Goal: Task Accomplishment & Management: Use online tool/utility

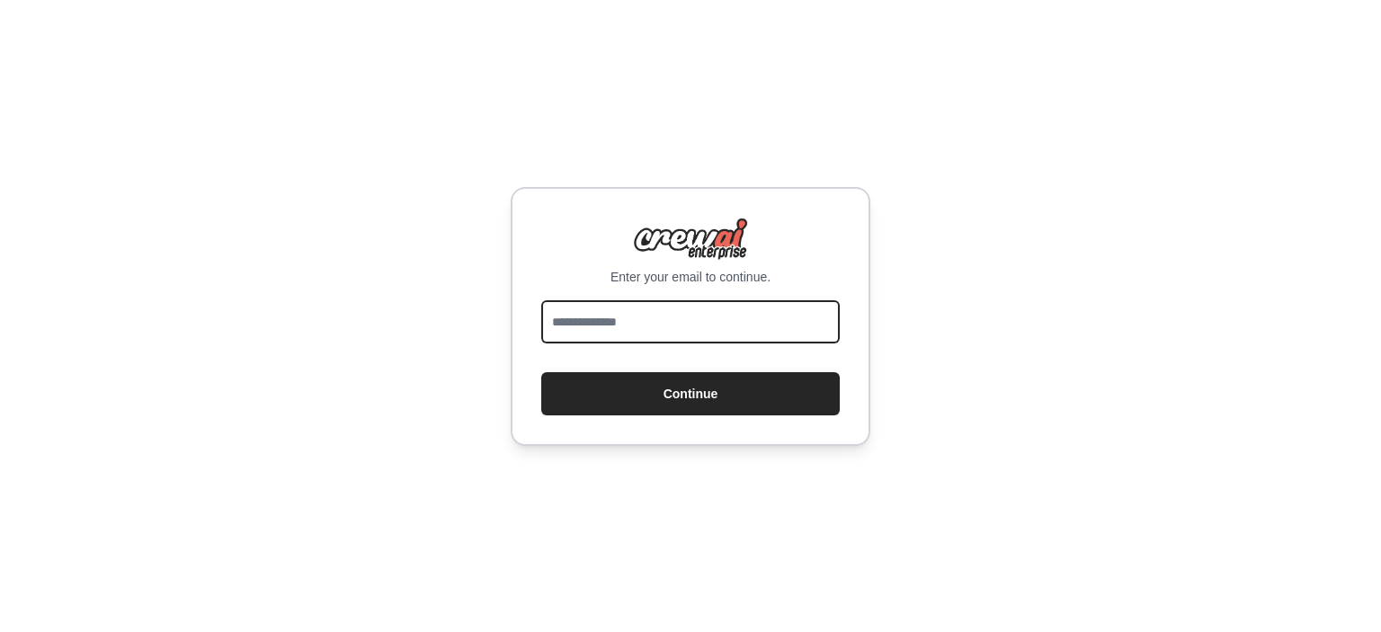
click at [638, 324] on input "email" at bounding box center [690, 321] width 299 height 43
type input "**********"
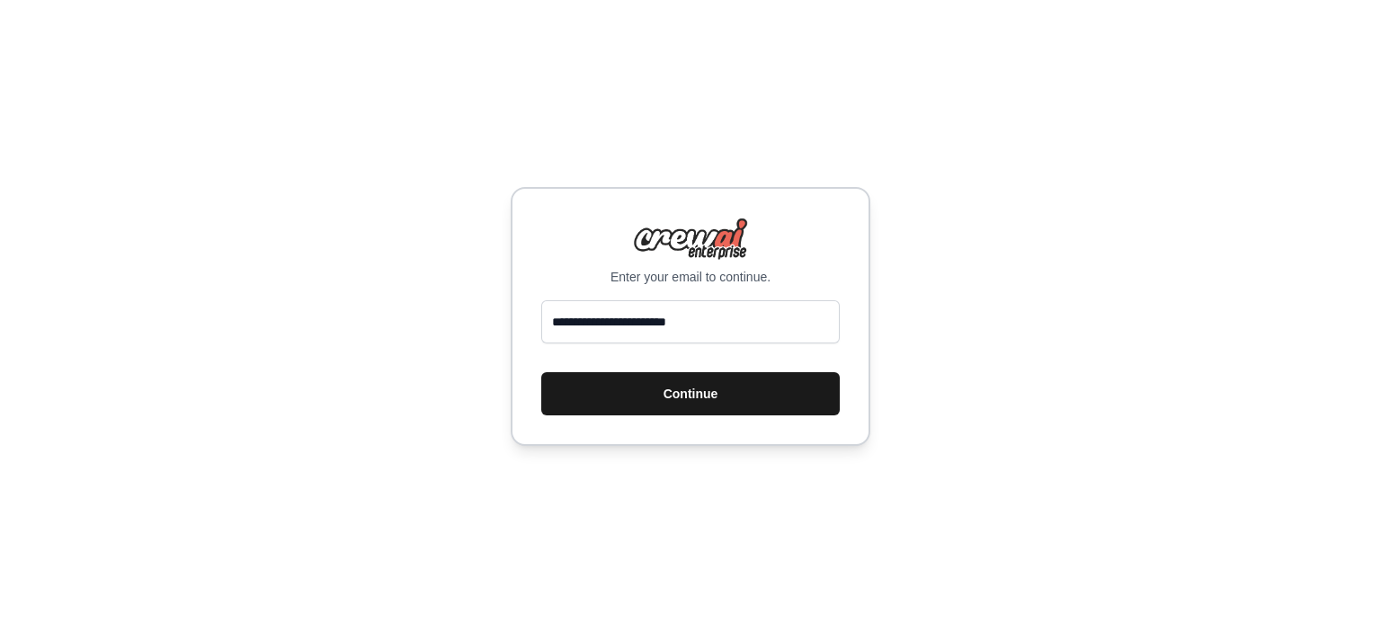
click at [709, 385] on button "Continue" at bounding box center [690, 393] width 299 height 43
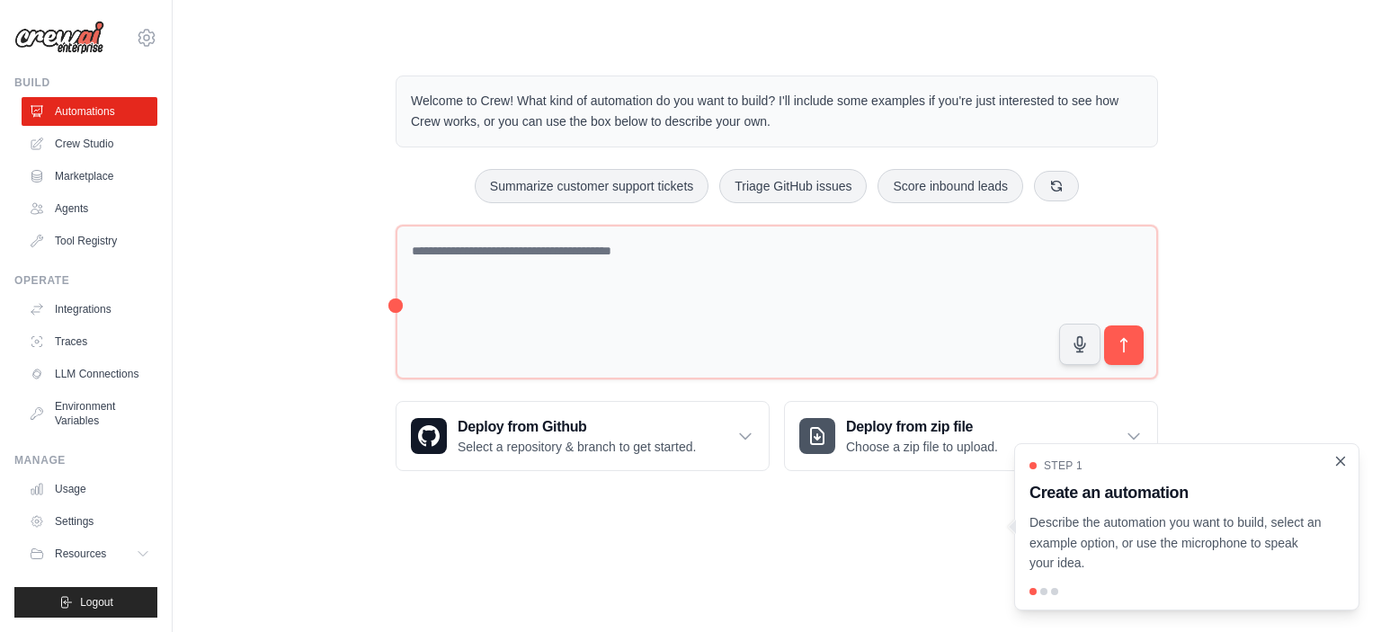
click at [1341, 461] on icon "Close walkthrough" at bounding box center [1341, 461] width 16 height 16
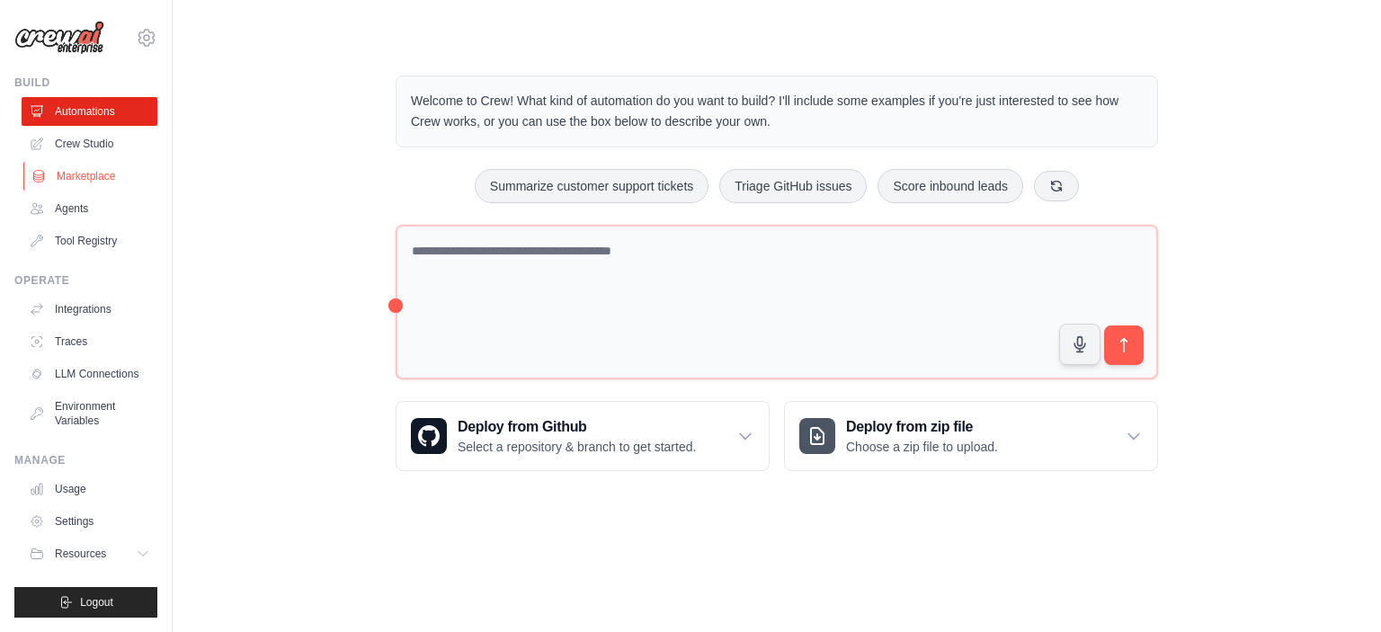
click at [91, 166] on link "Marketplace" at bounding box center [91, 176] width 136 height 29
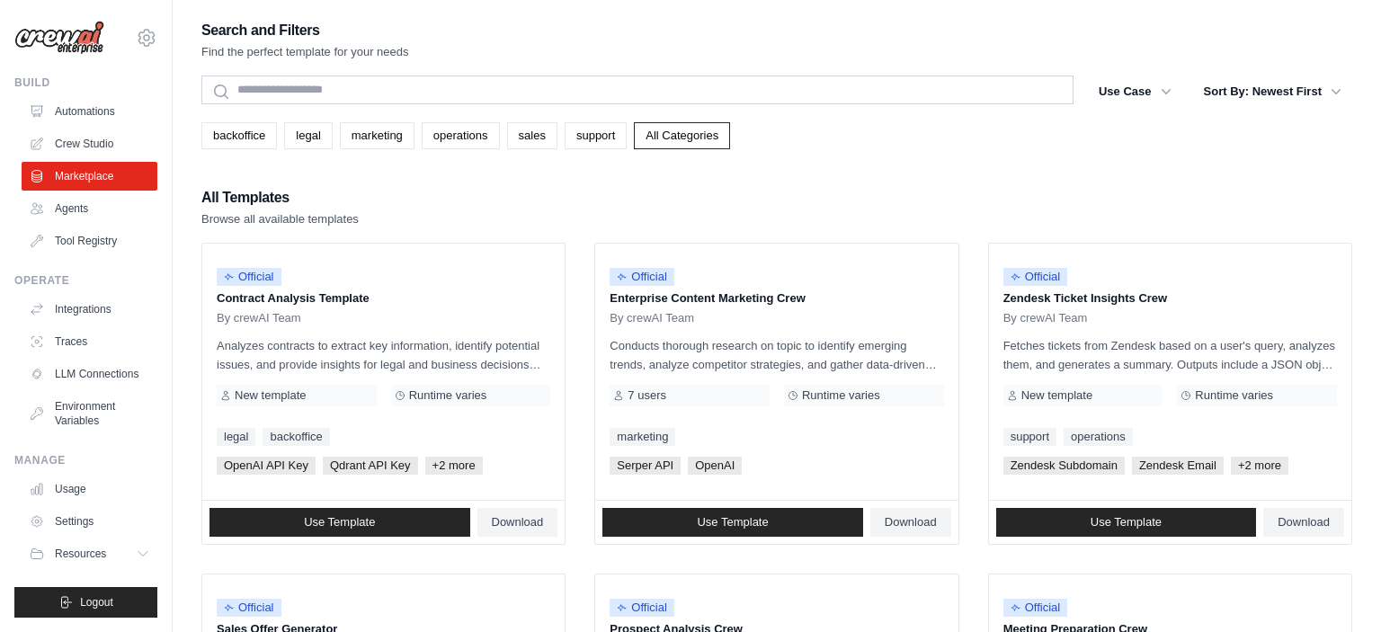
click at [91, 147] on link "Crew Studio" at bounding box center [90, 143] width 136 height 29
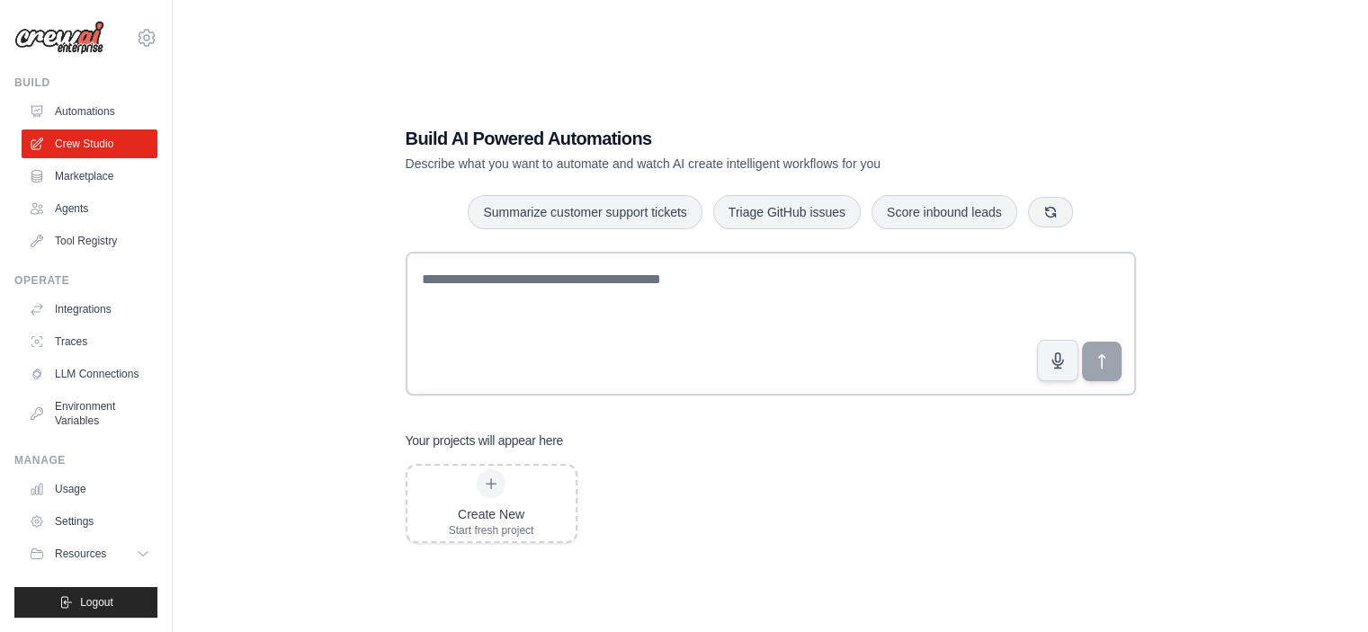
click at [540, 453] on div "Your projects will appear here Create New Start fresh project" at bounding box center [771, 488] width 730 height 112
click at [479, 507] on div "Create New" at bounding box center [491, 514] width 85 height 18
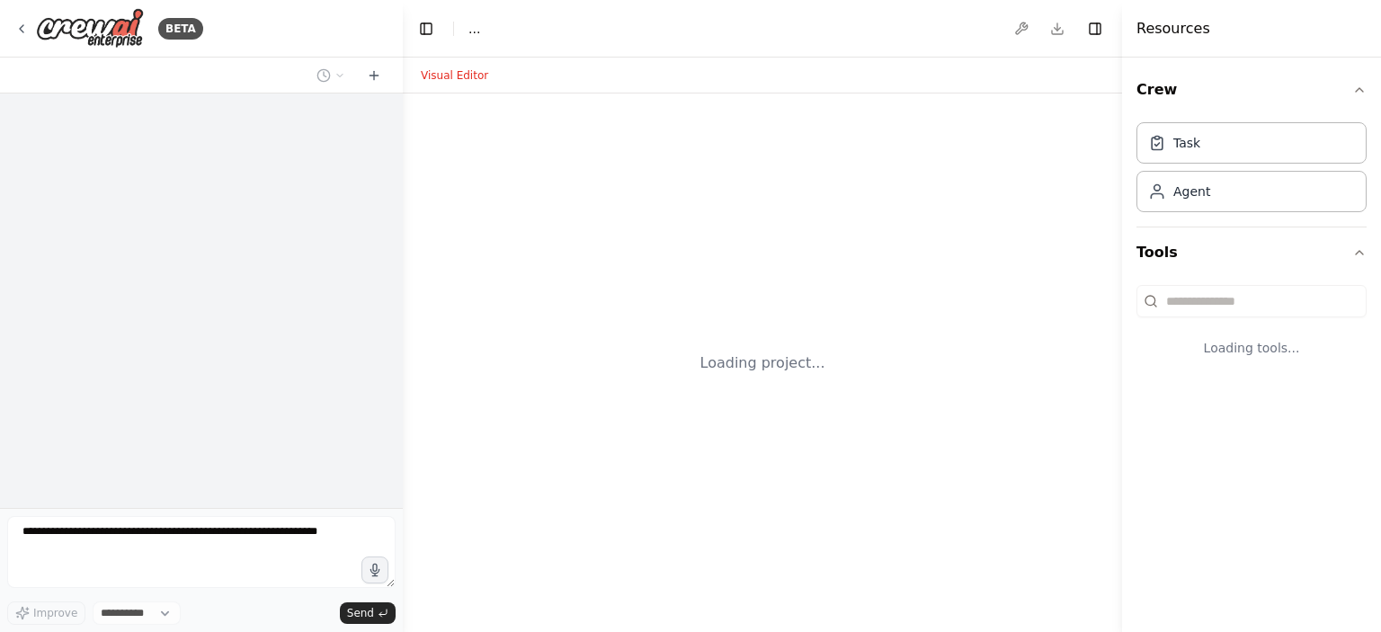
select select "****"
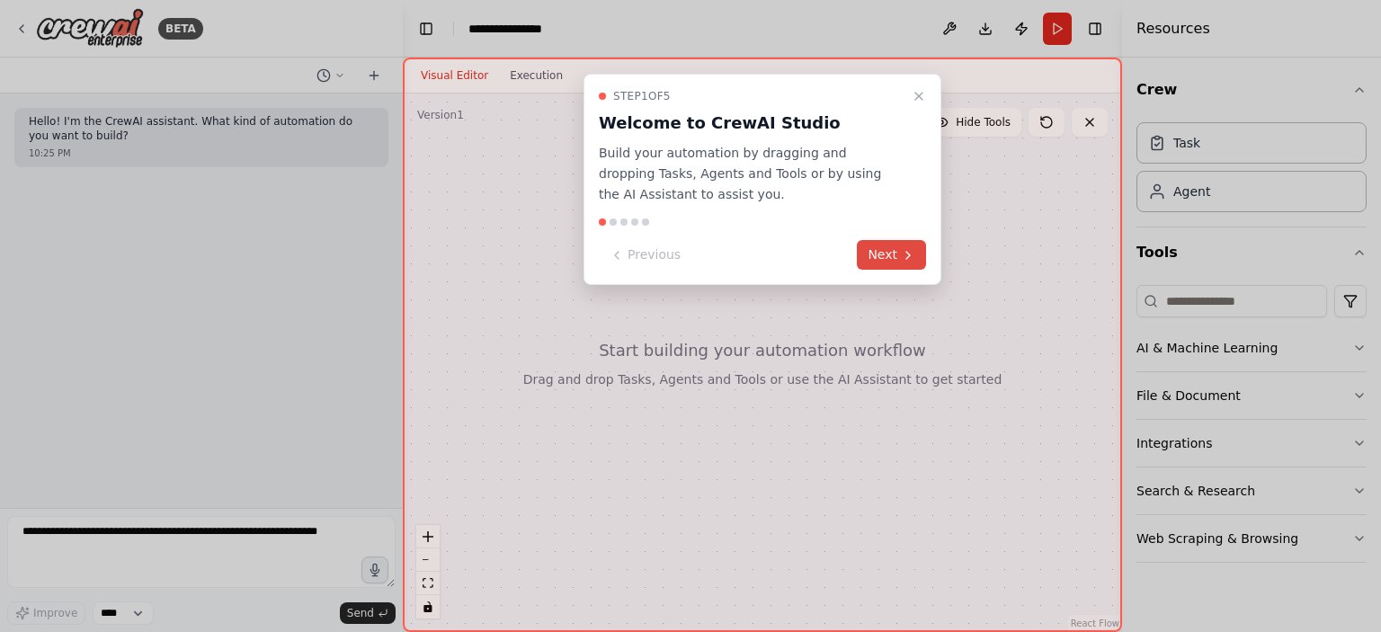
click at [889, 260] on button "Next" at bounding box center [891, 255] width 69 height 30
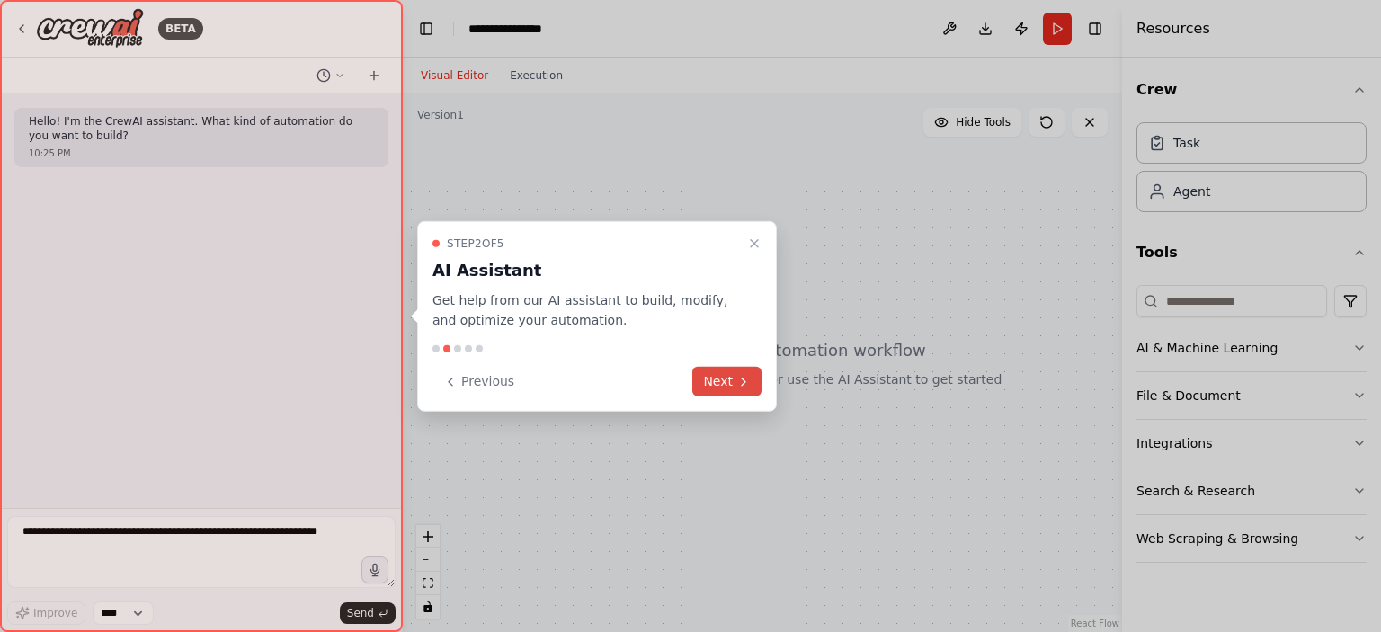
click at [730, 380] on button "Next" at bounding box center [726, 382] width 69 height 30
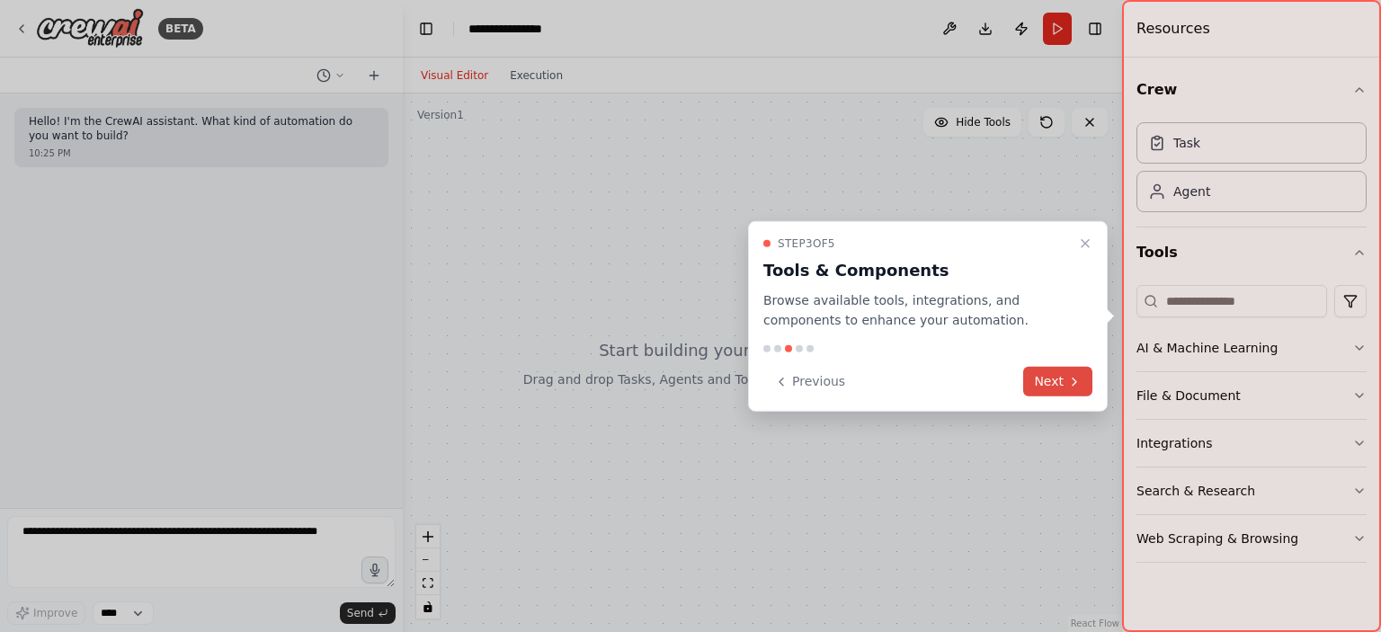
click at [1060, 379] on button "Next" at bounding box center [1057, 382] width 69 height 30
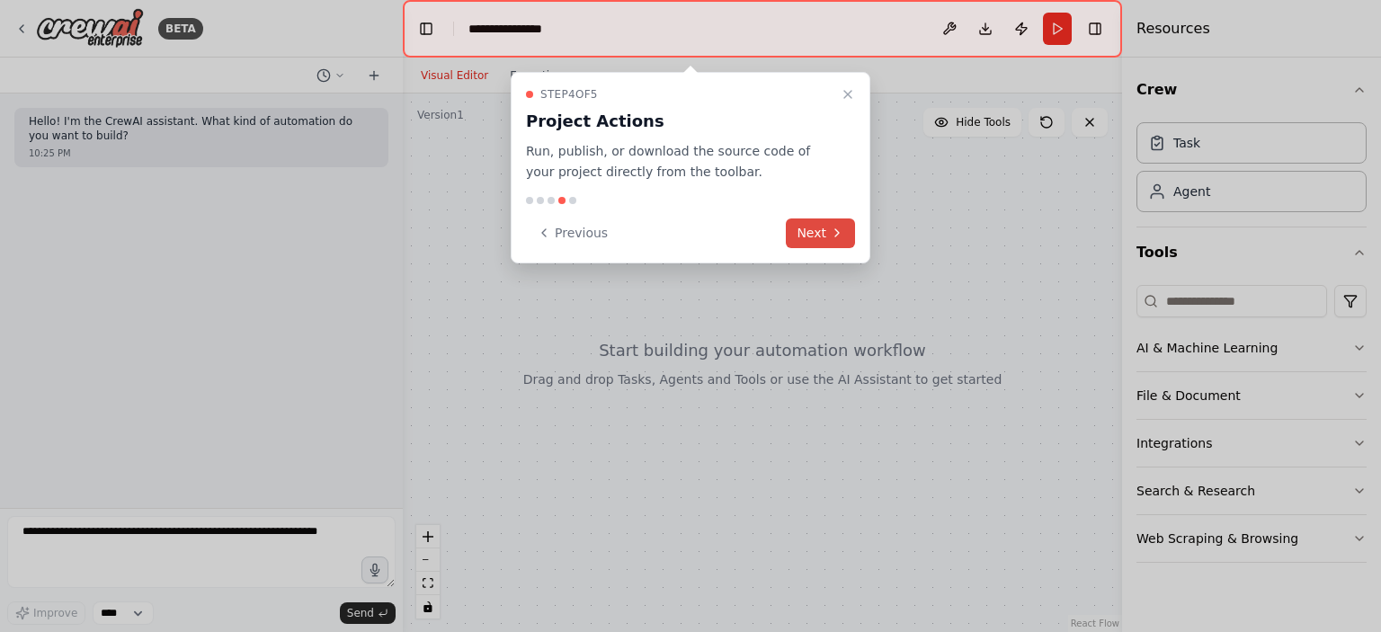
click at [824, 233] on button "Next" at bounding box center [820, 234] width 69 height 30
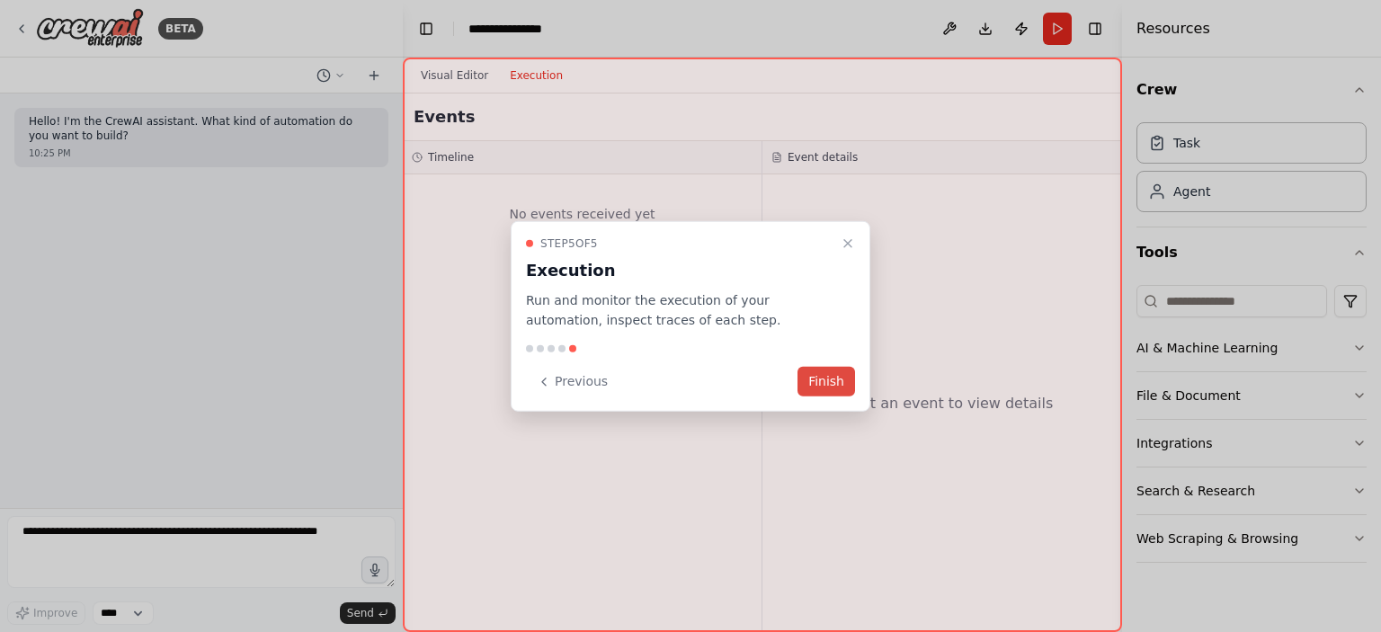
click at [824, 388] on button "Finish" at bounding box center [827, 382] width 58 height 30
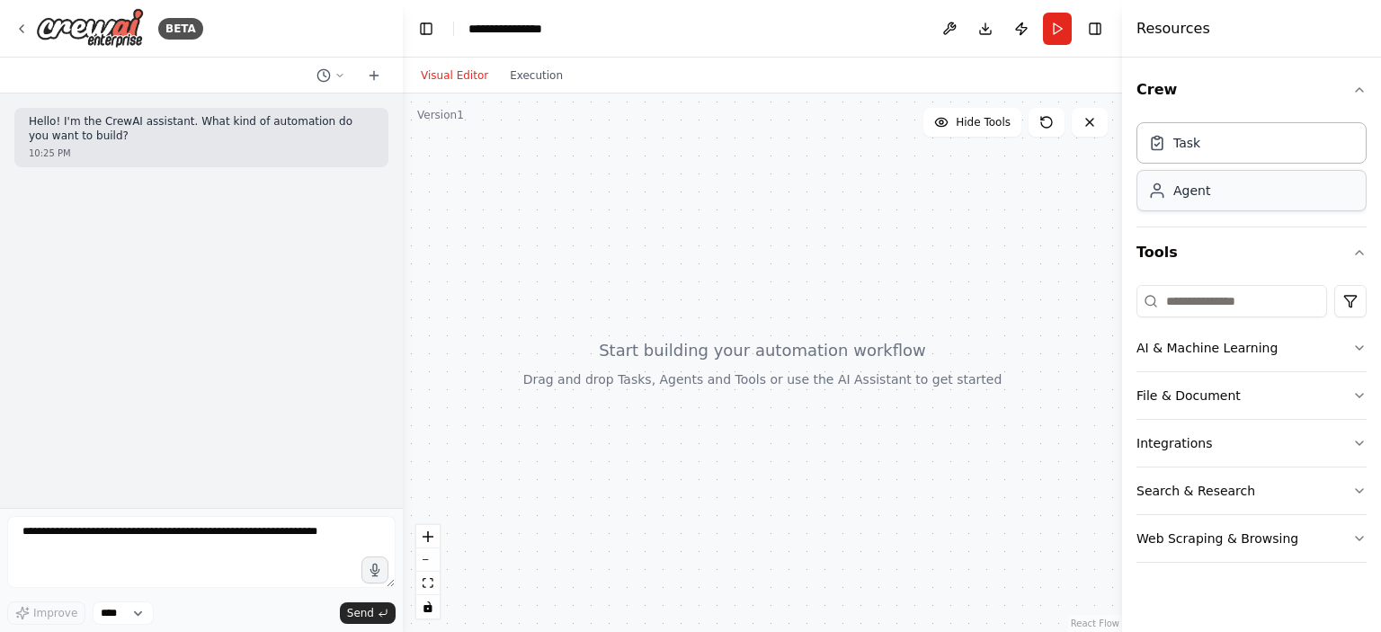
click at [1228, 187] on div "Agent" at bounding box center [1252, 190] width 230 height 41
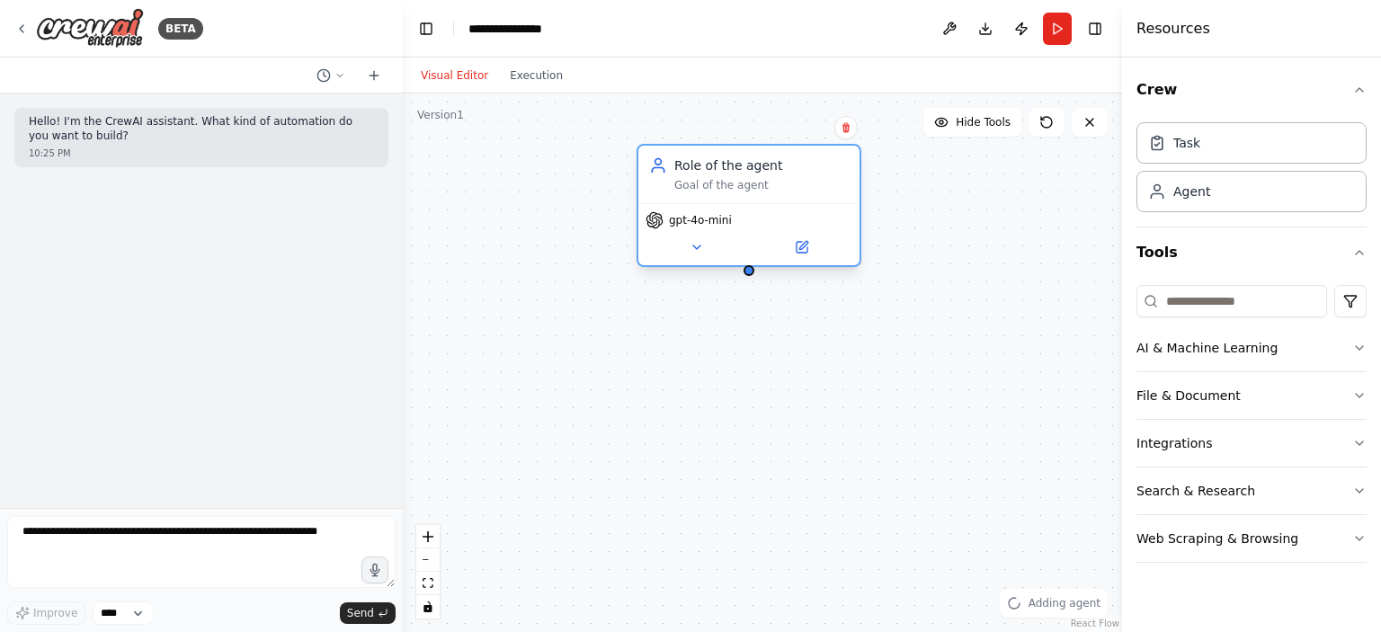
drag, startPoint x: 752, startPoint y: 280, endPoint x: 732, endPoint y: 199, distance: 83.3
click at [732, 199] on div "Role of the agent Goal of the agent gpt-4o-mini" at bounding box center [749, 205] width 225 height 123
click at [691, 237] on button at bounding box center [697, 248] width 102 height 22
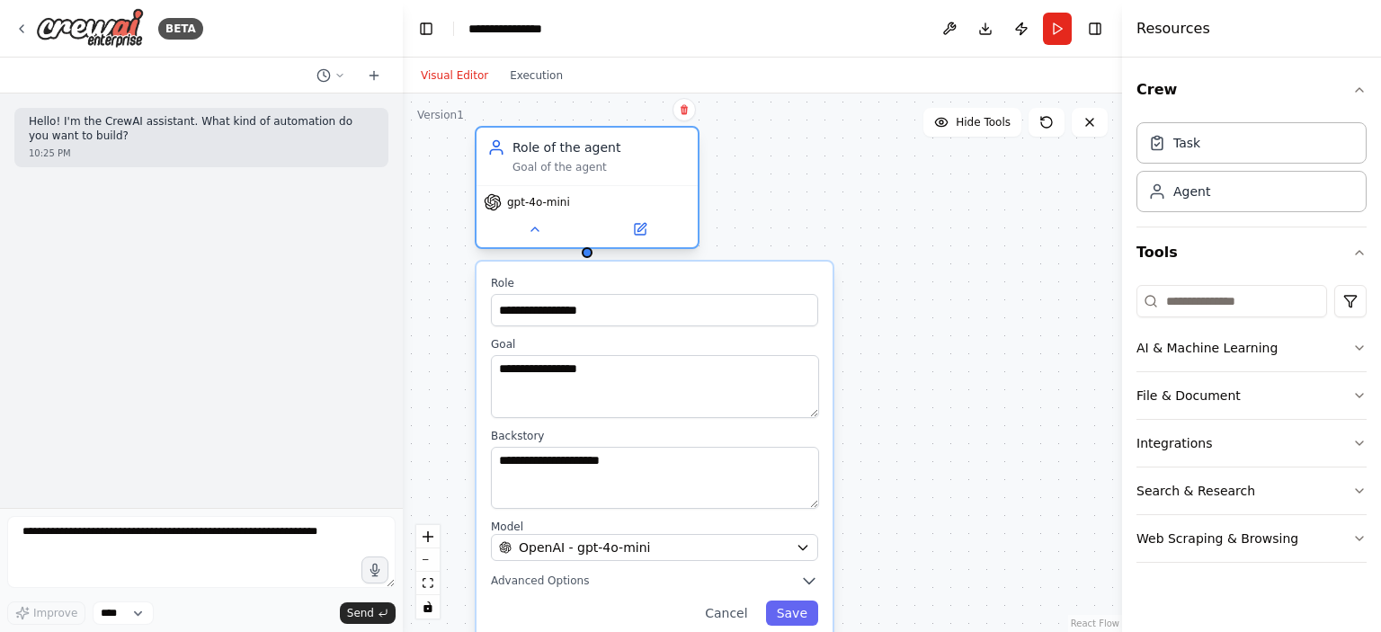
drag, startPoint x: 759, startPoint y: 193, endPoint x: 634, endPoint y: 147, distance: 133.5
click at [634, 147] on div "Role of the agent Goal of the agent" at bounding box center [587, 157] width 221 height 58
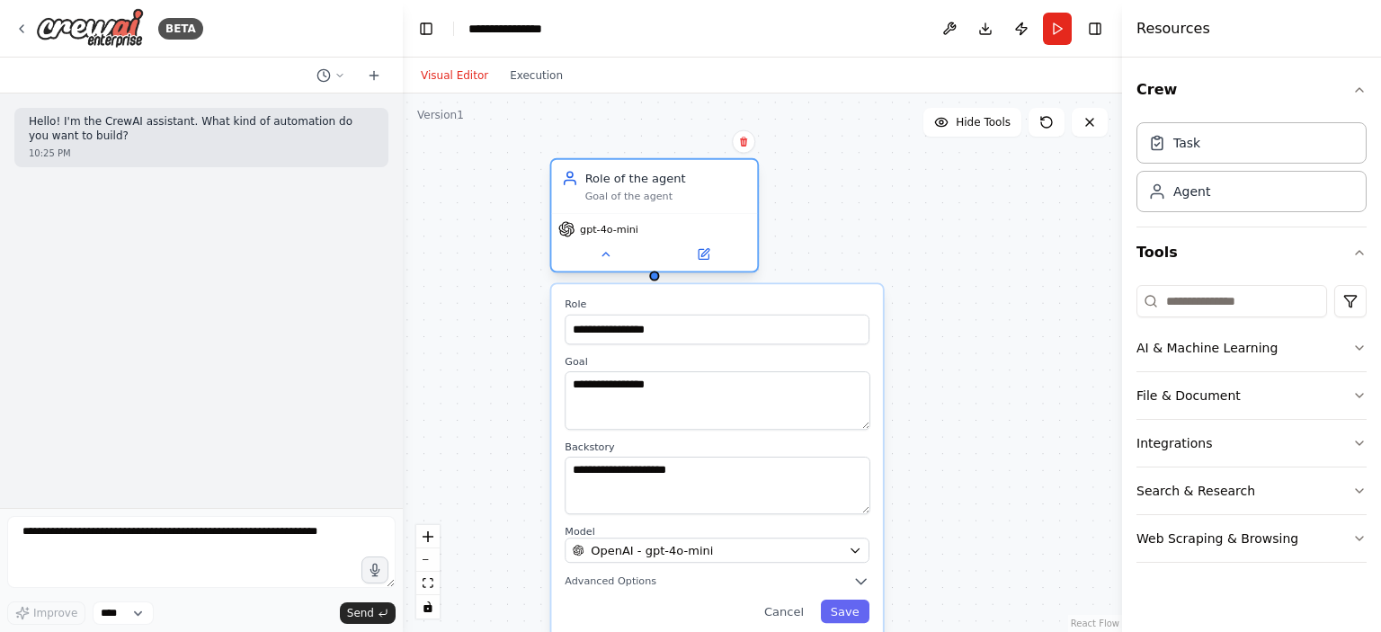
drag, startPoint x: 590, startPoint y: 192, endPoint x: 653, endPoint y: 216, distance: 67.2
click at [653, 216] on div "Role of the agent Goal of the agent gpt-4o-mini" at bounding box center [655, 215] width 210 height 114
click at [606, 233] on span "gpt-4o-mini" at bounding box center [609, 228] width 58 height 13
click at [619, 322] on input "**********" at bounding box center [717, 330] width 305 height 30
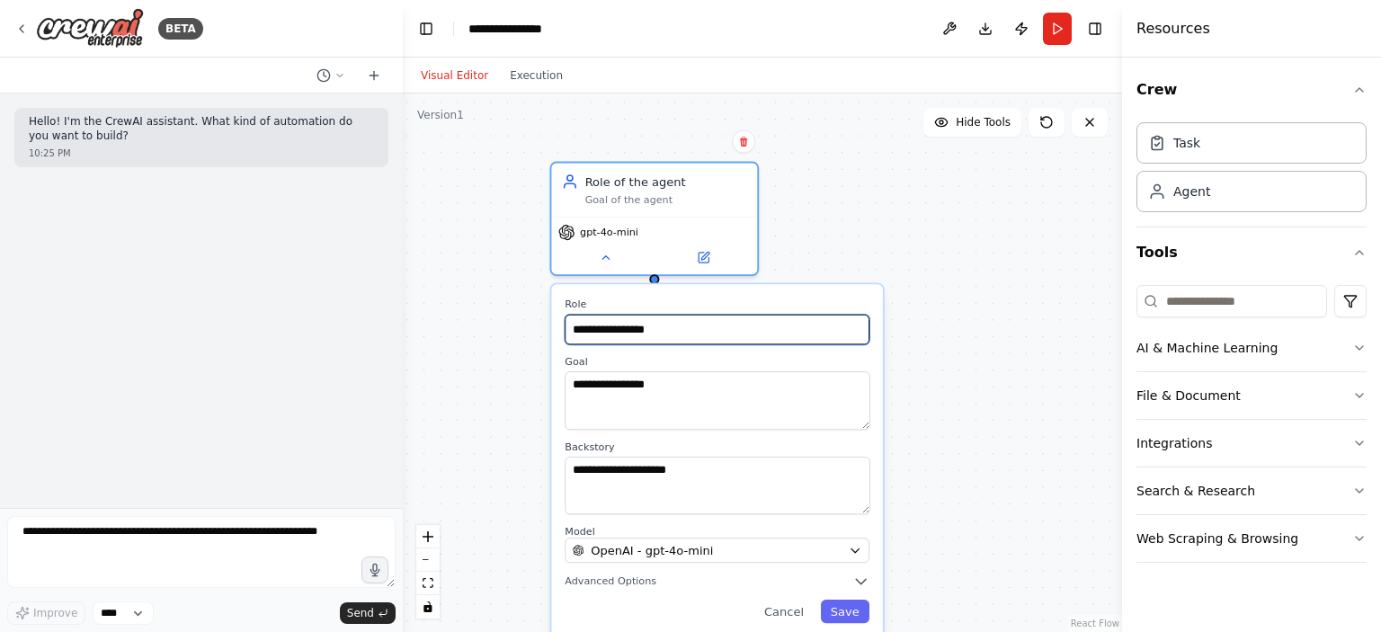
click at [619, 322] on input "**********" at bounding box center [717, 330] width 305 height 30
paste input "****"
type input "**********"
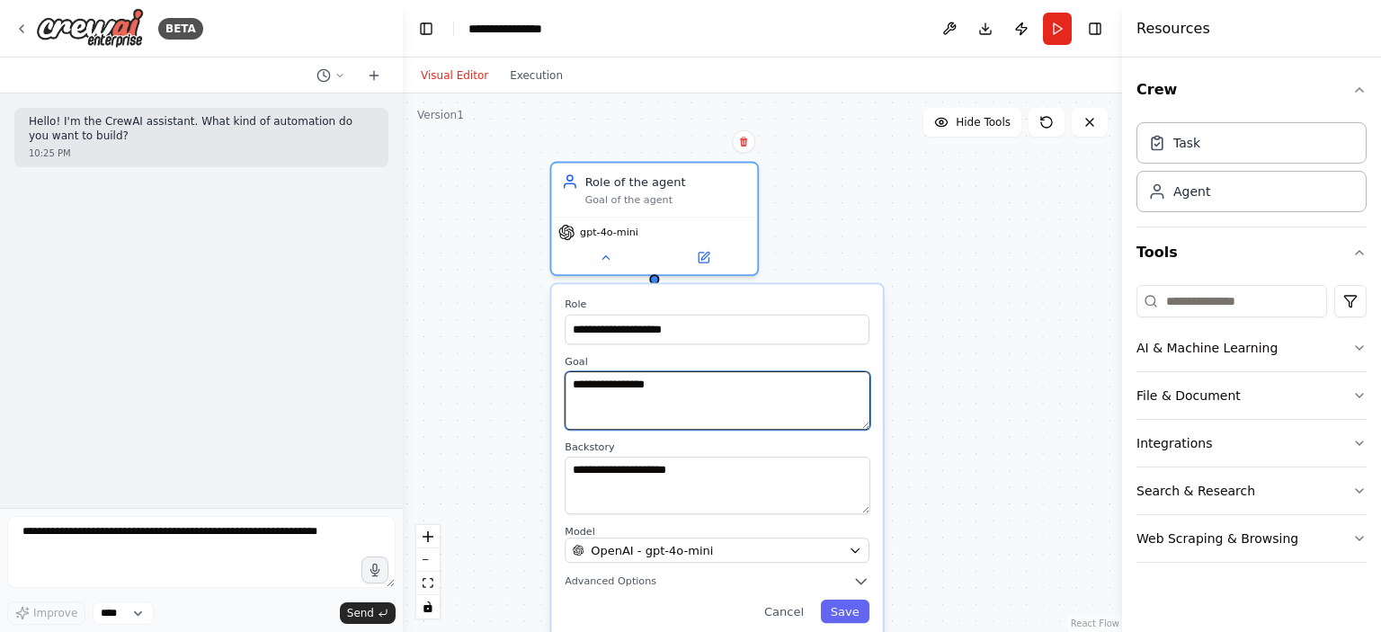
click at [661, 407] on textarea "**********" at bounding box center [717, 400] width 305 height 58
click at [658, 380] on textarea "**********" at bounding box center [717, 400] width 305 height 58
paste textarea "**********"
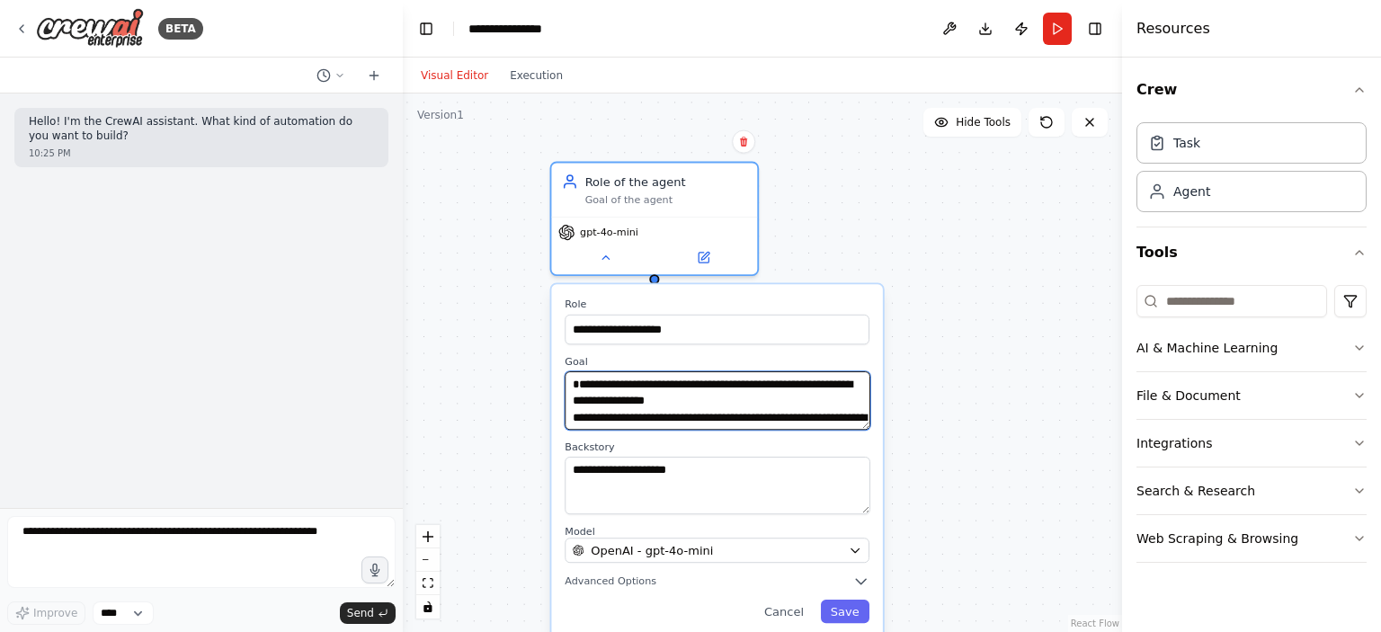
scroll to position [14, 0]
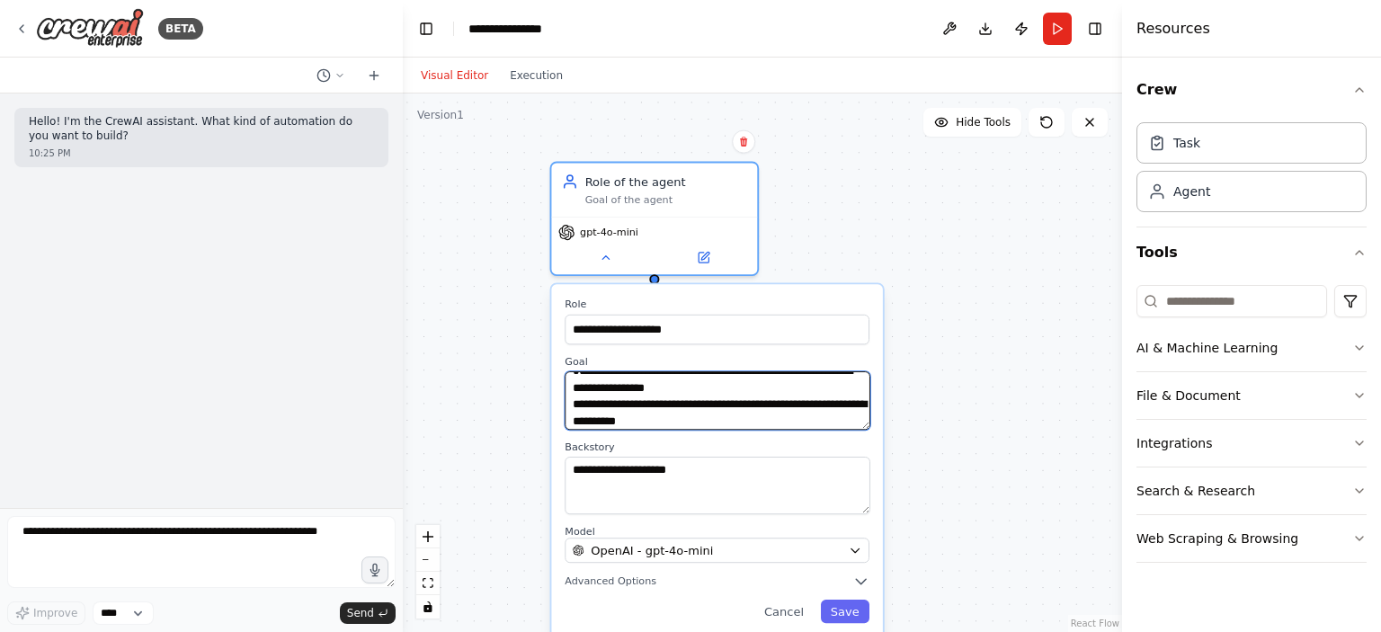
click at [583, 401] on textarea "**********" at bounding box center [717, 400] width 305 height 58
type textarea "**********"
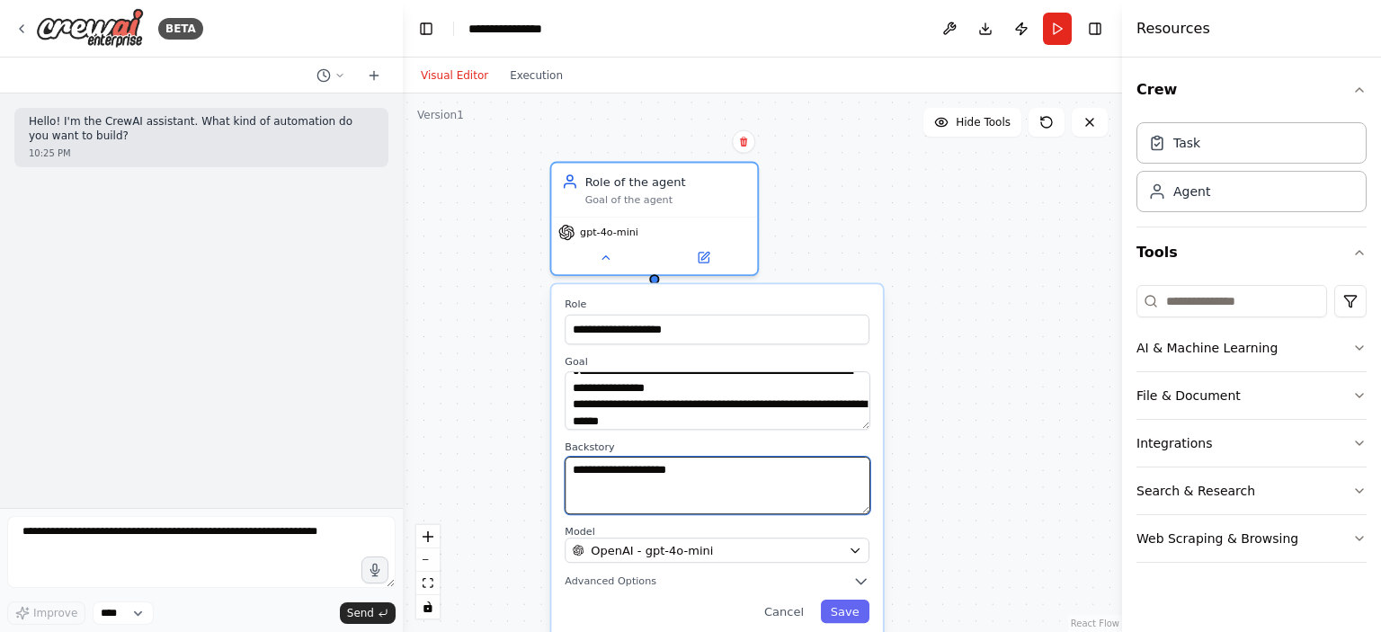
click at [638, 492] on textarea "**********" at bounding box center [717, 486] width 305 height 58
paste textarea "**********"
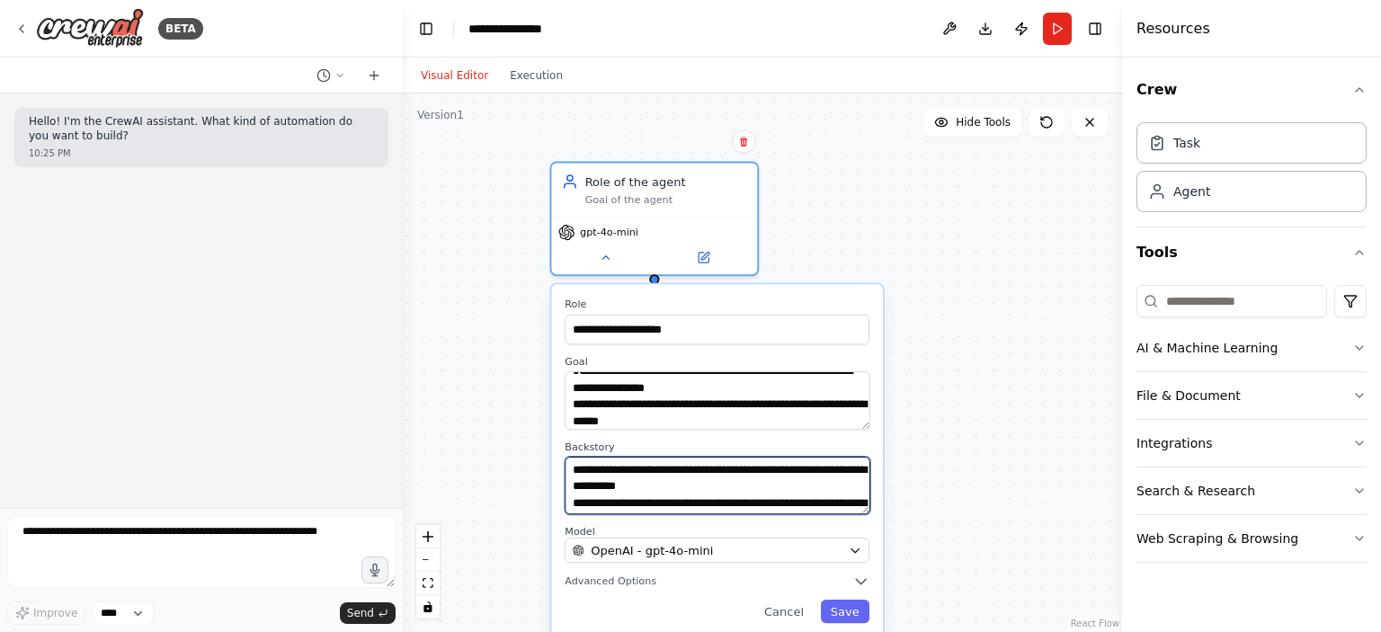
scroll to position [13, 0]
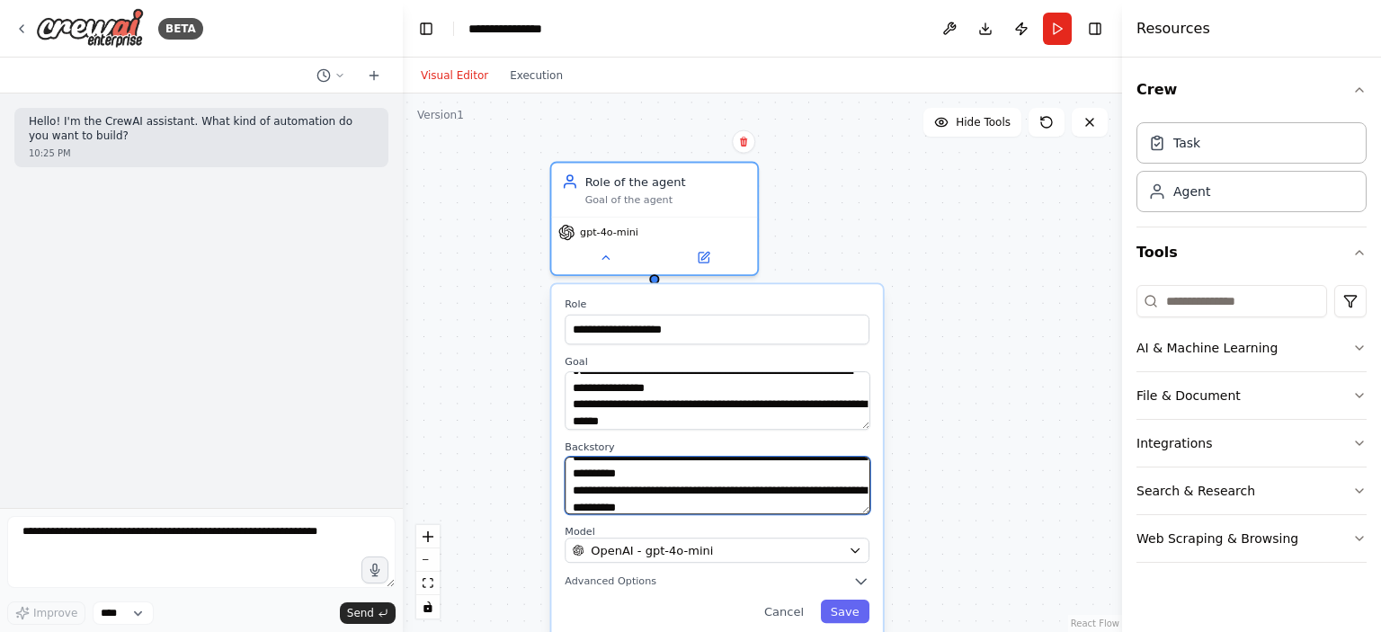
type textarea "**********"
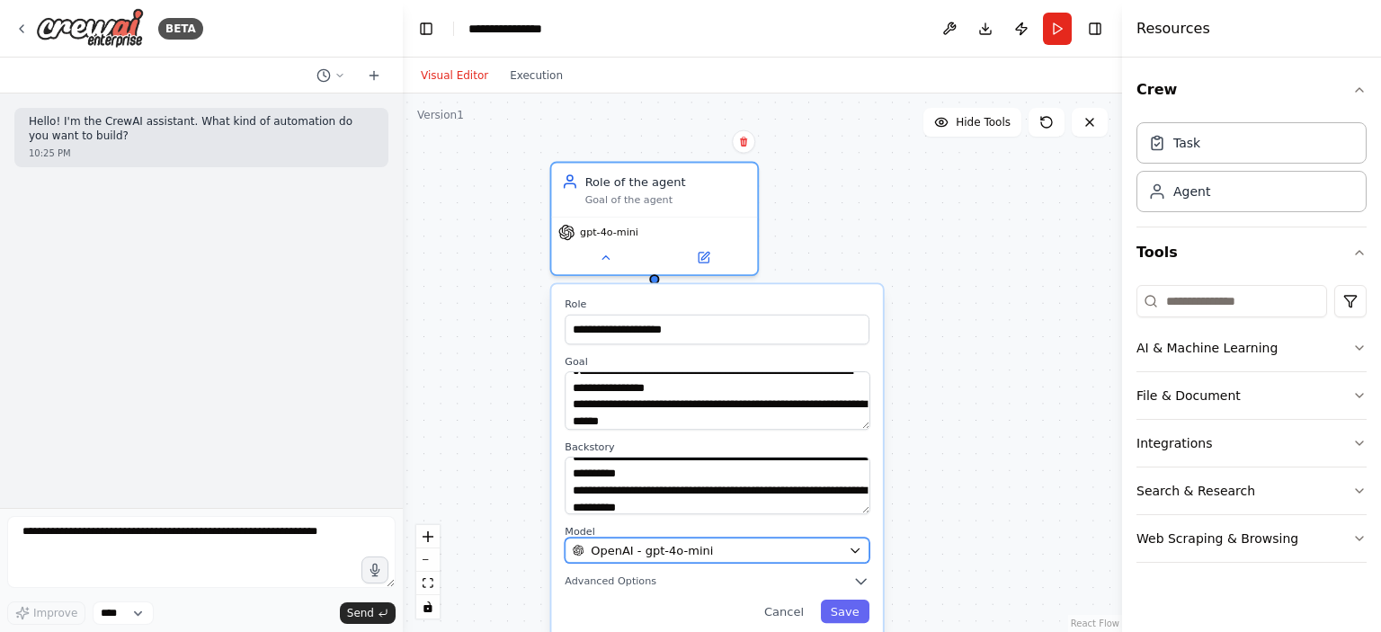
click at [622, 544] on span "OpenAI - gpt-4o-mini" at bounding box center [652, 550] width 122 height 17
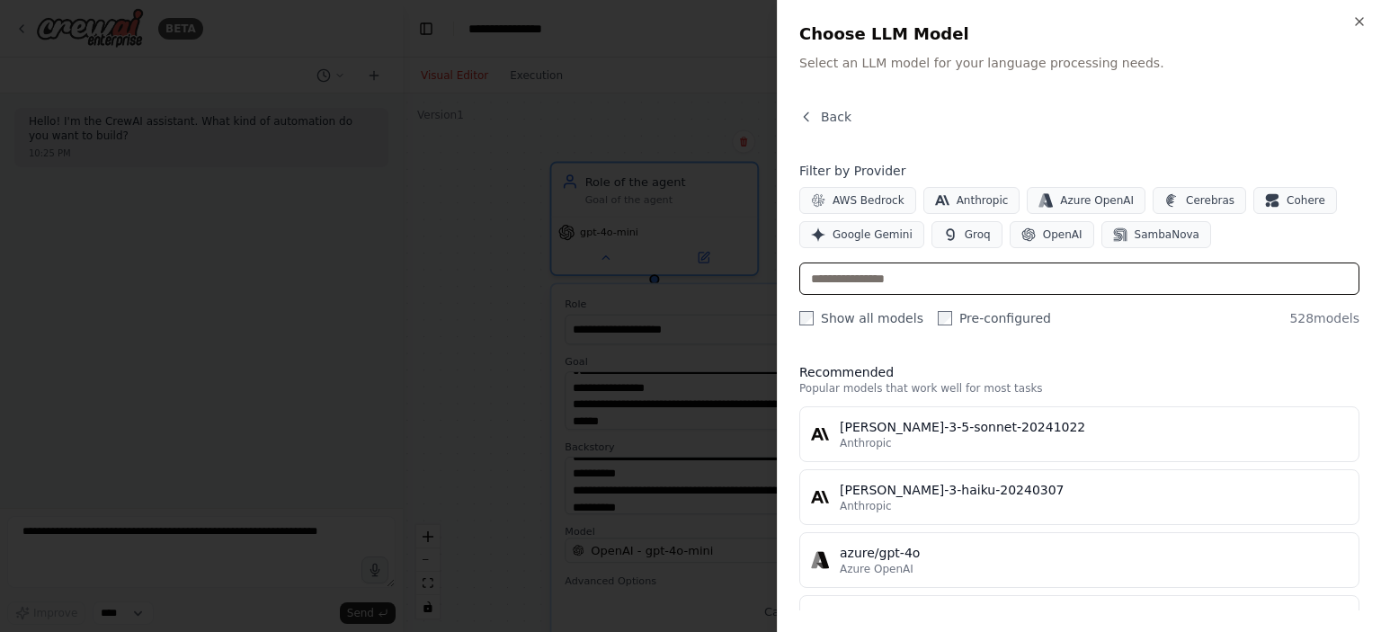
click at [896, 293] on input "text" at bounding box center [1079, 279] width 560 height 32
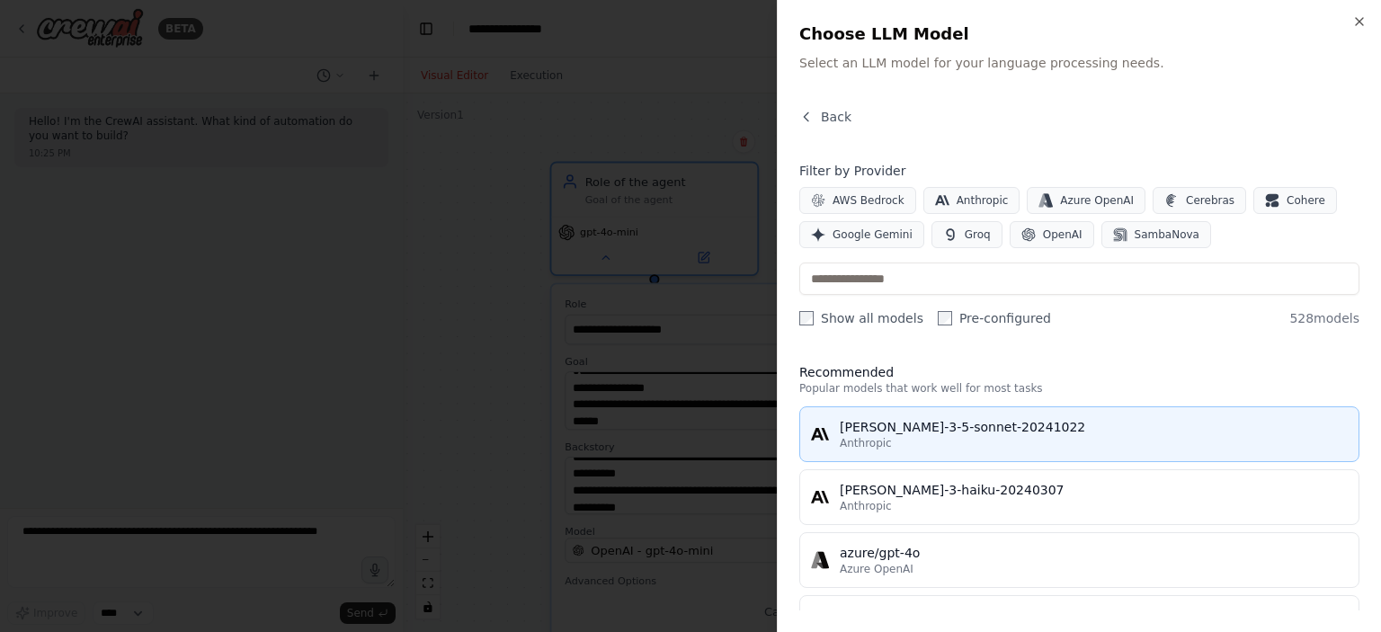
click at [954, 439] on div "Anthropic" at bounding box center [1094, 443] width 508 height 14
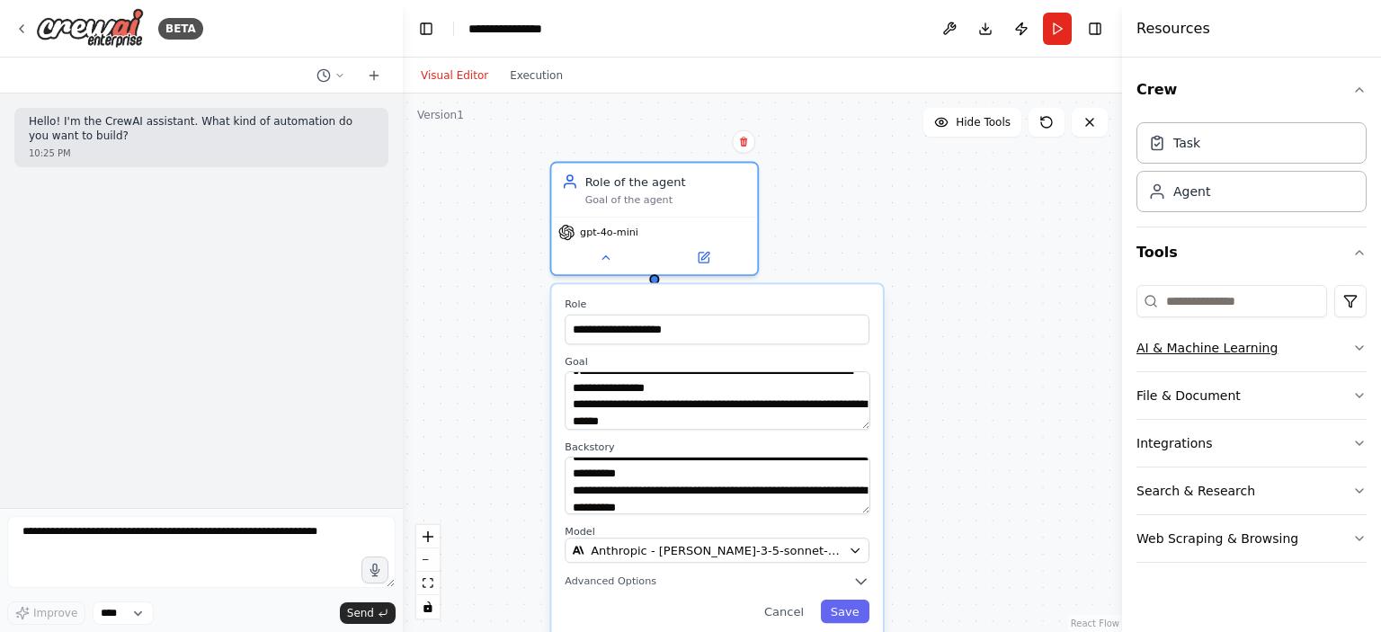
click at [1353, 335] on button "AI & Machine Learning" at bounding box center [1252, 348] width 230 height 47
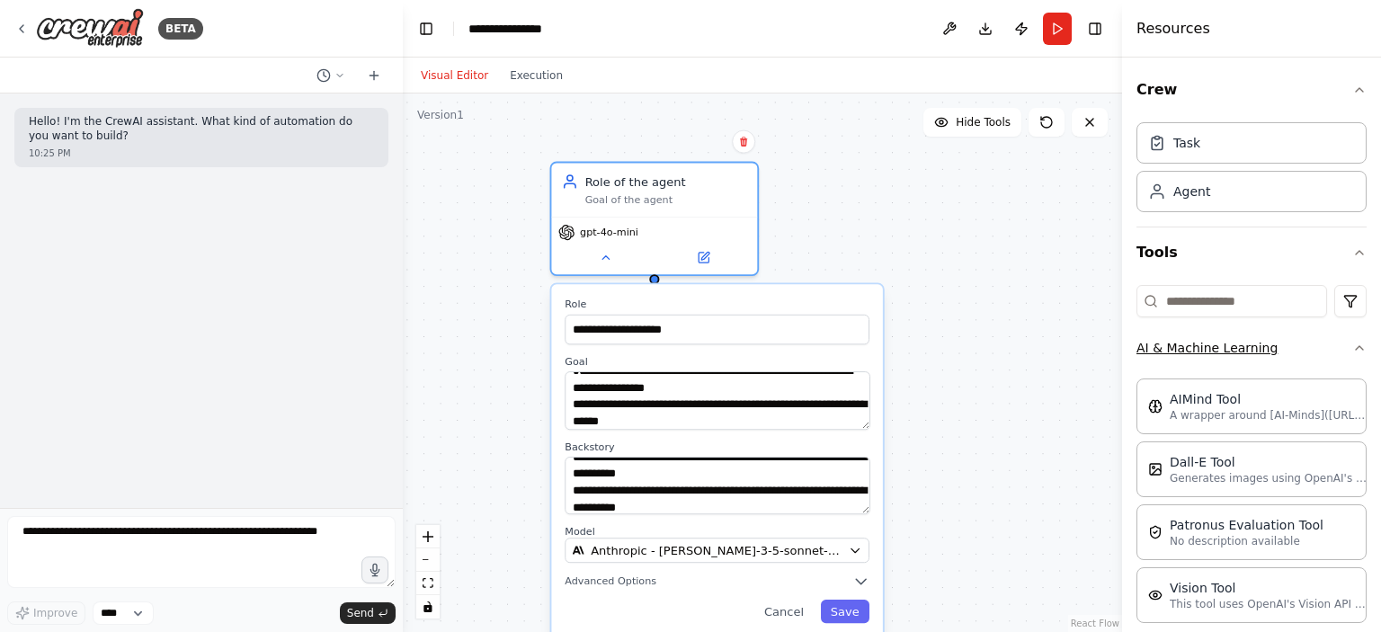
click at [1353, 346] on icon "button" at bounding box center [1360, 348] width 14 height 14
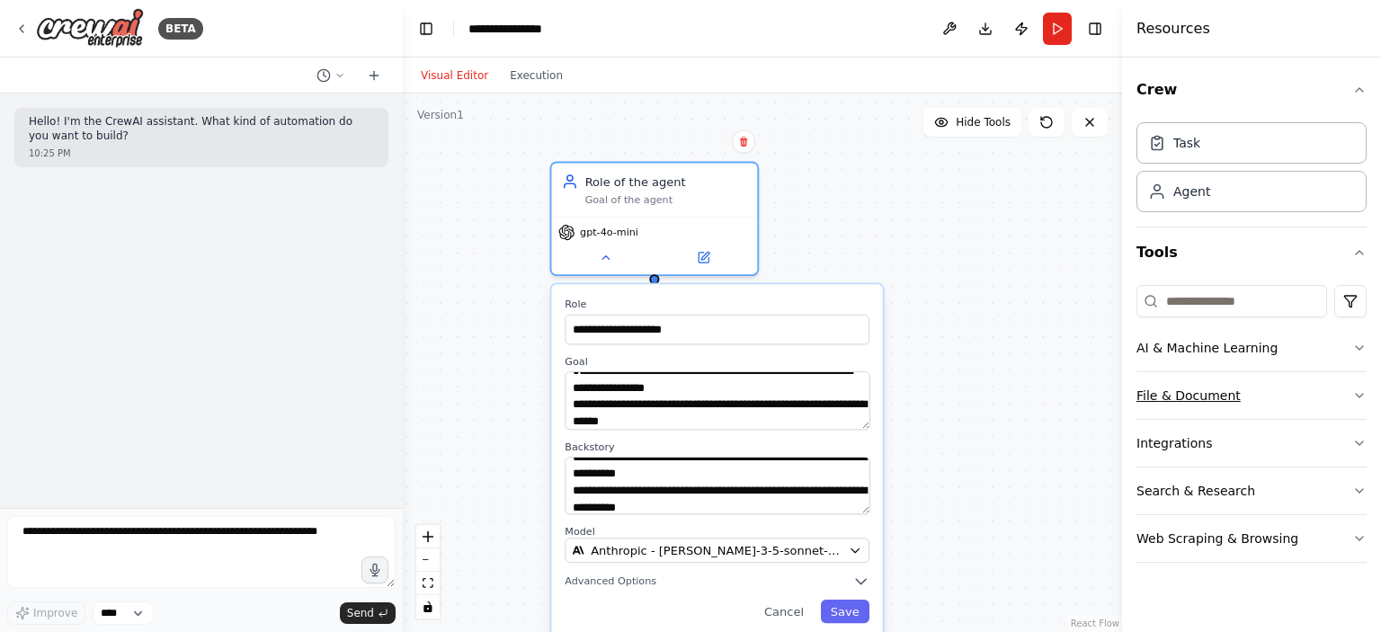
click at [1342, 397] on button "File & Document" at bounding box center [1252, 395] width 230 height 47
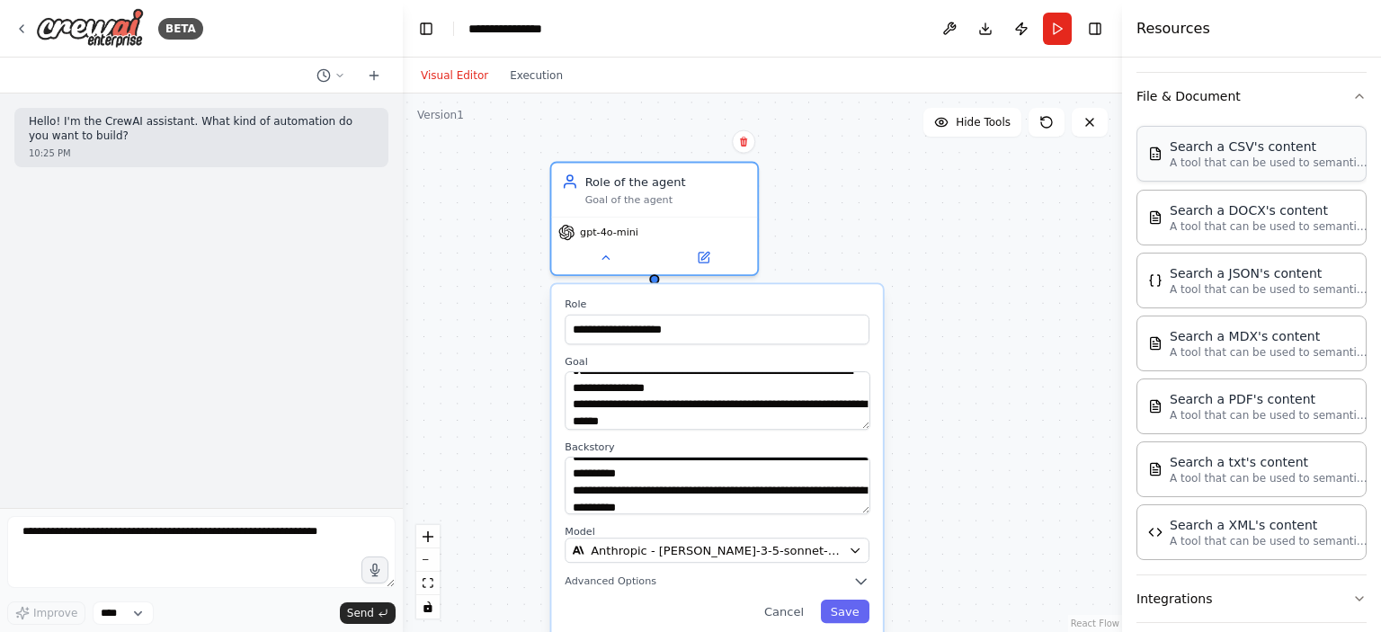
scroll to position [410, 0]
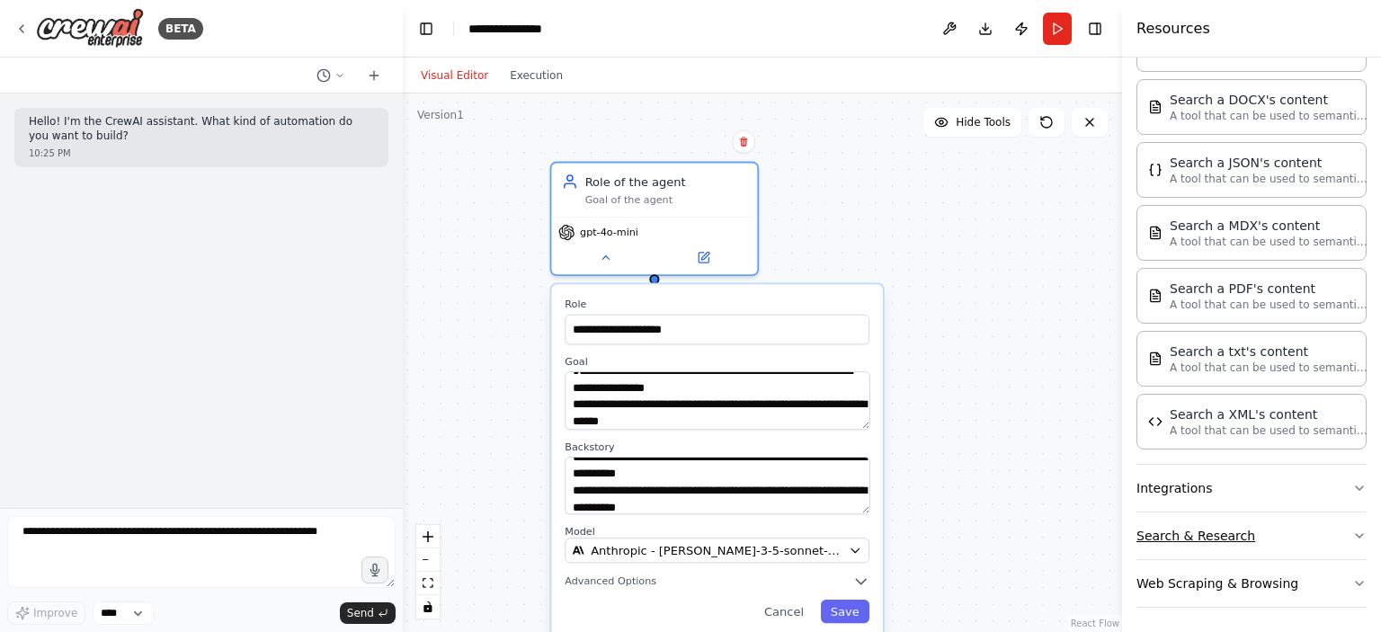
click at [1299, 527] on button "Search & Research" at bounding box center [1252, 536] width 230 height 47
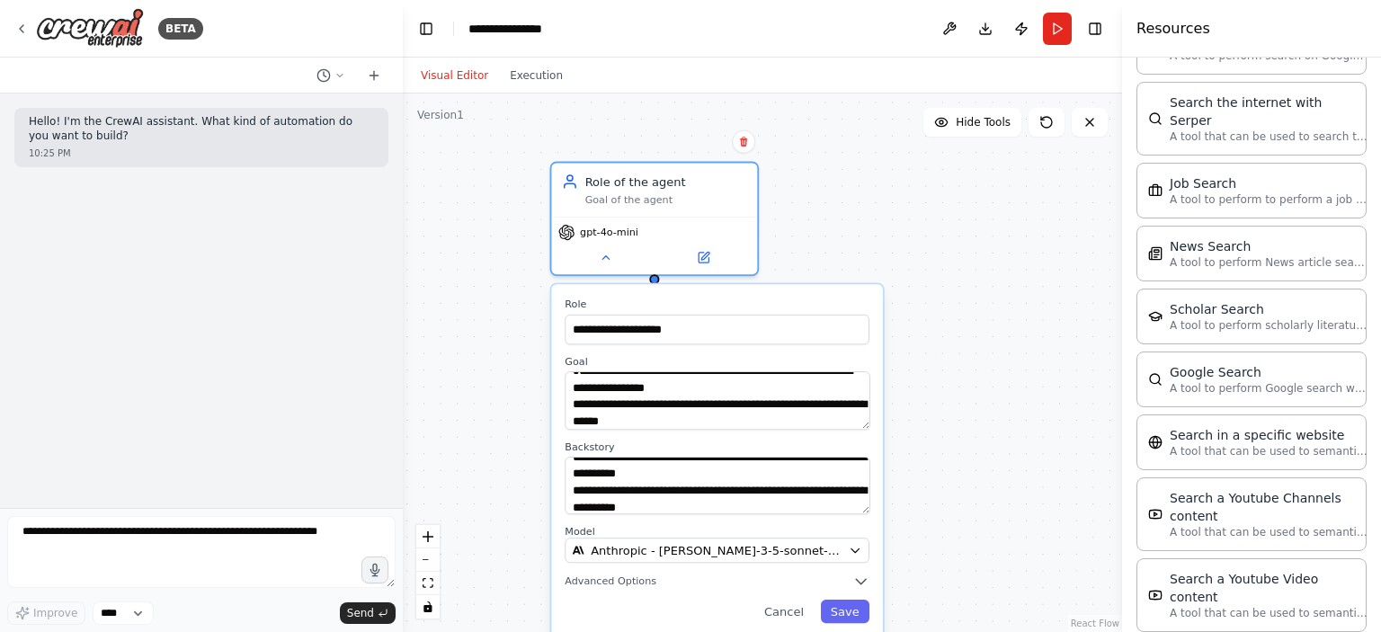
scroll to position [1318, 0]
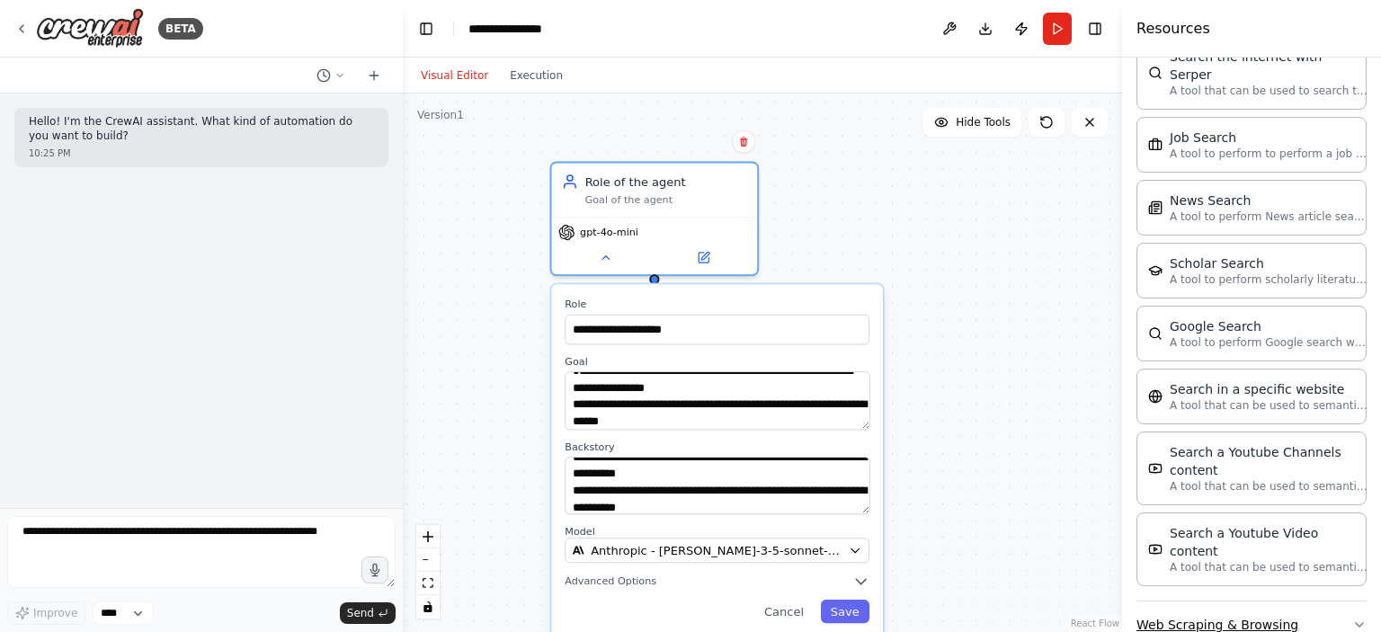
click at [1330, 602] on button "Web Scraping & Browsing" at bounding box center [1252, 625] width 230 height 47
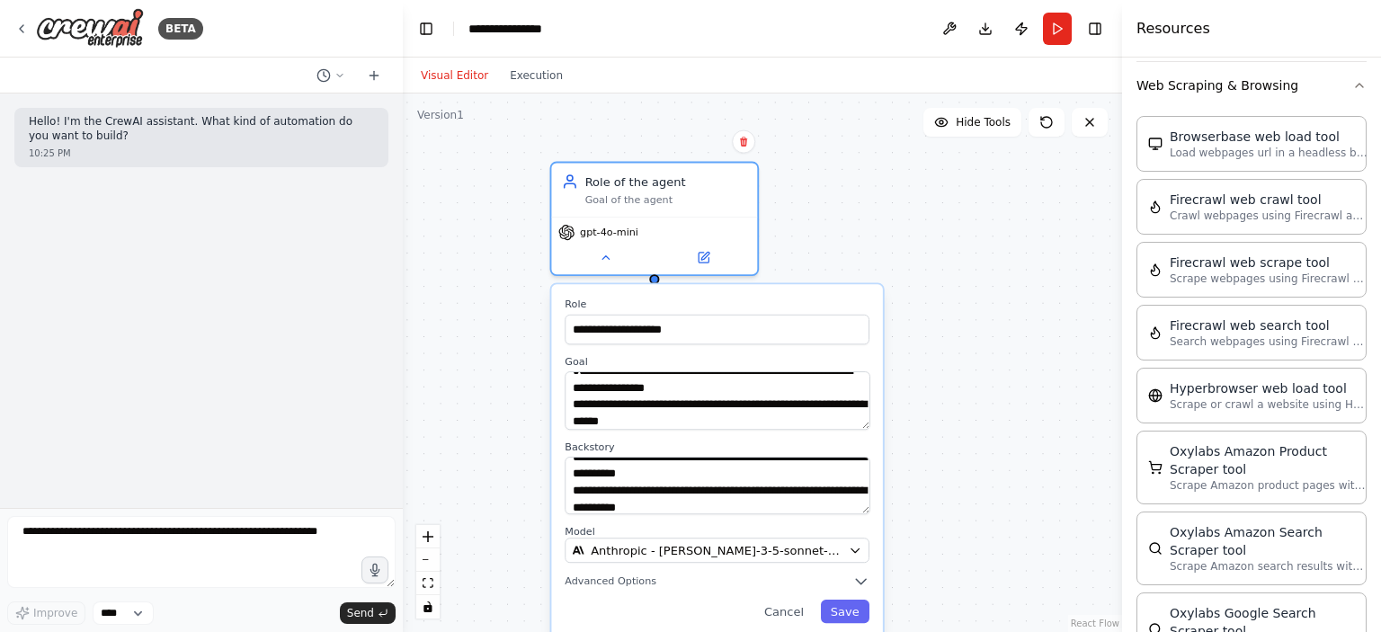
scroll to position [2263, 0]
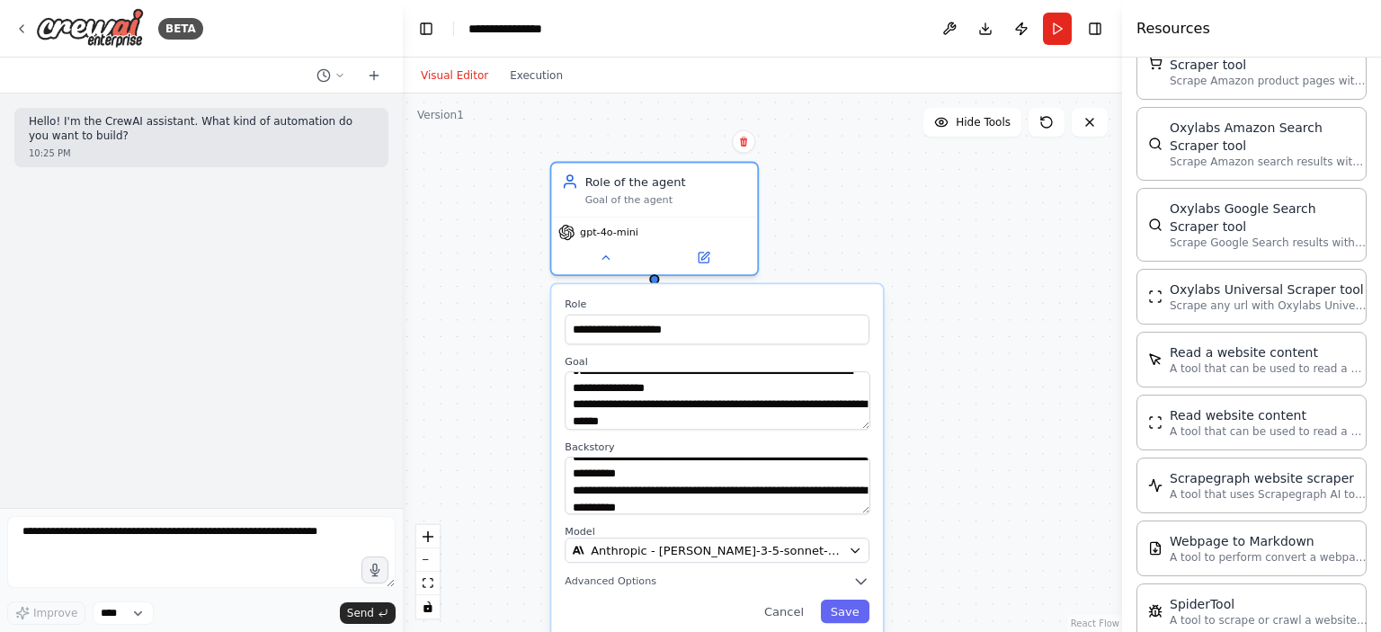
click at [666, 564] on div "**********" at bounding box center [716, 460] width 331 height 353
click at [622, 578] on span "Advanced Options" at bounding box center [611, 581] width 92 height 13
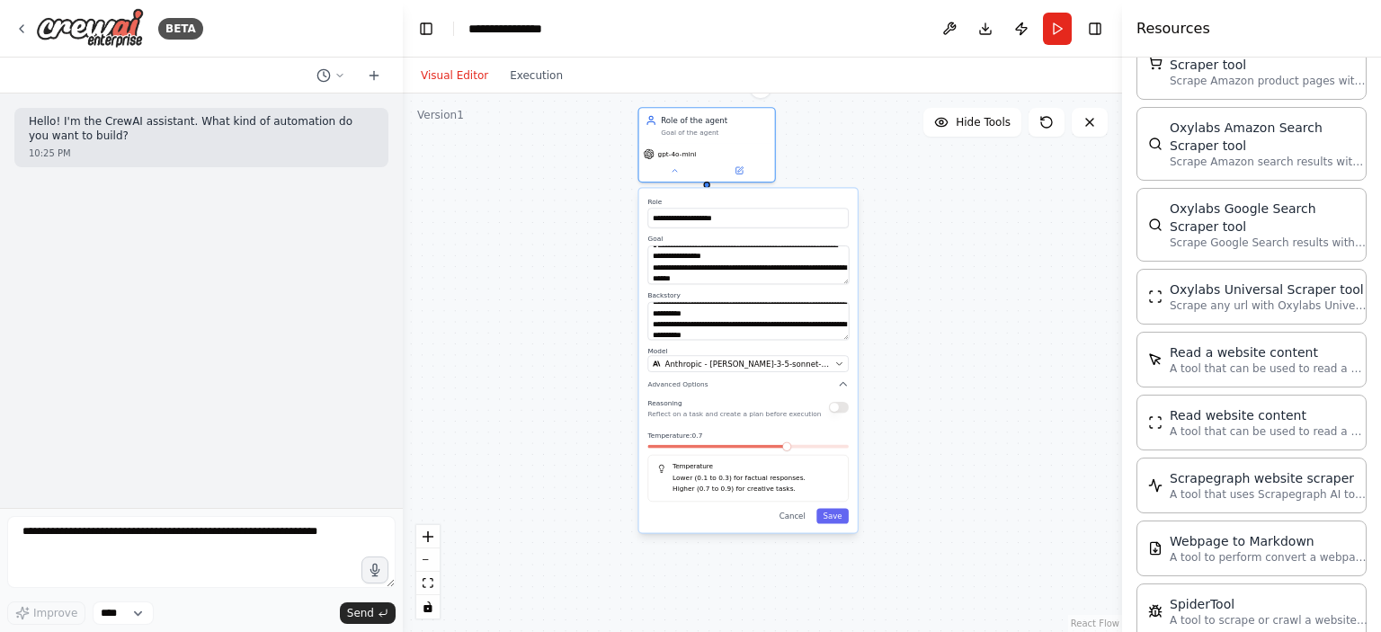
drag, startPoint x: 775, startPoint y: 330, endPoint x: 798, endPoint y: 179, distance: 152.7
click at [798, 197] on label "Role" at bounding box center [747, 201] width 201 height 9
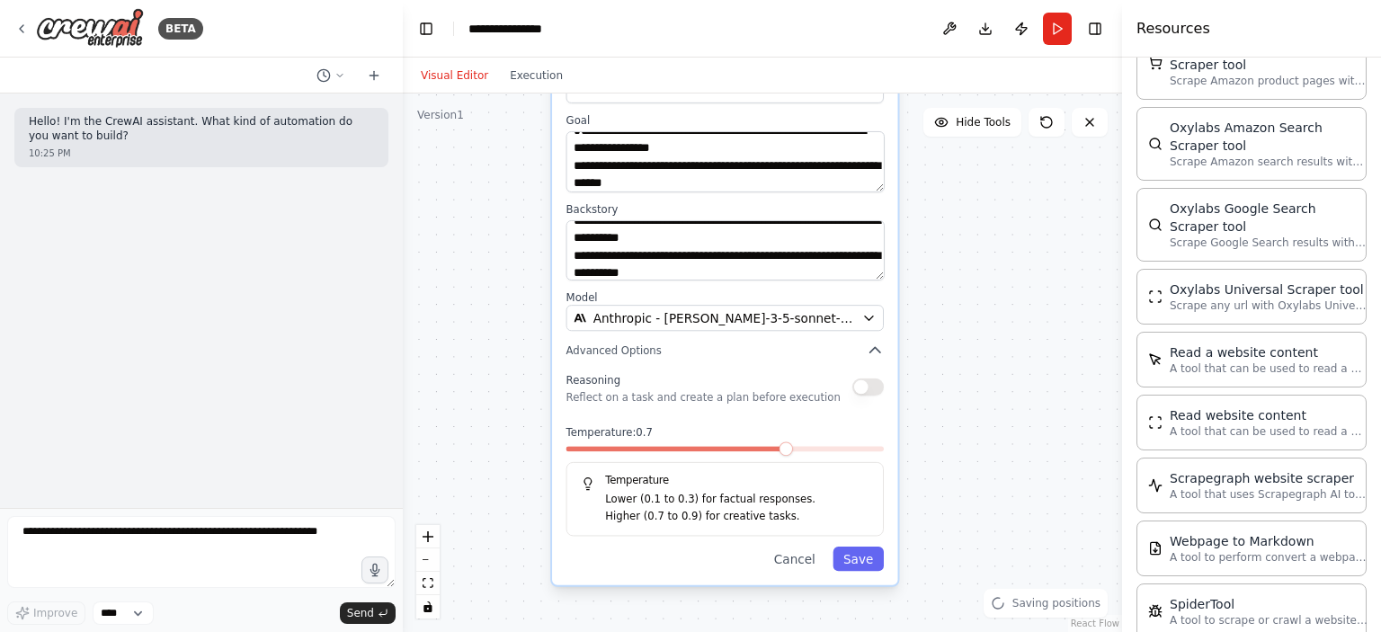
click at [874, 384] on button "button" at bounding box center [868, 387] width 31 height 17
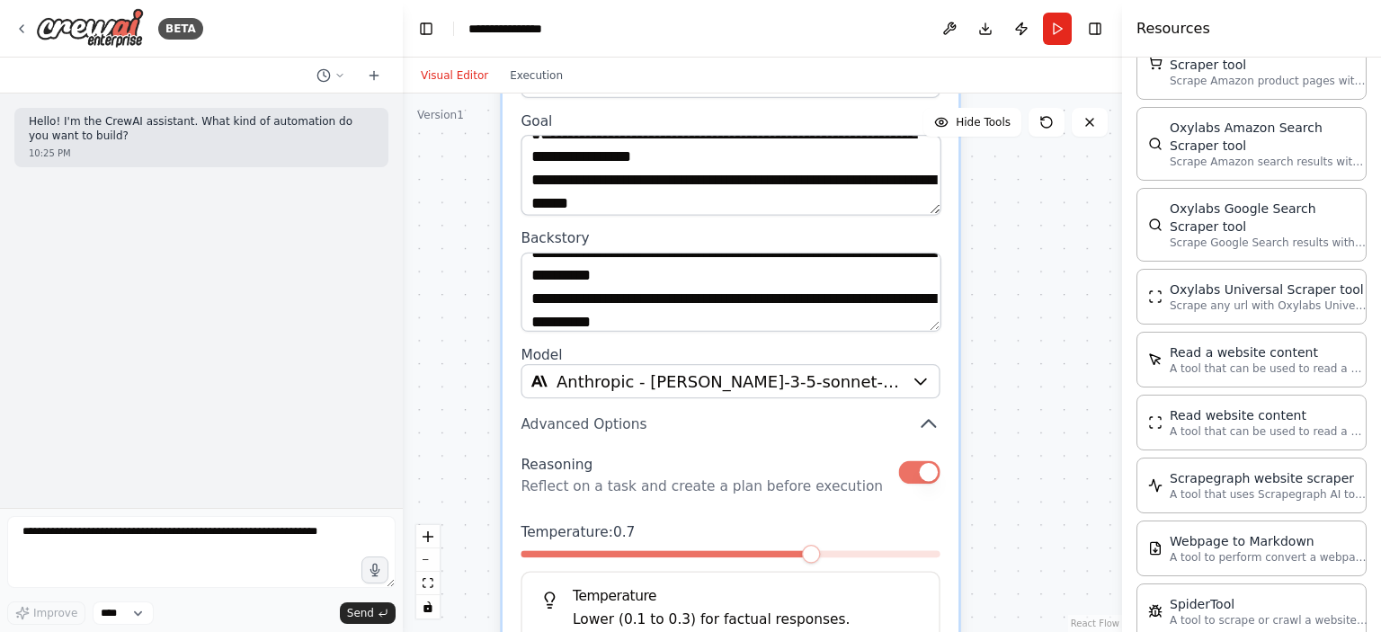
drag, startPoint x: 761, startPoint y: 352, endPoint x: 773, endPoint y: 451, distance: 100.5
click at [773, 451] on div "**********" at bounding box center [731, 374] width 456 height 719
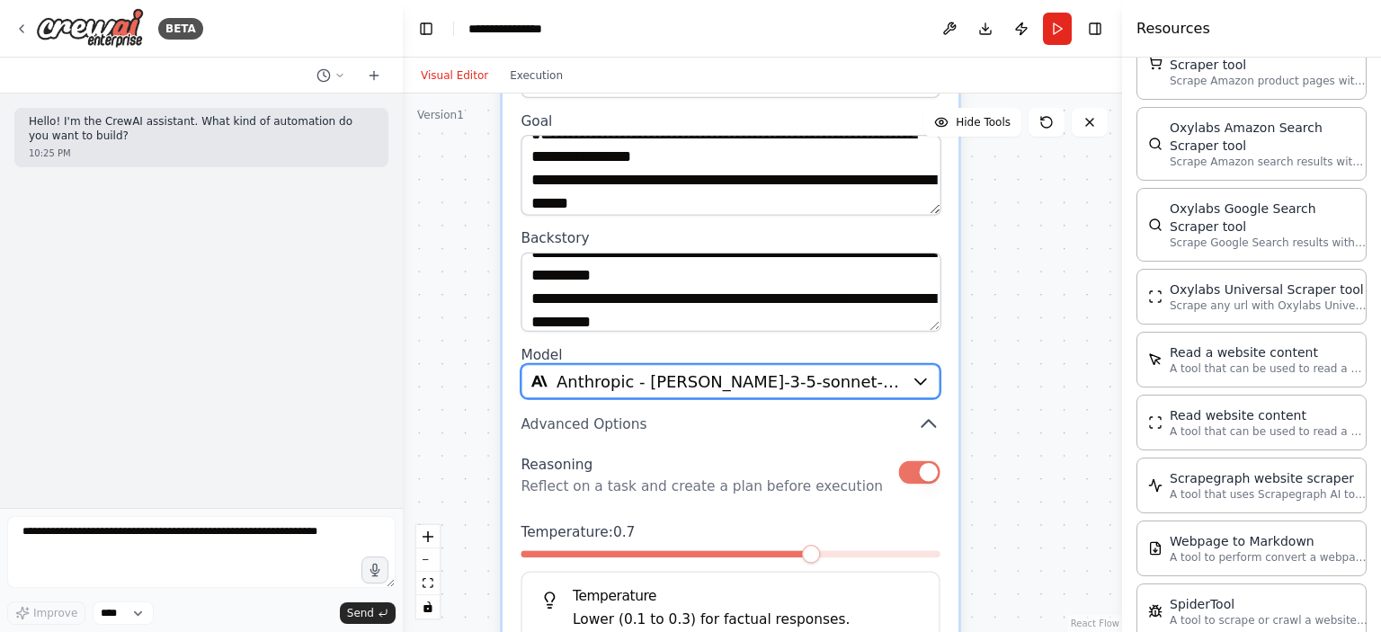
click at [721, 380] on span "Anthropic - claude-3-5-sonnet-20241022" at bounding box center [729, 382] width 345 height 23
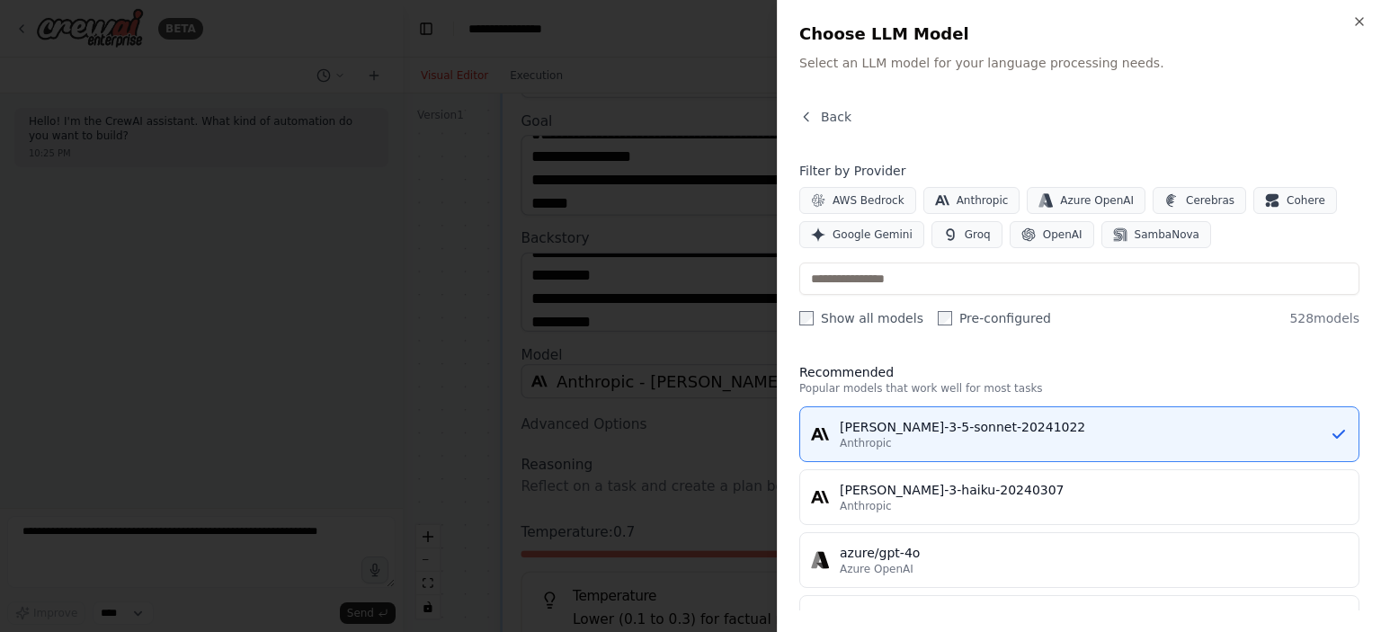
click at [951, 261] on div "Filter by Provider AWS Bedrock Anthropic Azure OpenAI Cerebras Cohere Google Ge…" at bounding box center [1079, 244] width 560 height 165
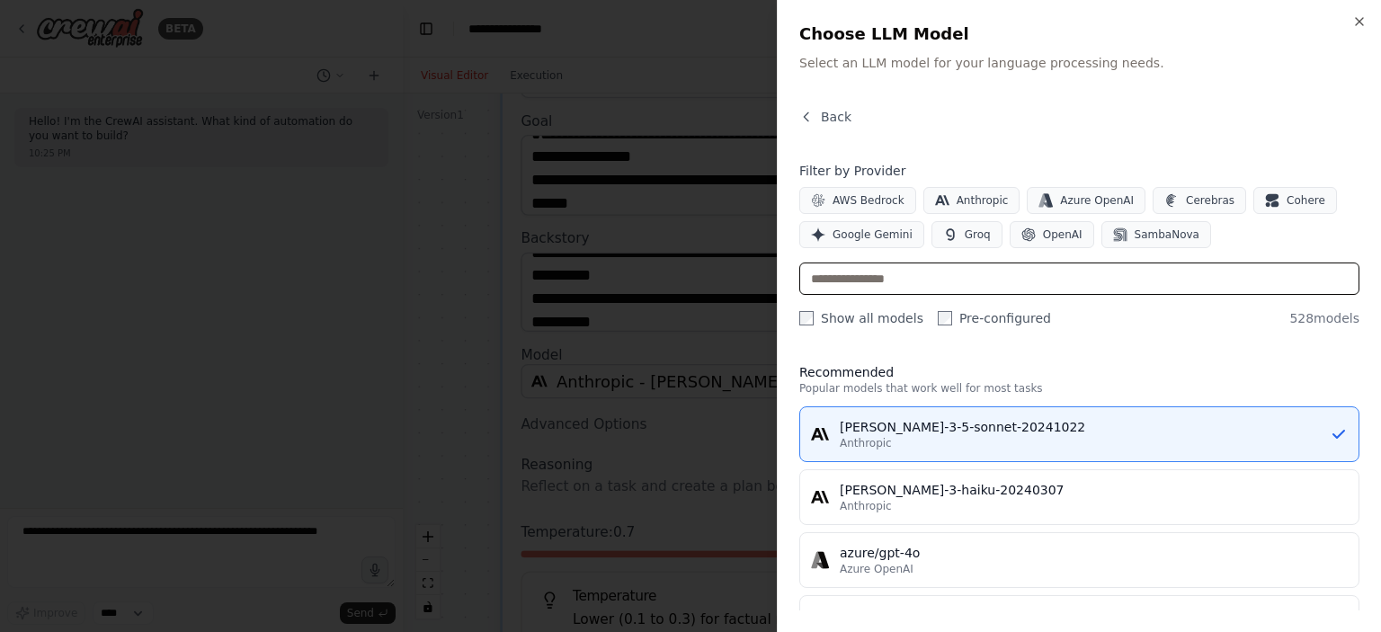
click at [959, 275] on input "text" at bounding box center [1079, 279] width 560 height 32
type input "*"
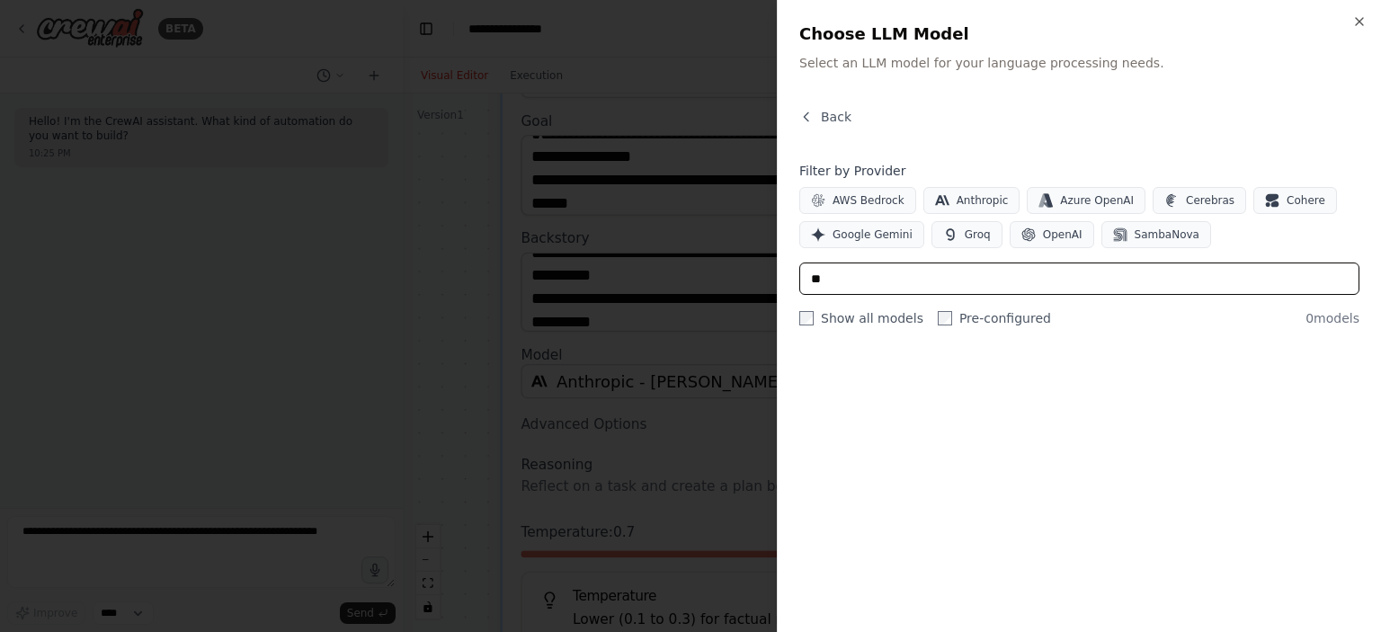
type input "*"
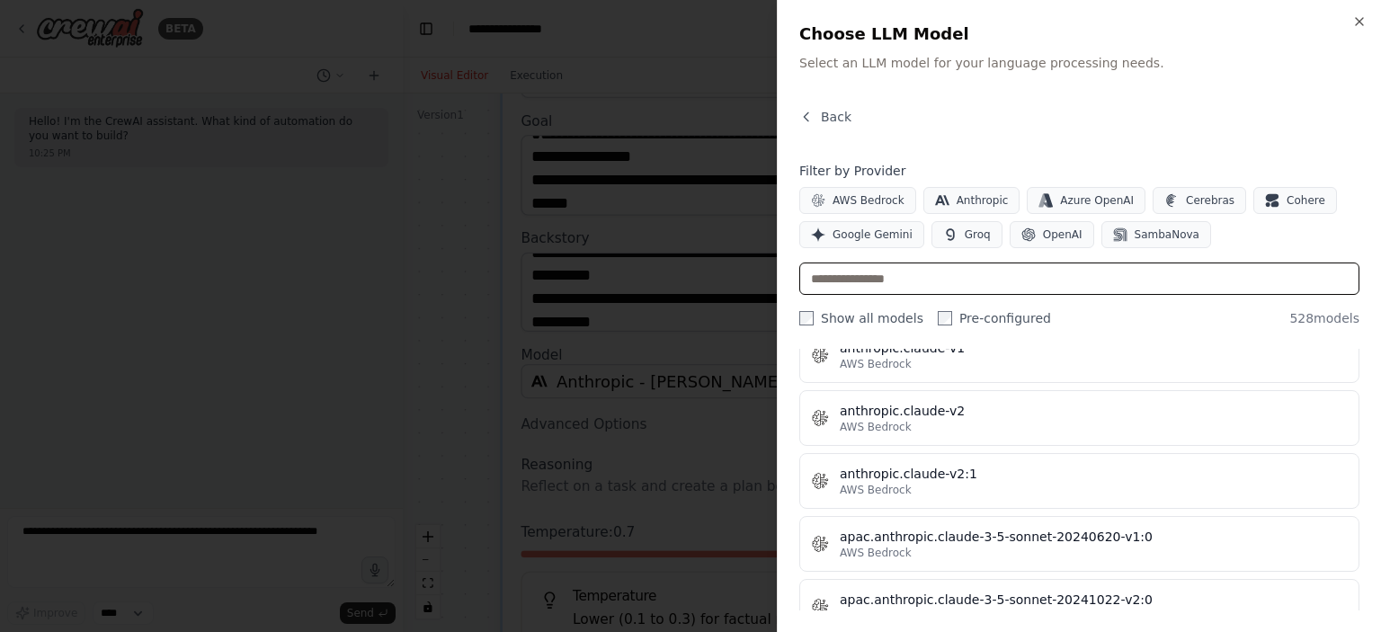
scroll to position [1978, 0]
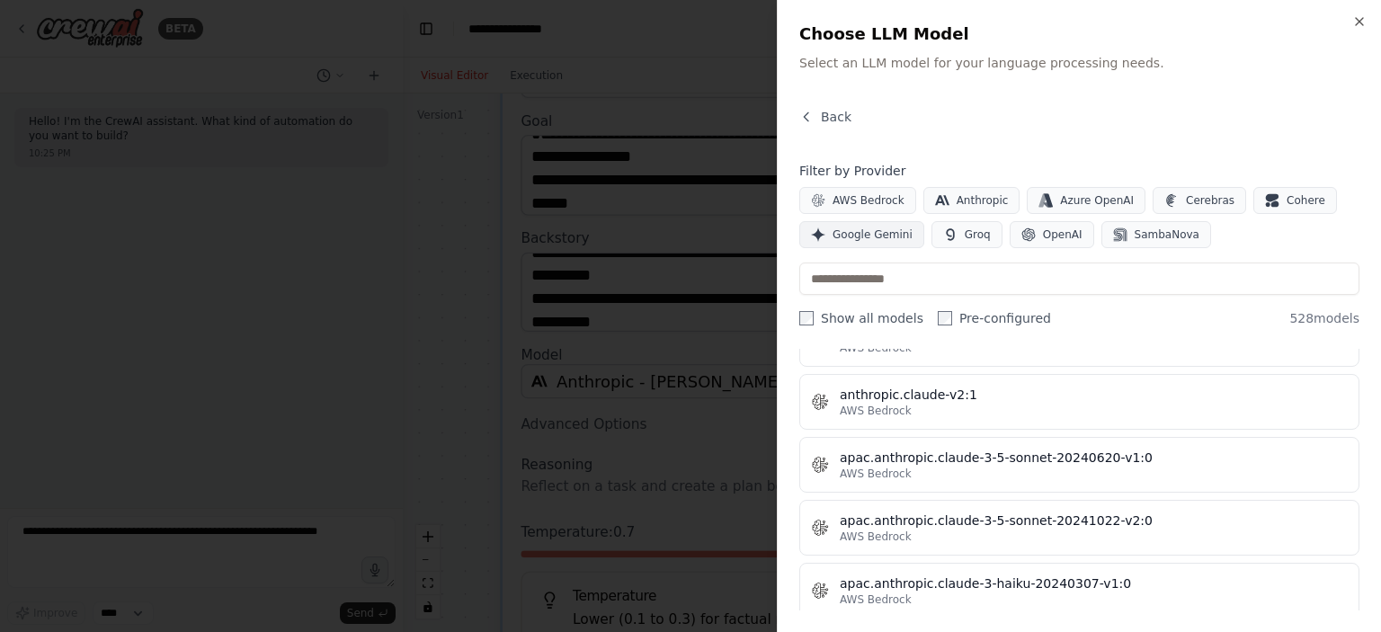
click at [861, 233] on span "Google Gemini" at bounding box center [873, 235] width 80 height 14
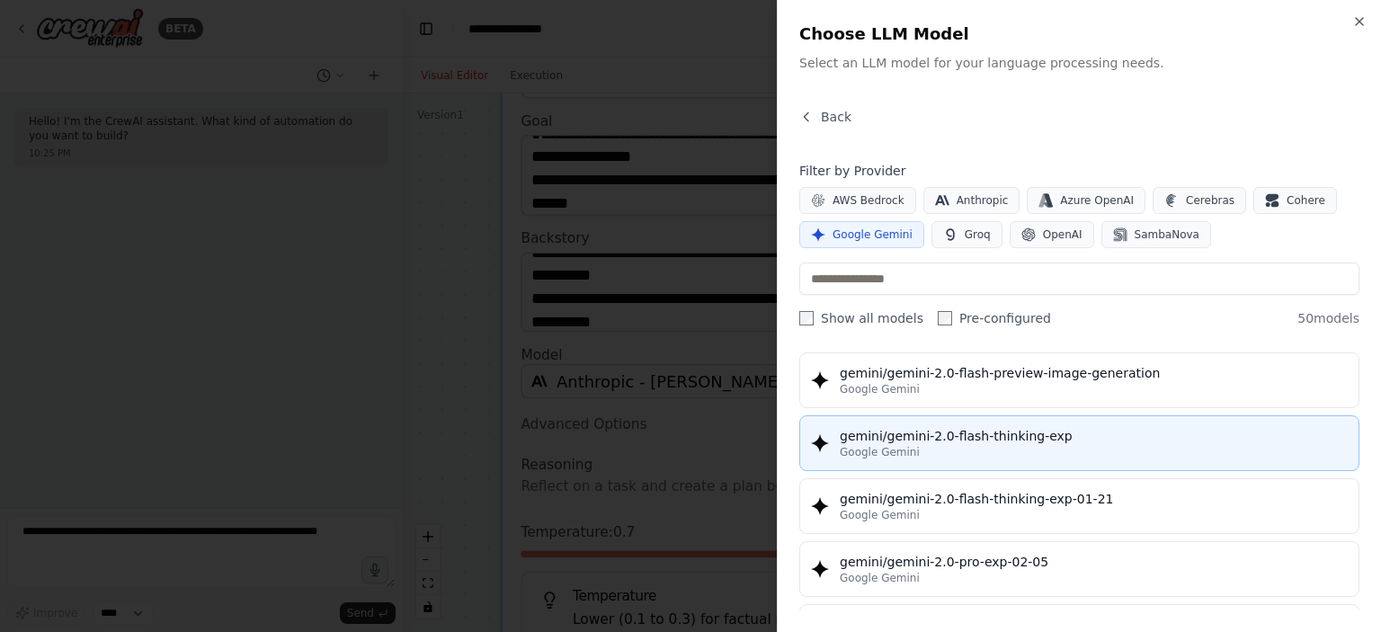
scroll to position [1223, 0]
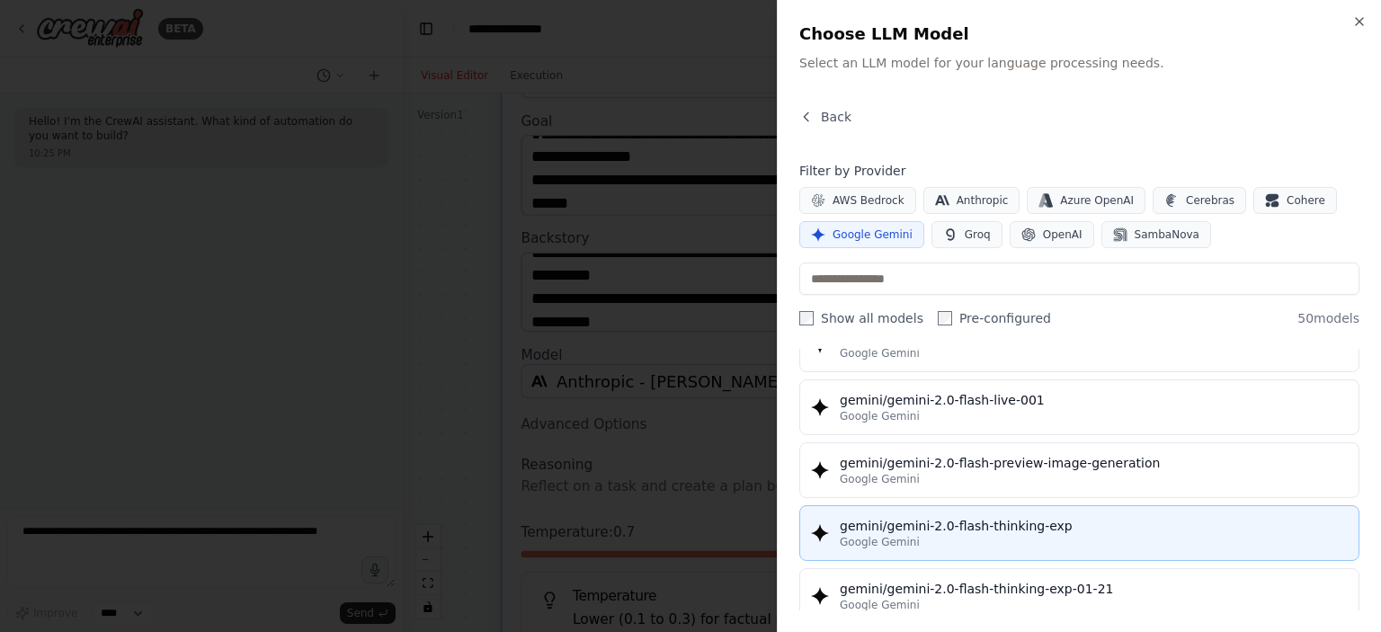
click at [1040, 535] on div "Google Gemini" at bounding box center [1094, 542] width 508 height 14
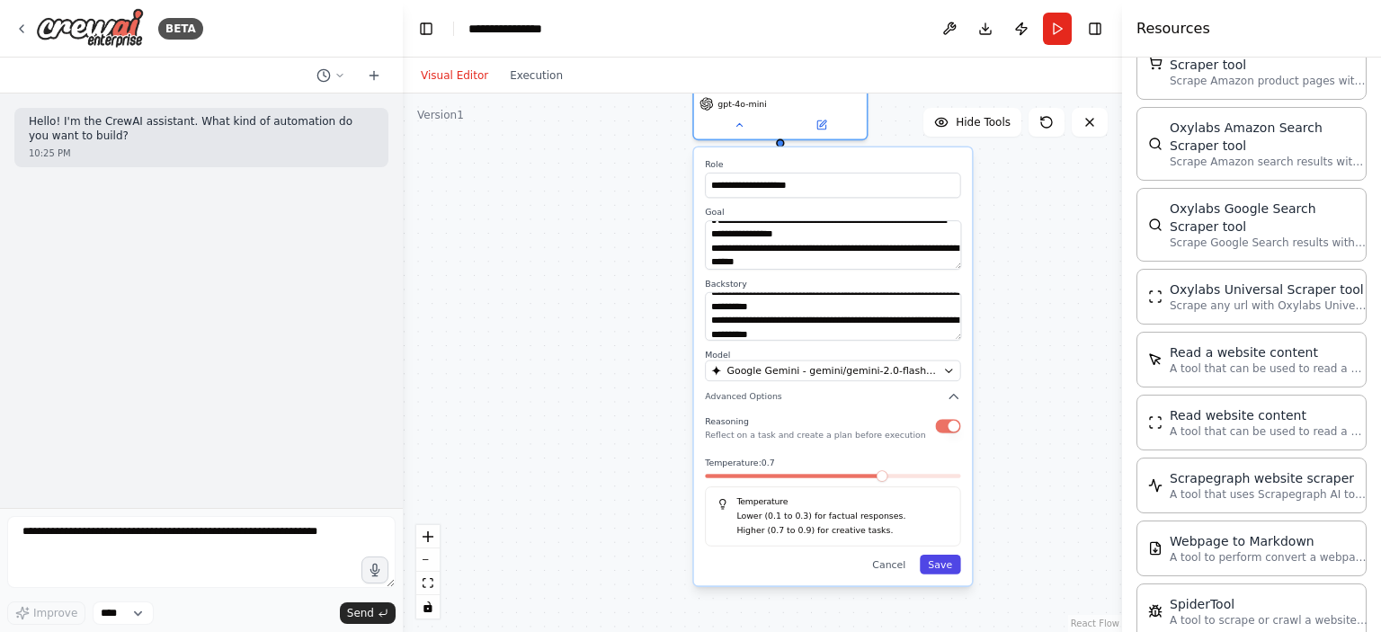
click at [939, 565] on button "Save" at bounding box center [940, 565] width 41 height 20
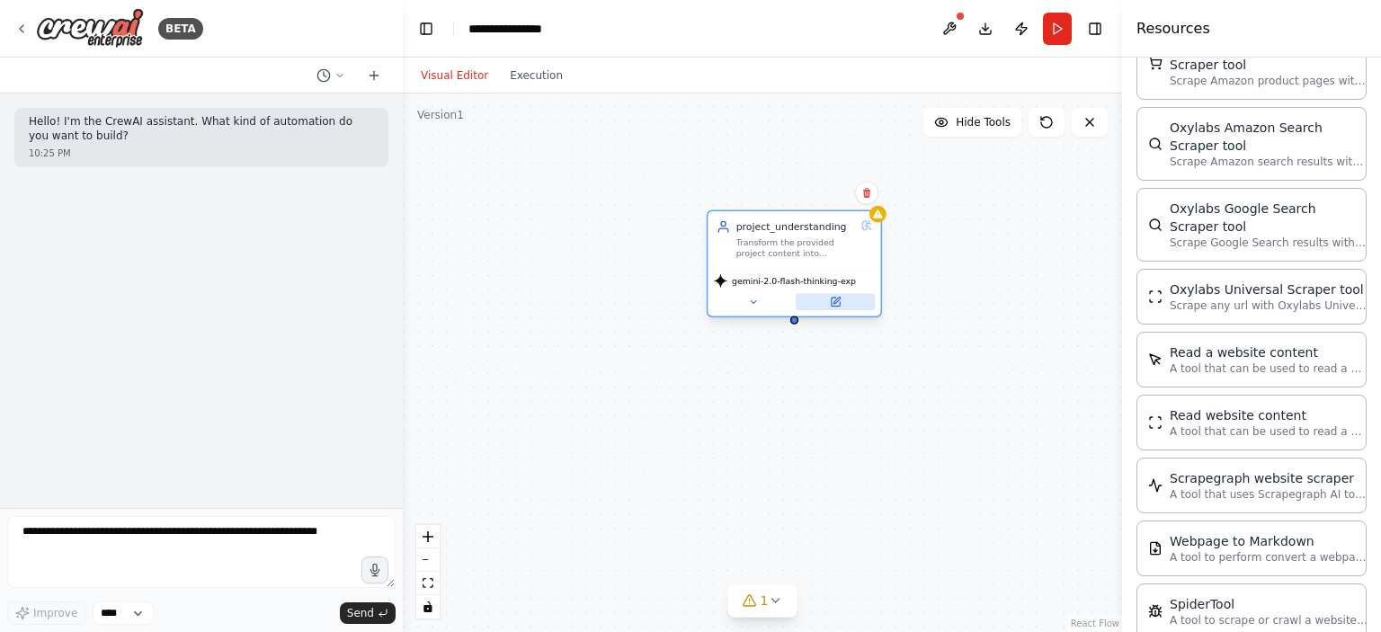
drag, startPoint x: 776, startPoint y: 139, endPoint x: 797, endPoint y: 321, distance: 182.8
click at [797, 310] on div at bounding box center [795, 301] width 162 height 17
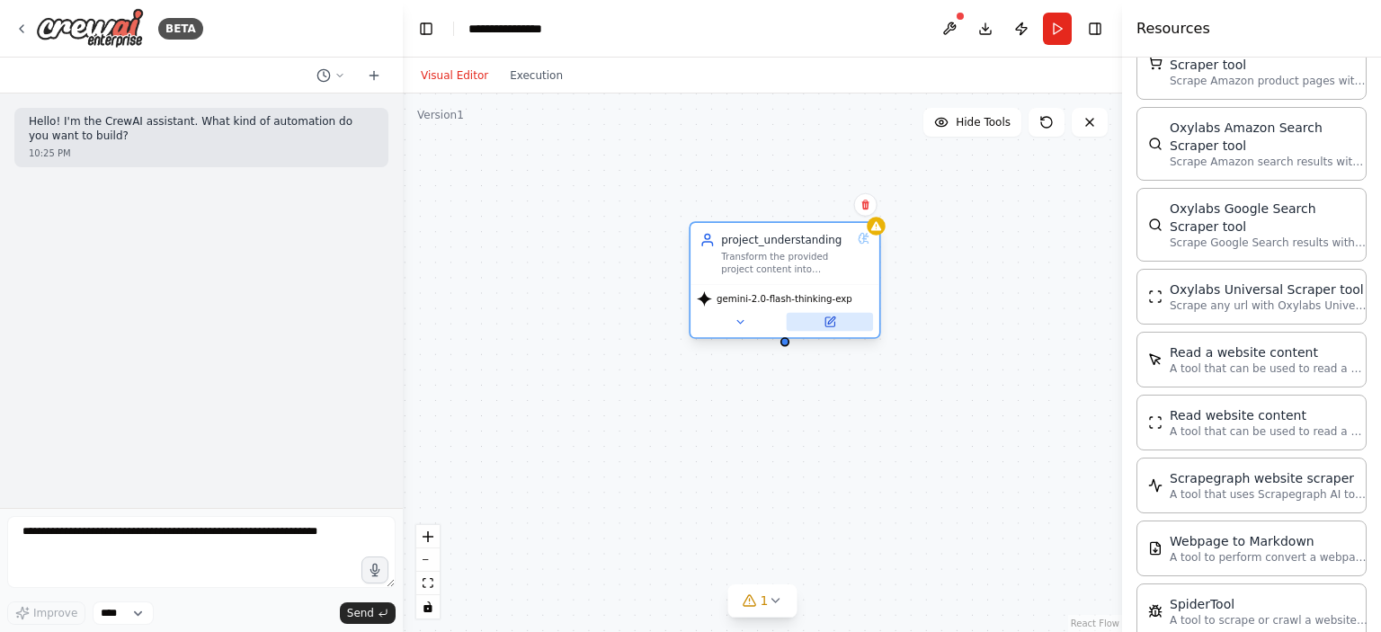
click at [832, 326] on icon at bounding box center [830, 321] width 9 height 9
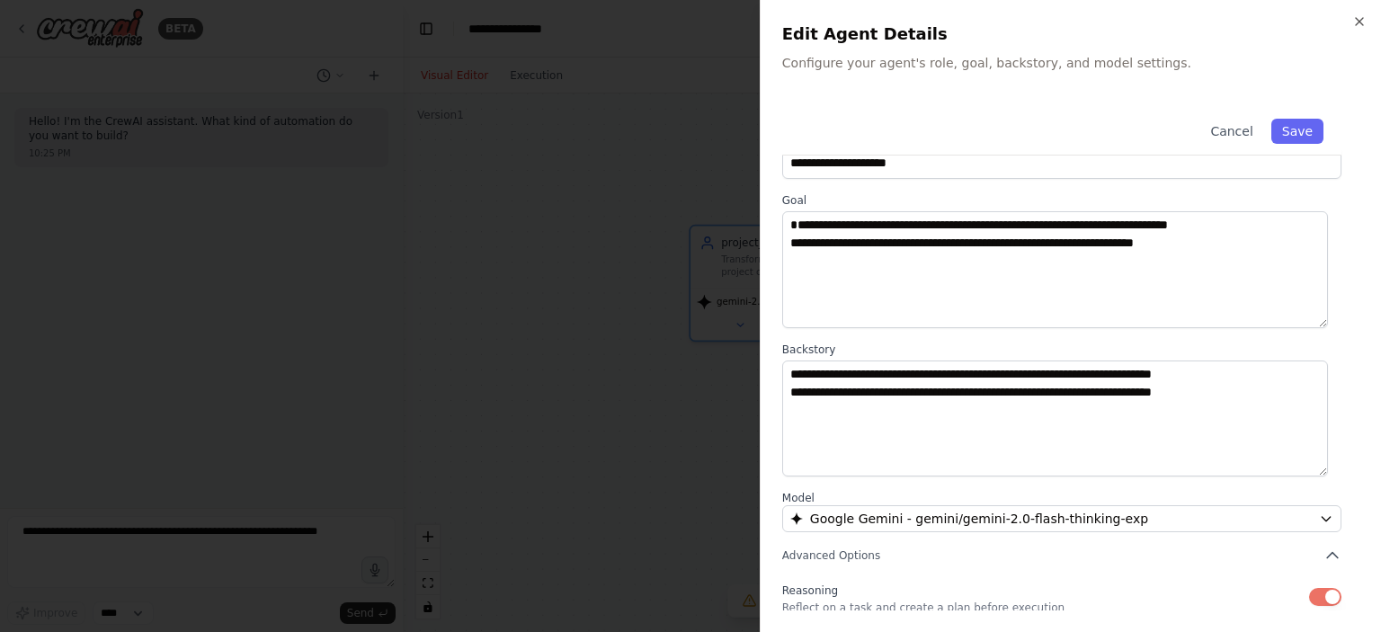
scroll to position [0, 0]
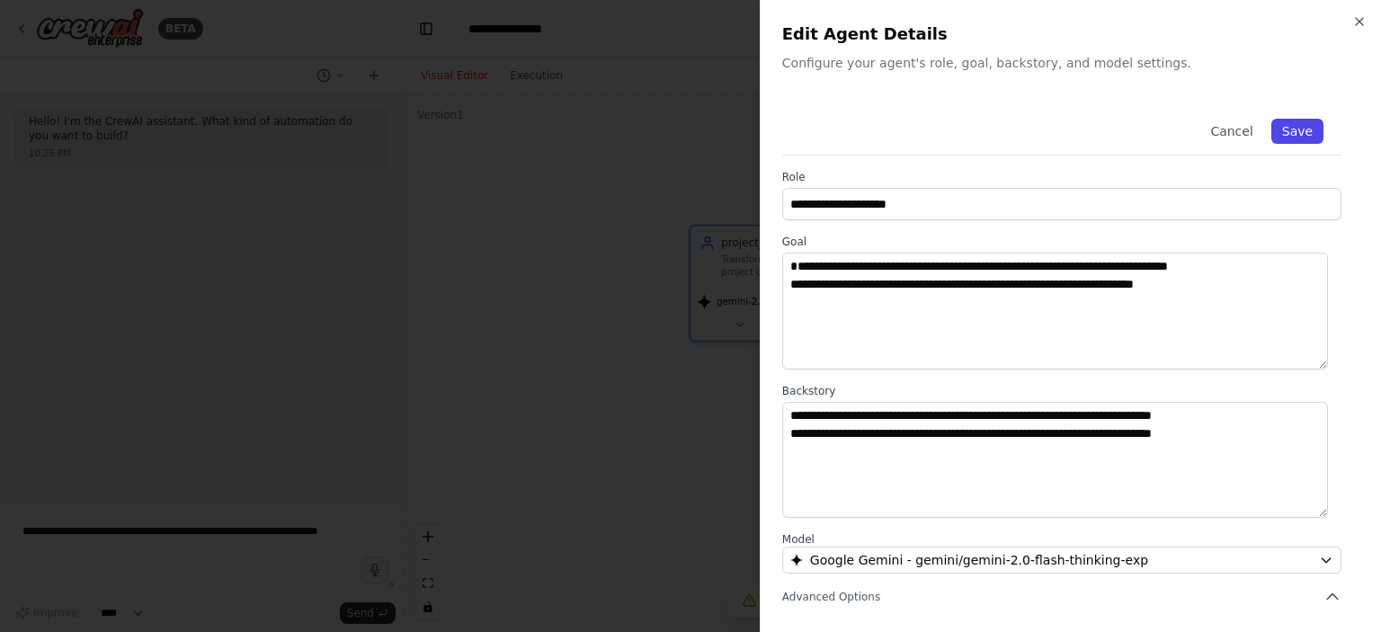
click at [1292, 143] on button "Save" at bounding box center [1298, 131] width 52 height 25
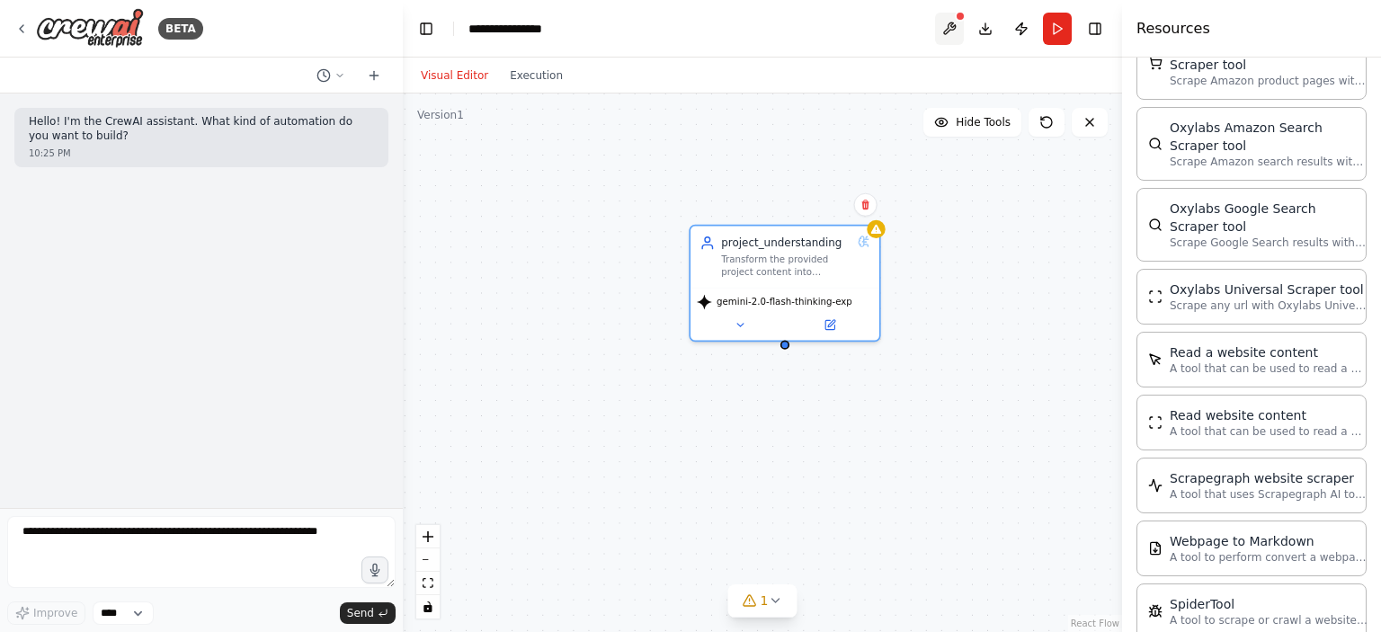
click at [946, 26] on button at bounding box center [949, 29] width 29 height 32
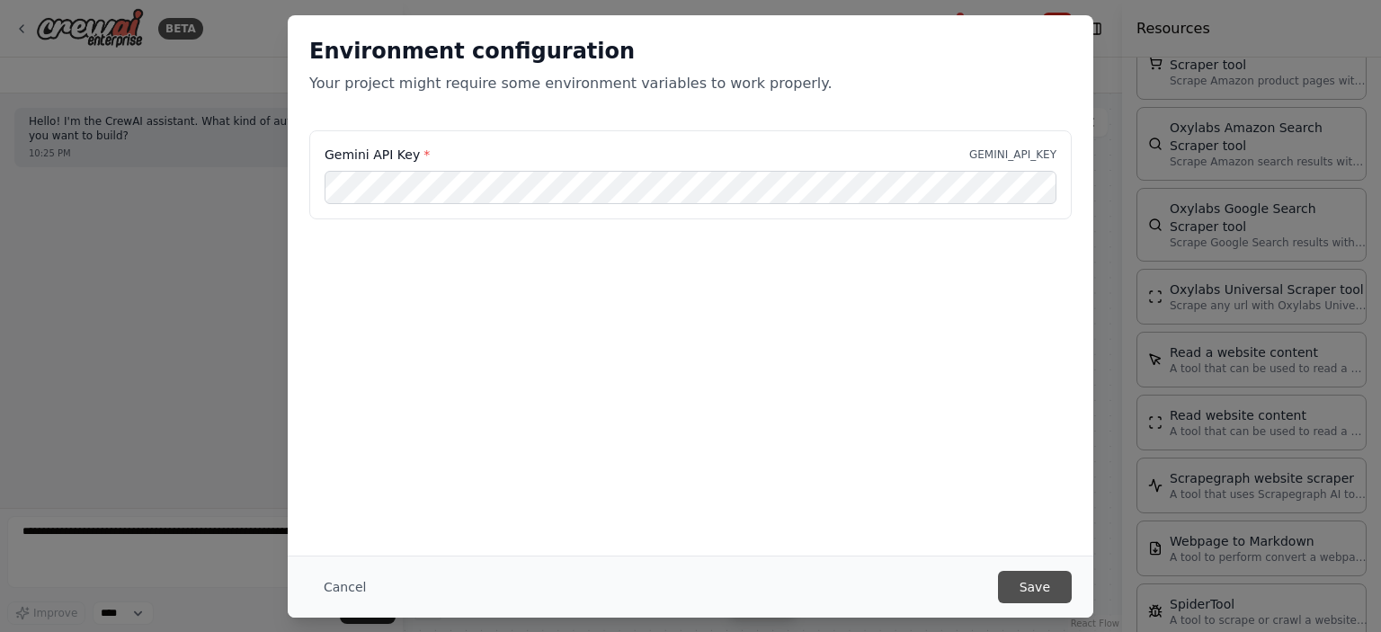
click at [1027, 587] on button "Save" at bounding box center [1035, 587] width 74 height 32
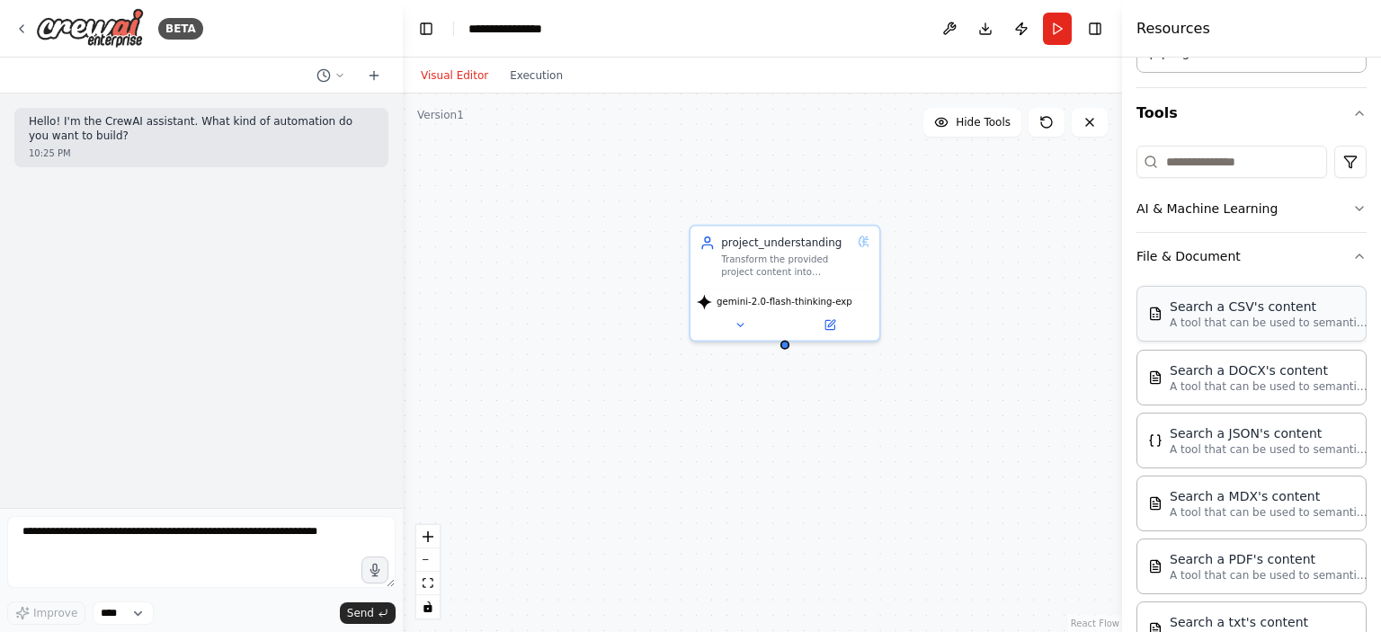
scroll to position [360, 0]
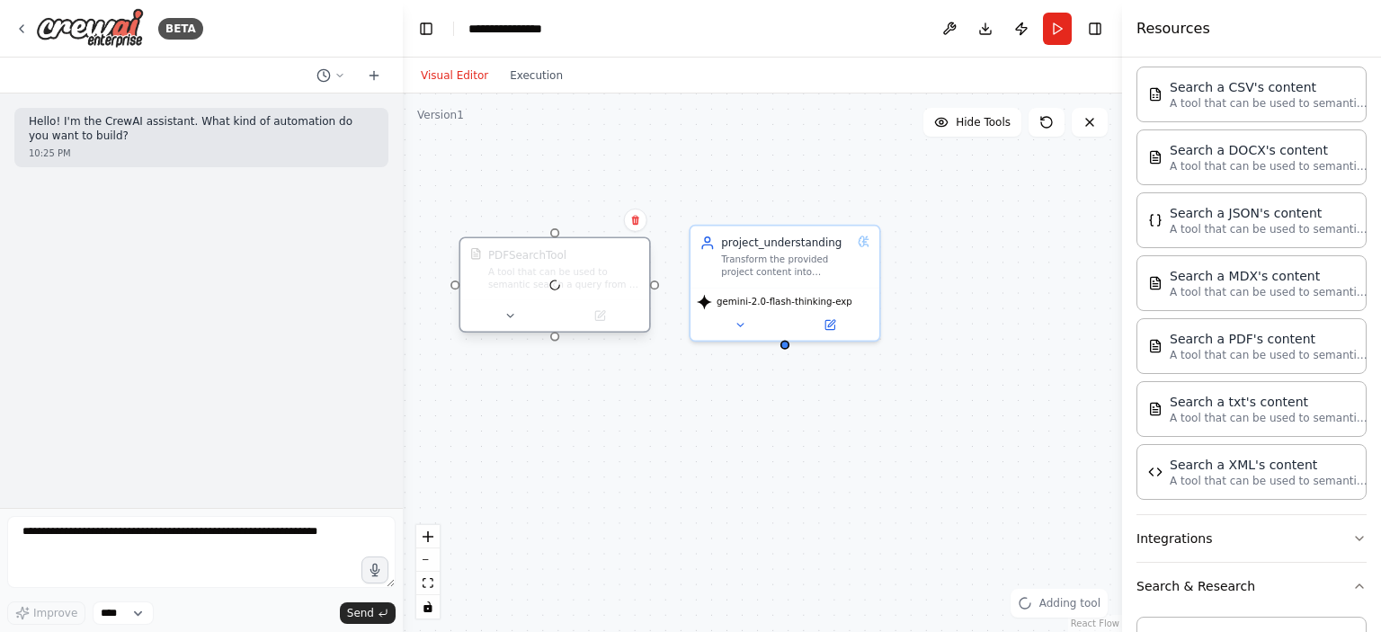
drag, startPoint x: 662, startPoint y: 326, endPoint x: 570, endPoint y: 273, distance: 106.0
click at [570, 273] on div at bounding box center [554, 284] width 189 height 93
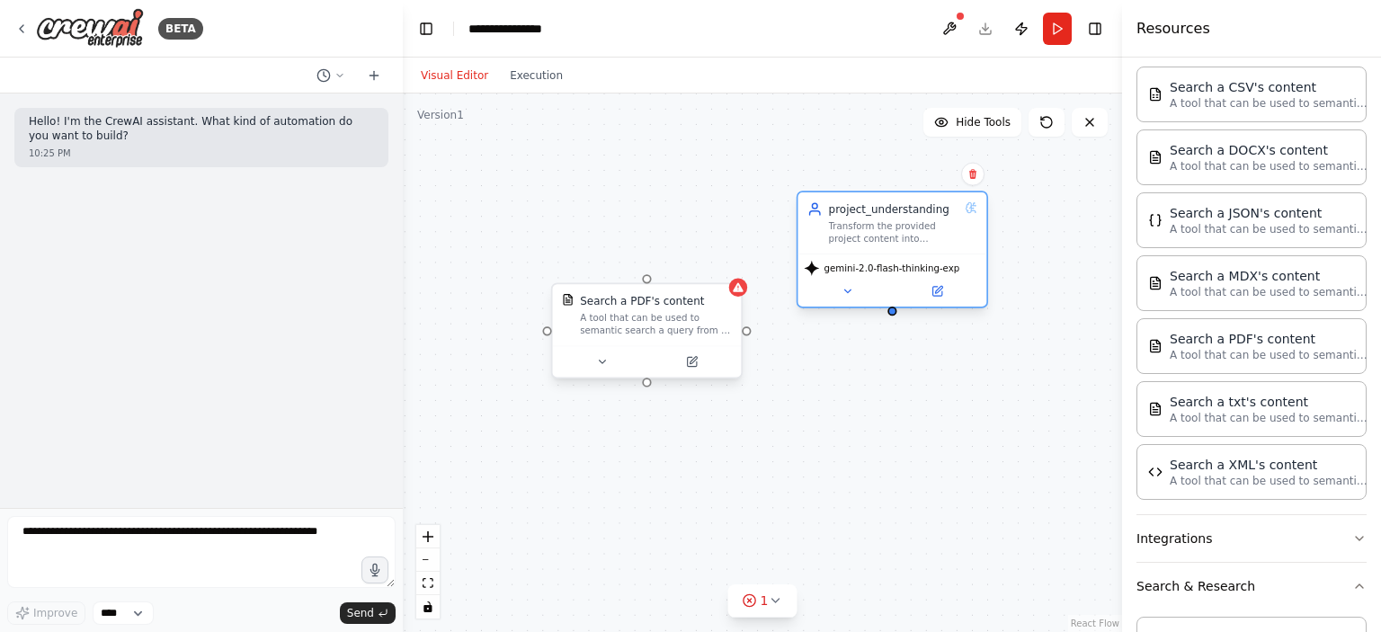
drag, startPoint x: 749, startPoint y: 272, endPoint x: 853, endPoint y: 235, distance: 110.1
click at [853, 234] on div "project_understanding Transform the provided project content into structured, a…" at bounding box center [892, 222] width 189 height 61
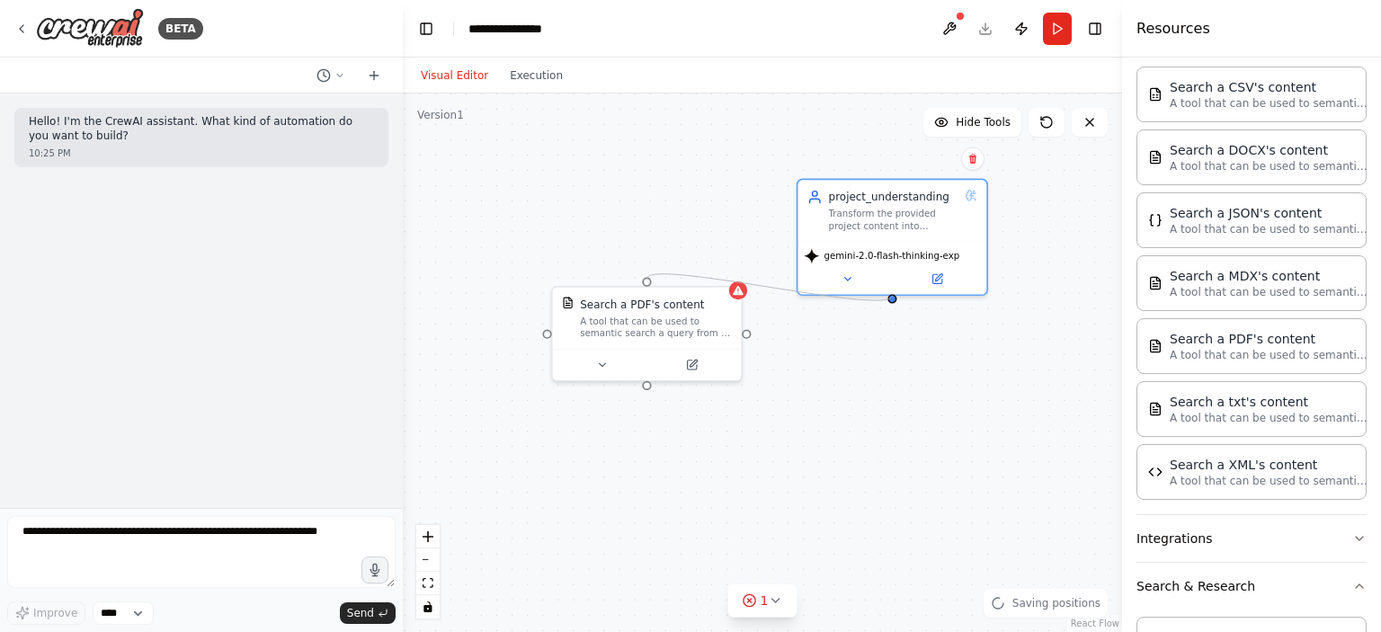
drag, startPoint x: 748, startPoint y: 334, endPoint x: 898, endPoint y: 303, distance: 153.3
click at [900, 303] on div "project_understanding Transform the provided project content into structured, a…" at bounding box center [762, 363] width 719 height 539
click at [680, 330] on div "A tool that can be used to semantic search a query from a PDF's content." at bounding box center [656, 324] width 152 height 24
click at [727, 262] on icon at bounding box center [727, 267] width 7 height 10
click at [679, 265] on button "Confirm" at bounding box center [677, 266] width 64 height 22
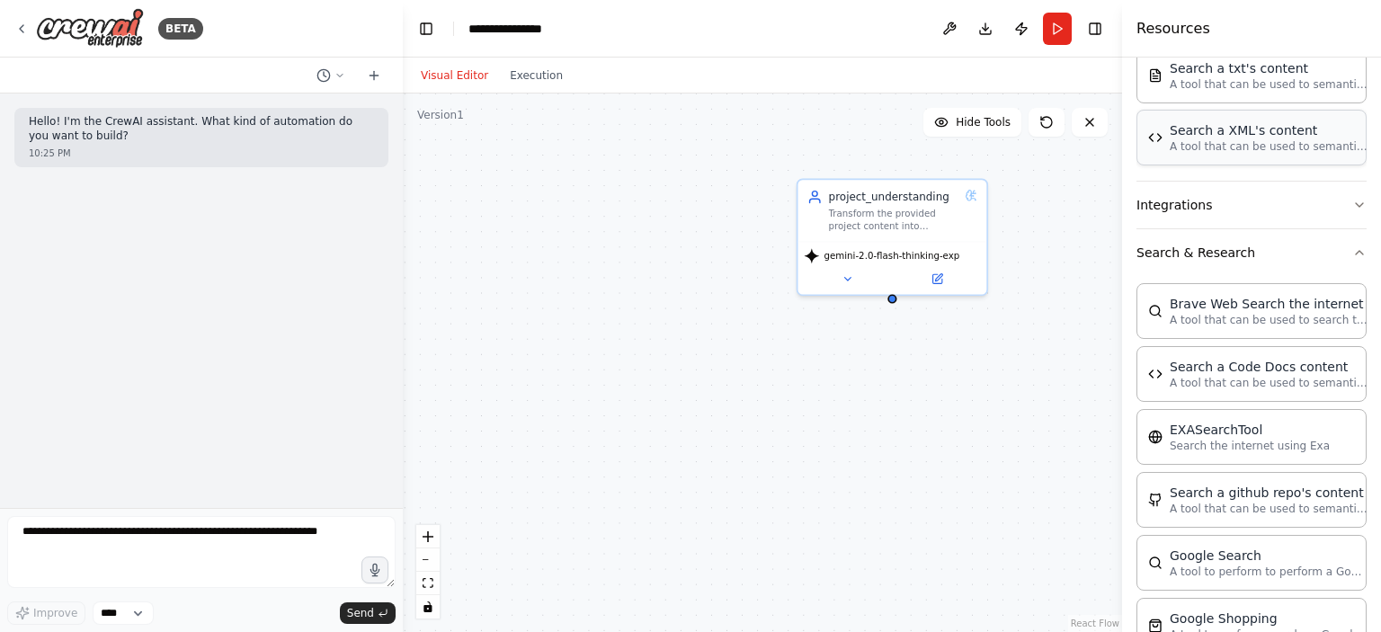
scroll to position [630, 0]
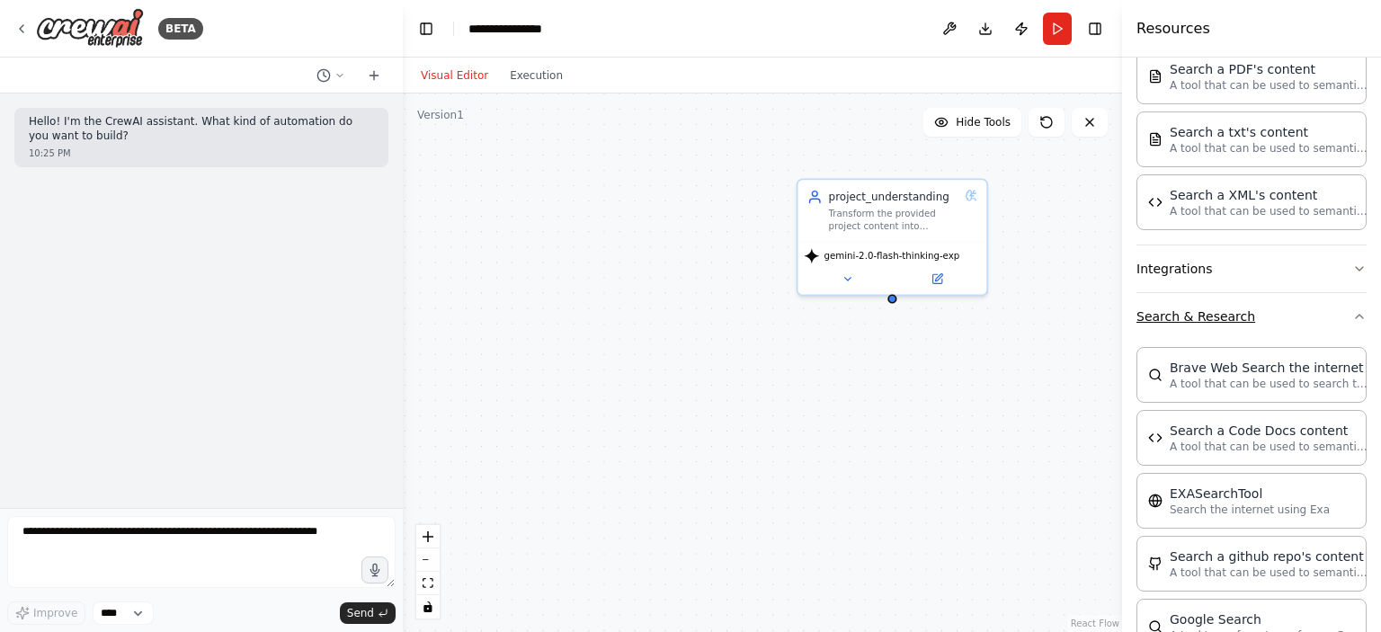
click at [1324, 307] on button "Search & Research" at bounding box center [1252, 316] width 230 height 47
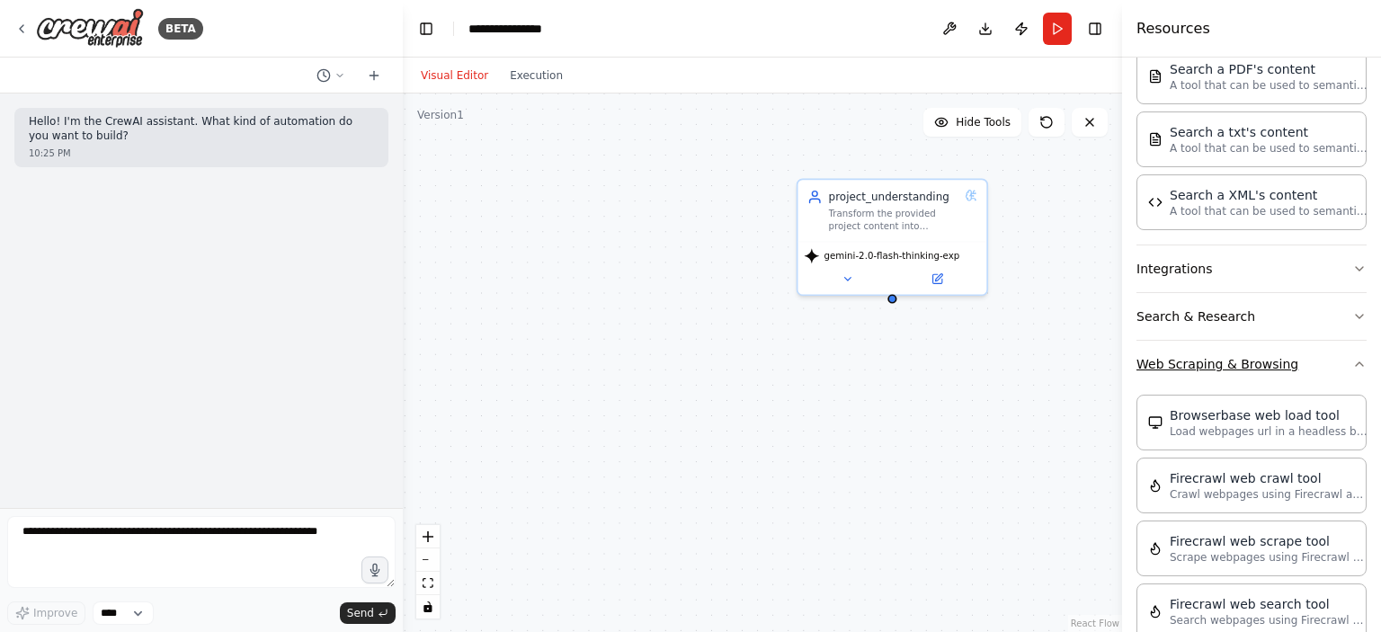
click at [1353, 365] on icon "button" at bounding box center [1360, 364] width 14 height 14
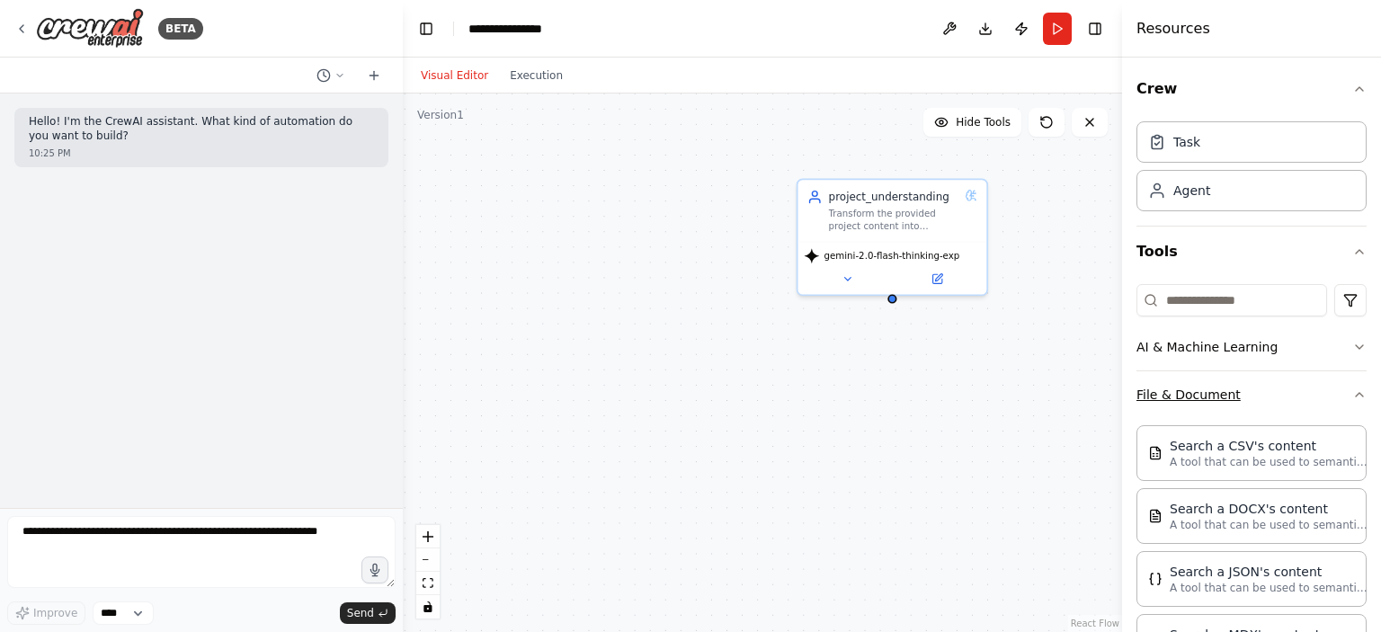
scroll to position [0, 0]
click at [1221, 146] on div "Task" at bounding box center [1252, 141] width 230 height 41
drag, startPoint x: 889, startPoint y: 298, endPoint x: 755, endPoint y: 374, distance: 153.5
click at [755, 374] on div "project_understanding Transform the provided project content into structured, a…" at bounding box center [827, 362] width 613 height 460
drag, startPoint x: 883, startPoint y: 347, endPoint x: 988, endPoint y: 376, distance: 109.1
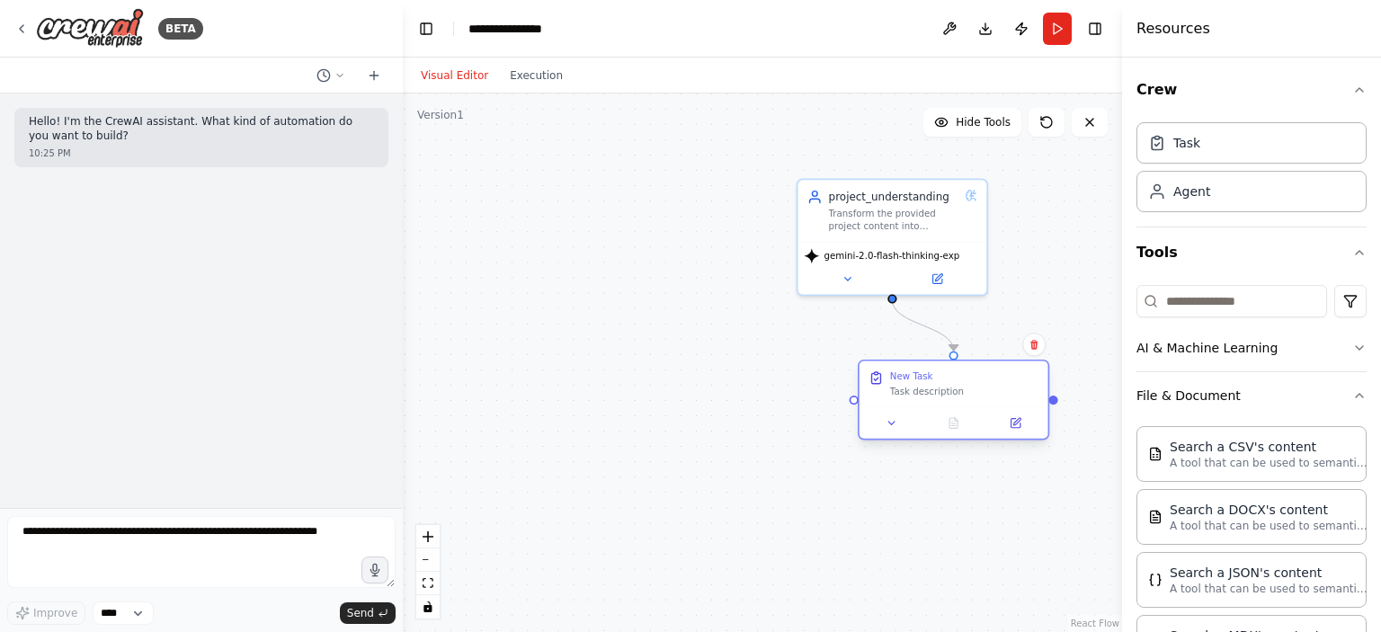
click at [988, 376] on div "New Task" at bounding box center [964, 377] width 148 height 13
click at [940, 397] on div "New Task Task description" at bounding box center [954, 385] width 189 height 46
click at [1021, 431] on button at bounding box center [1015, 423] width 53 height 18
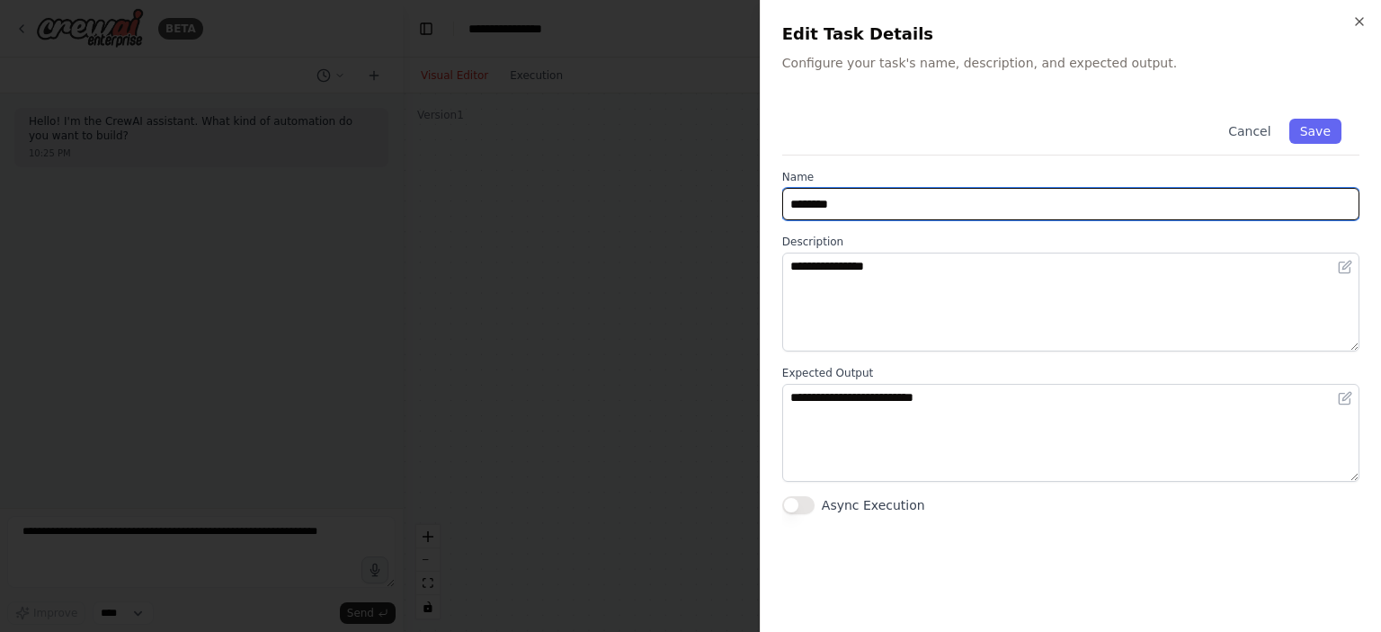
click at [835, 199] on input "********" at bounding box center [1070, 204] width 577 height 32
paste input "**********"
type input "**********"
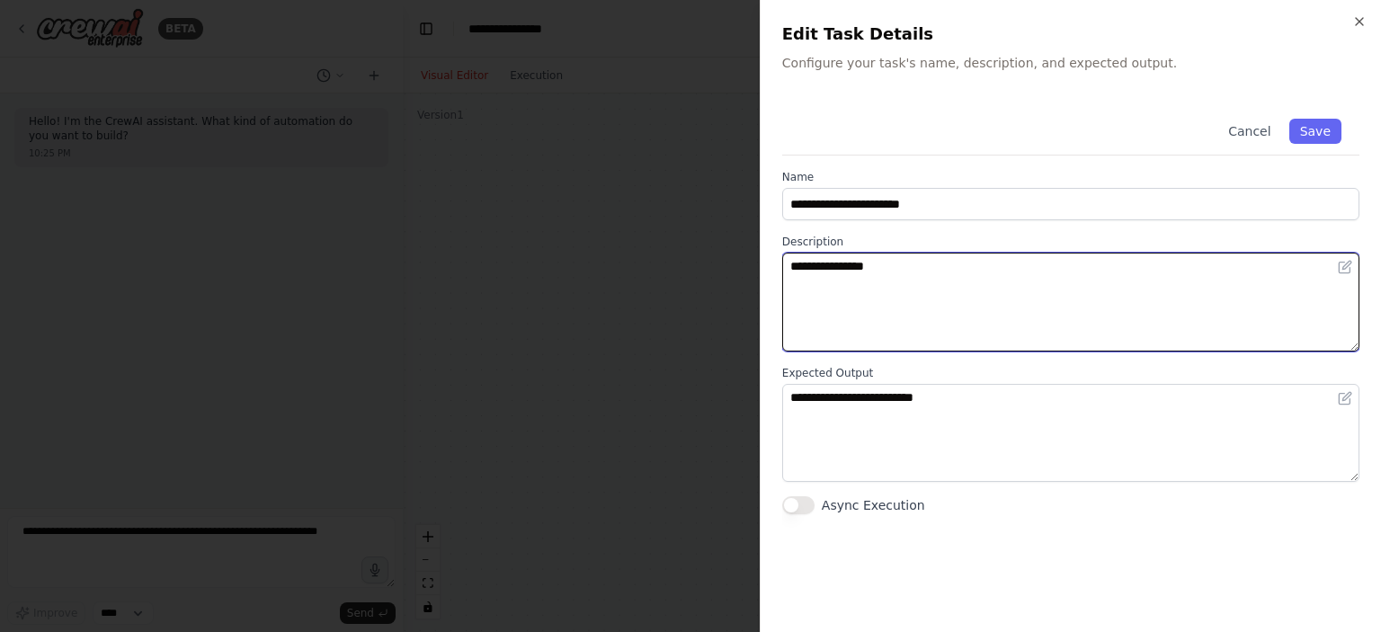
click at [894, 282] on textarea "**********" at bounding box center [1070, 302] width 577 height 99
click at [861, 269] on textarea "**********" at bounding box center [1070, 302] width 577 height 99
paste textarea "**********"
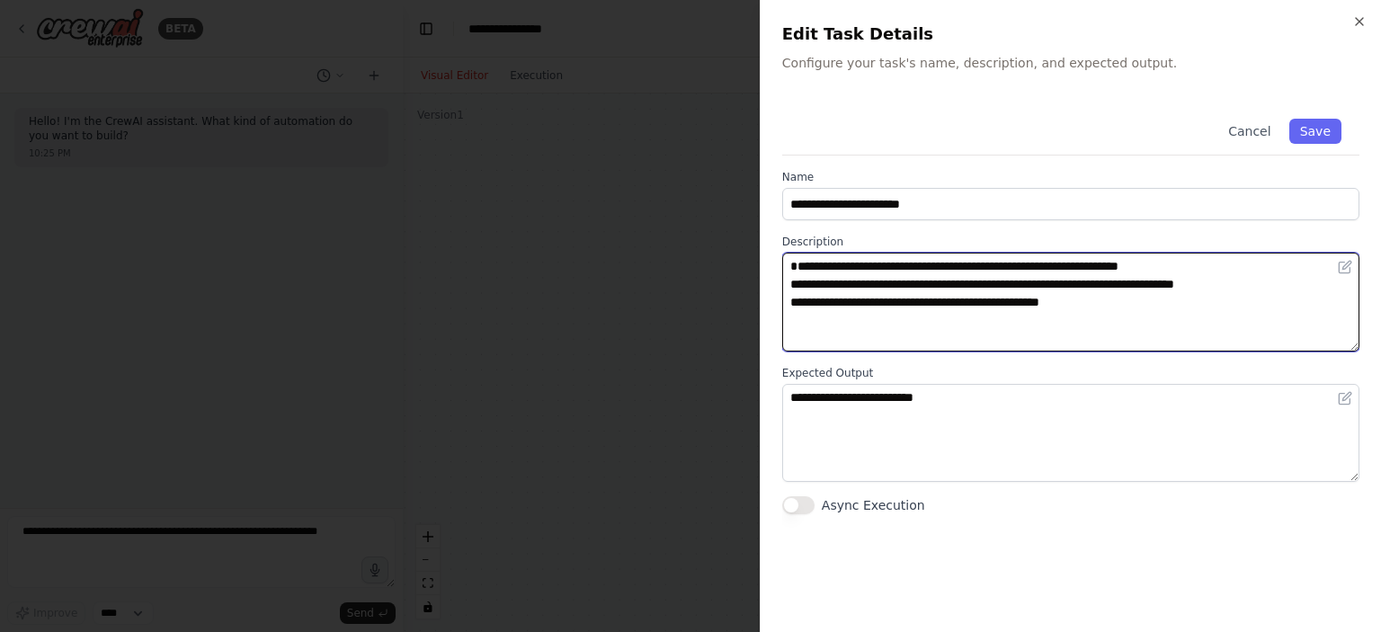
click at [803, 277] on textarea "**********" at bounding box center [1070, 302] width 577 height 99
click at [800, 299] on textarea "**********" at bounding box center [1070, 302] width 577 height 99
click at [864, 307] on textarea "**********" at bounding box center [1070, 302] width 577 height 99
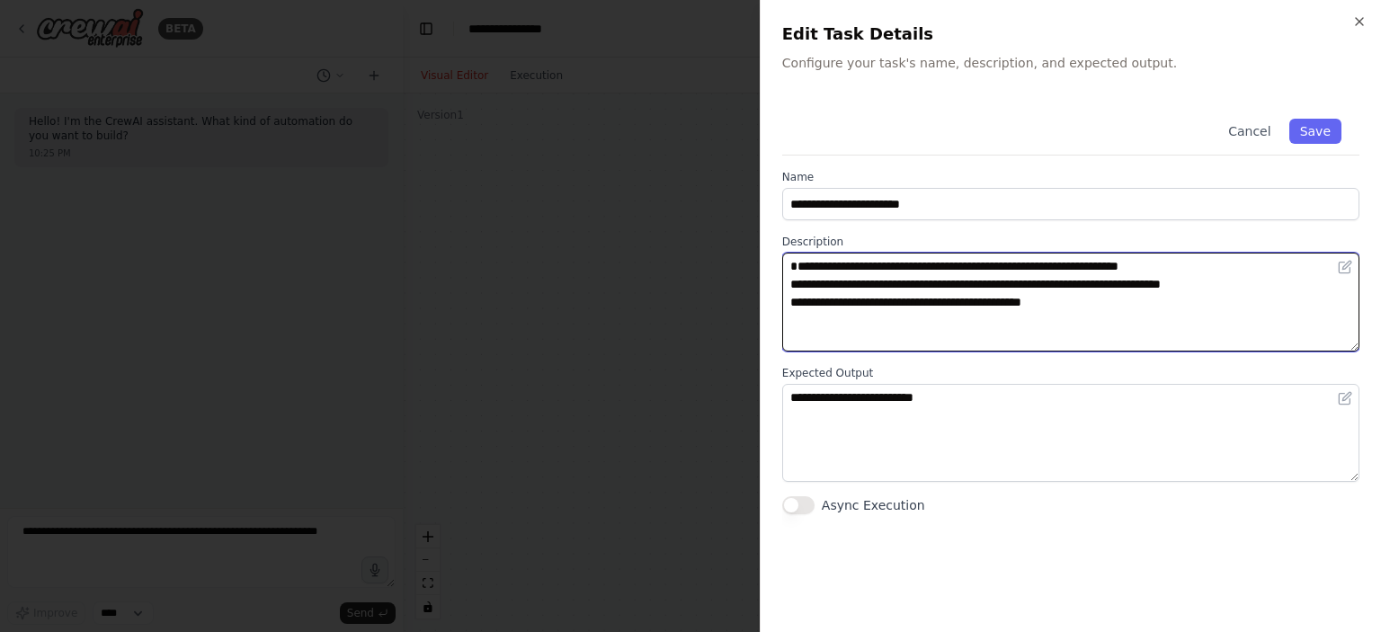
type textarea "**********"
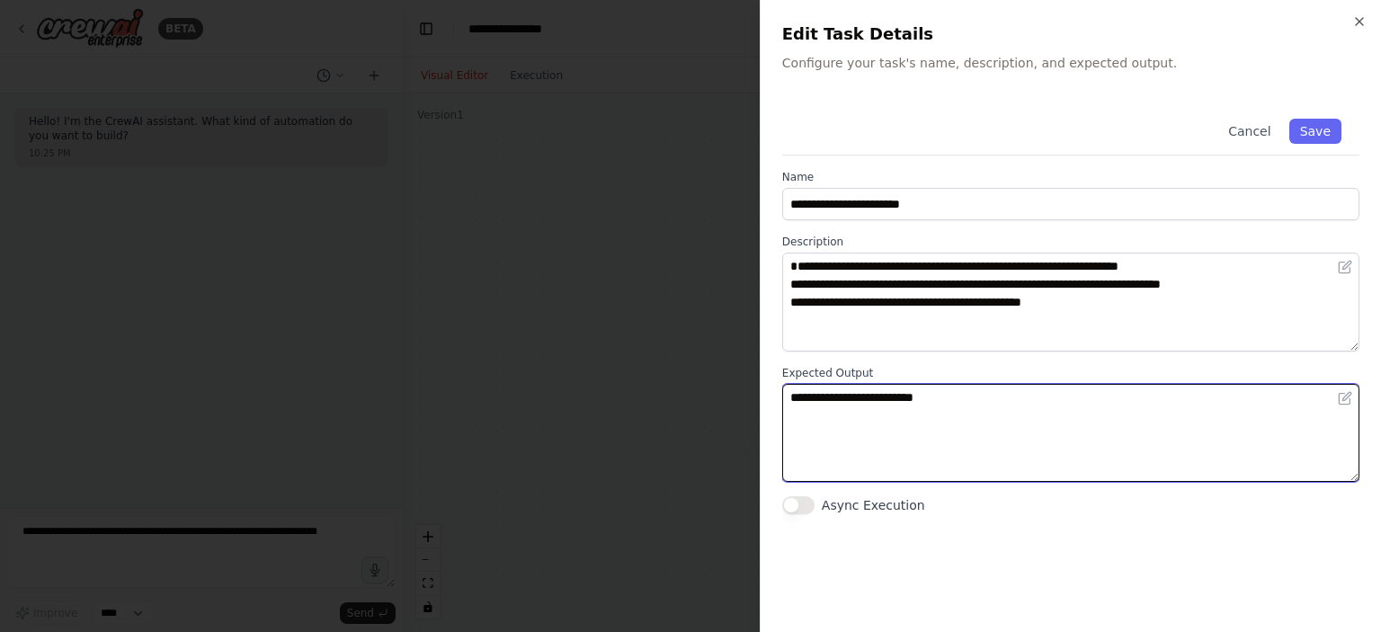
click at [894, 397] on textarea "**********" at bounding box center [1070, 433] width 577 height 99
paste textarea "**********"
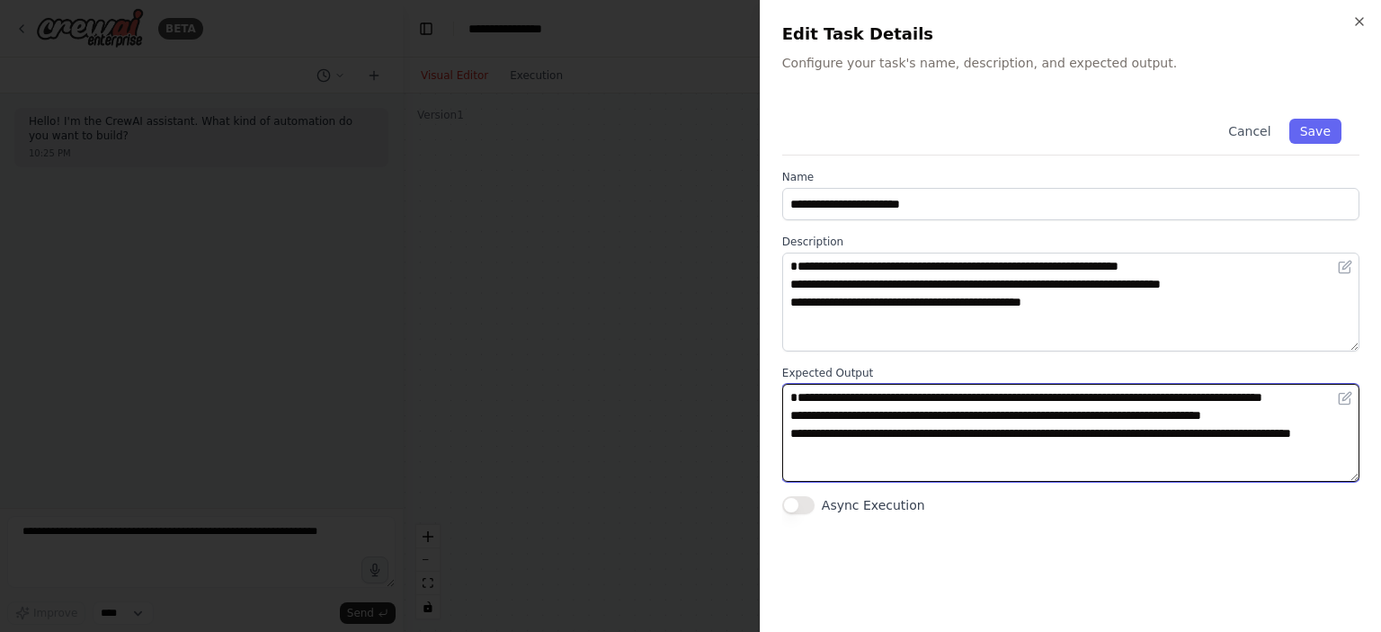
click at [795, 395] on textarea "**********" at bounding box center [1070, 433] width 577 height 99
type textarea "**********"
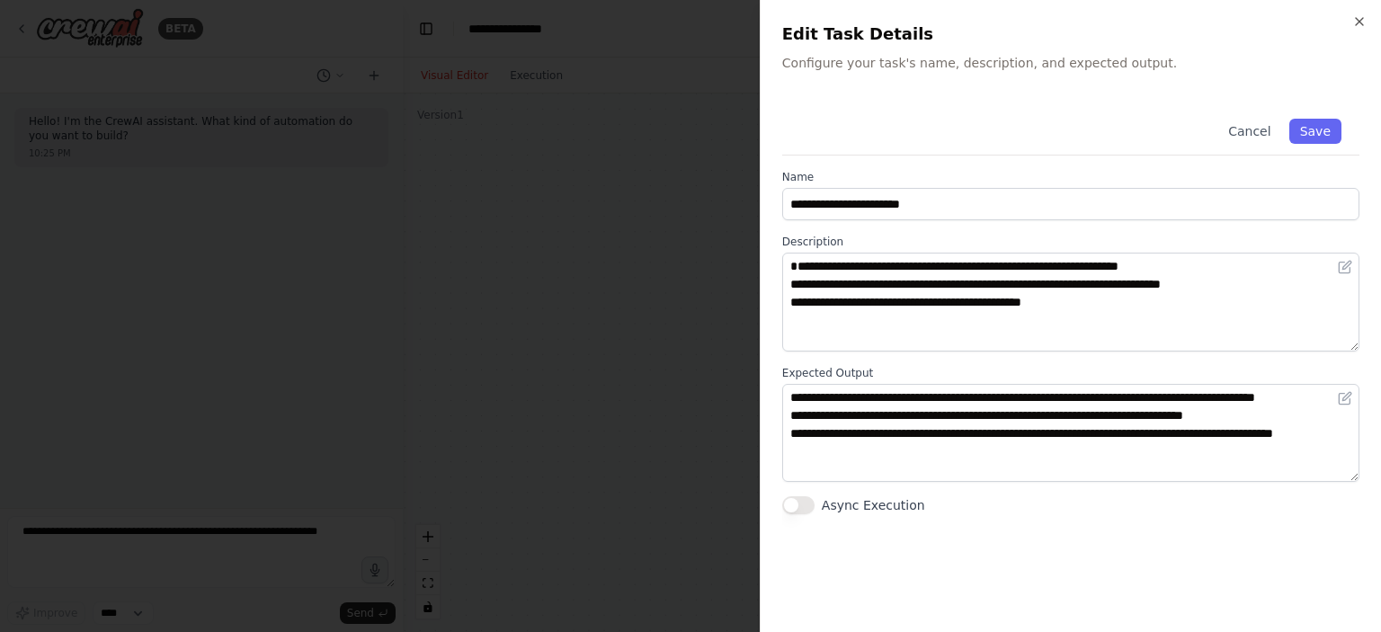
click at [806, 505] on button "Async Execution" at bounding box center [798, 505] width 32 height 18
click at [1323, 122] on button "Save" at bounding box center [1316, 131] width 52 height 25
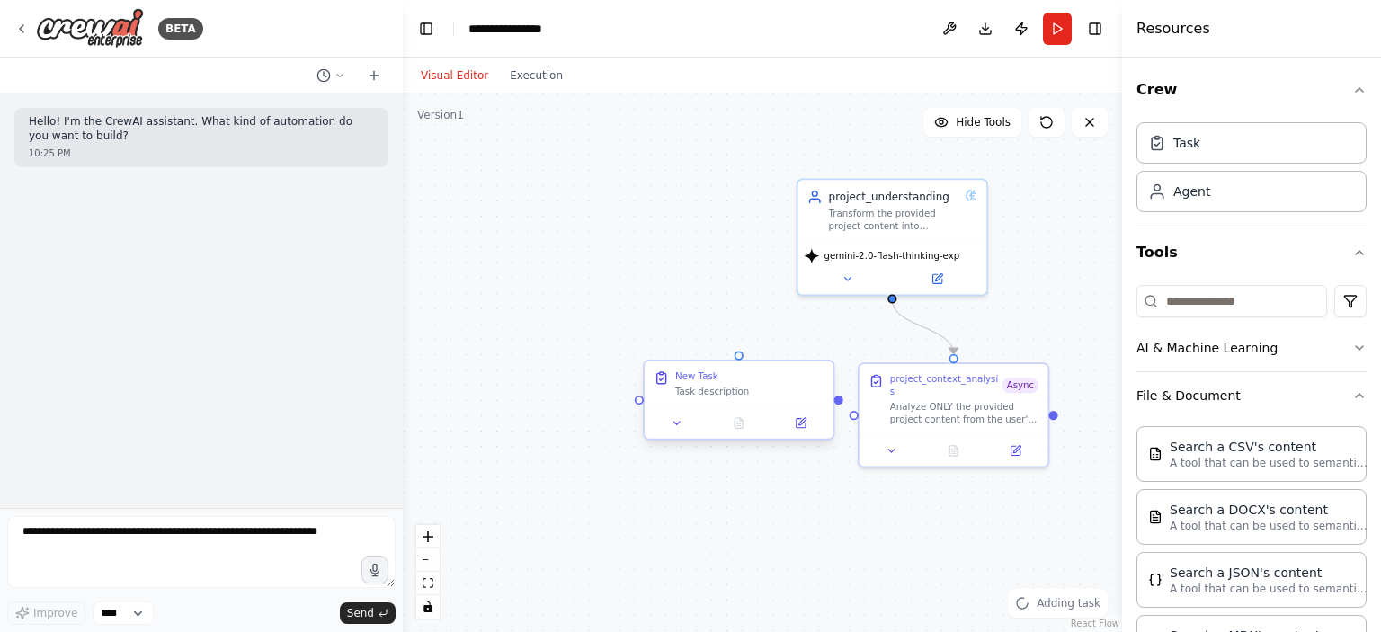
drag, startPoint x: 812, startPoint y: 446, endPoint x: 758, endPoint y: 394, distance: 75.0
click at [799, 424] on icon at bounding box center [802, 421] width 7 height 7
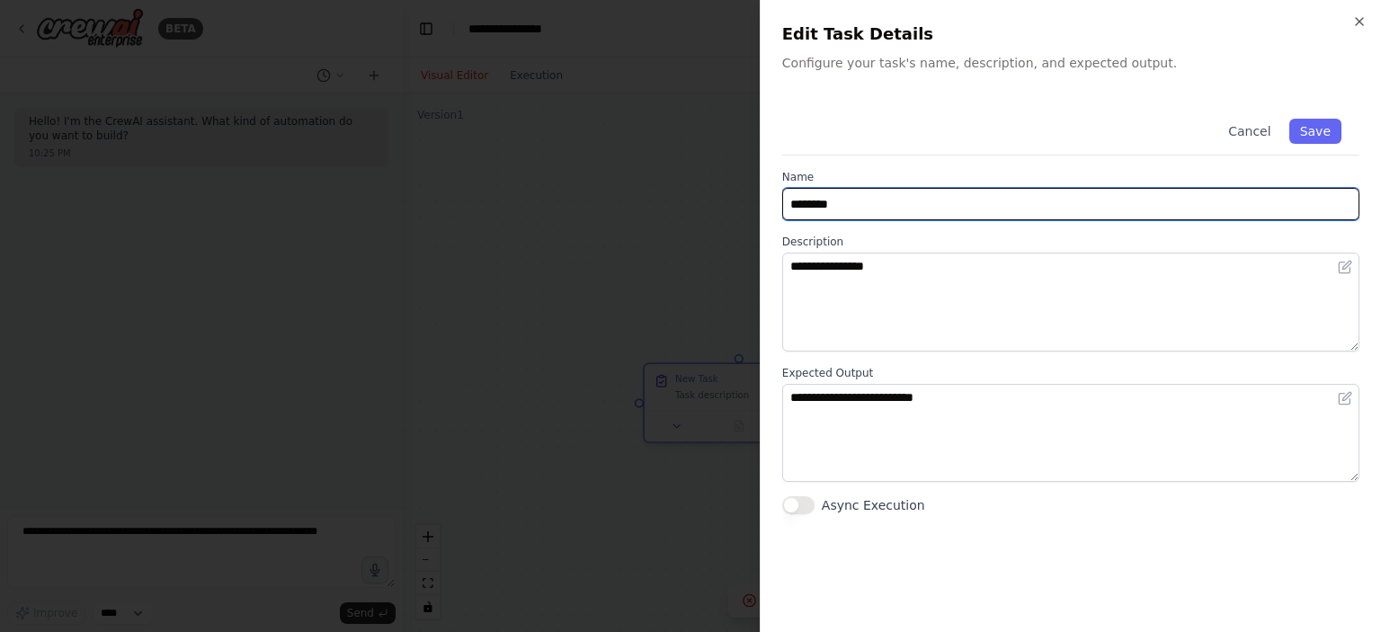
click at [853, 188] on input "********" at bounding box center [1070, 204] width 577 height 32
paste input "**********"
type input "**********"
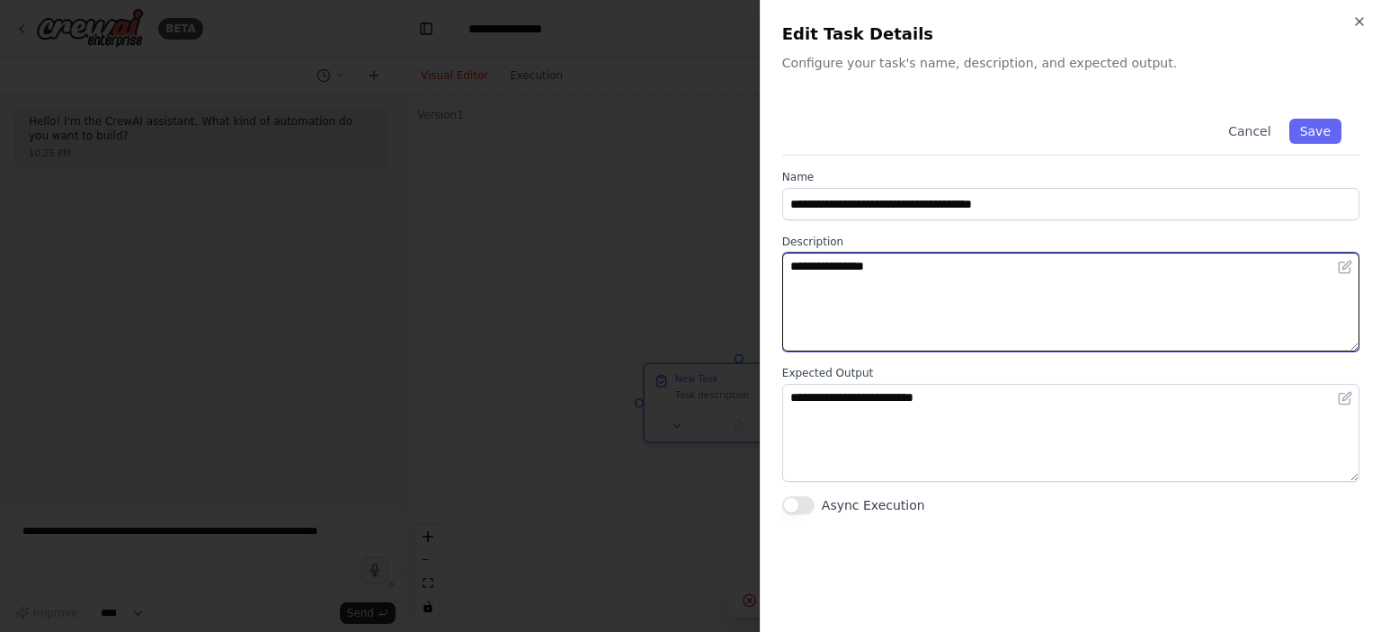
click at [869, 287] on textarea "**********" at bounding box center [1070, 302] width 577 height 99
paste textarea "**********"
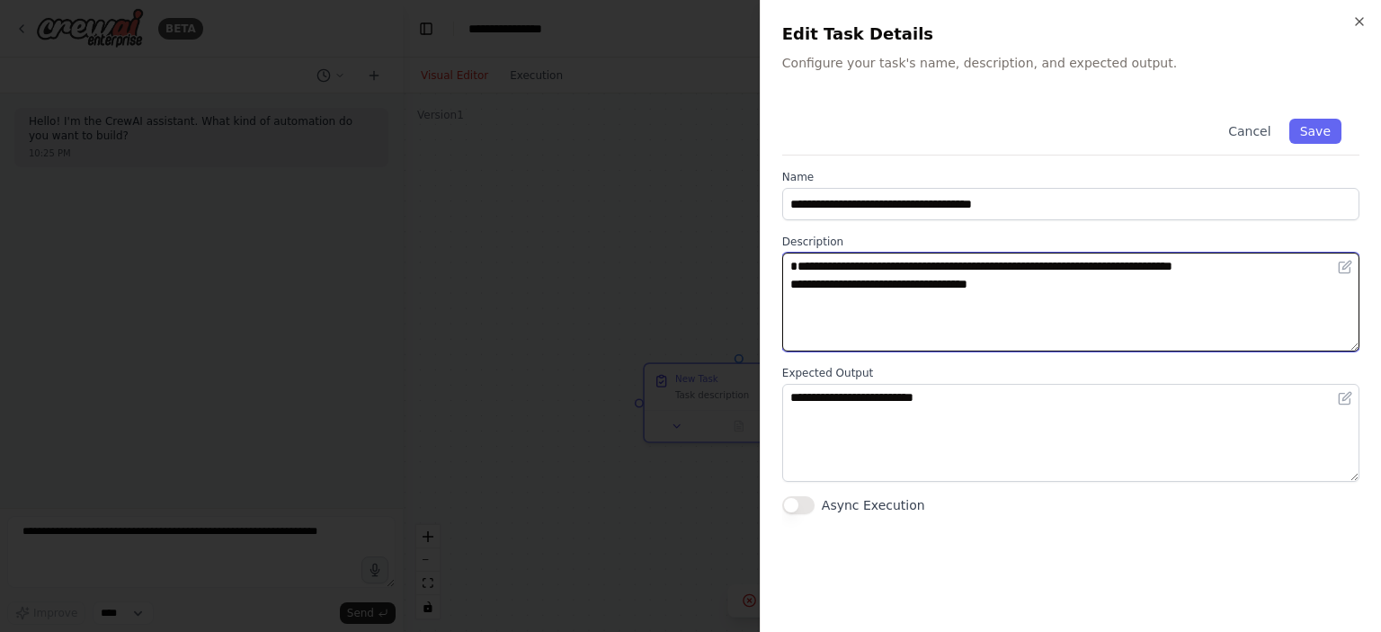
click at [799, 283] on textarea "**********" at bounding box center [1070, 302] width 577 height 99
type textarea "**********"
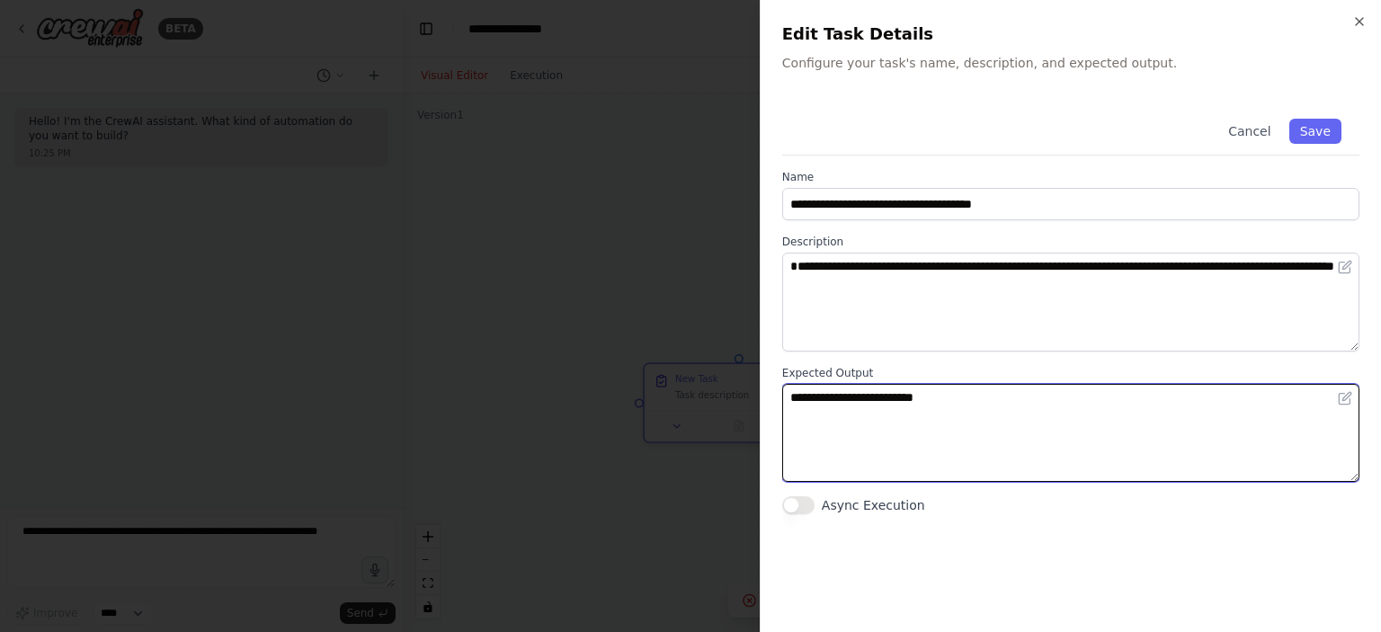
click at [918, 396] on textarea "**********" at bounding box center [1070, 433] width 577 height 99
paste textarea "**********"
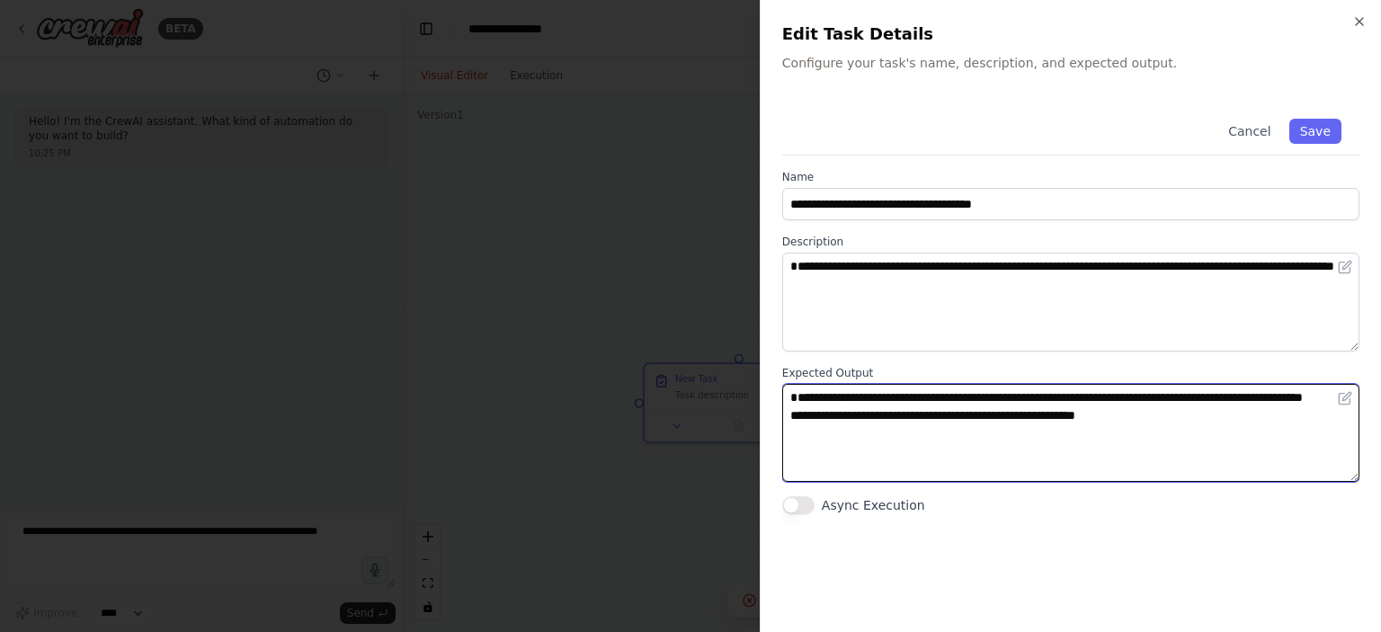
type textarea "**********"
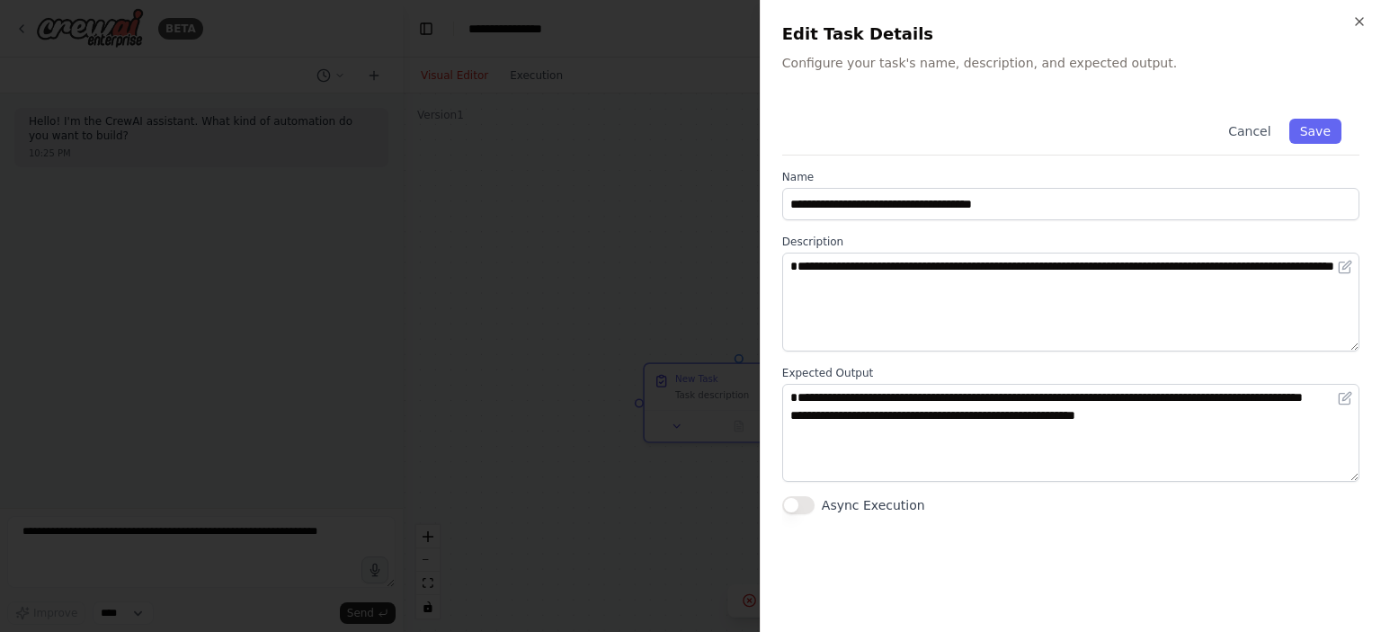
click at [795, 492] on div "**********" at bounding box center [1070, 308] width 577 height 414
click at [795, 496] on button "Async Execution" at bounding box center [798, 505] width 32 height 18
click at [1318, 134] on button "Save" at bounding box center [1316, 131] width 52 height 25
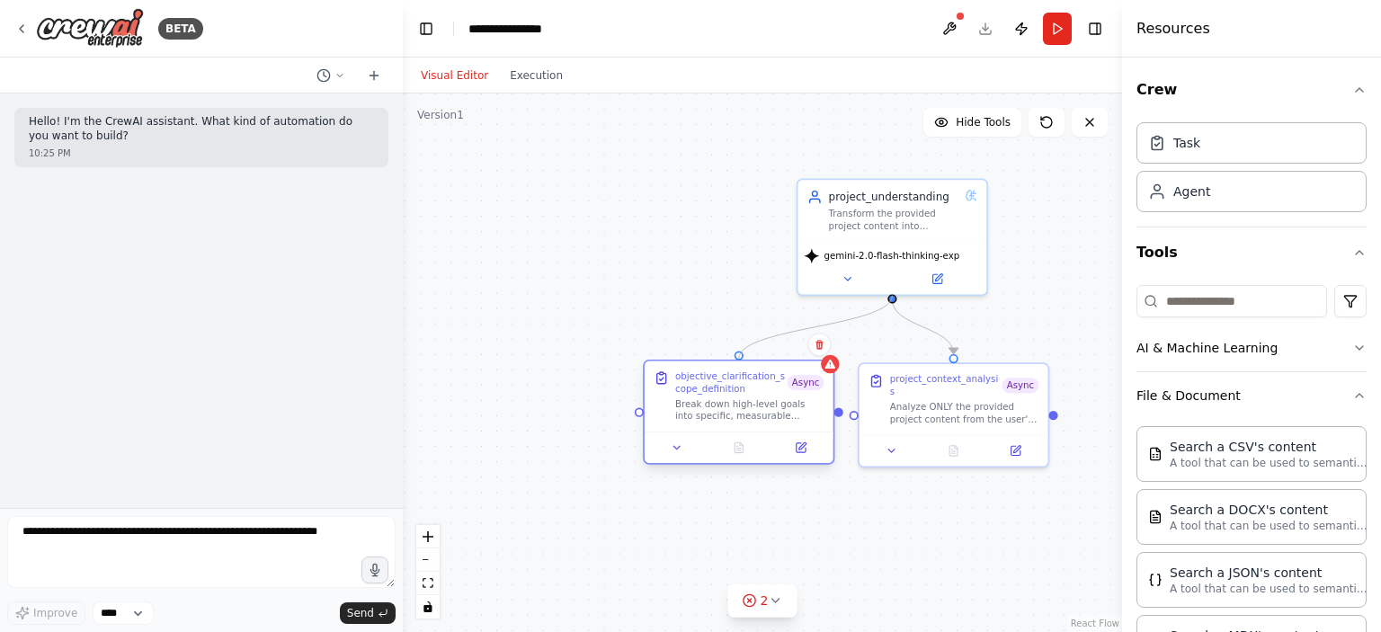
drag, startPoint x: 893, startPoint y: 298, endPoint x: 743, endPoint y: 355, distance: 160.8
click at [743, 355] on div "project_understanding Transform the provided project content into structured, a…" at bounding box center [827, 362] width 613 height 460
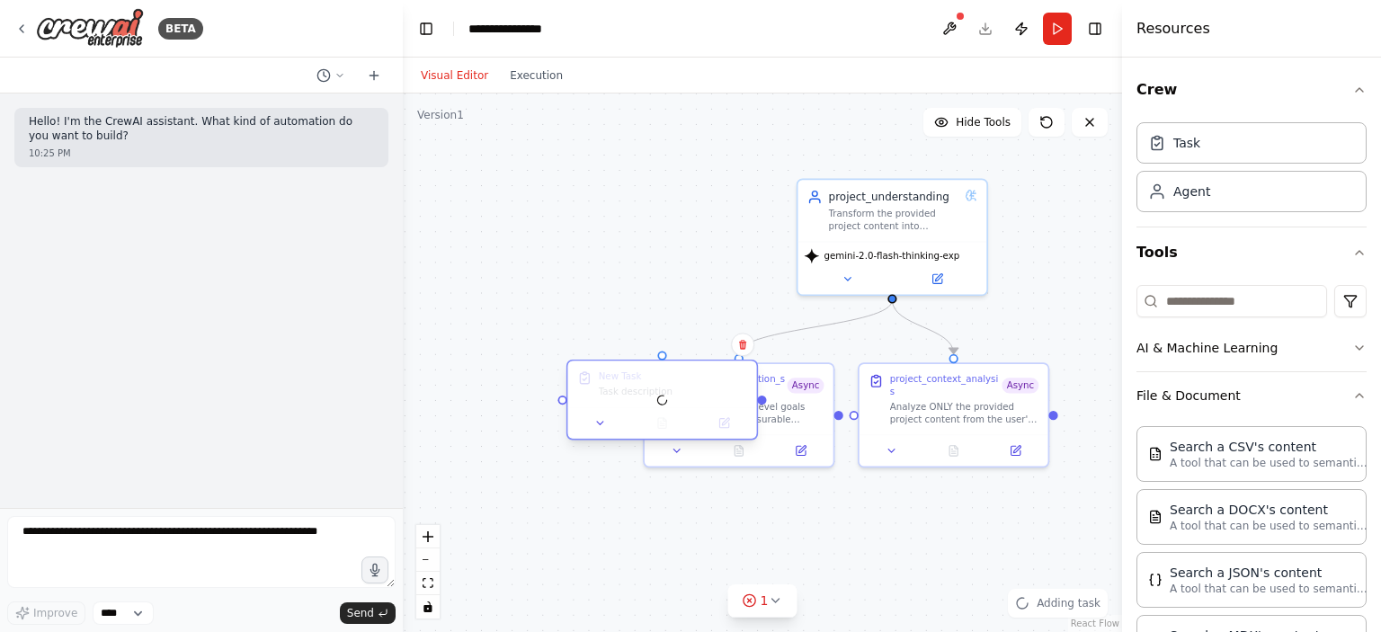
drag, startPoint x: 630, startPoint y: 394, endPoint x: 551, endPoint y: 320, distance: 107.5
click at [568, 362] on div at bounding box center [662, 400] width 189 height 77
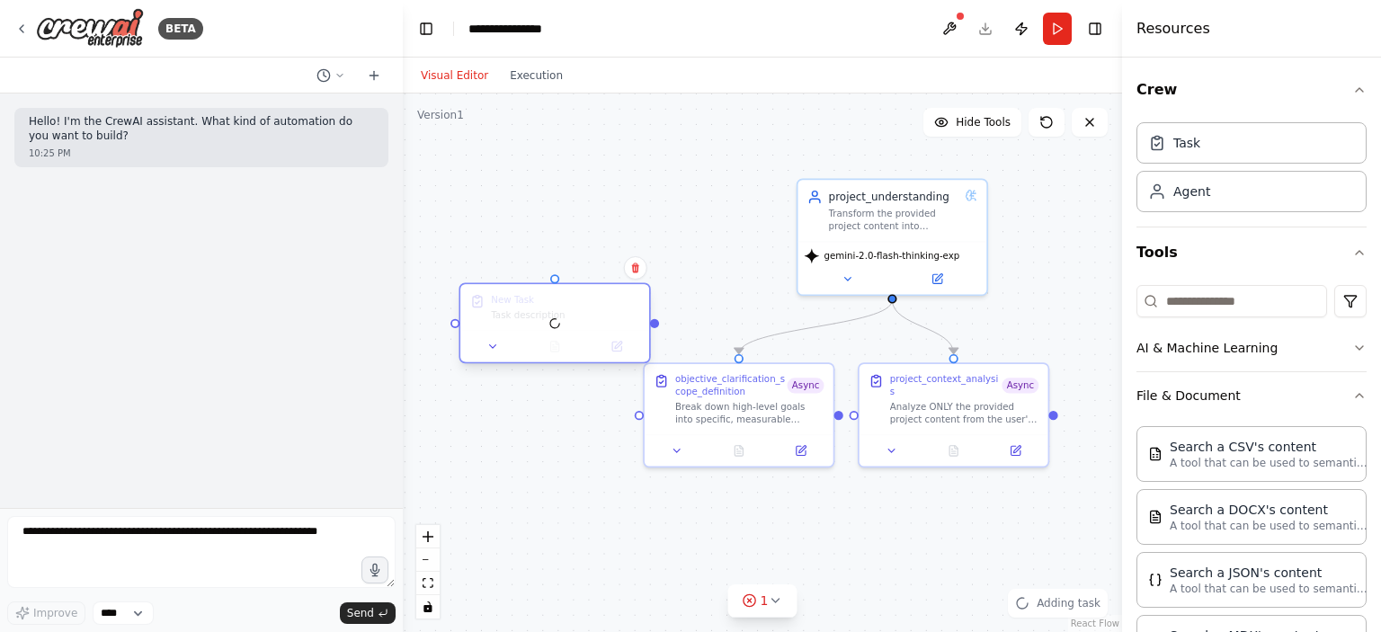
drag, startPoint x: 551, startPoint y: 320, endPoint x: 496, endPoint y: 289, distance: 64.0
click at [498, 301] on div at bounding box center [554, 322] width 189 height 77
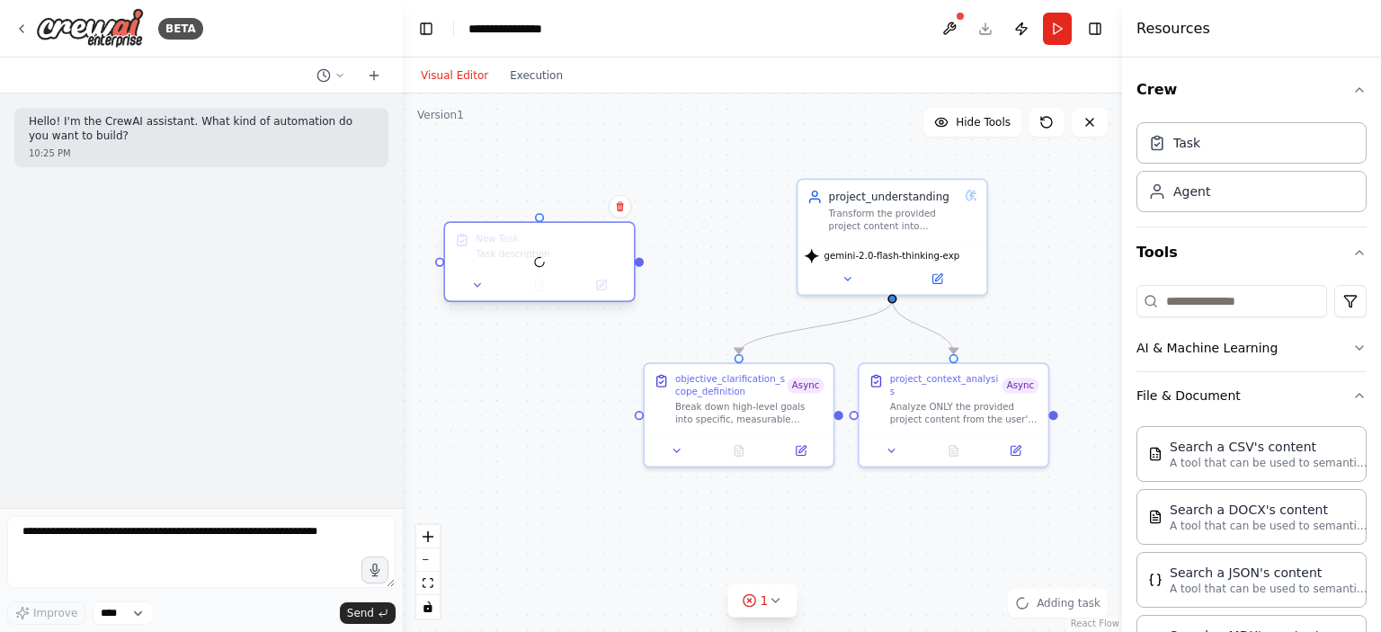
drag, startPoint x: 496, startPoint y: 289, endPoint x: 478, endPoint y: 240, distance: 51.8
click at [478, 240] on div at bounding box center [539, 261] width 189 height 77
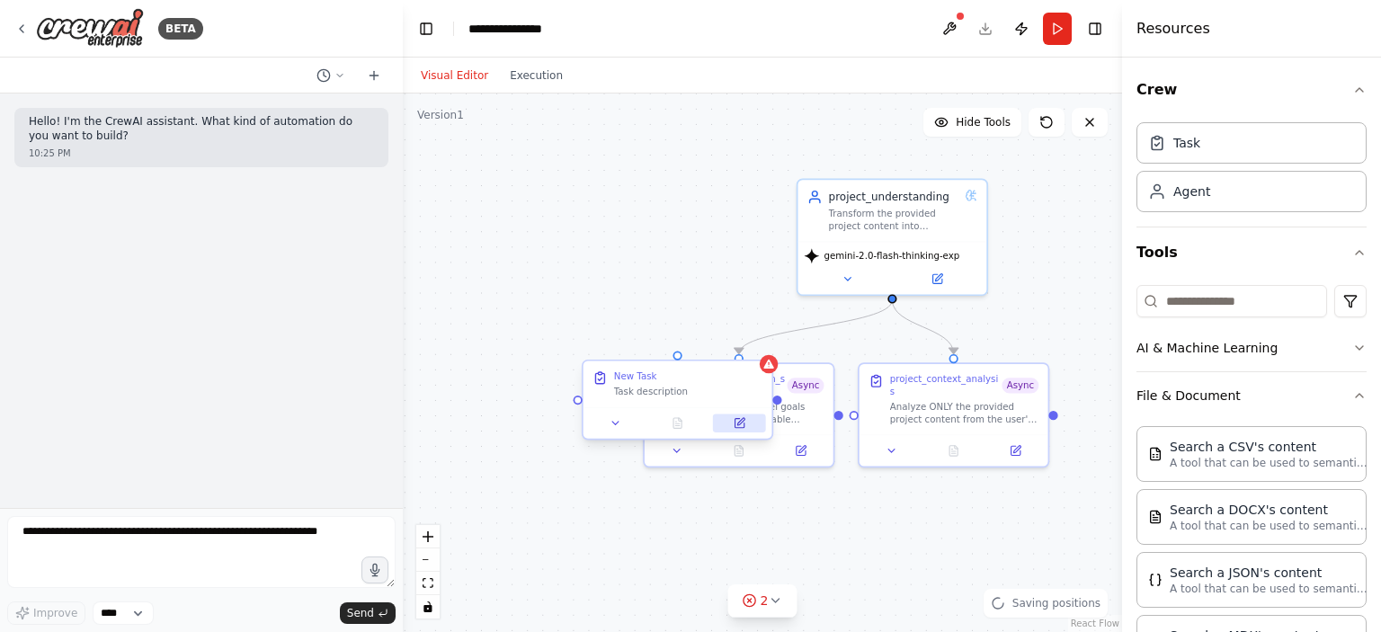
click at [732, 426] on button at bounding box center [739, 423] width 53 height 18
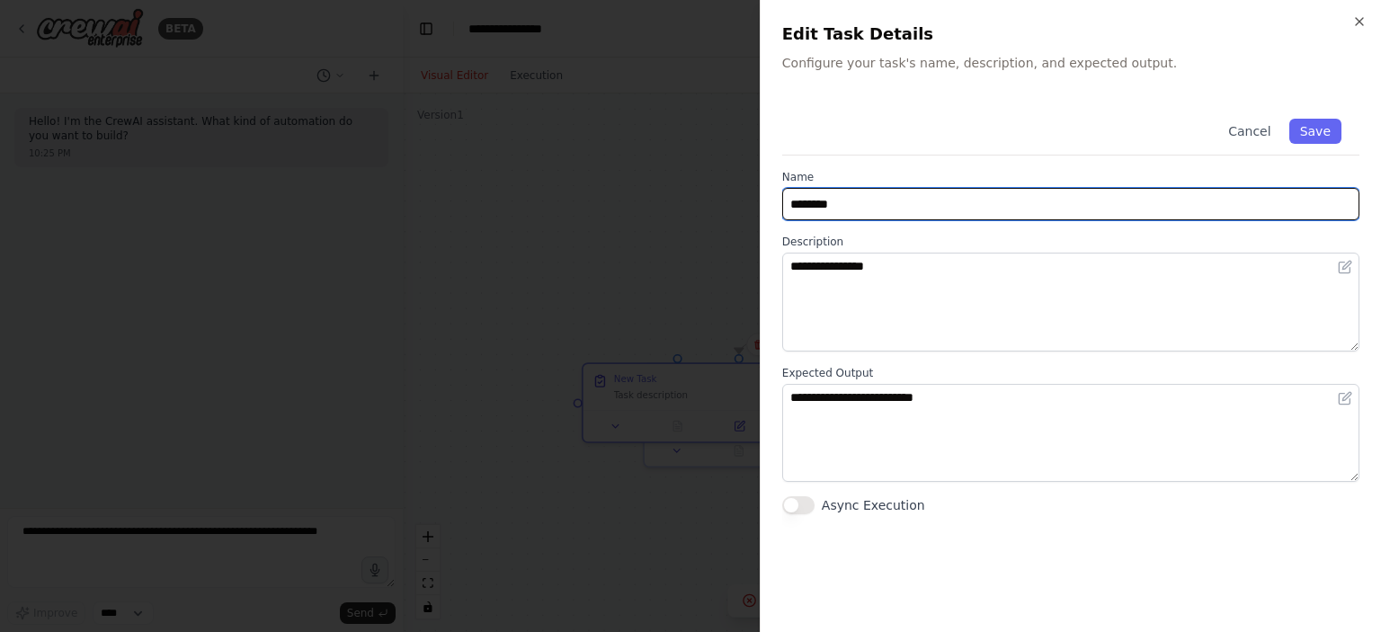
click at [849, 206] on input "********" at bounding box center [1070, 204] width 577 height 32
paste input "**********"
type input "**********"
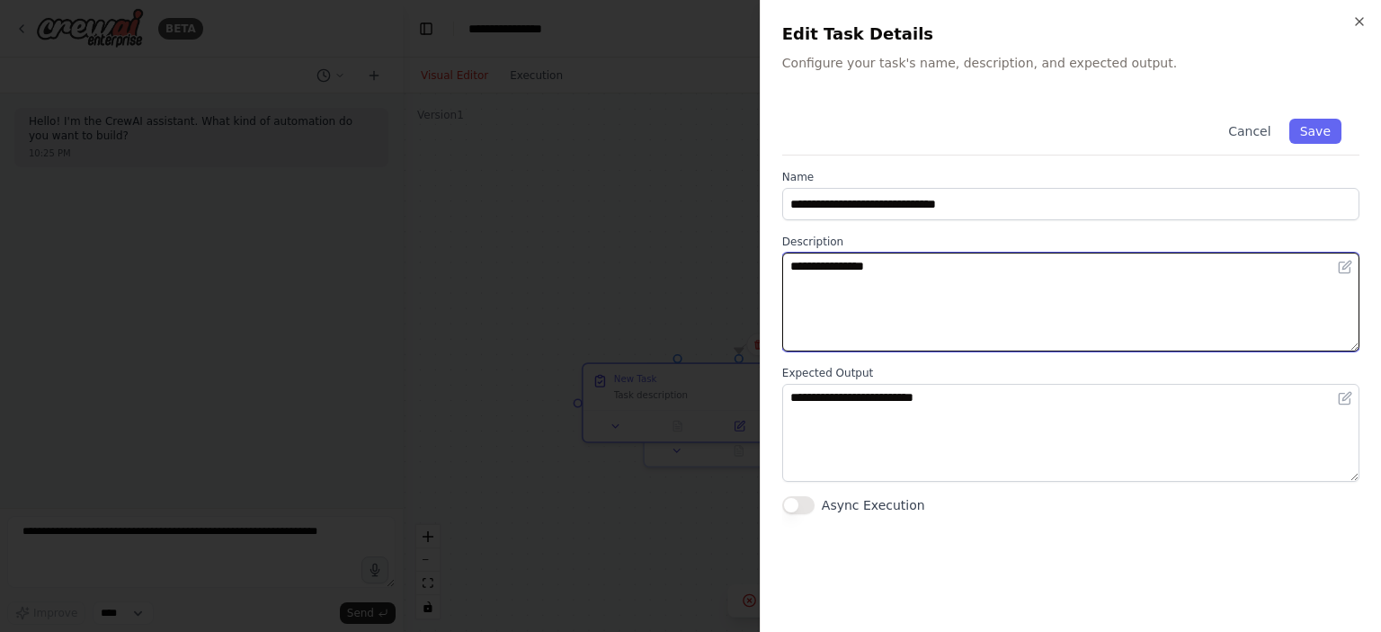
click at [889, 265] on textarea "**********" at bounding box center [1070, 302] width 577 height 99
paste textarea "**********"
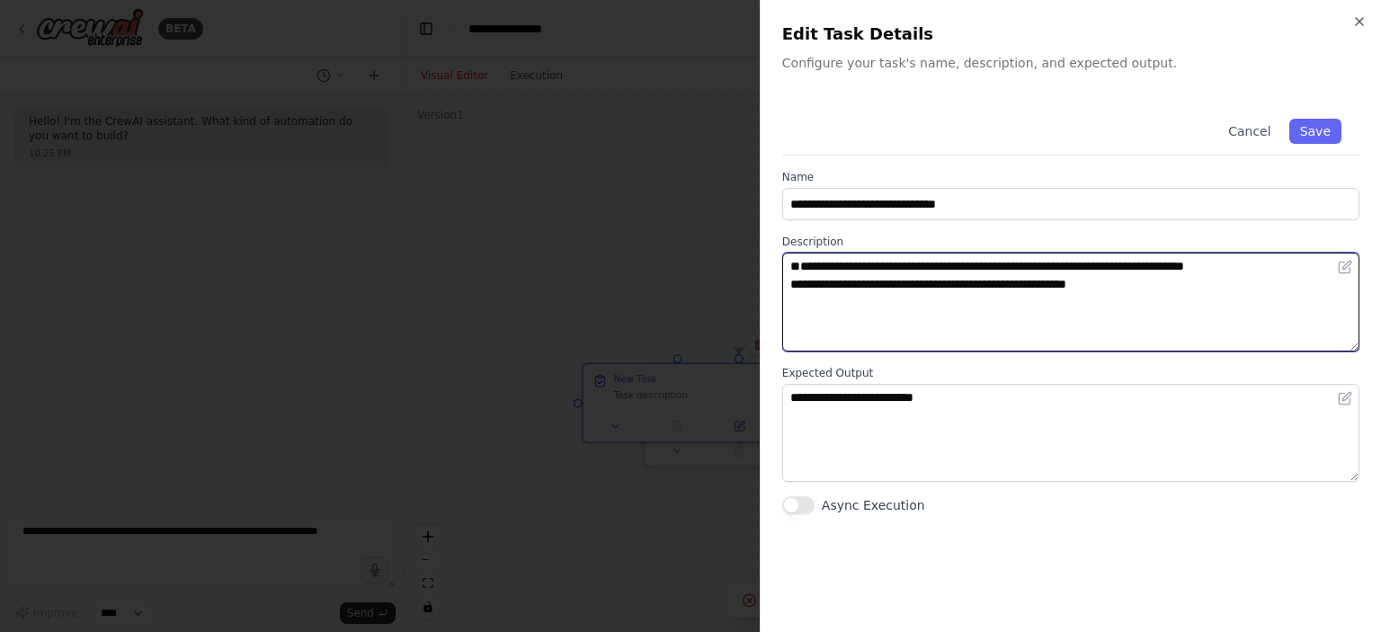
click at [804, 283] on textarea "**********" at bounding box center [1070, 302] width 577 height 99
type textarea "**********"
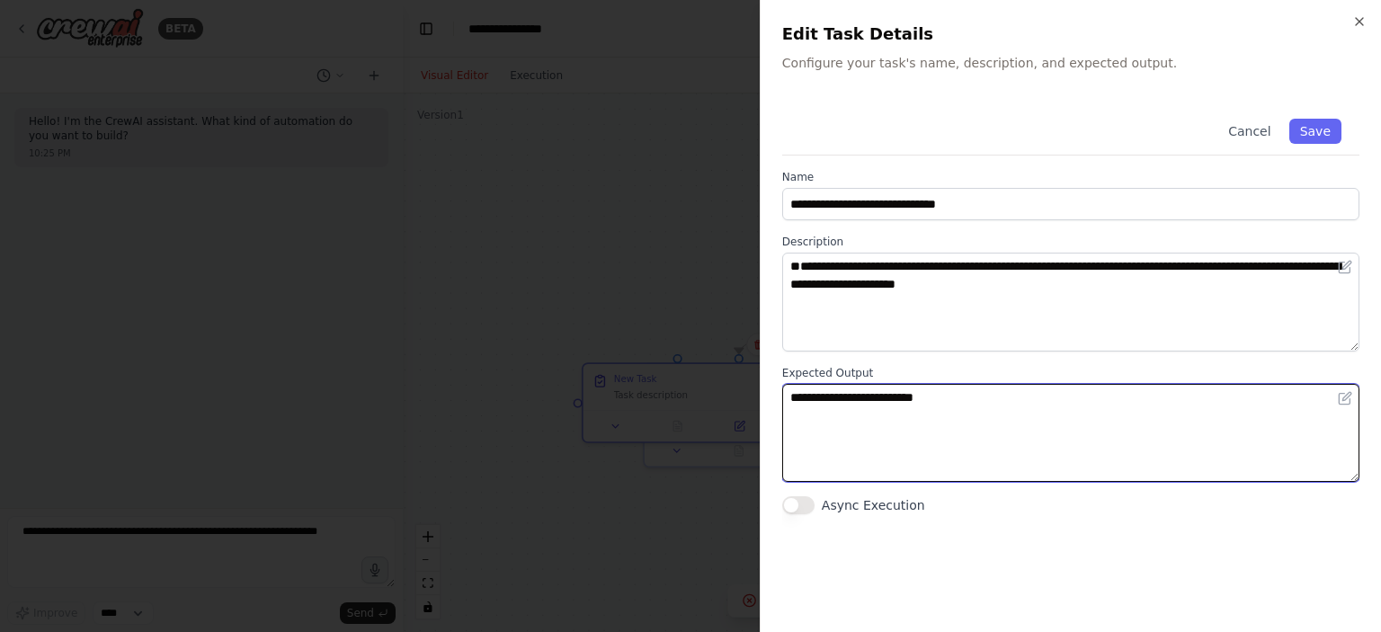
click at [879, 393] on textarea "**********" at bounding box center [1070, 433] width 577 height 99
paste textarea "**********"
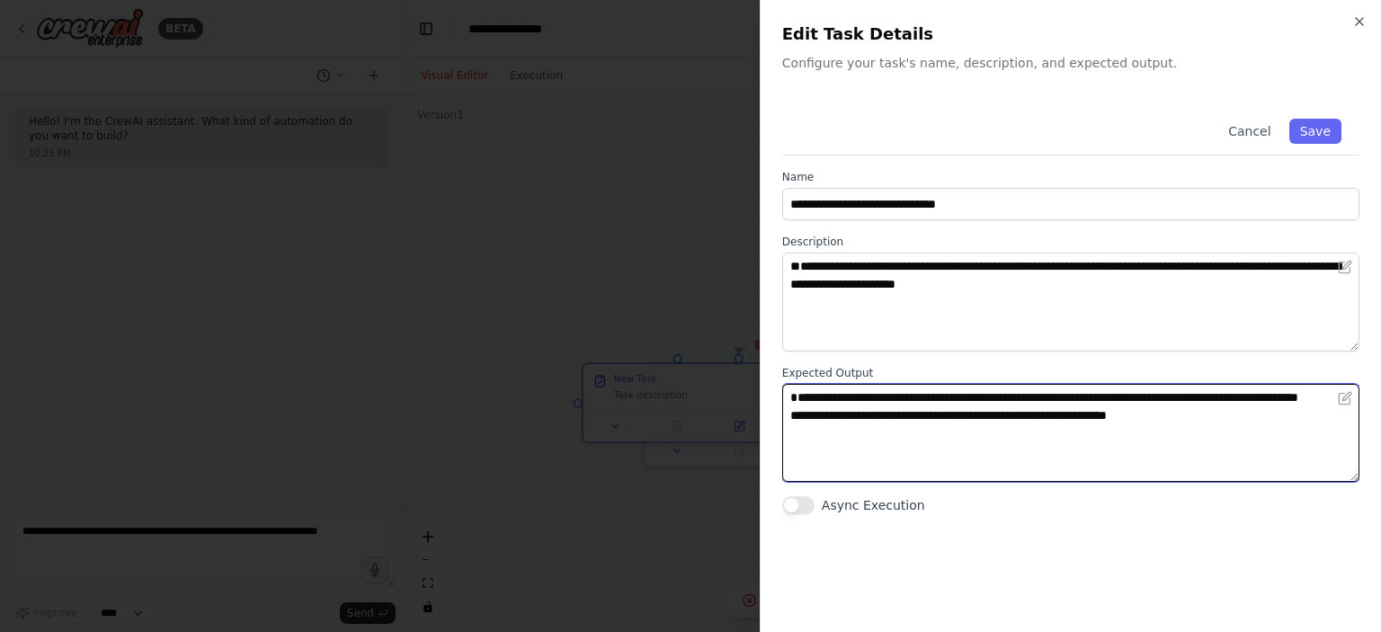
click at [808, 425] on textarea "**********" at bounding box center [1070, 433] width 577 height 99
type textarea "**********"
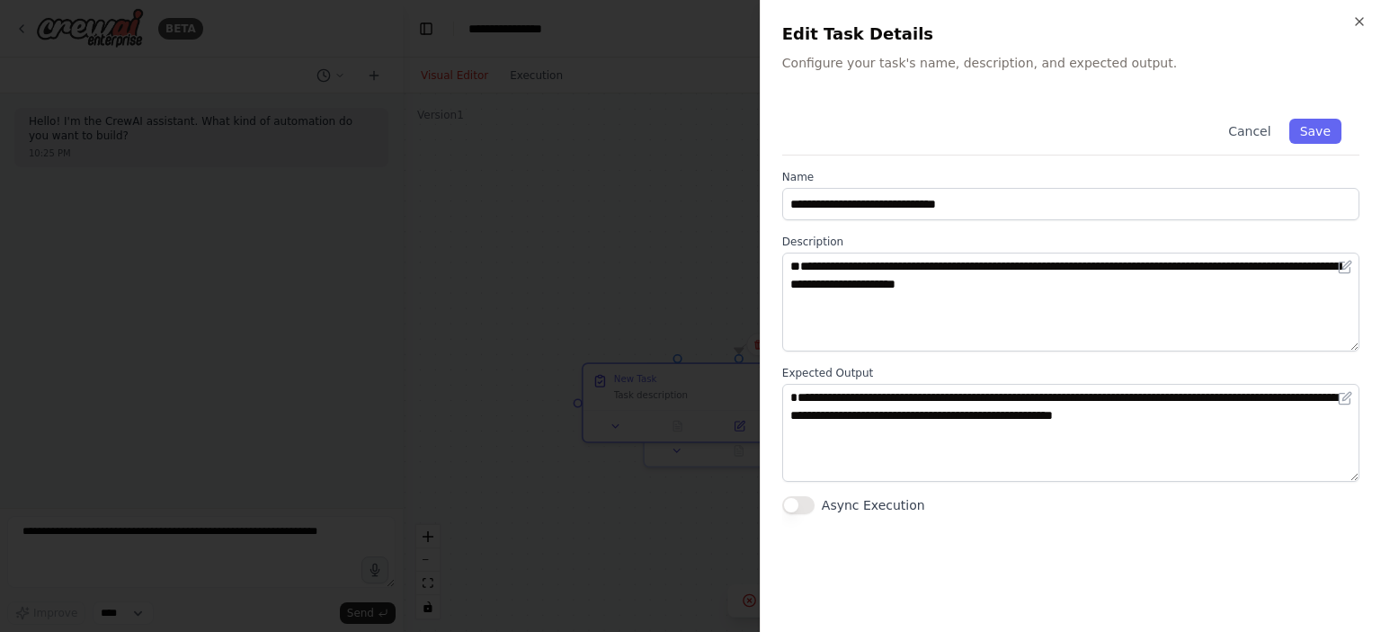
click at [809, 515] on div "**********" at bounding box center [1070, 356] width 577 height 510
click at [800, 505] on button "Async Execution" at bounding box center [798, 505] width 32 height 18
click at [1314, 128] on button "Save" at bounding box center [1316, 131] width 52 height 25
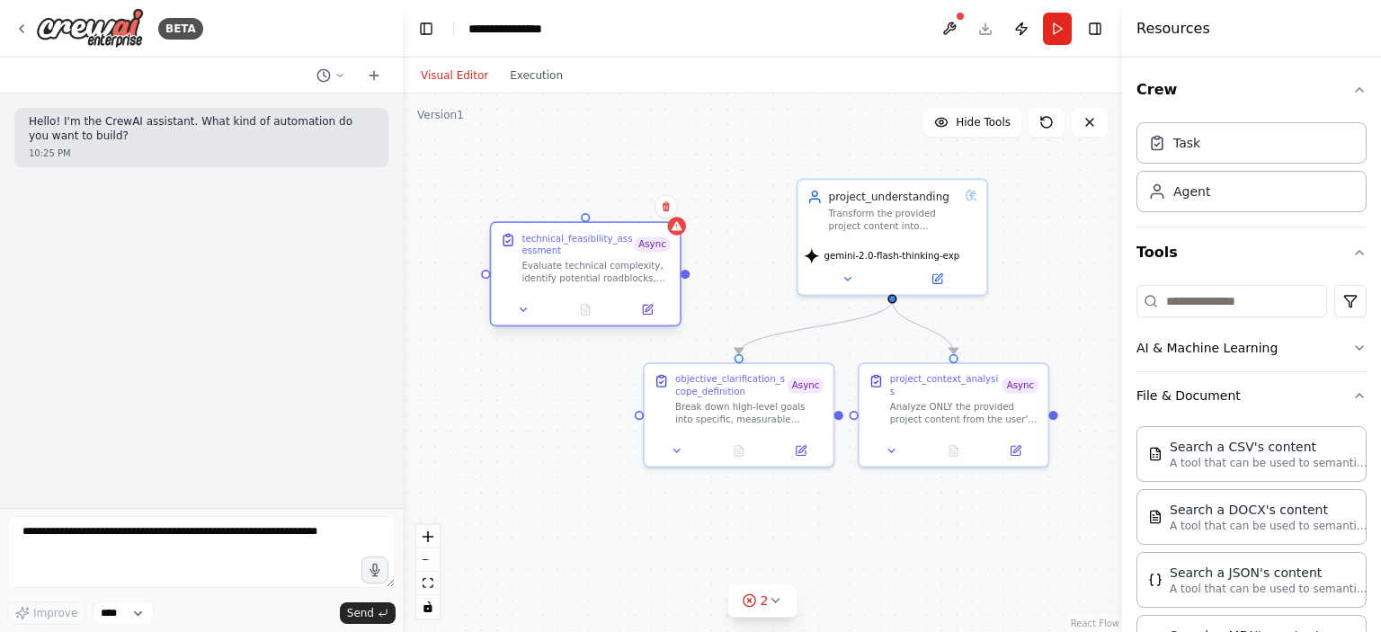
drag, startPoint x: 690, startPoint y: 395, endPoint x: 594, endPoint y: 251, distance: 173.1
click at [594, 251] on div "technical_feasibility_assessment Async Evaluate technical complexity, identify …" at bounding box center [596, 258] width 148 height 52
drag, startPoint x: 893, startPoint y: 298, endPoint x: 588, endPoint y: 220, distance: 314.5
click at [588, 220] on div "project_understanding Transform the provided project content into structured, a…" at bounding box center [827, 362] width 613 height 460
click at [478, 412] on div ".deletable-edge-delete-btn { width: 20px; height: 20px; border: 0px solid #ffff…" at bounding box center [762, 363] width 719 height 539
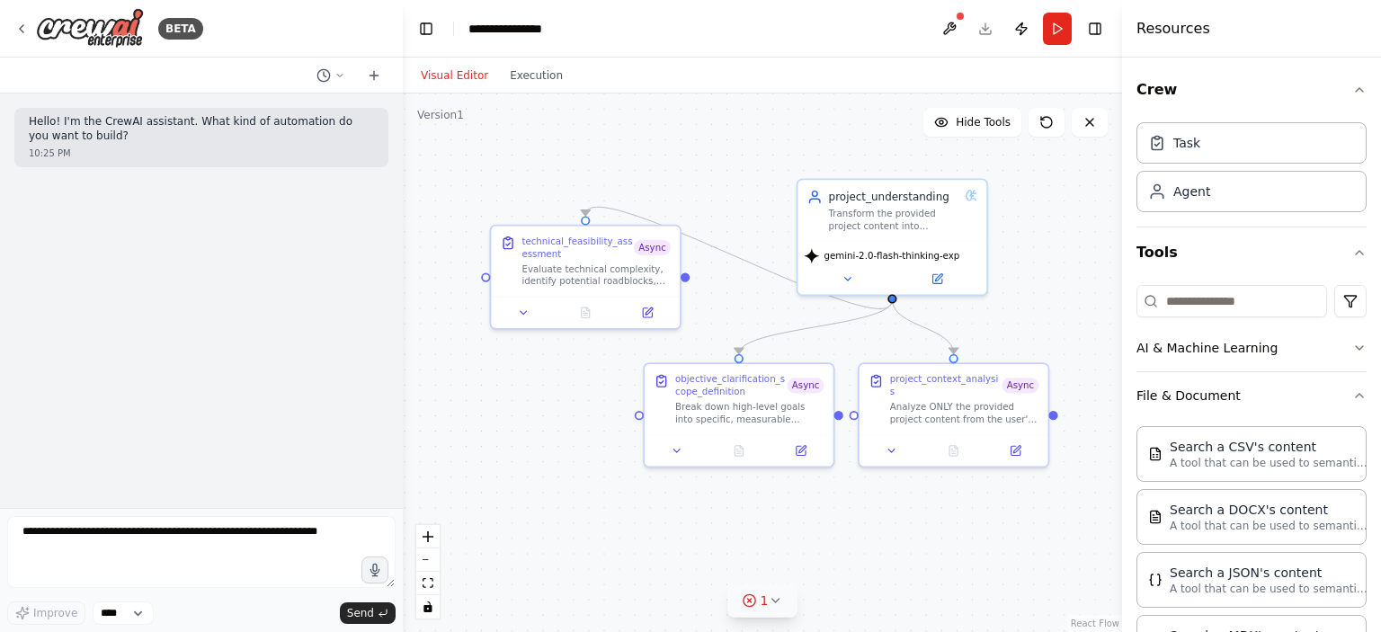
click at [769, 606] on icon at bounding box center [775, 601] width 14 height 14
drag, startPoint x: 486, startPoint y: 274, endPoint x: 640, endPoint y: 425, distance: 216.2
click at [643, 427] on div "project_understanding Transform the provided project content into structured, a…" at bounding box center [827, 362] width 613 height 460
click at [637, 425] on div ".deletable-edge-delete-btn { width: 20px; height: 20px; border: 0px solid #ffff…" at bounding box center [762, 363] width 719 height 539
click at [595, 442] on div ".deletable-edge-delete-btn { width: 20px; height: 20px; border: 0px solid #ffff…" at bounding box center [762, 363] width 719 height 539
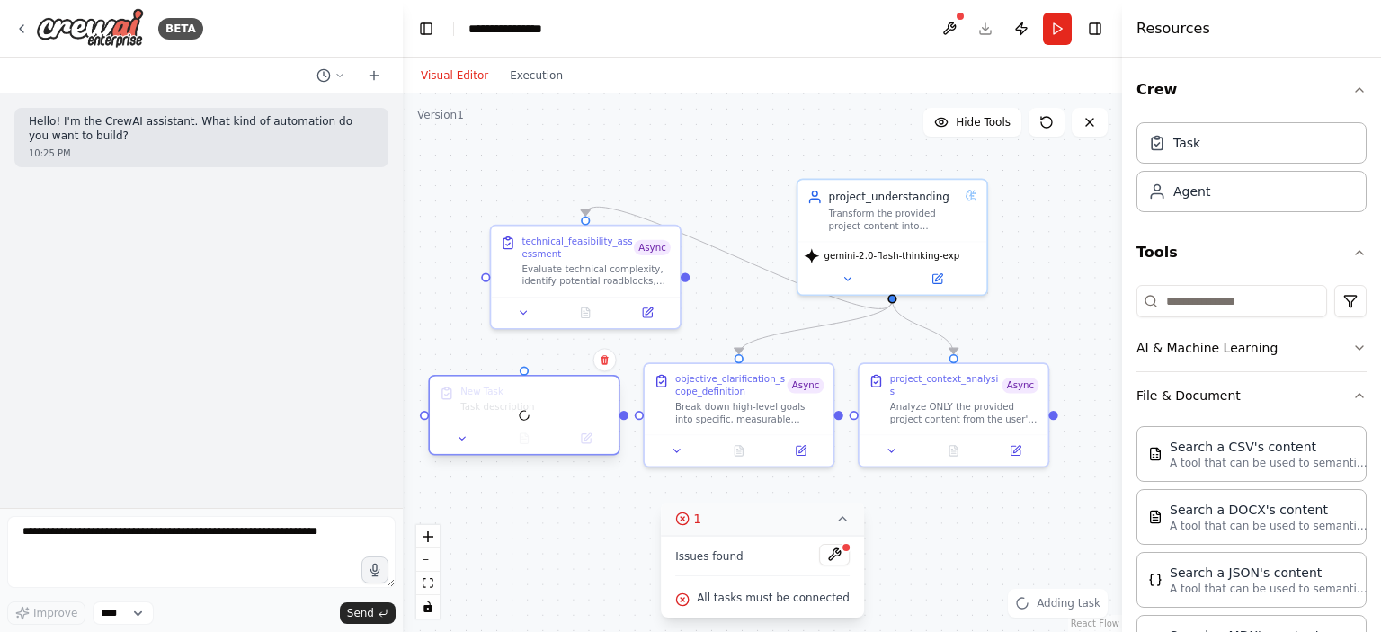
drag, startPoint x: 562, startPoint y: 434, endPoint x: 500, endPoint y: 414, distance: 65.4
click at [495, 412] on div at bounding box center [524, 415] width 189 height 77
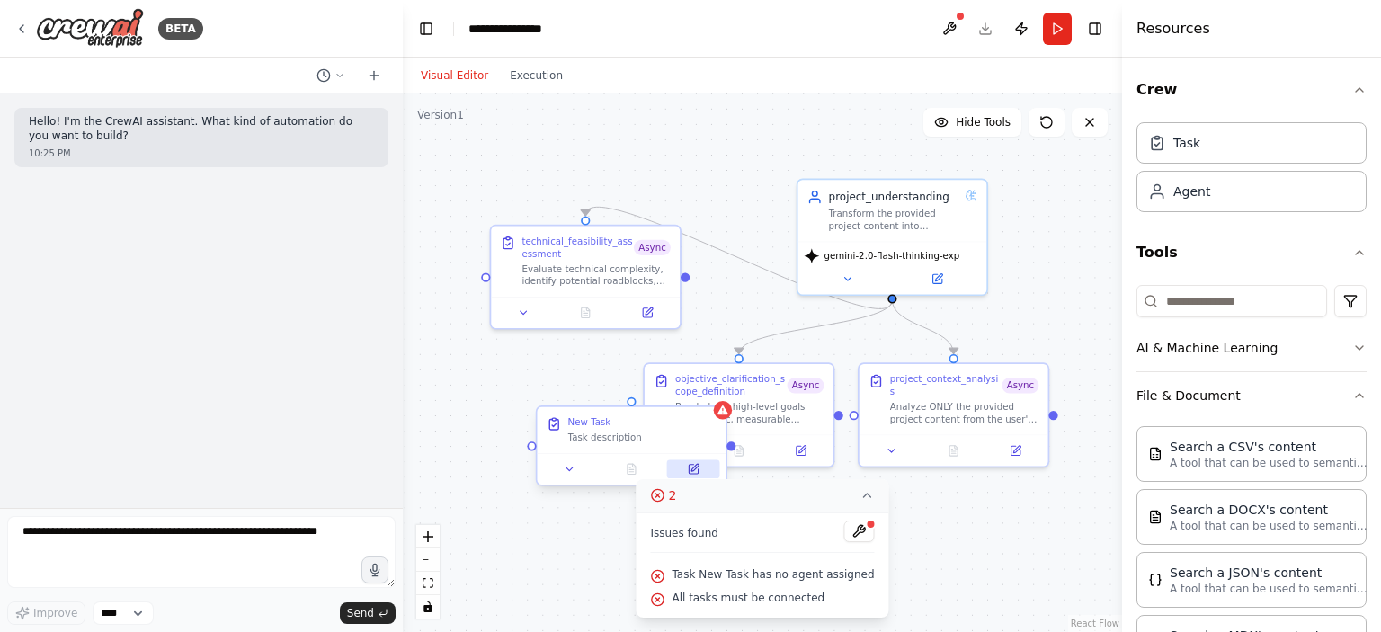
click at [687, 475] on button at bounding box center [693, 469] width 53 height 18
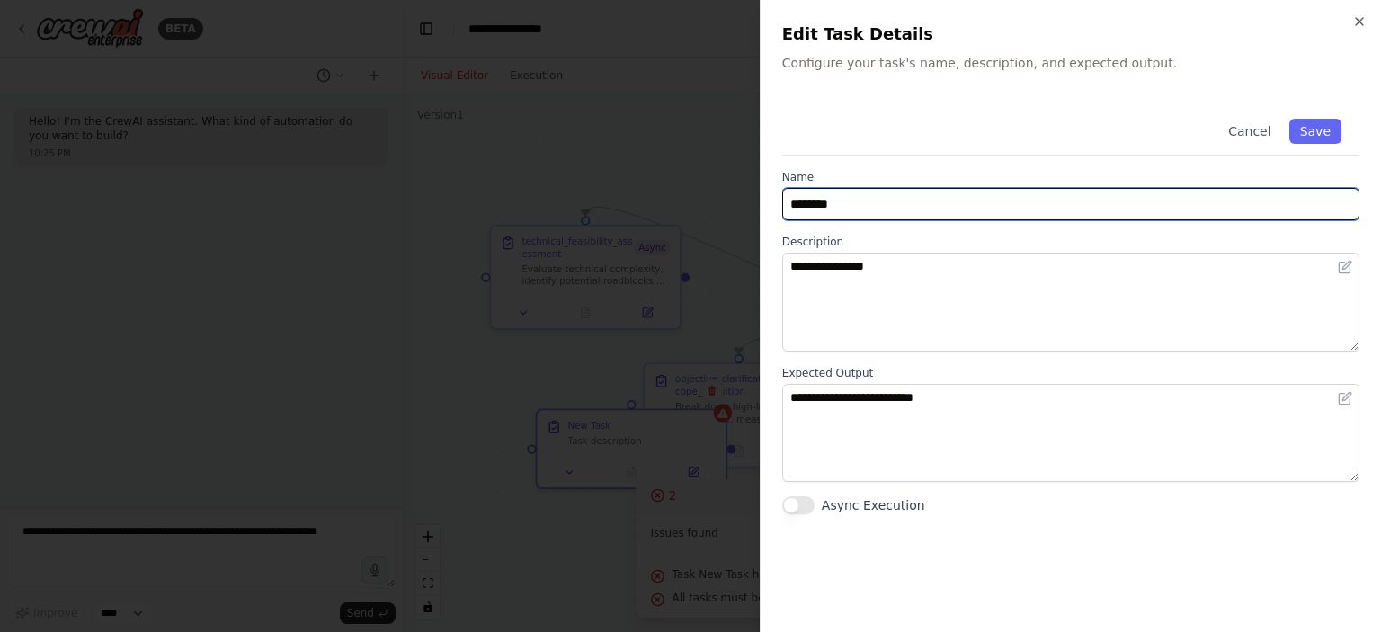
click at [843, 197] on input "********" at bounding box center [1070, 204] width 577 height 32
paste input "**********"
type input "**********"
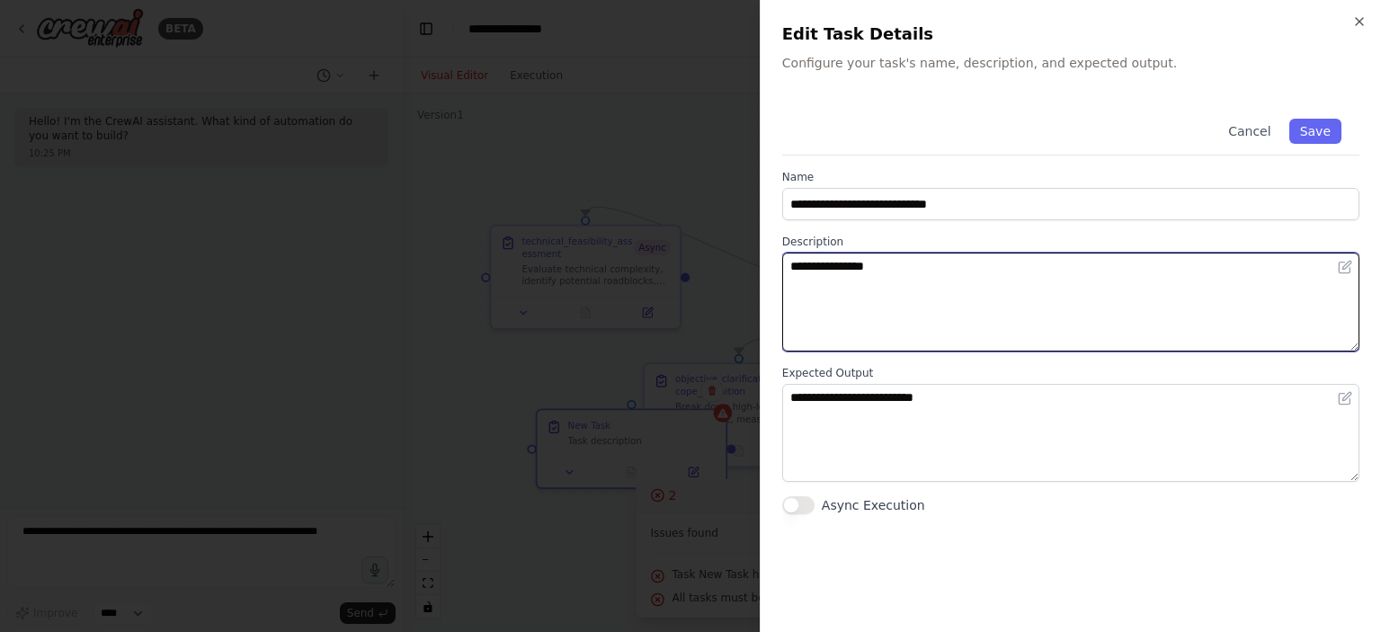
click at [889, 294] on textarea "**********" at bounding box center [1070, 302] width 577 height 99
paste textarea "**********"
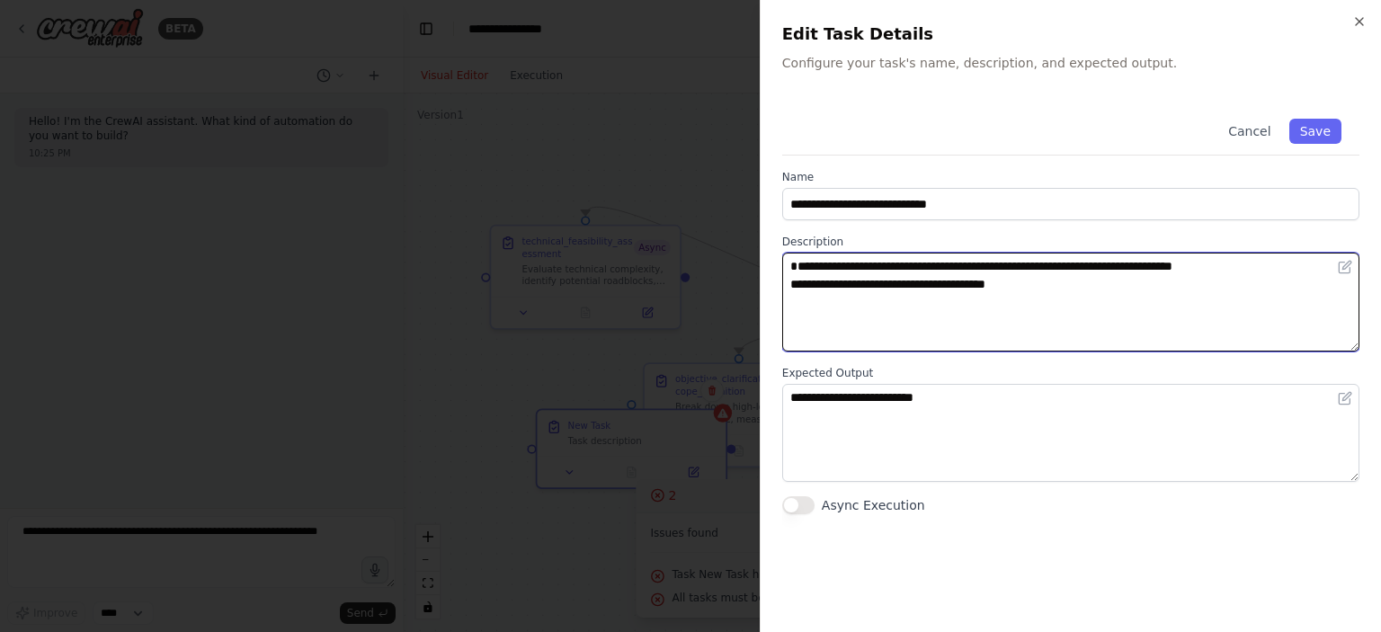
click at [802, 283] on textarea "**********" at bounding box center [1070, 302] width 577 height 99
type textarea "**********"
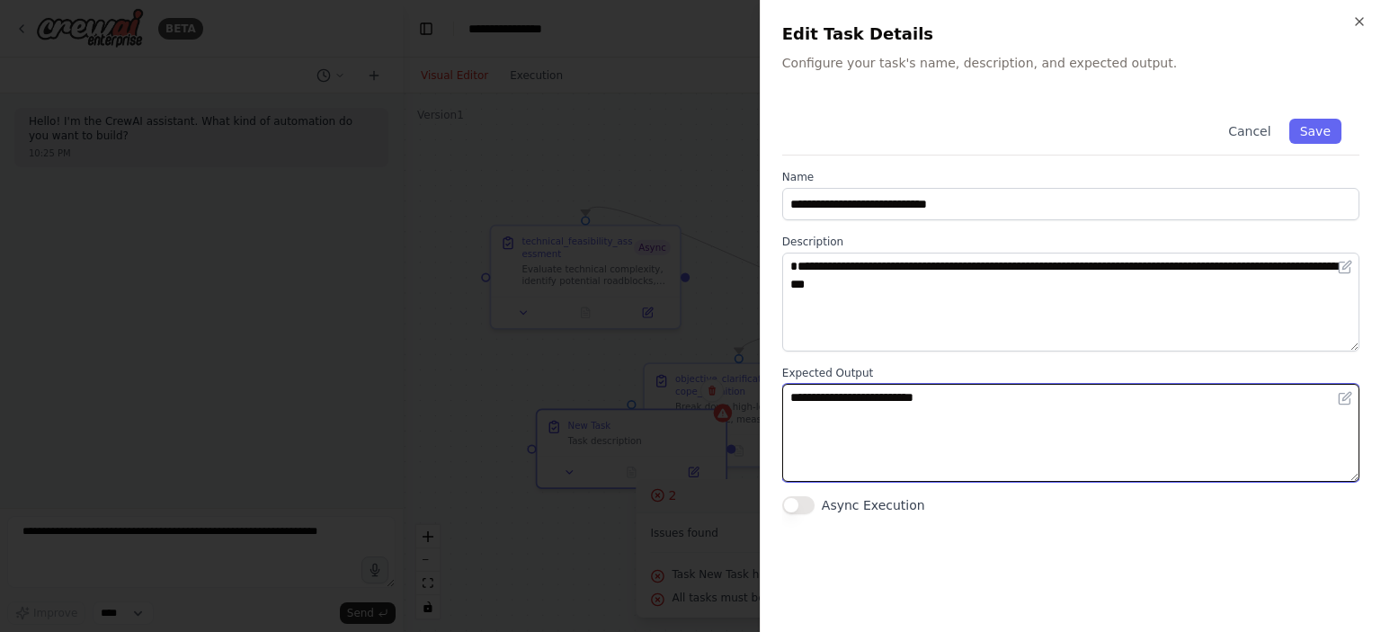
click at [880, 388] on textarea "**********" at bounding box center [1070, 433] width 577 height 99
paste textarea "**********"
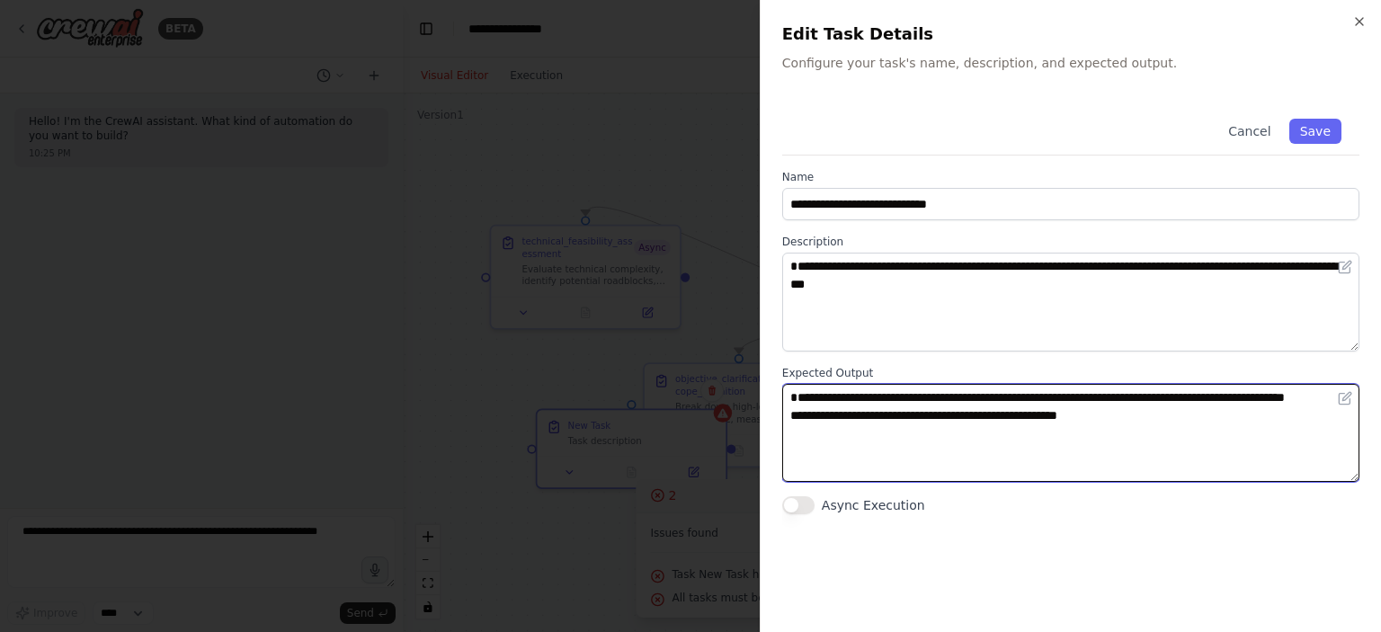
type textarea "**********"
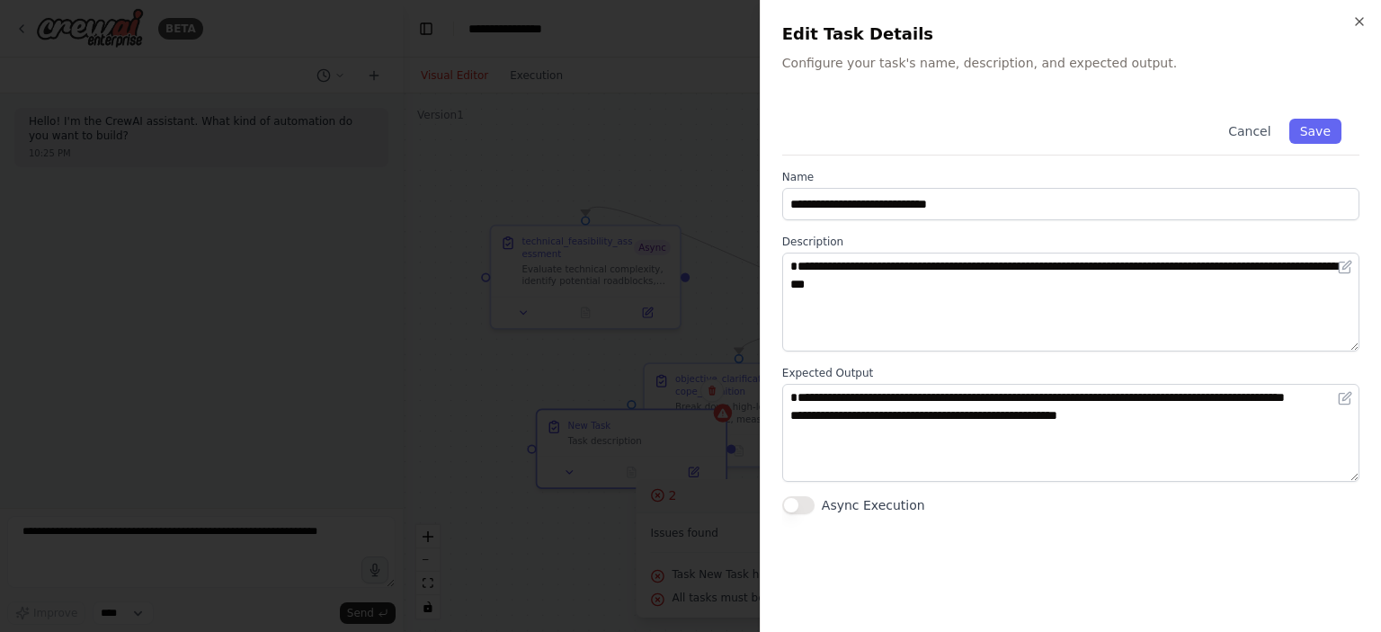
click at [800, 495] on div "**********" at bounding box center [1070, 308] width 577 height 414
drag, startPoint x: 797, startPoint y: 505, endPoint x: 868, endPoint y: 453, distance: 87.6
click at [797, 504] on button "Async Execution" at bounding box center [798, 505] width 32 height 18
click at [1312, 139] on button "Save" at bounding box center [1316, 131] width 52 height 25
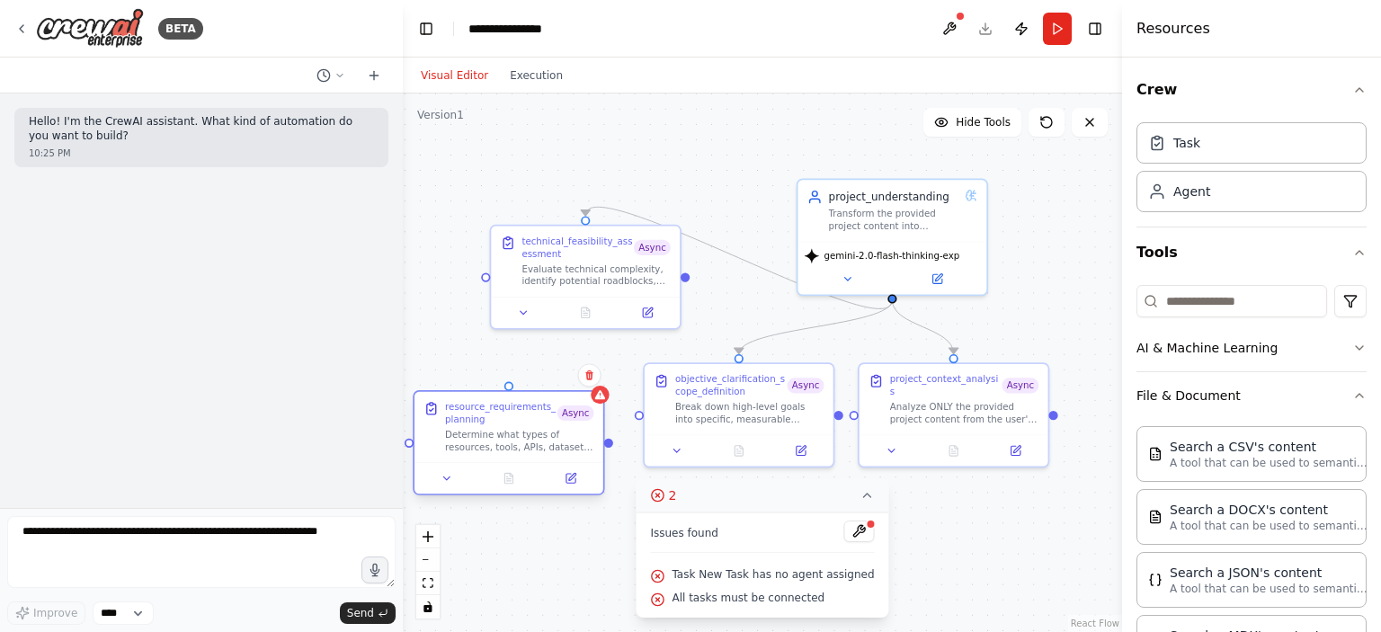
drag, startPoint x: 632, startPoint y: 445, endPoint x: 512, endPoint y: 436, distance: 120.8
click at [512, 436] on div "Determine what types of resources, tools, APIs, datasets, and documentation wil…" at bounding box center [519, 441] width 148 height 24
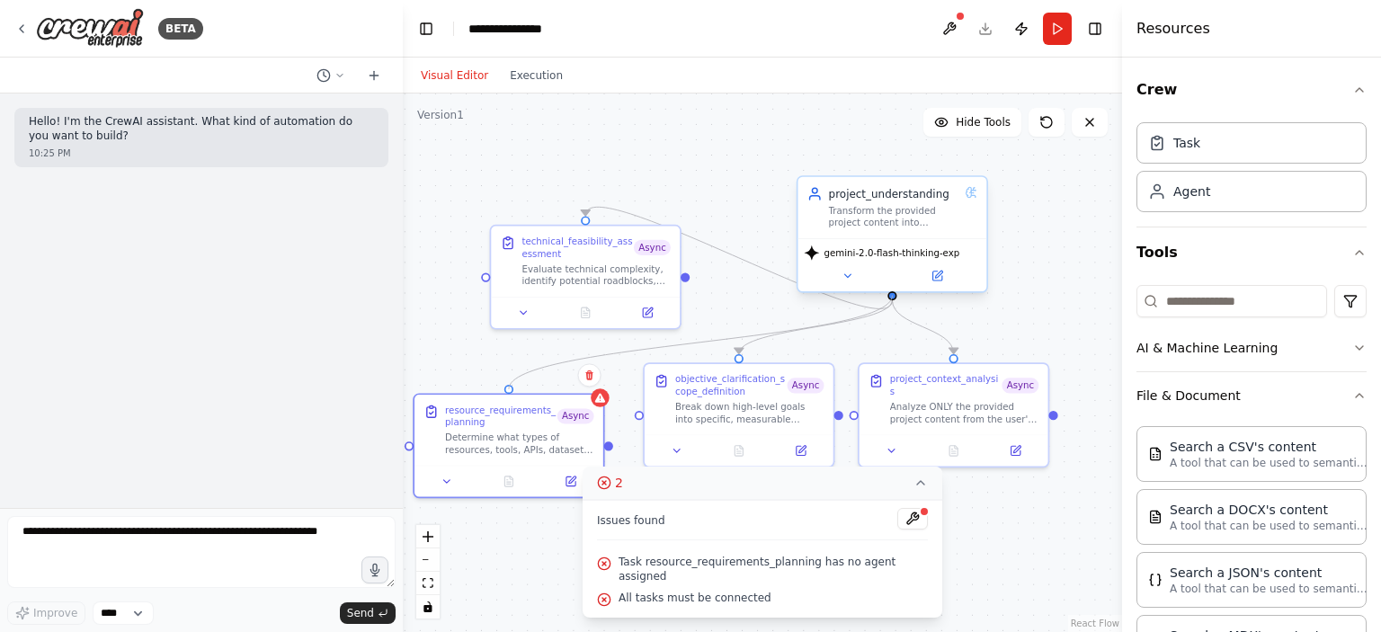
drag, startPoint x: 507, startPoint y: 386, endPoint x: 893, endPoint y: 299, distance: 395.5
click at [893, 299] on div "project_understanding Transform the provided project content into structured, a…" at bounding box center [827, 362] width 613 height 460
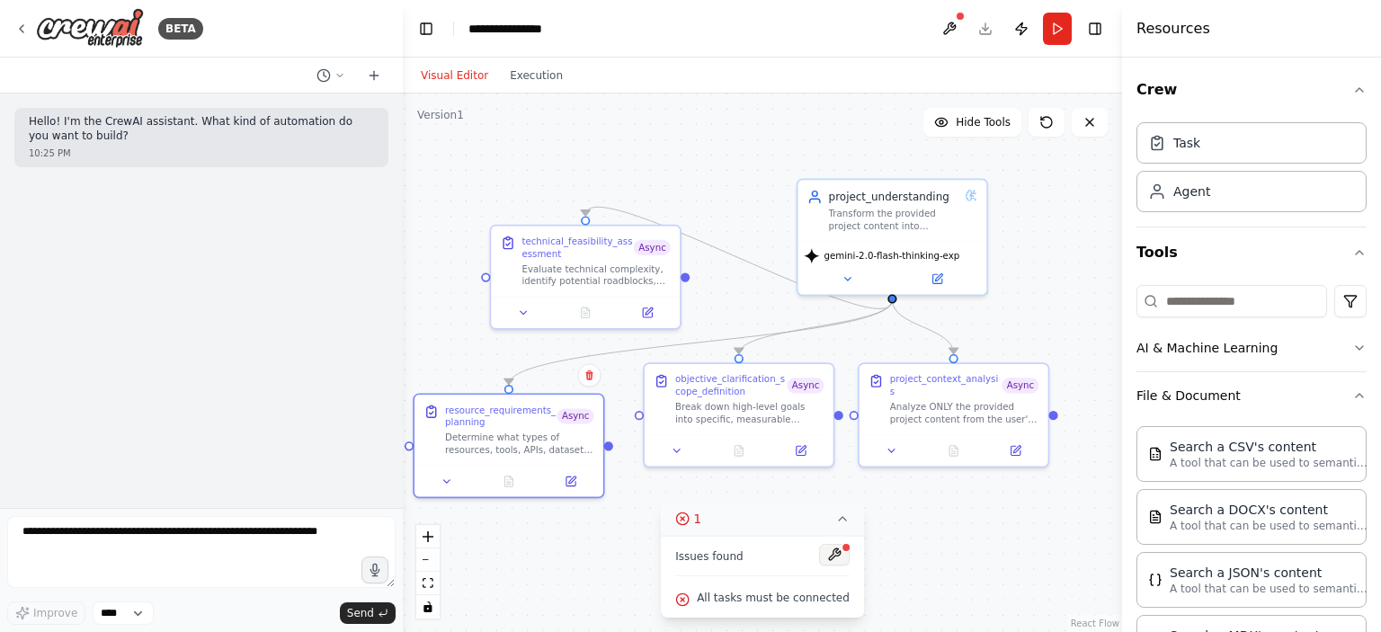
click at [826, 552] on button at bounding box center [834, 555] width 31 height 22
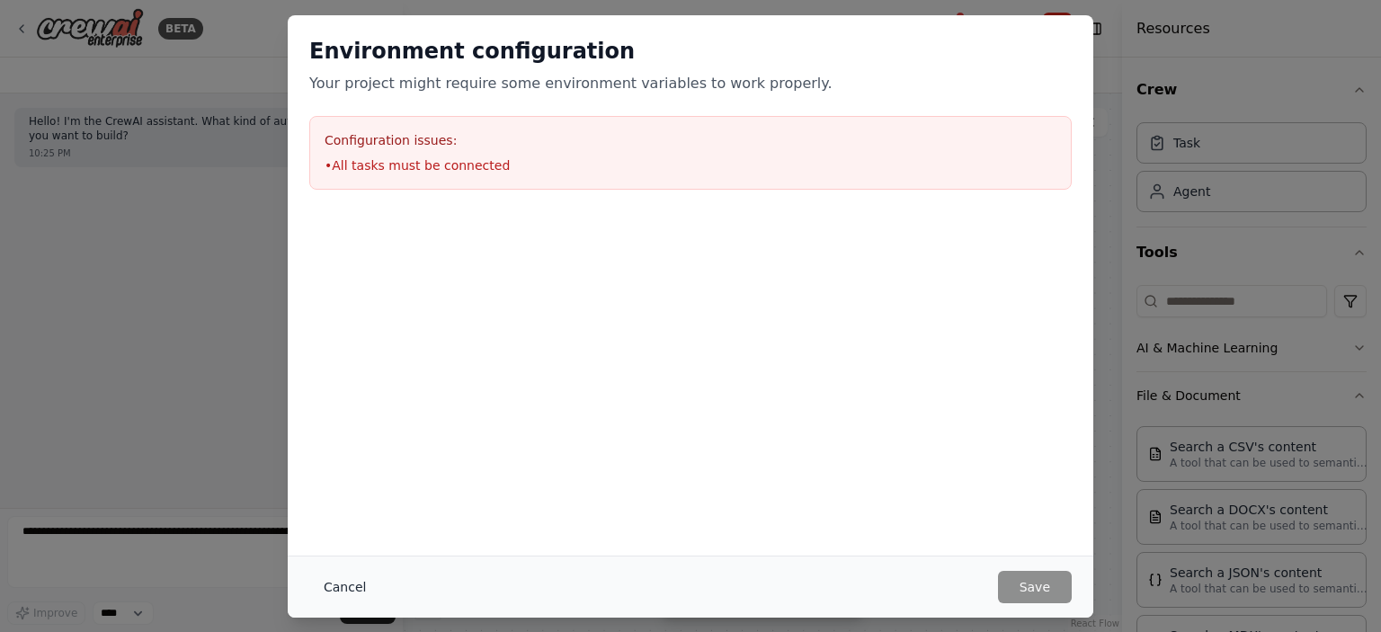
click at [335, 576] on button "Cancel" at bounding box center [344, 587] width 71 height 32
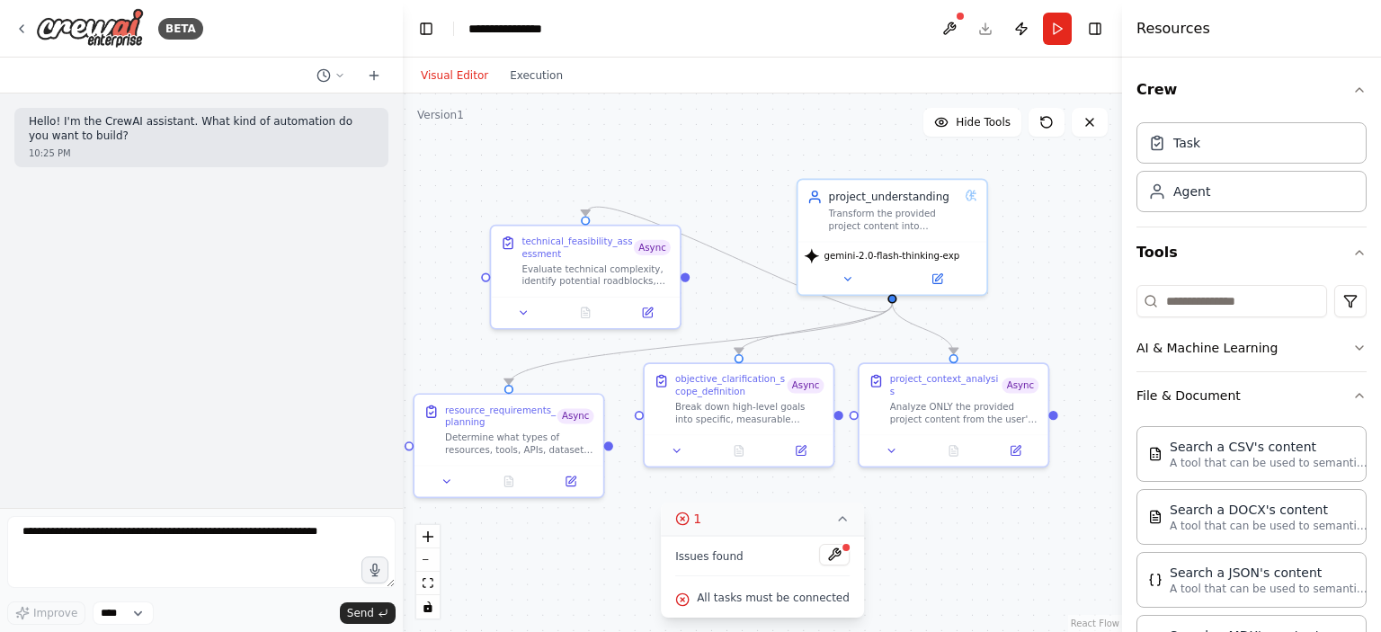
click at [836, 514] on icon at bounding box center [842, 519] width 14 height 14
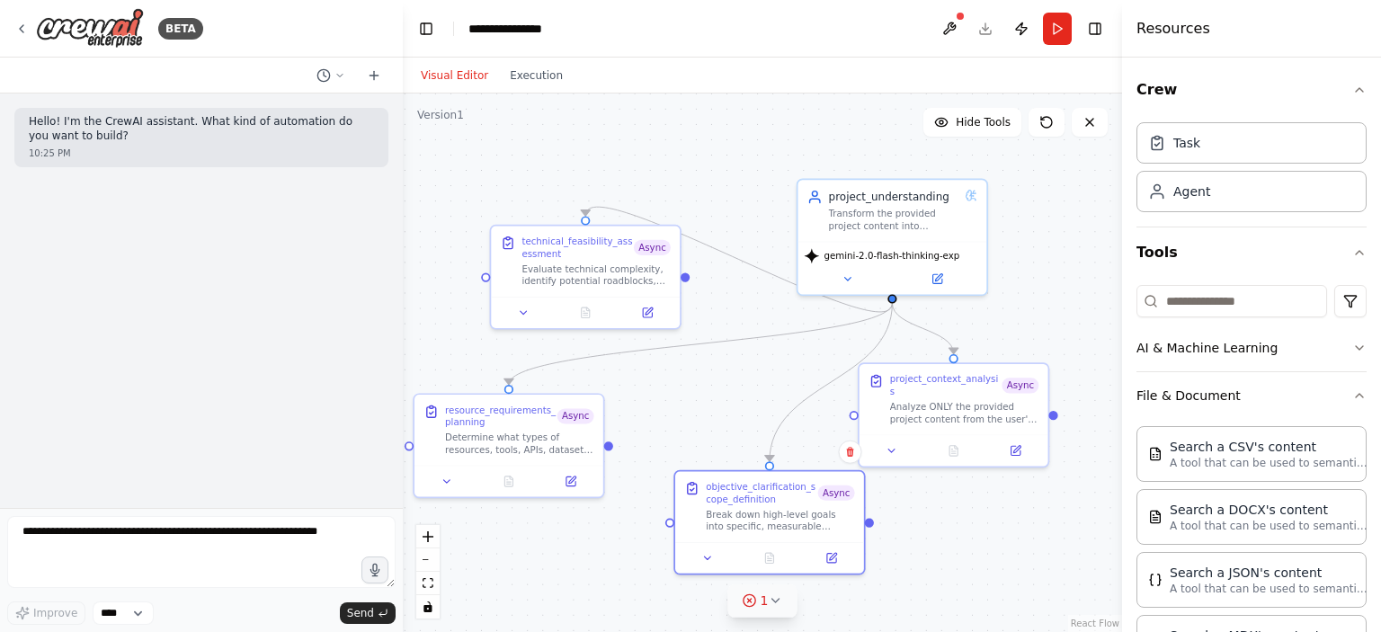
drag, startPoint x: 744, startPoint y: 399, endPoint x: 789, endPoint y: 456, distance: 72.3
click at [770, 502] on div "objective_clarification_scope_definition Async Break down high-level goals into…" at bounding box center [780, 507] width 148 height 52
drag, startPoint x: 949, startPoint y: 413, endPoint x: 1024, endPoint y: 405, distance: 76.0
click at [1024, 405] on div "Analyze ONLY the provided project content from the user's PDF or input. Extract…" at bounding box center [1041, 410] width 148 height 24
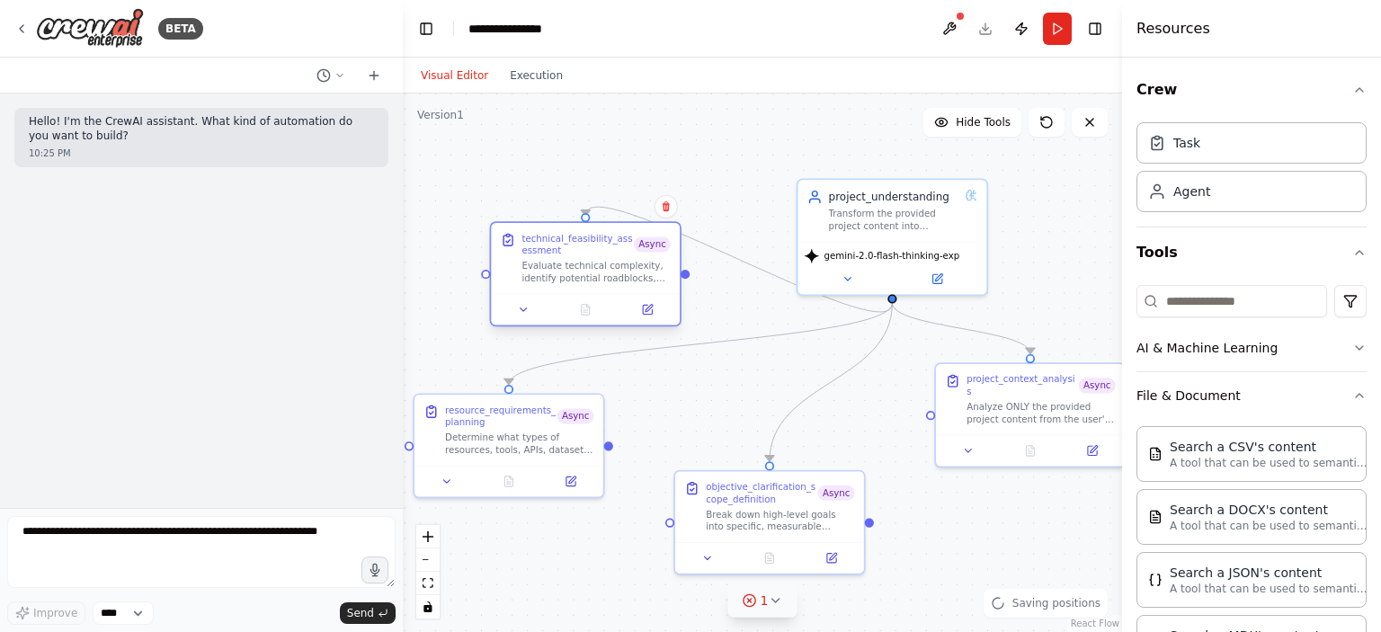
drag, startPoint x: 619, startPoint y: 253, endPoint x: 594, endPoint y: 317, distance: 68.3
click at [597, 284] on div "technical_feasibility_assessment Async Evaluate technical complexity, identify …" at bounding box center [596, 258] width 148 height 52
click at [594, 256] on div "technical_feasibility_assessment" at bounding box center [578, 244] width 112 height 24
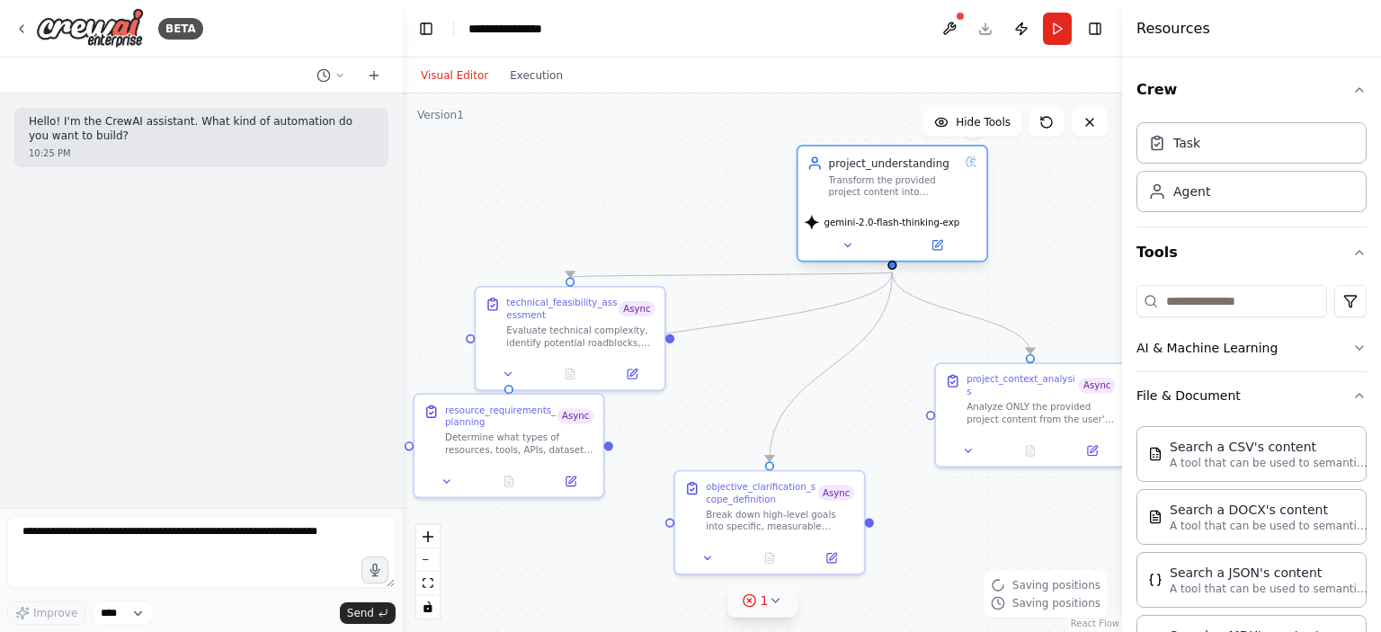
drag, startPoint x: 889, startPoint y: 233, endPoint x: 889, endPoint y: 201, distance: 32.4
click at [889, 201] on div "project_understanding Transform the provided project content into structured, a…" at bounding box center [892, 177] width 189 height 61
click at [960, 122] on span "Hide Tools" at bounding box center [983, 122] width 55 height 14
click at [960, 122] on span "Show Tools" at bounding box center [980, 122] width 59 height 14
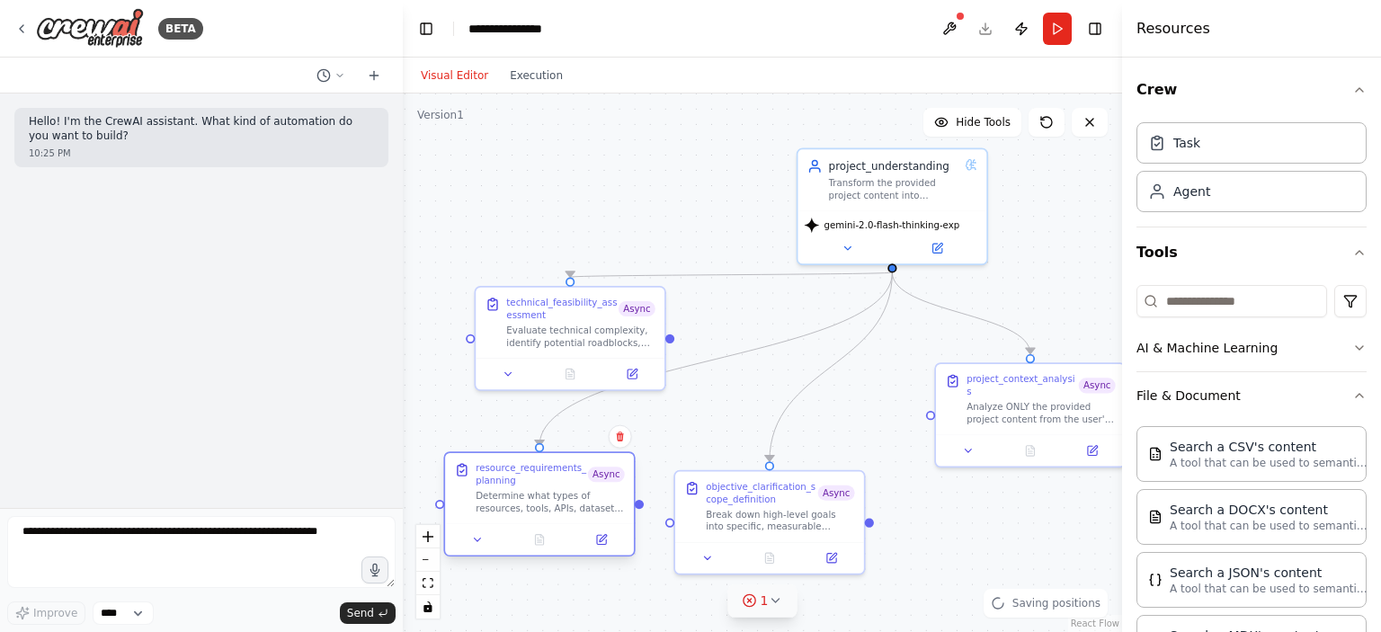
drag, startPoint x: 517, startPoint y: 410, endPoint x: 549, endPoint y: 474, distance: 71.6
click at [549, 474] on div "resource_requirements_planning" at bounding box center [532, 474] width 112 height 24
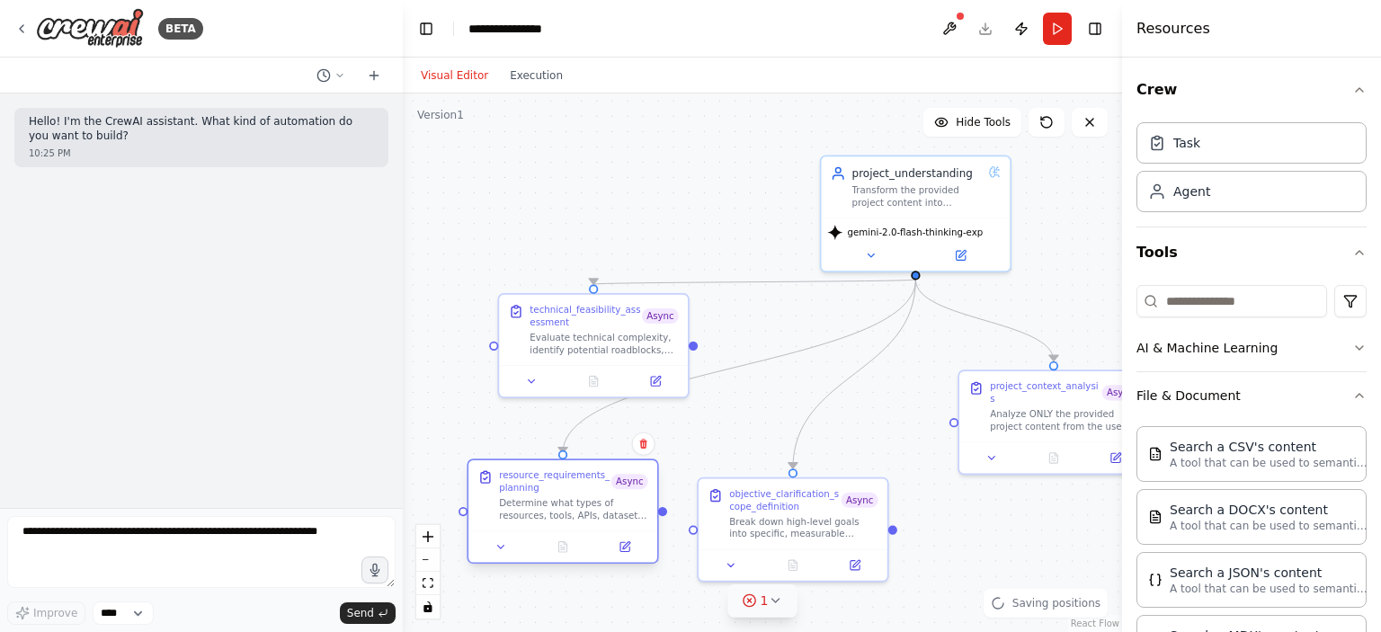
drag, startPoint x: 640, startPoint y: 510, endPoint x: 659, endPoint y: 518, distance: 20.5
click at [659, 518] on div ".deletable-edge-delete-btn { width: 20px; height: 20px; border: 0px solid #ffff…" at bounding box center [762, 363] width 719 height 539
click at [658, 518] on div ".deletable-edge-delete-btn { width: 20px; height: 20px; border: 0px solid #ffff…" at bounding box center [762, 363] width 719 height 539
drag, startPoint x: 658, startPoint y: 510, endPoint x: 686, endPoint y: 542, distance: 42.7
click at [686, 542] on div ".deletable-edge-delete-btn { width: 20px; height: 20px; border: 0px solid #ffff…" at bounding box center [762, 363] width 719 height 539
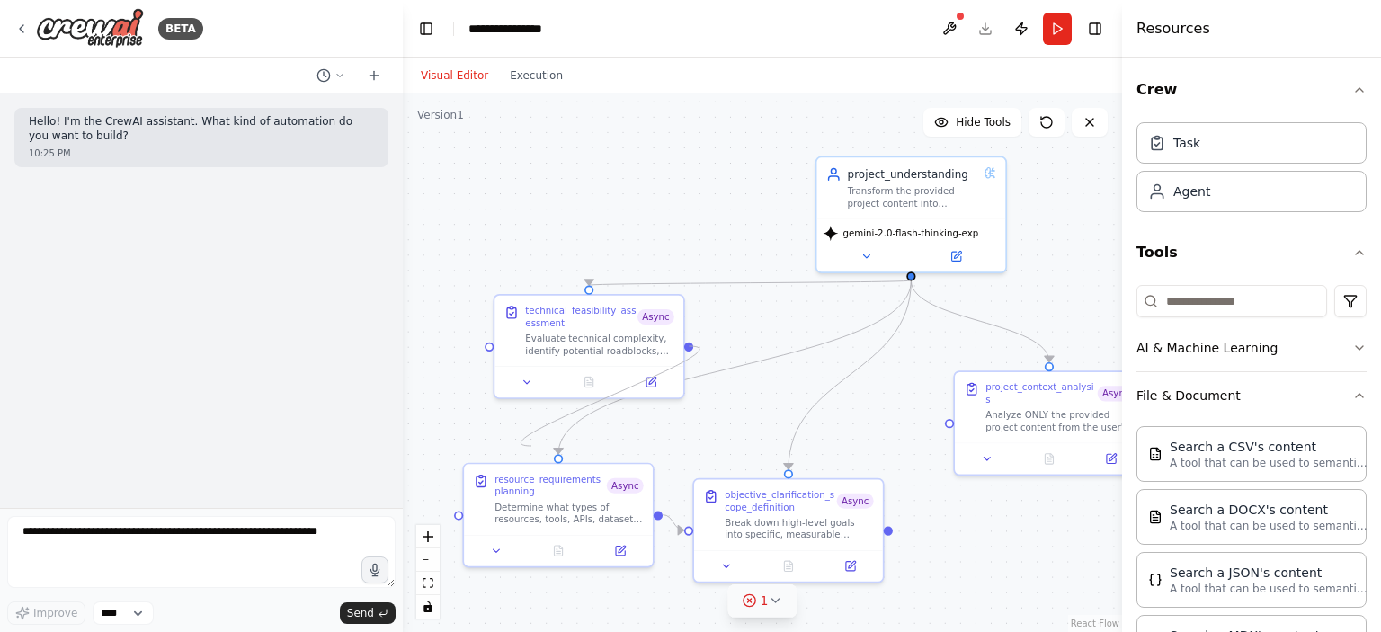
drag, startPoint x: 687, startPoint y: 341, endPoint x: 531, endPoint y: 446, distance: 187.8
click at [531, 446] on div ".deletable-edge-delete-btn { width: 20px; height: 20px; border: 0px solid #ffff…" at bounding box center [762, 363] width 719 height 539
drag, startPoint x: 1029, startPoint y: 406, endPoint x: 1000, endPoint y: 399, distance: 29.5
click at [1010, 406] on div "Analyze ONLY the provided project content from the user's PDF or input. Extract…" at bounding box center [1060, 418] width 148 height 24
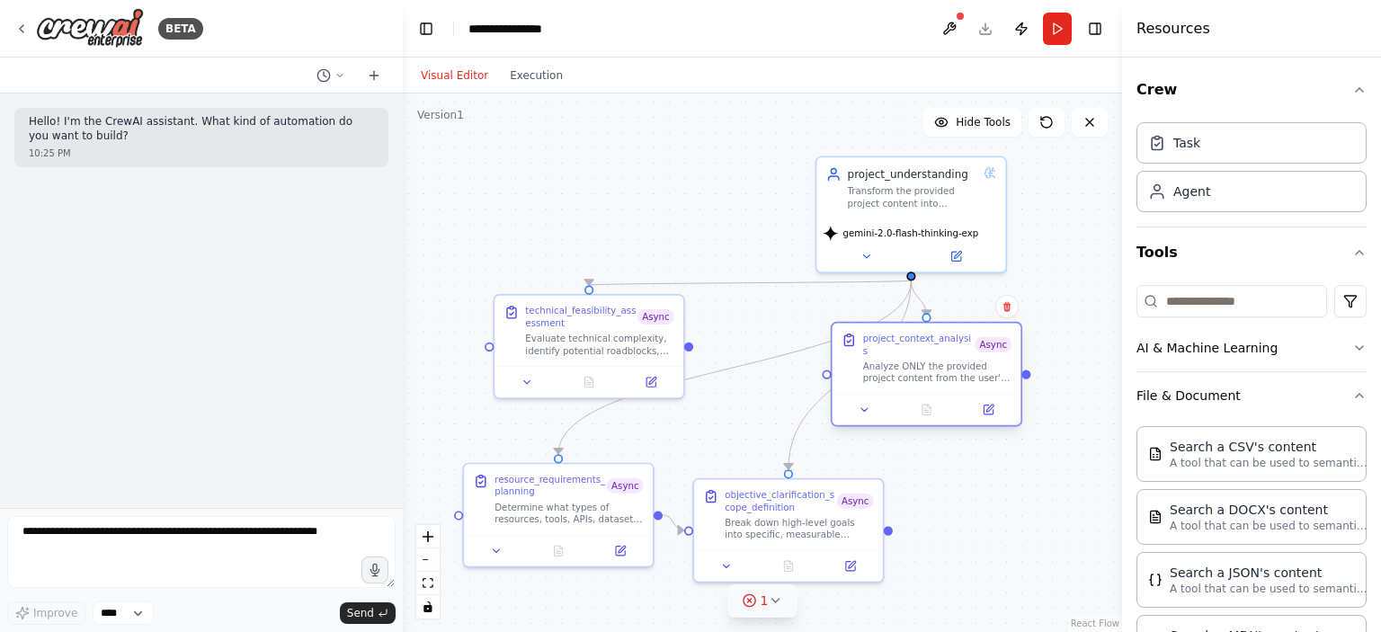
drag, startPoint x: 1000, startPoint y: 399, endPoint x: 887, endPoint y: 356, distance: 121.3
click at [887, 360] on div "Analyze ONLY the provided project content from the user's PDF or input. Extract…" at bounding box center [937, 372] width 148 height 24
drag, startPoint x: 1028, startPoint y: 369, endPoint x: 904, endPoint y: 533, distance: 206.1
click at [890, 533] on div ".deletable-edge-delete-btn { width: 20px; height: 20px; border: 0px solid #ffff…" at bounding box center [762, 363] width 719 height 539
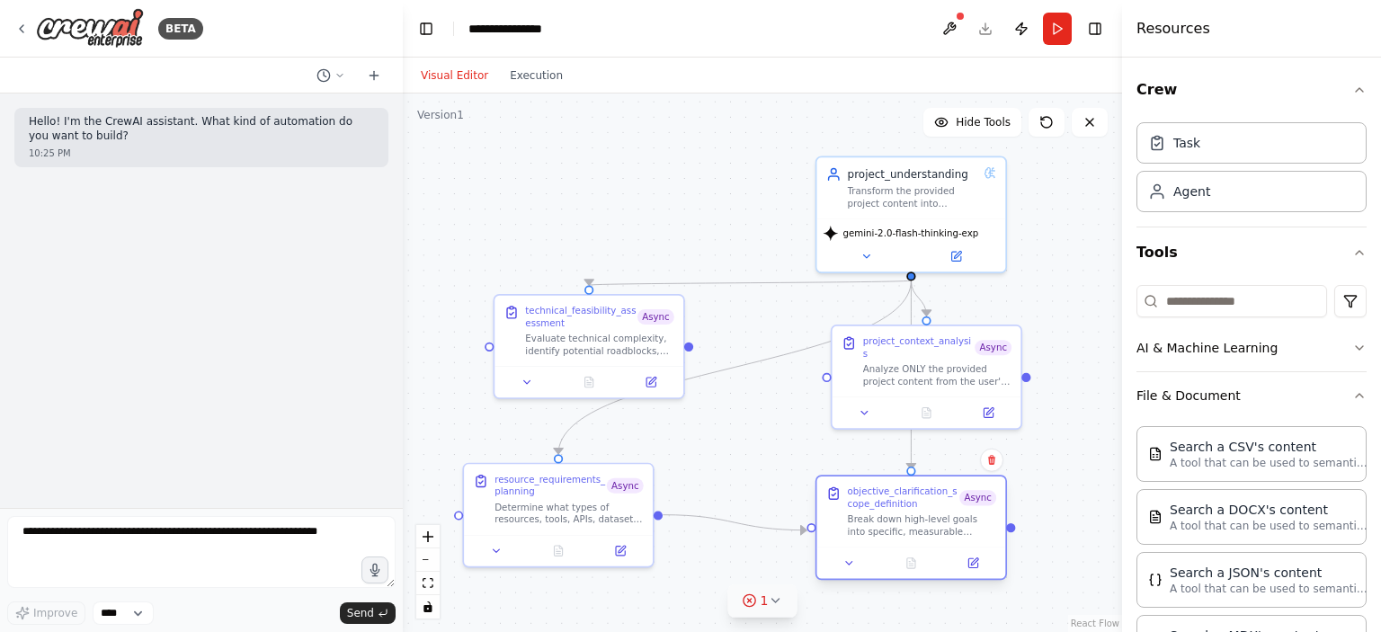
drag, startPoint x: 824, startPoint y: 509, endPoint x: 950, endPoint y: 500, distance: 126.2
click at [950, 500] on div "objective_clarification_scope_definition Async Break down high-level goals into…" at bounding box center [922, 512] width 148 height 52
click at [795, 517] on circle "Edge from bd77635c-95ed-4eb6-a292-58d702a9bfa5 to 9b74fc64-bd8c-455a-8a0e-3abec…" at bounding box center [798, 514] width 15 height 15
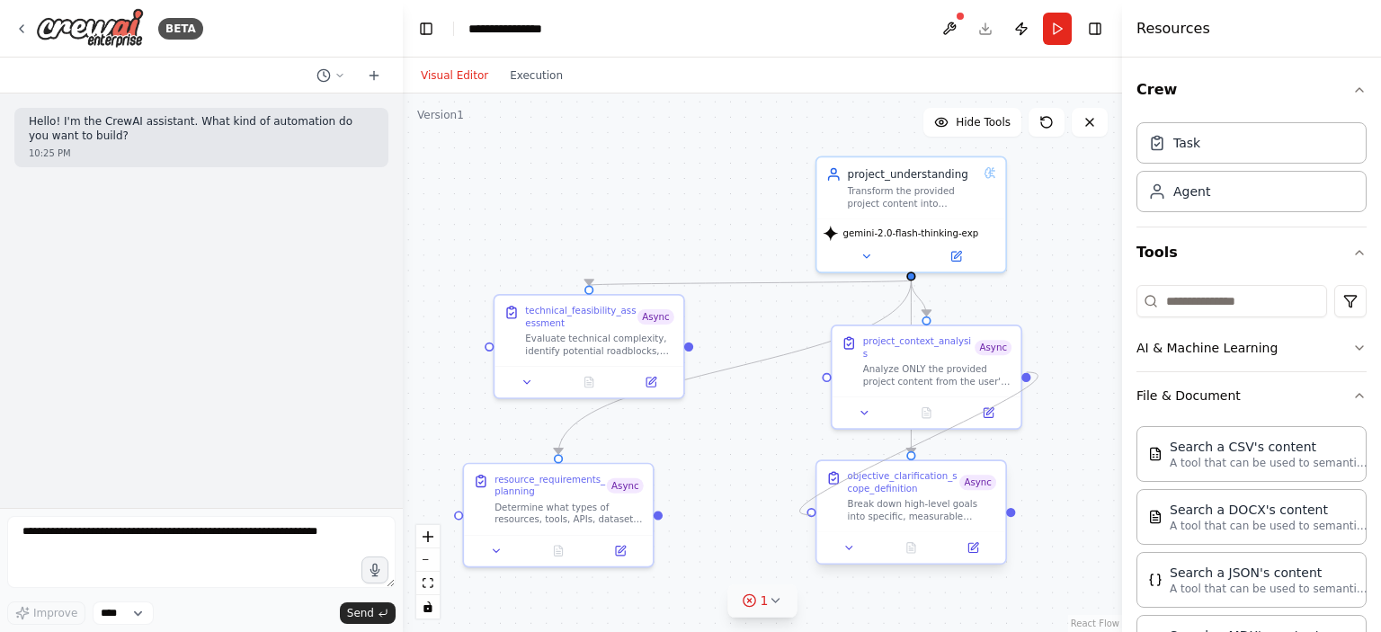
drag, startPoint x: 1025, startPoint y: 375, endPoint x: 816, endPoint y: 513, distance: 250.7
click at [816, 513] on div "project_understanding Transform the provided project content into structured, a…" at bounding box center [846, 370] width 613 height 460
drag, startPoint x: 1013, startPoint y: 514, endPoint x: 493, endPoint y: 341, distance: 547.7
click at [540, 341] on div "project_understanding Transform the provided project content into structured, a…" at bounding box center [846, 370] width 613 height 460
drag, startPoint x: 688, startPoint y: 344, endPoint x: 459, endPoint y: 513, distance: 284.9
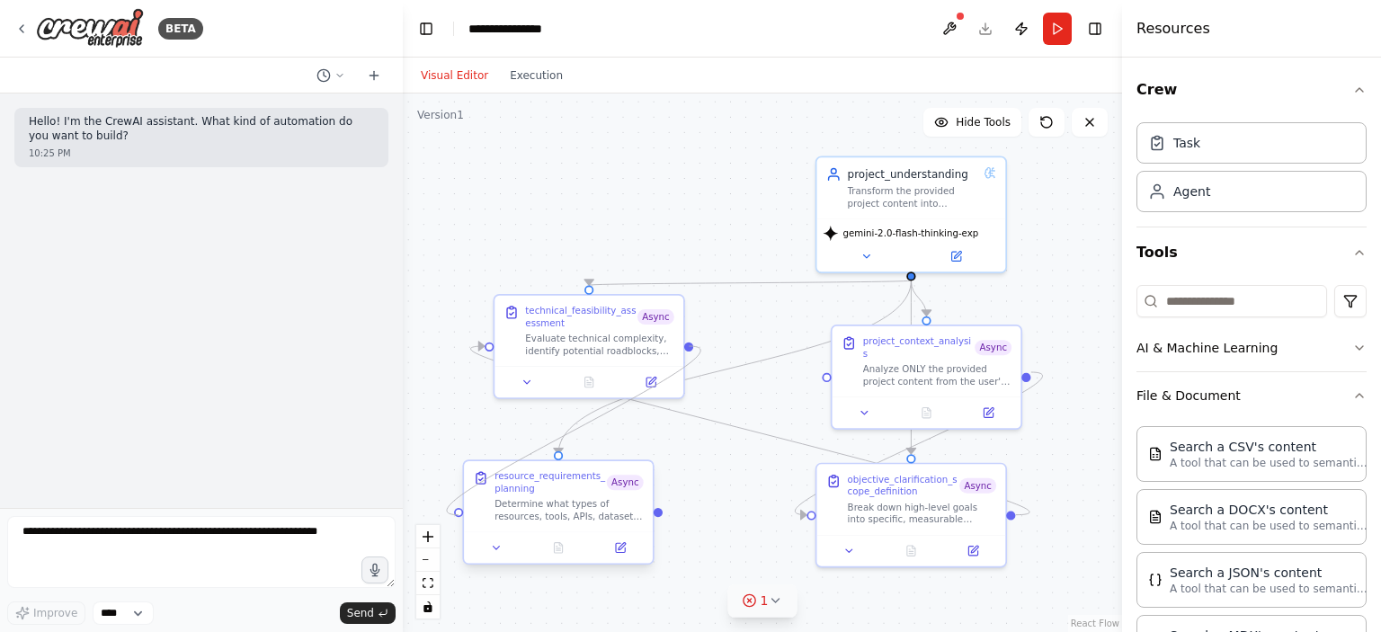
click at [540, 513] on div "project_understanding Transform the provided project content into structured, a…" at bounding box center [846, 370] width 613 height 460
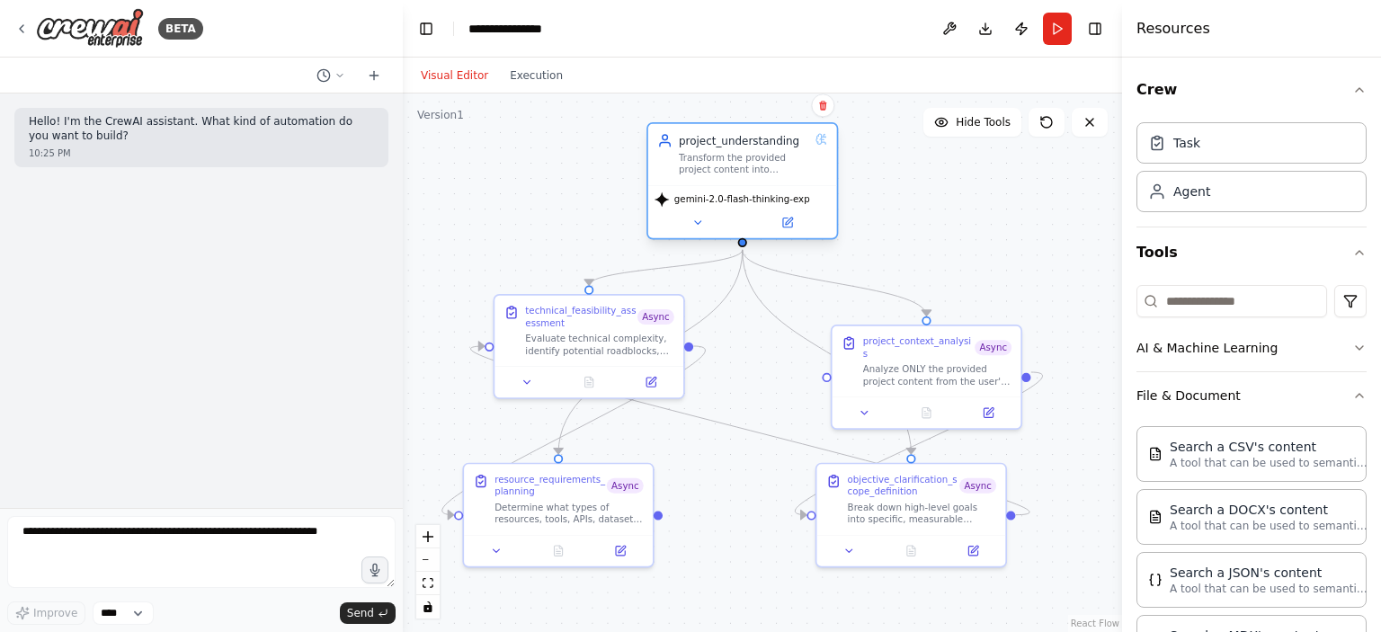
drag, startPoint x: 924, startPoint y: 193, endPoint x: 755, endPoint y: 164, distance: 171.7
click at [755, 164] on div "Transform the provided project content into structured, actionable specificatio…" at bounding box center [744, 163] width 130 height 24
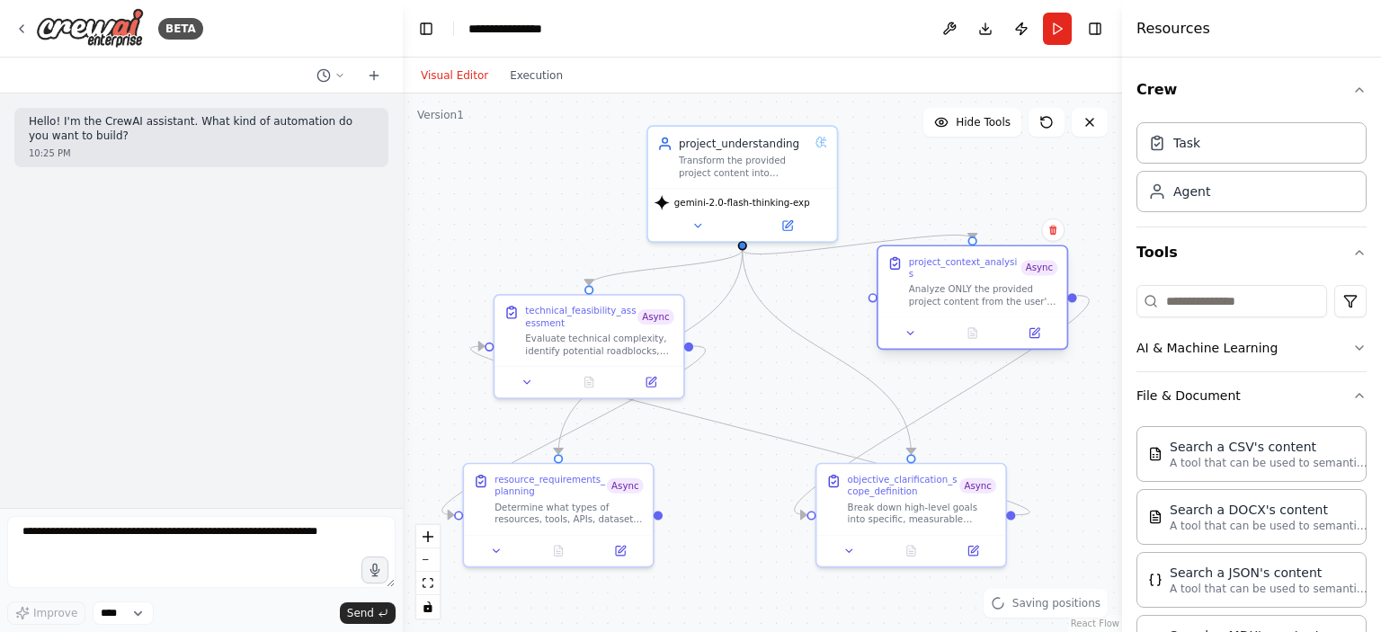
drag, startPoint x: 926, startPoint y: 354, endPoint x: 968, endPoint y: 279, distance: 86.1
click at [968, 283] on div "Analyze ONLY the provided project content from the user's PDF or input. Extract…" at bounding box center [983, 295] width 148 height 24
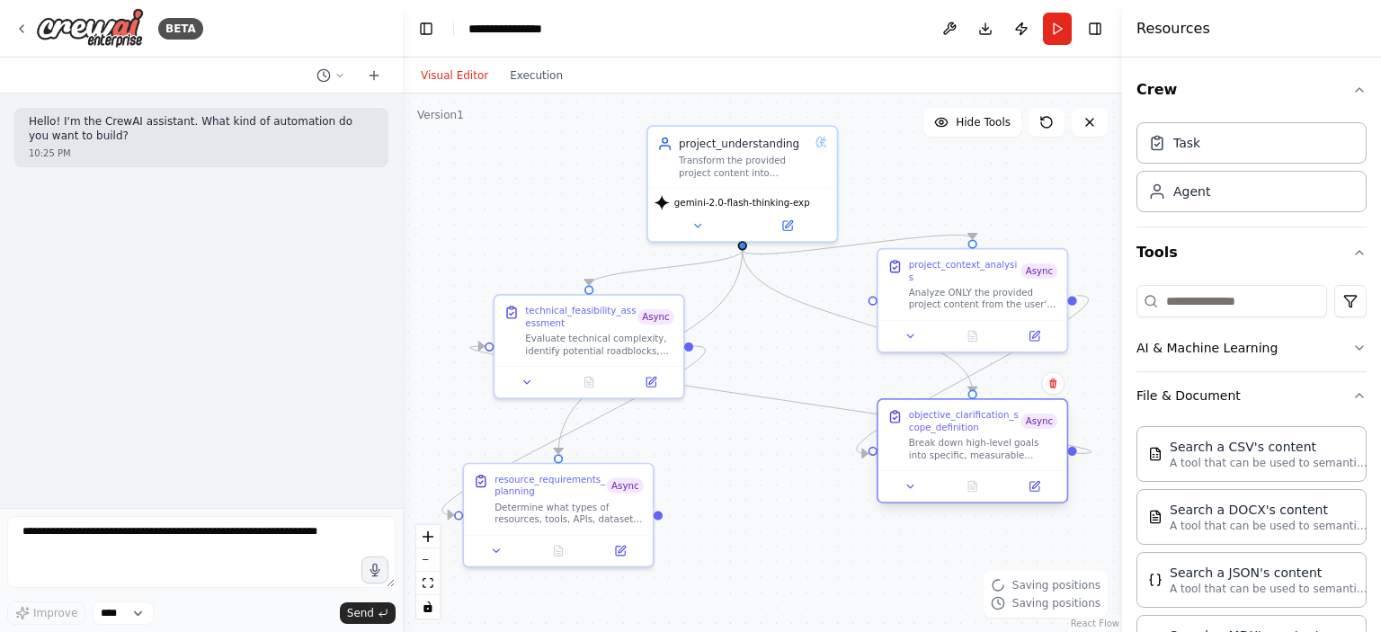
drag, startPoint x: 910, startPoint y: 505, endPoint x: 967, endPoint y: 441, distance: 85.4
click at [967, 441] on div "Break down high-level goals into specific, measurable objectives with clear suc…" at bounding box center [983, 449] width 148 height 24
drag, startPoint x: 590, startPoint y: 341, endPoint x: 650, endPoint y: 338, distance: 60.3
click at [650, 338] on div "Evaluate technical complexity, identify potential roadblocks, and suggest alter…" at bounding box center [599, 341] width 148 height 24
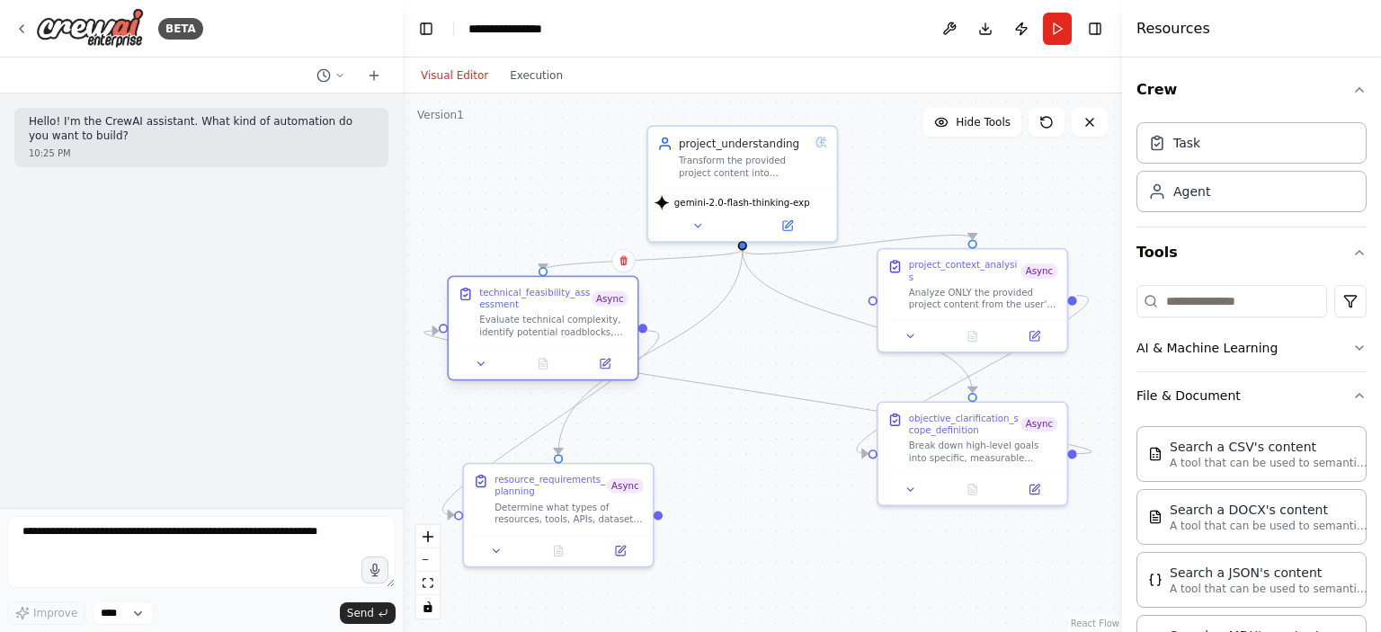
drag, startPoint x: 650, startPoint y: 338, endPoint x: 550, endPoint y: 321, distance: 101.3
click at [550, 321] on div "Evaluate technical complexity, identify potential roadblocks, and suggest alter…" at bounding box center [553, 326] width 148 height 24
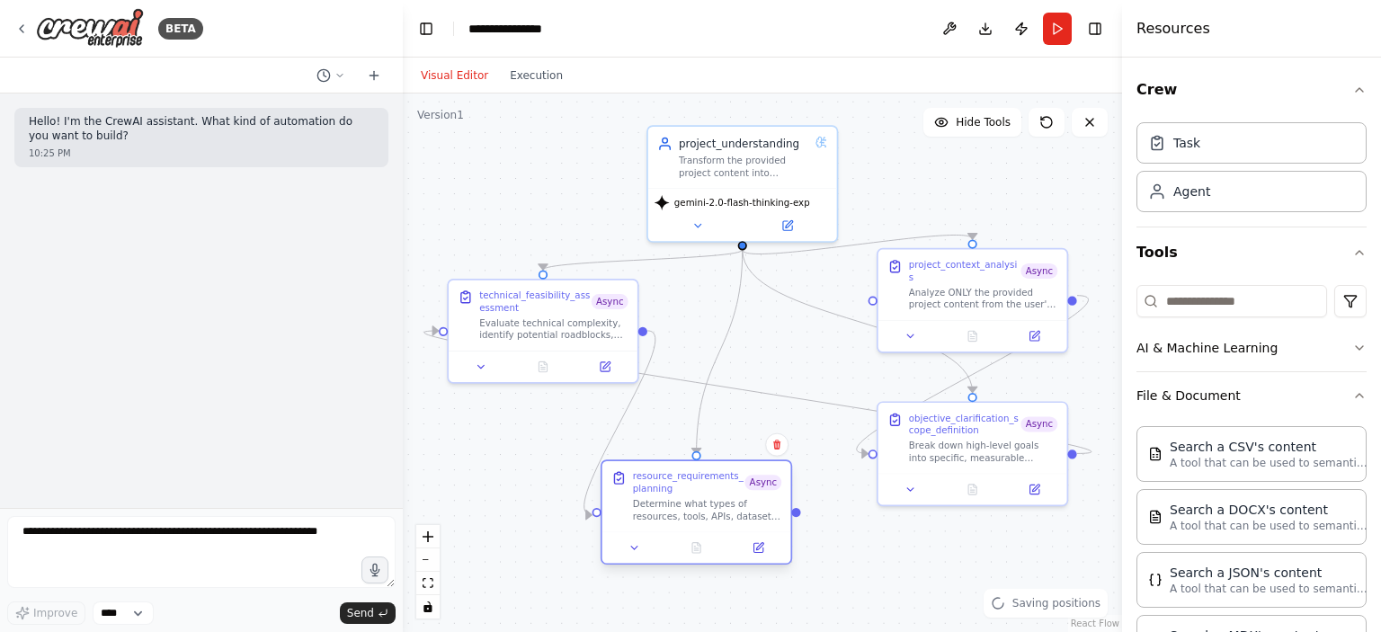
drag, startPoint x: 567, startPoint y: 507, endPoint x: 705, endPoint y: 501, distance: 137.7
click at [705, 501] on div "Determine what types of resources, tools, APIs, datasets, and documentation wil…" at bounding box center [707, 510] width 148 height 24
click at [792, 217] on icon at bounding box center [787, 223] width 13 height 13
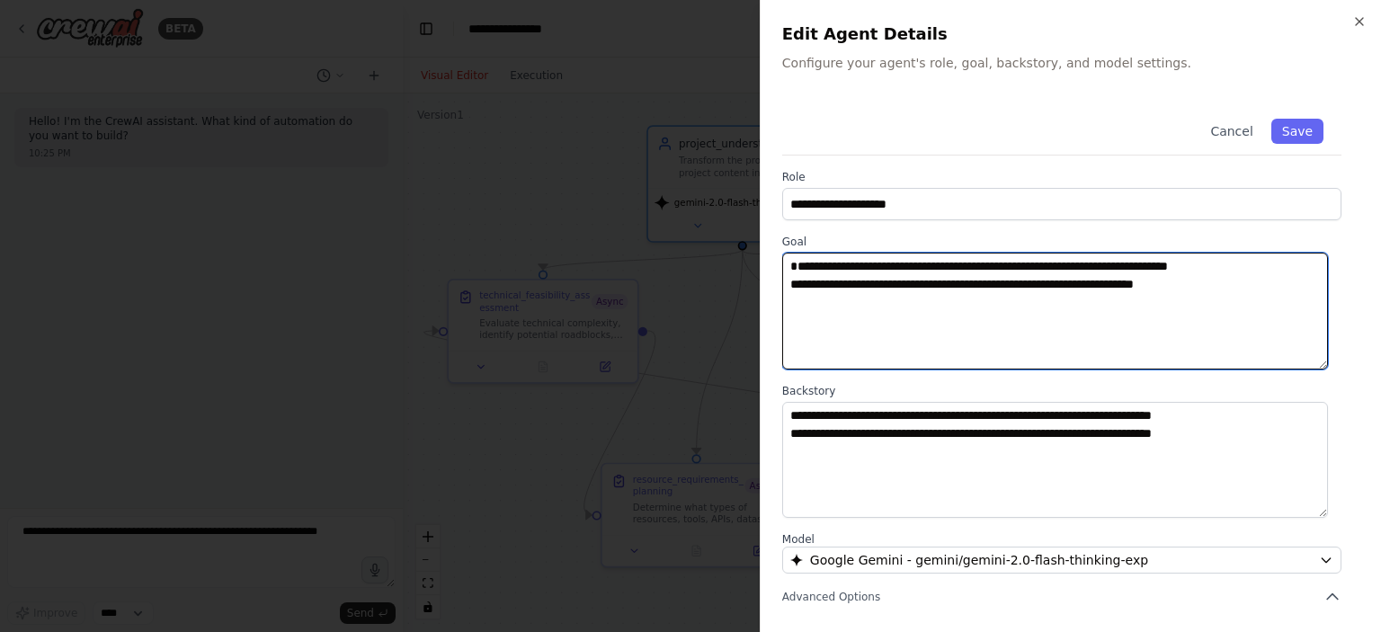
click at [921, 324] on textarea "**********" at bounding box center [1055, 311] width 546 height 117
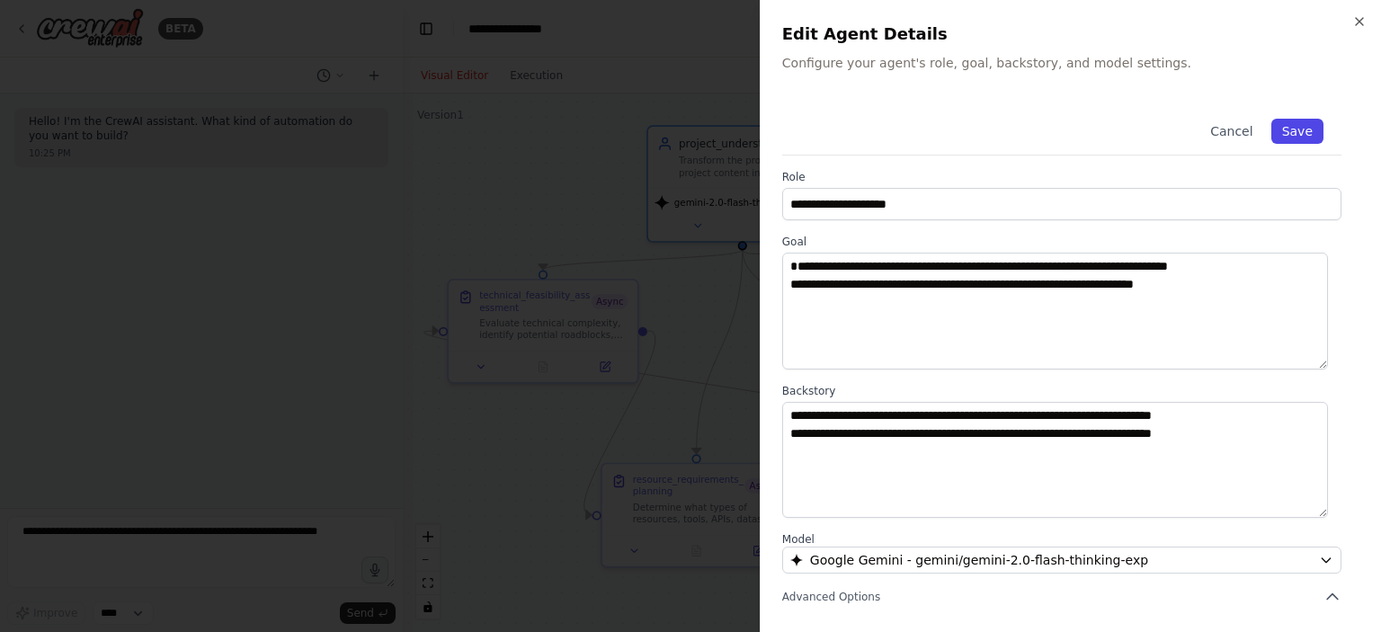
click at [1283, 132] on button "Save" at bounding box center [1298, 131] width 52 height 25
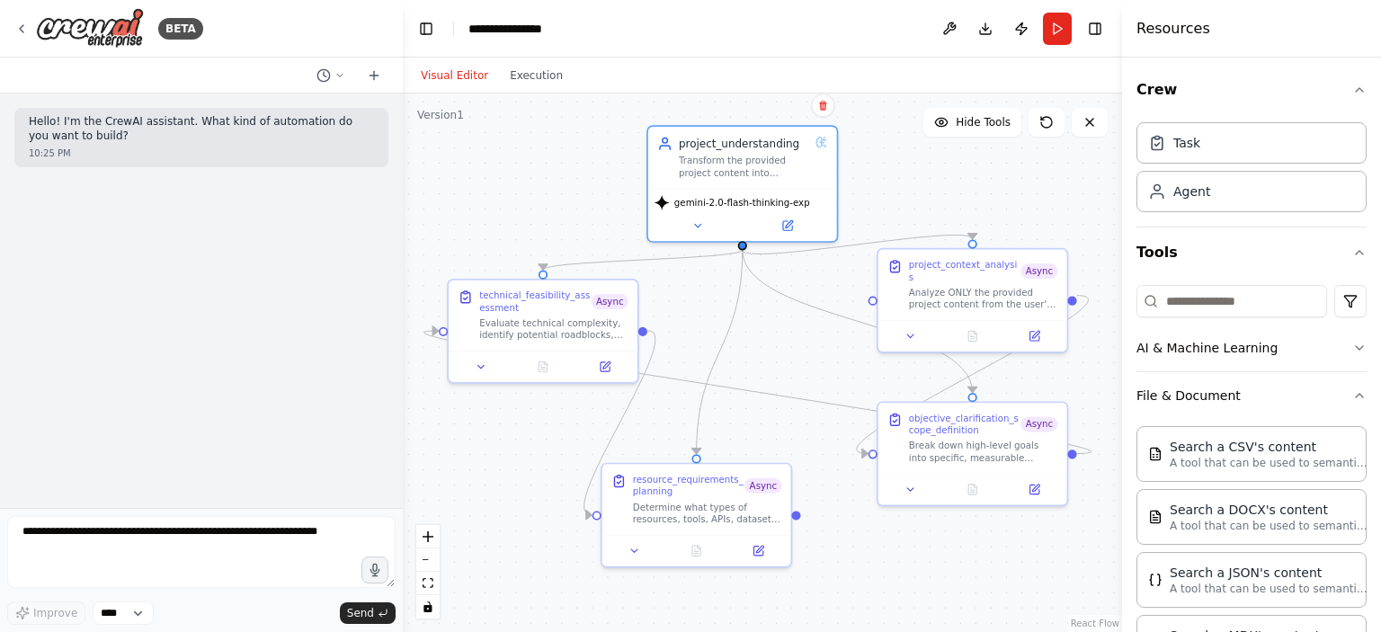
click at [165, 121] on p "Hello! I'm the CrewAI assistant. What kind of automation do you want to build?" at bounding box center [201, 129] width 345 height 28
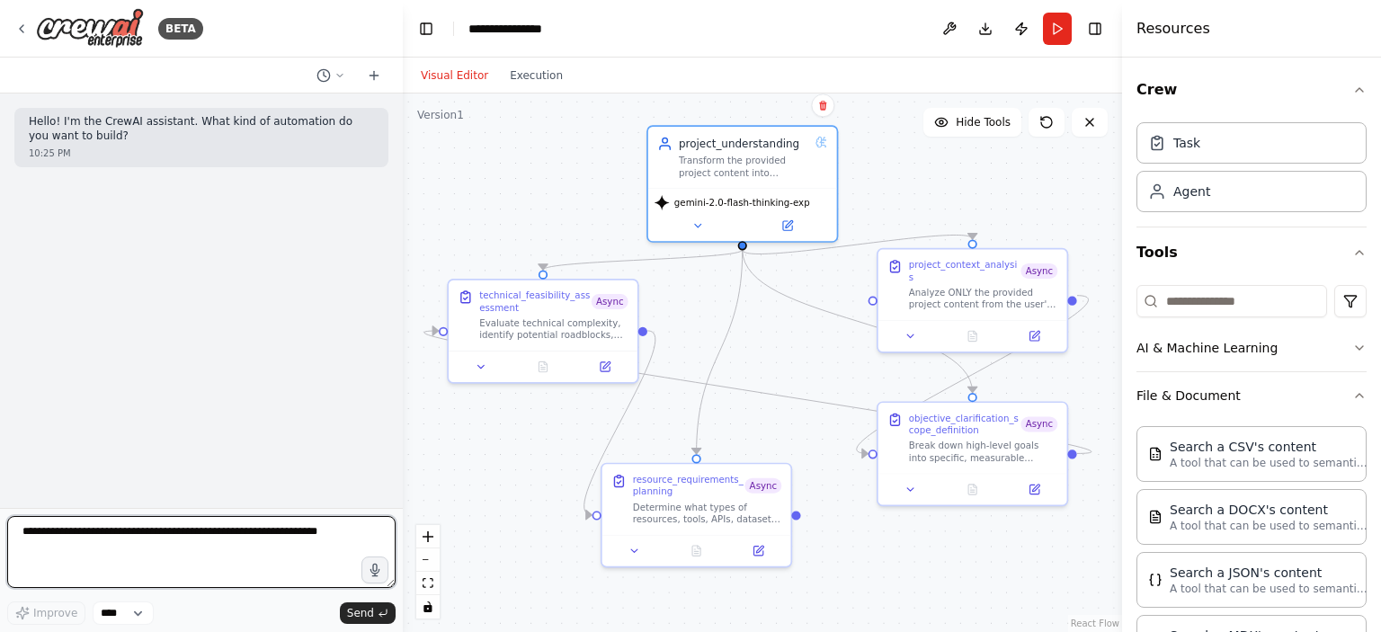
click at [183, 522] on textarea at bounding box center [201, 552] width 388 height 72
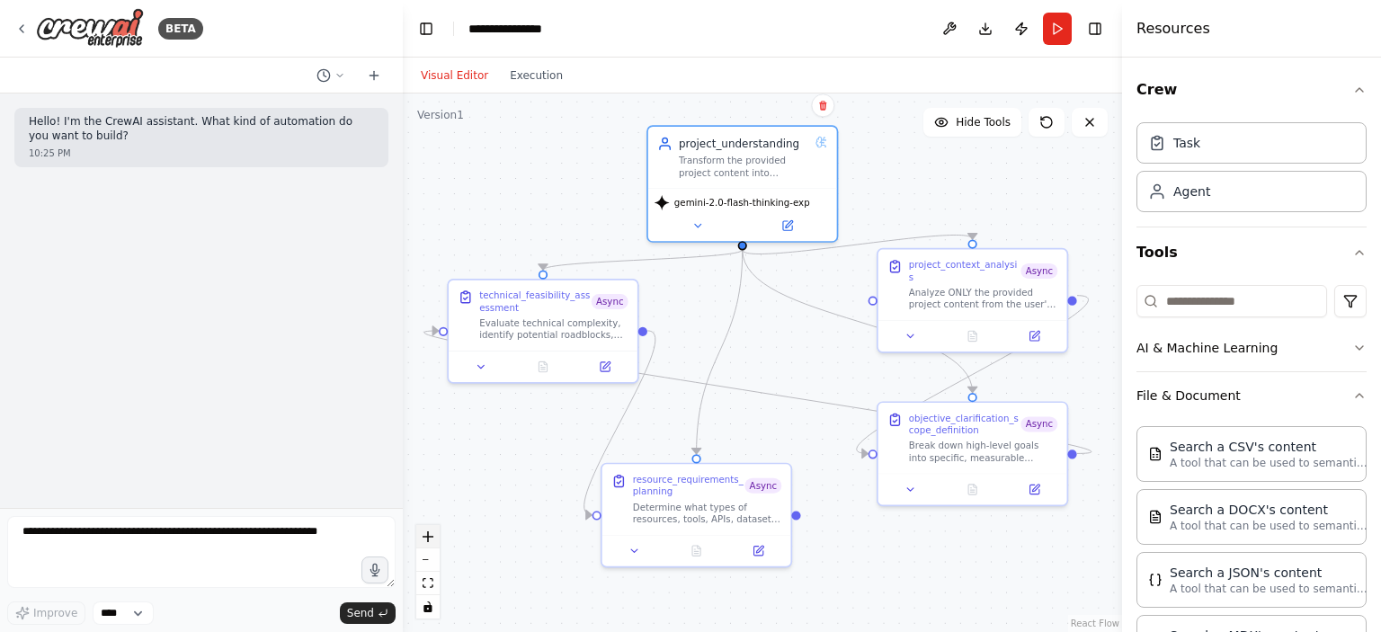
click at [435, 542] on button "zoom in" at bounding box center [427, 536] width 23 height 23
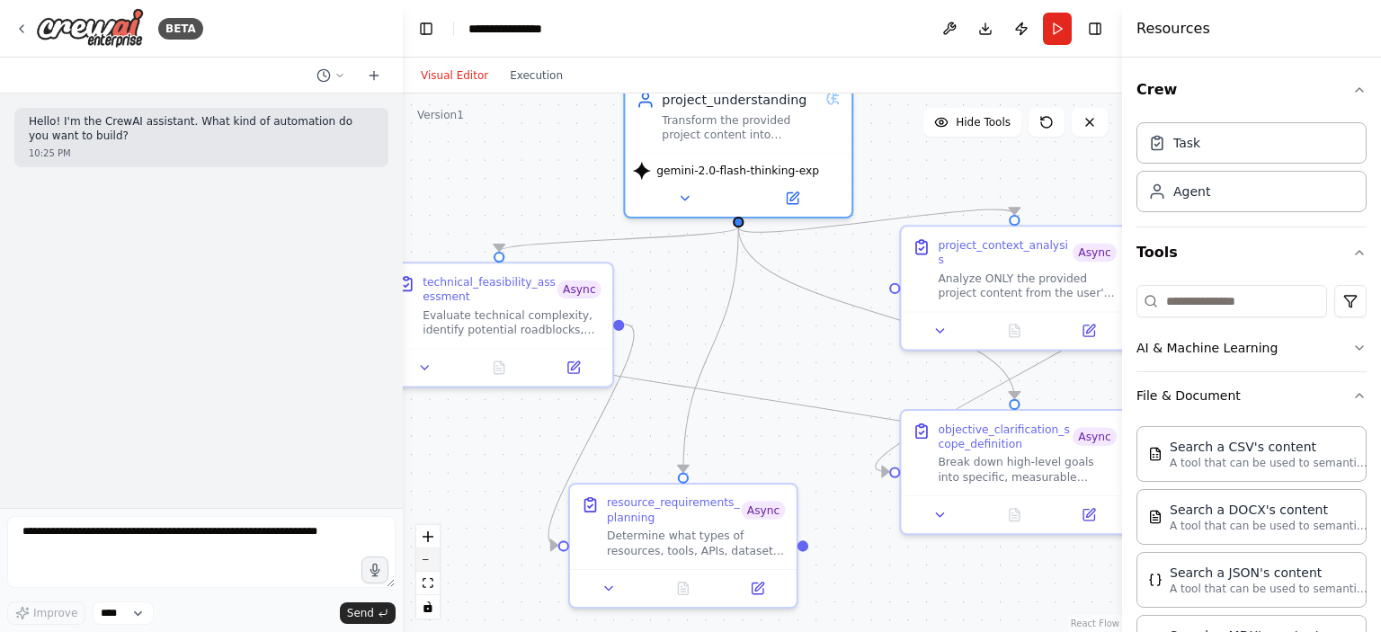
click at [434, 557] on button "zoom out" at bounding box center [427, 560] width 23 height 23
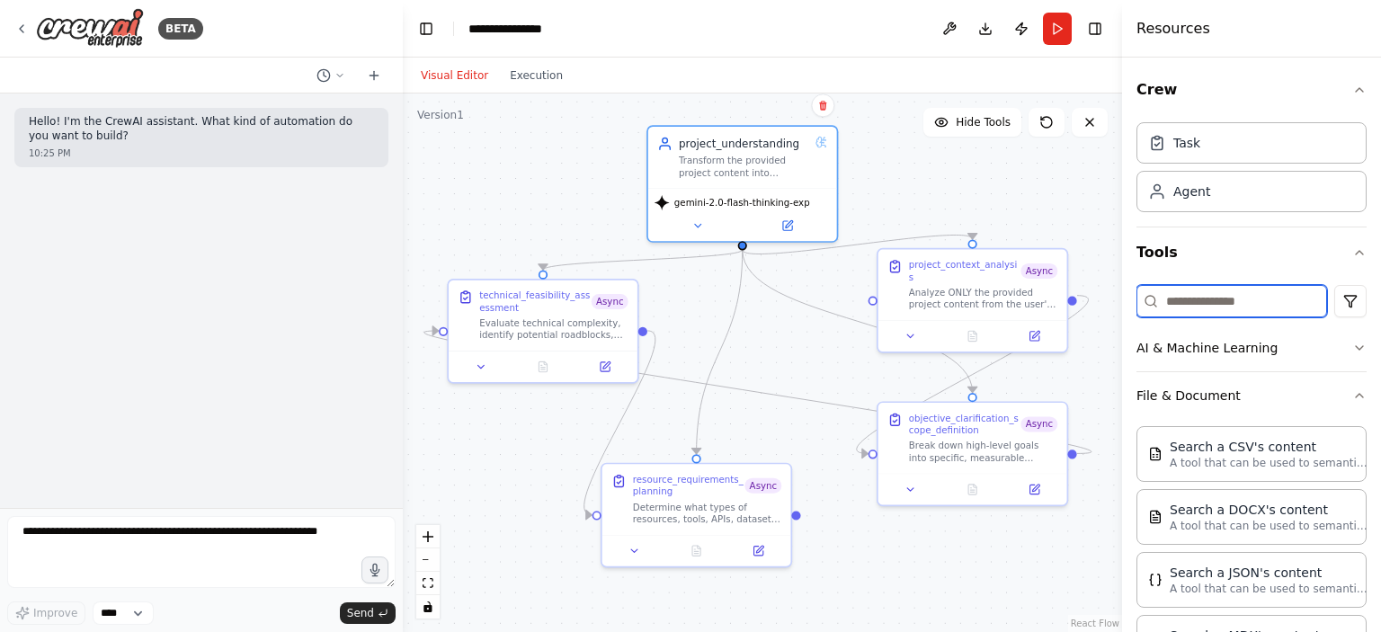
click at [1230, 296] on input at bounding box center [1232, 301] width 191 height 32
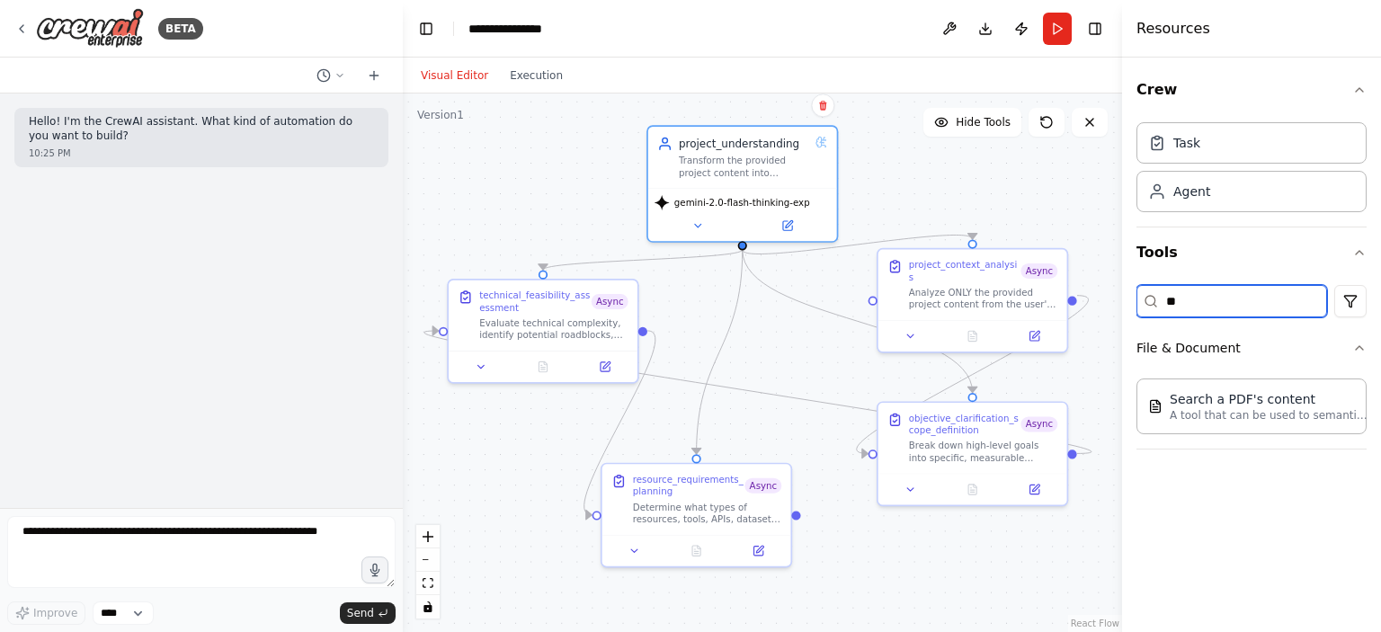
type input "*"
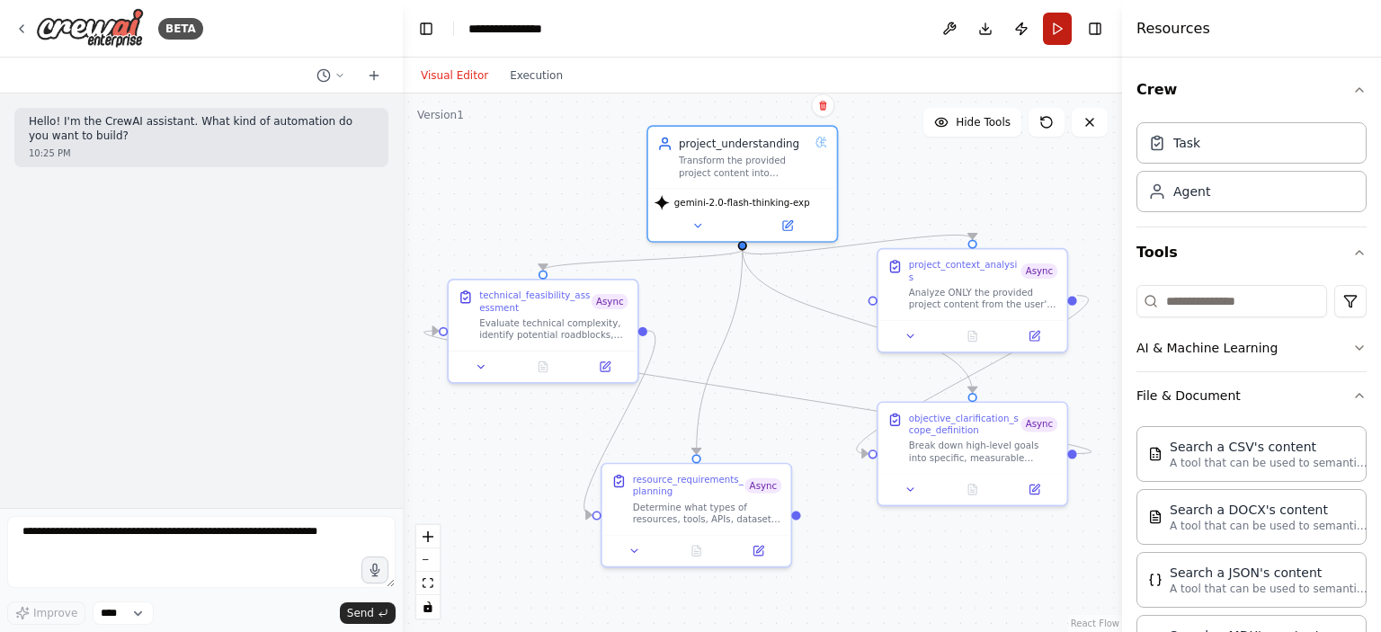
click at [1054, 23] on button "Run" at bounding box center [1057, 29] width 29 height 32
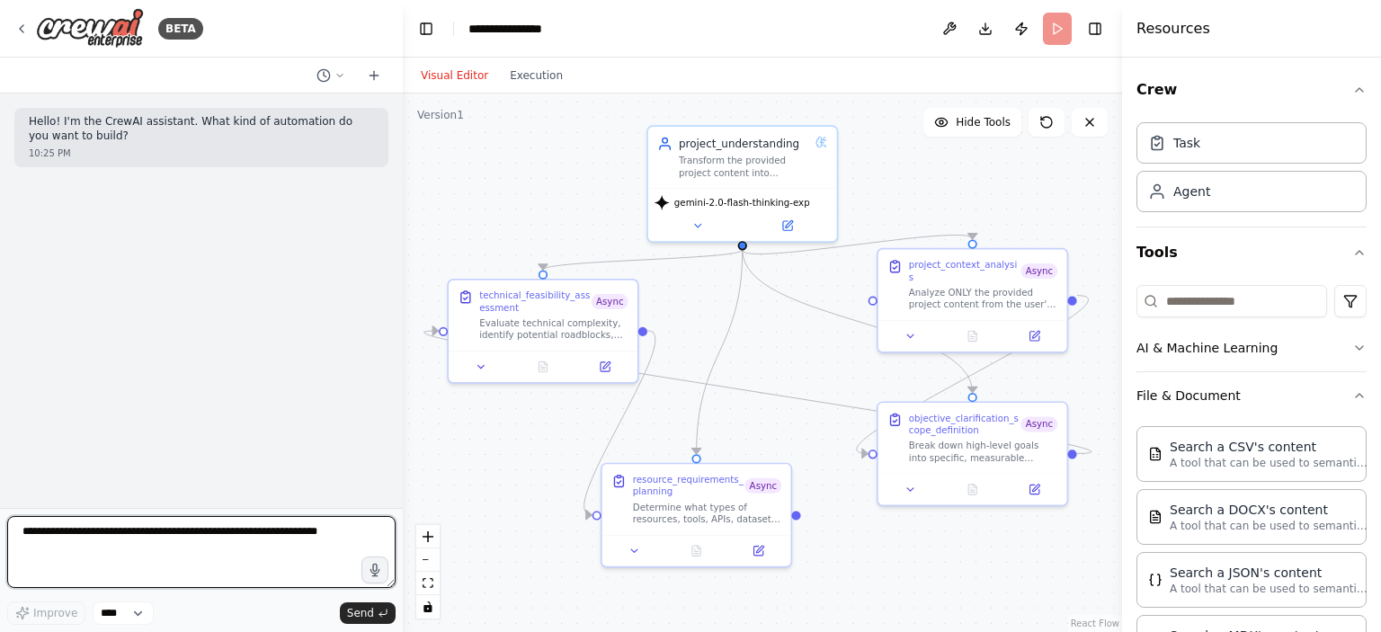
click at [192, 536] on textarea at bounding box center [201, 552] width 388 height 72
type textarea "*****"
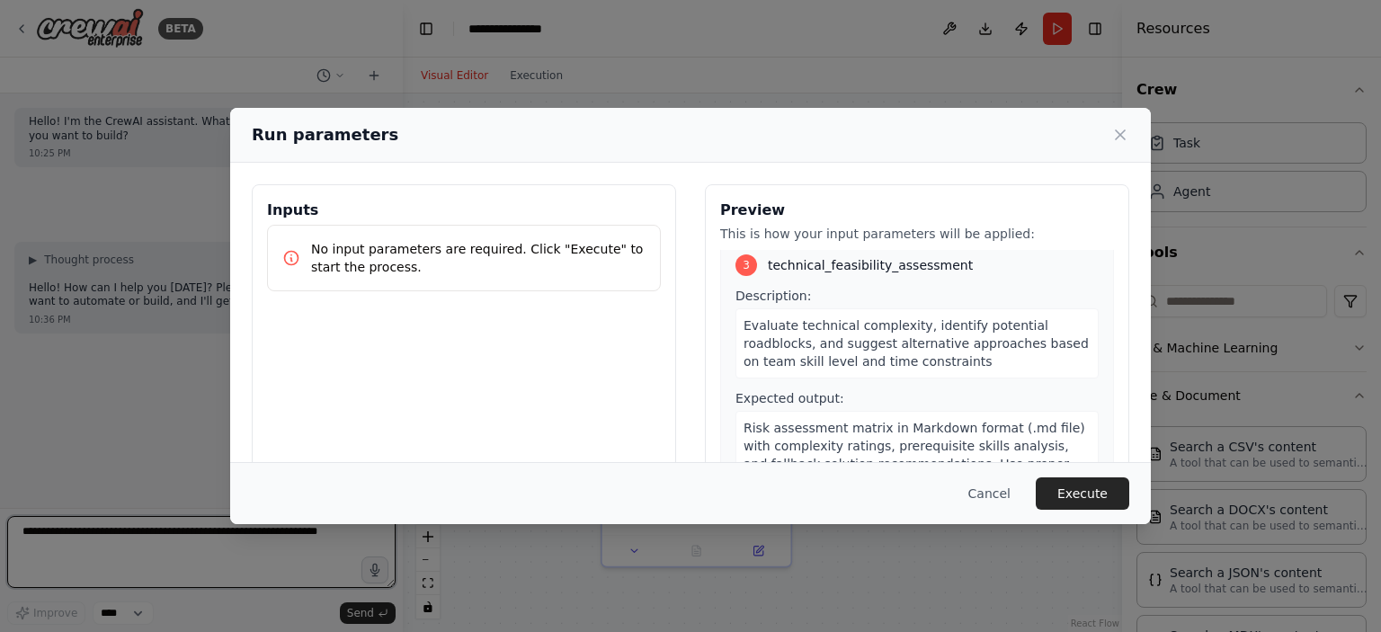
scroll to position [830, 0]
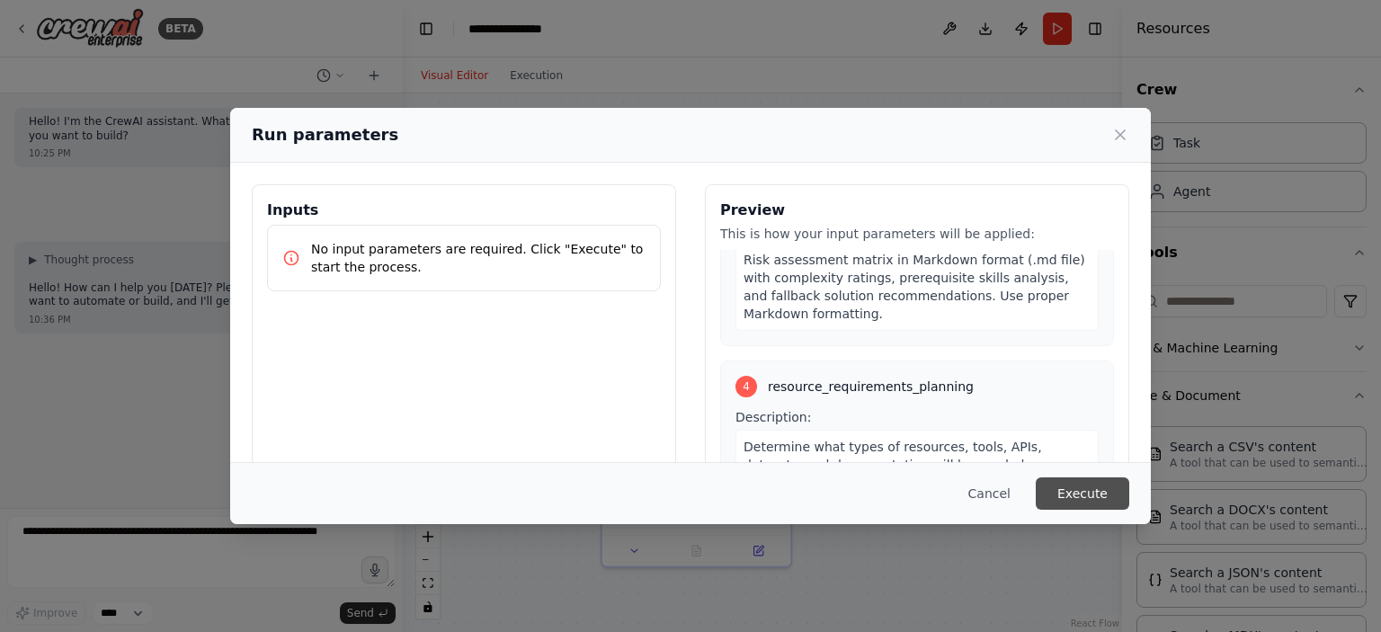
click at [1115, 502] on button "Execute" at bounding box center [1083, 494] width 94 height 32
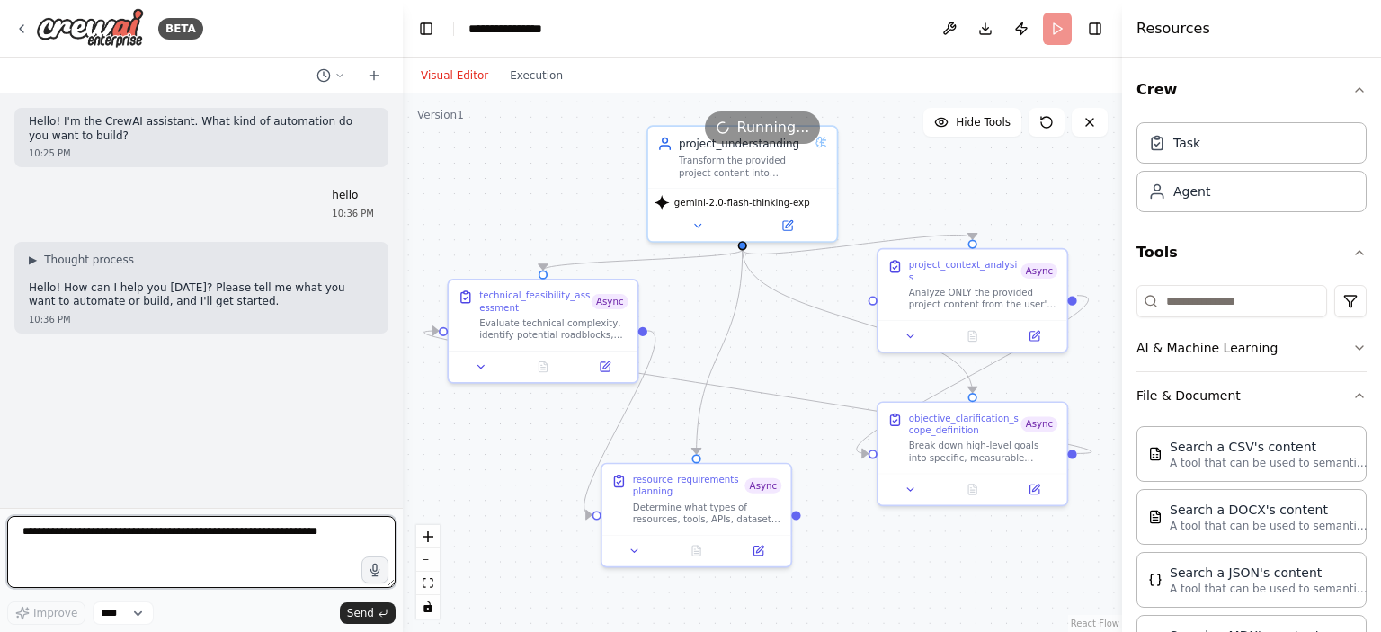
click at [245, 549] on textarea at bounding box center [201, 552] width 388 height 72
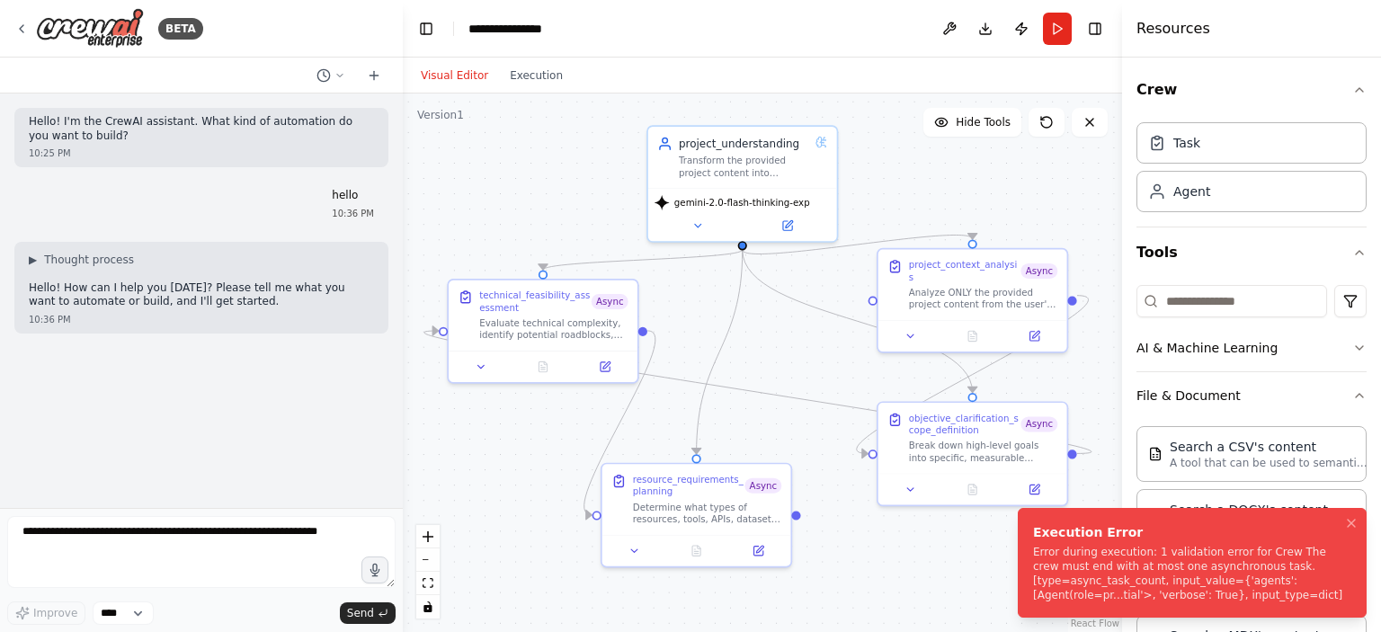
click at [1180, 565] on div "Error during execution: 1 validation error for Crew The crew must end with at m…" at bounding box center [1188, 574] width 311 height 58
click at [751, 554] on button at bounding box center [758, 548] width 53 height 18
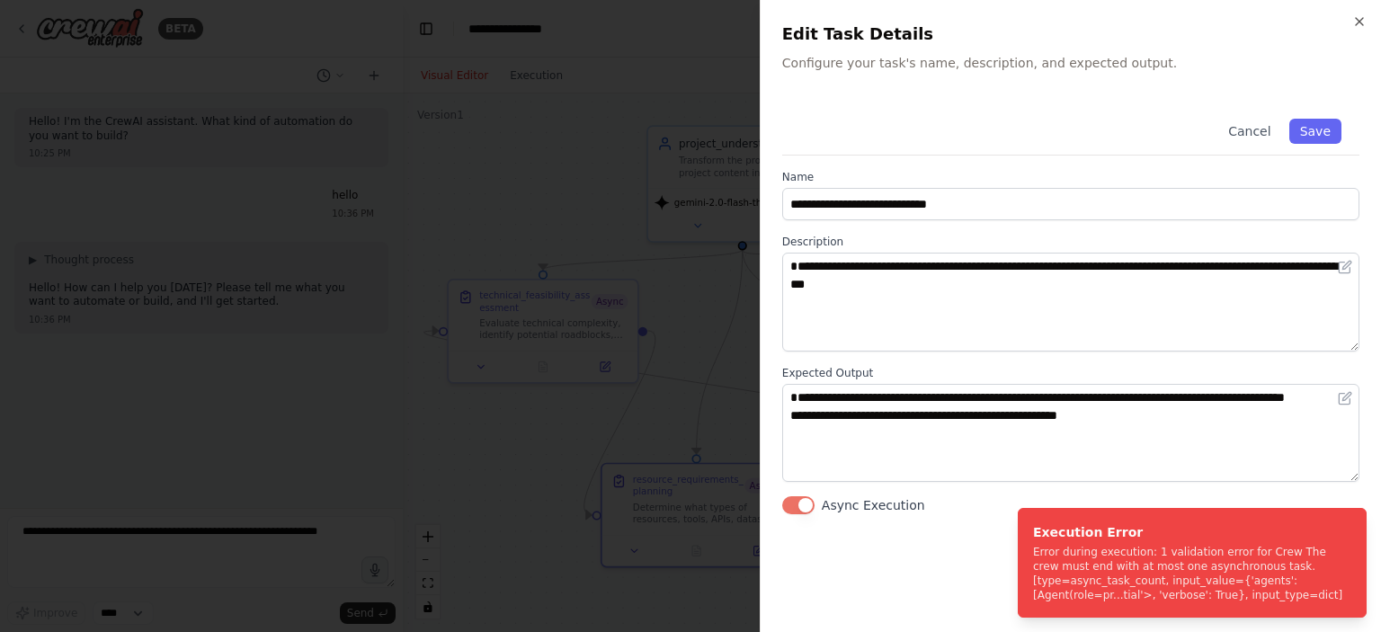
click at [804, 503] on button "Async Execution" at bounding box center [798, 505] width 32 height 18
click at [1297, 122] on button "Save" at bounding box center [1316, 131] width 52 height 25
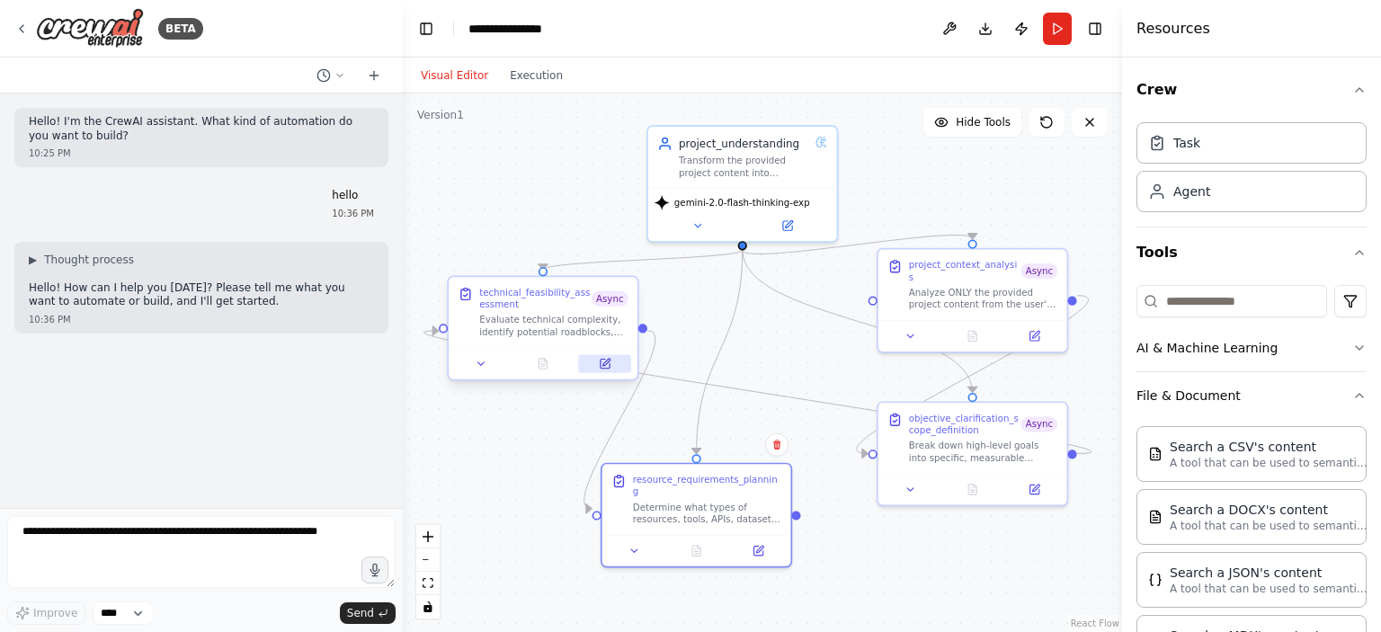
click at [607, 362] on icon at bounding box center [606, 362] width 7 height 7
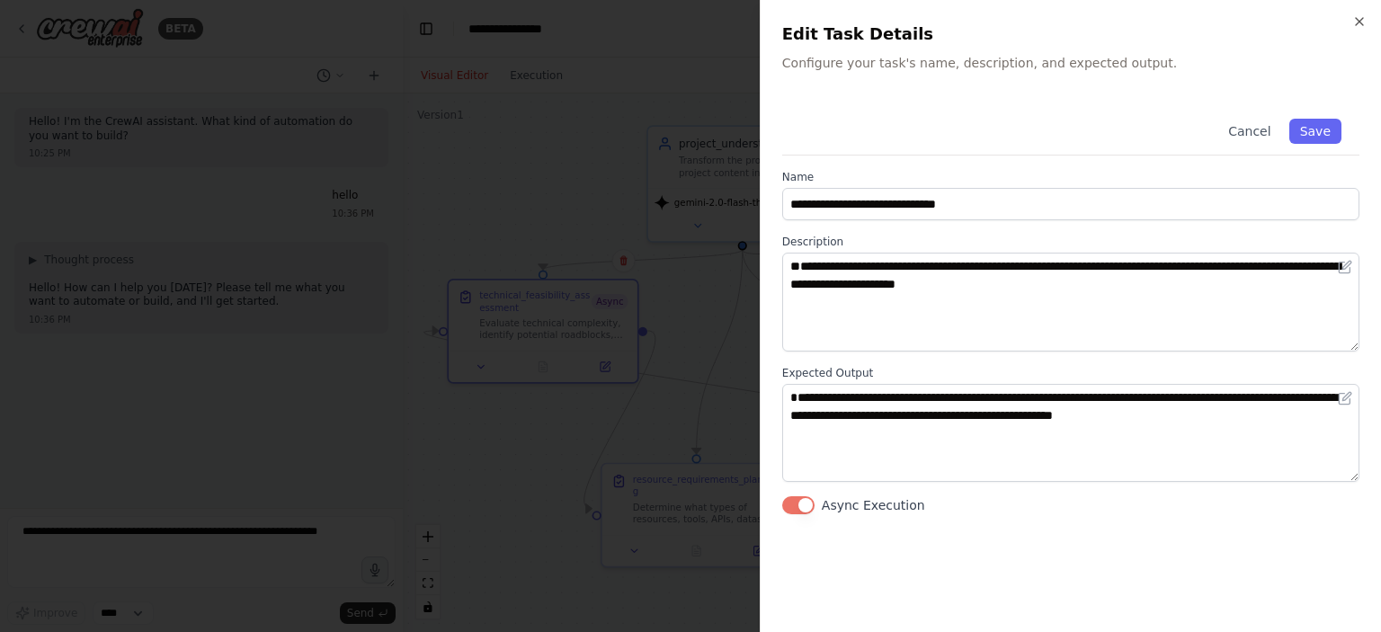
click at [788, 496] on button "Async Execution" at bounding box center [798, 505] width 32 height 18
click at [1324, 132] on button "Save" at bounding box center [1316, 131] width 52 height 25
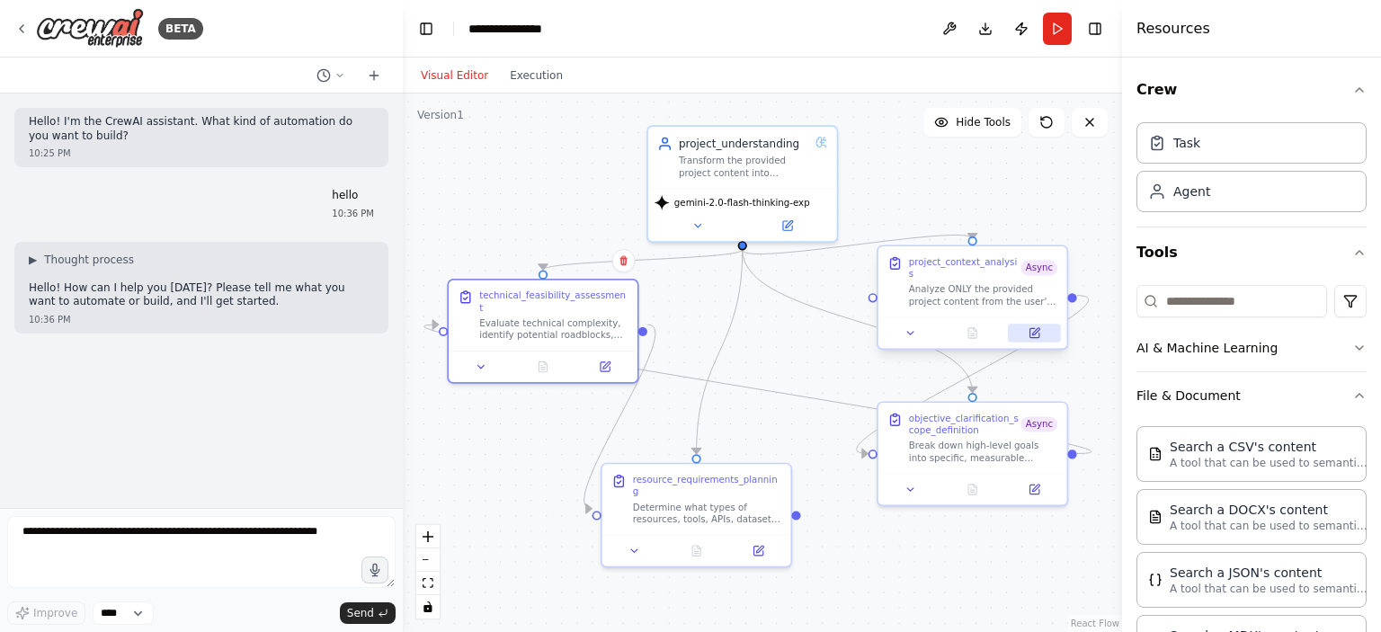
click at [1029, 327] on icon at bounding box center [1035, 333] width 13 height 13
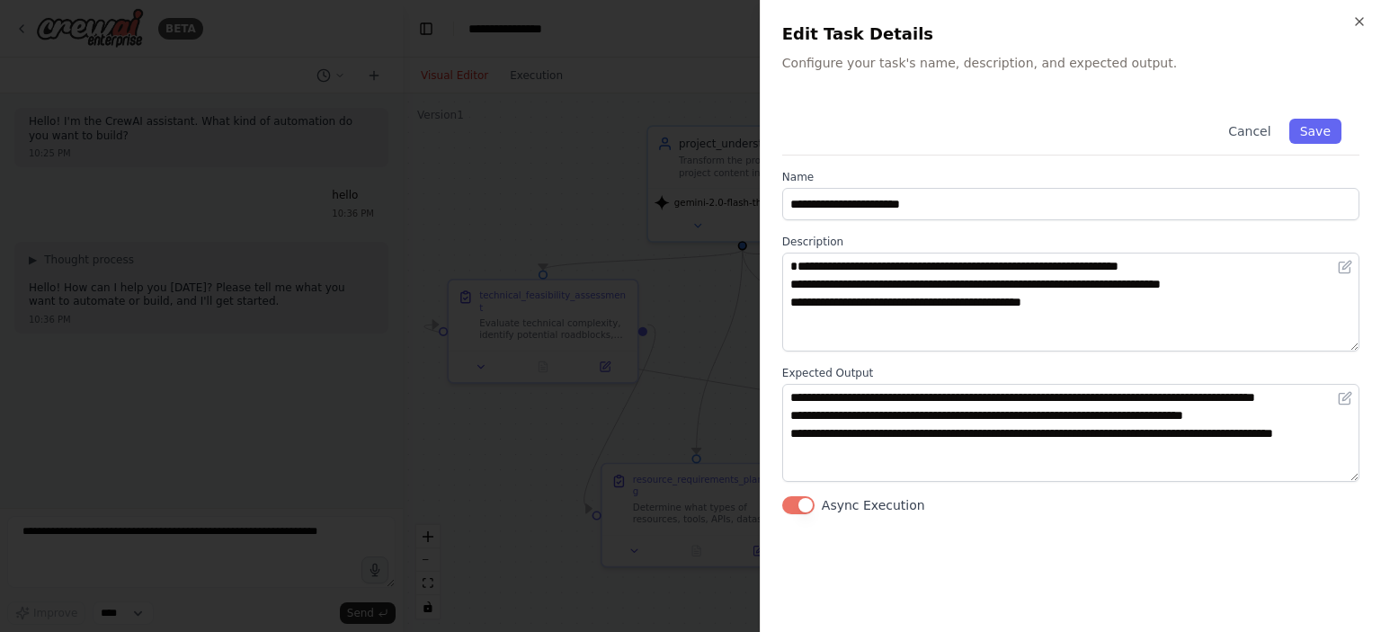
click at [802, 503] on button "Async Execution" at bounding box center [798, 505] width 32 height 18
click at [1321, 124] on button "Save" at bounding box center [1316, 131] width 52 height 25
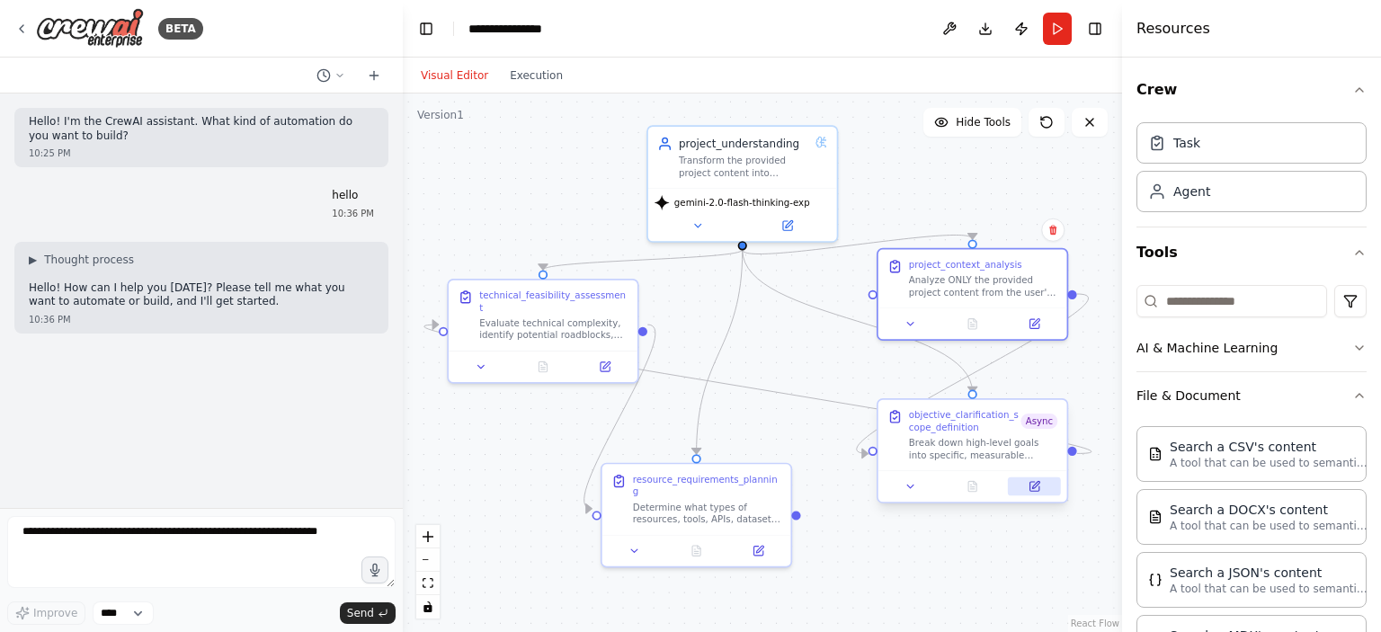
click at [1032, 484] on icon at bounding box center [1034, 486] width 9 height 9
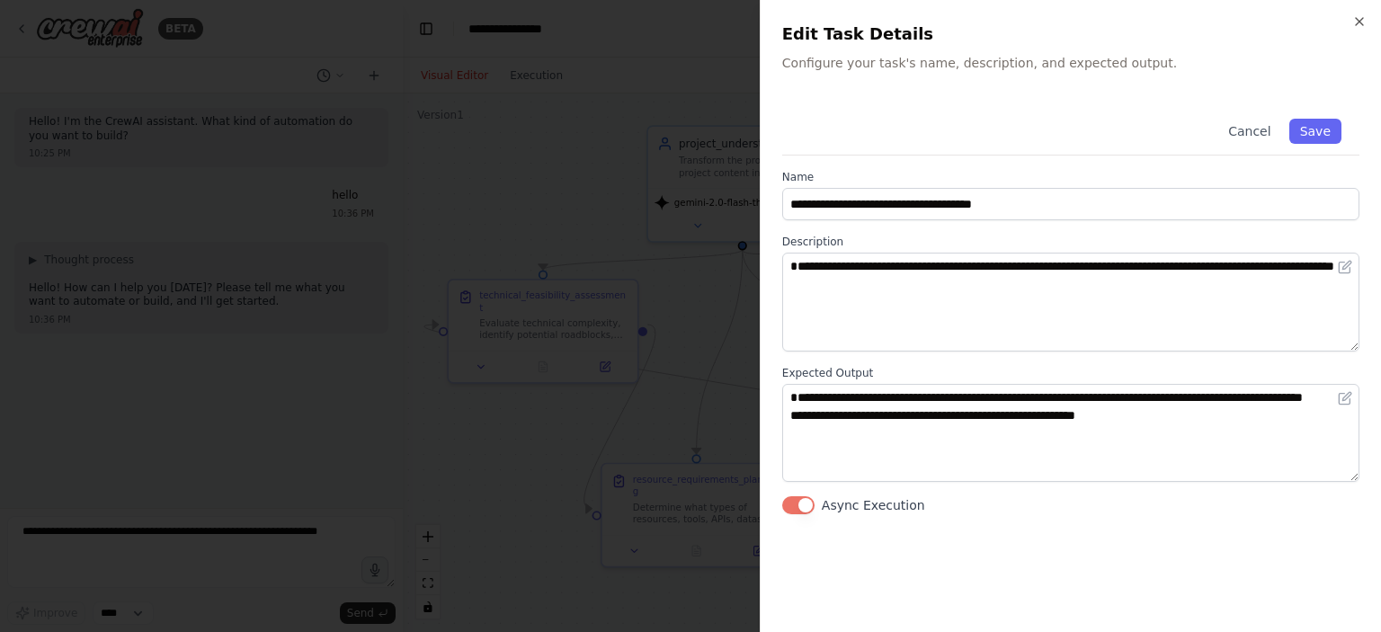
click at [796, 502] on button "Async Execution" at bounding box center [798, 505] width 32 height 18
click at [1310, 133] on button "Save" at bounding box center [1316, 131] width 52 height 25
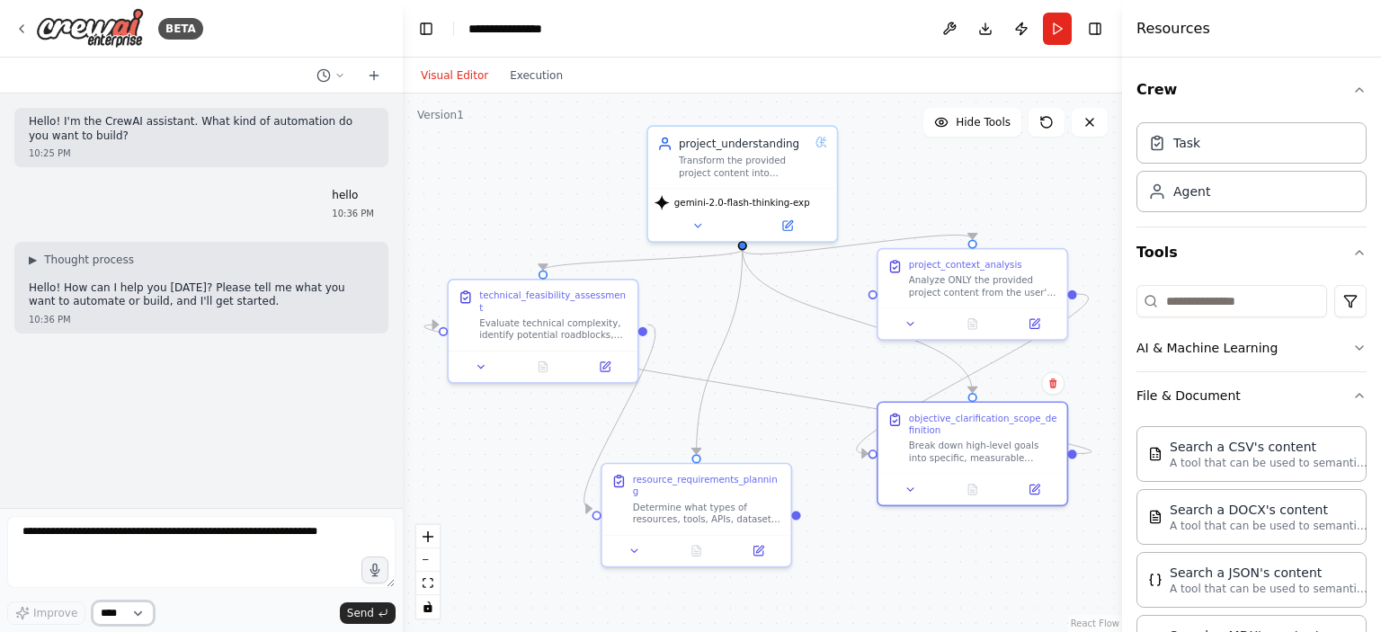
click at [126, 613] on select "****" at bounding box center [123, 613] width 61 height 23
click at [381, 603] on button "Send" at bounding box center [368, 614] width 56 height 22
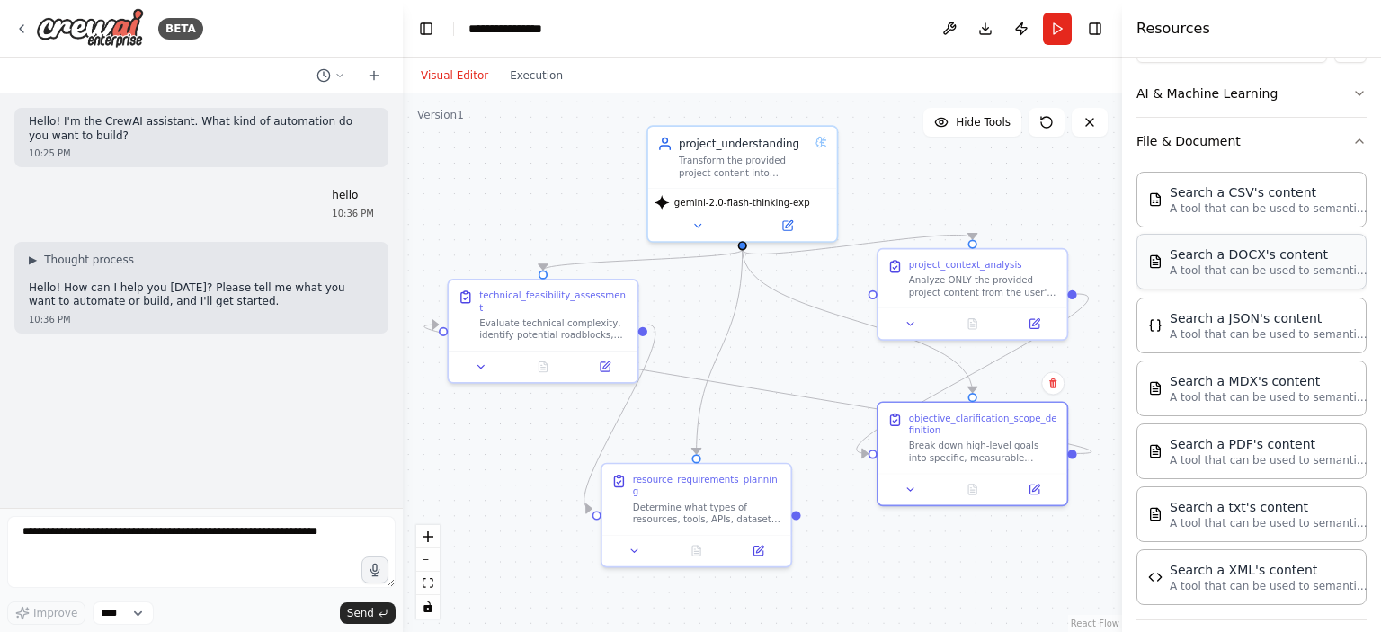
scroll to position [410, 0]
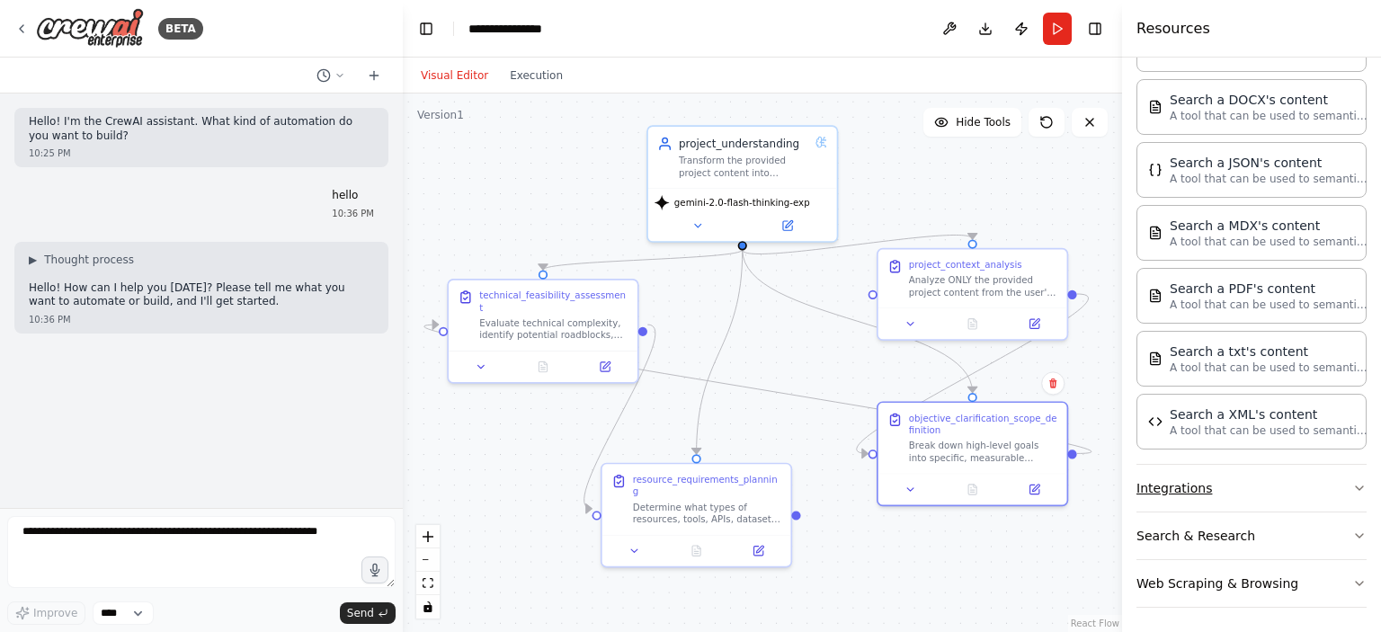
click at [1259, 478] on button "Integrations" at bounding box center [1252, 488] width 230 height 47
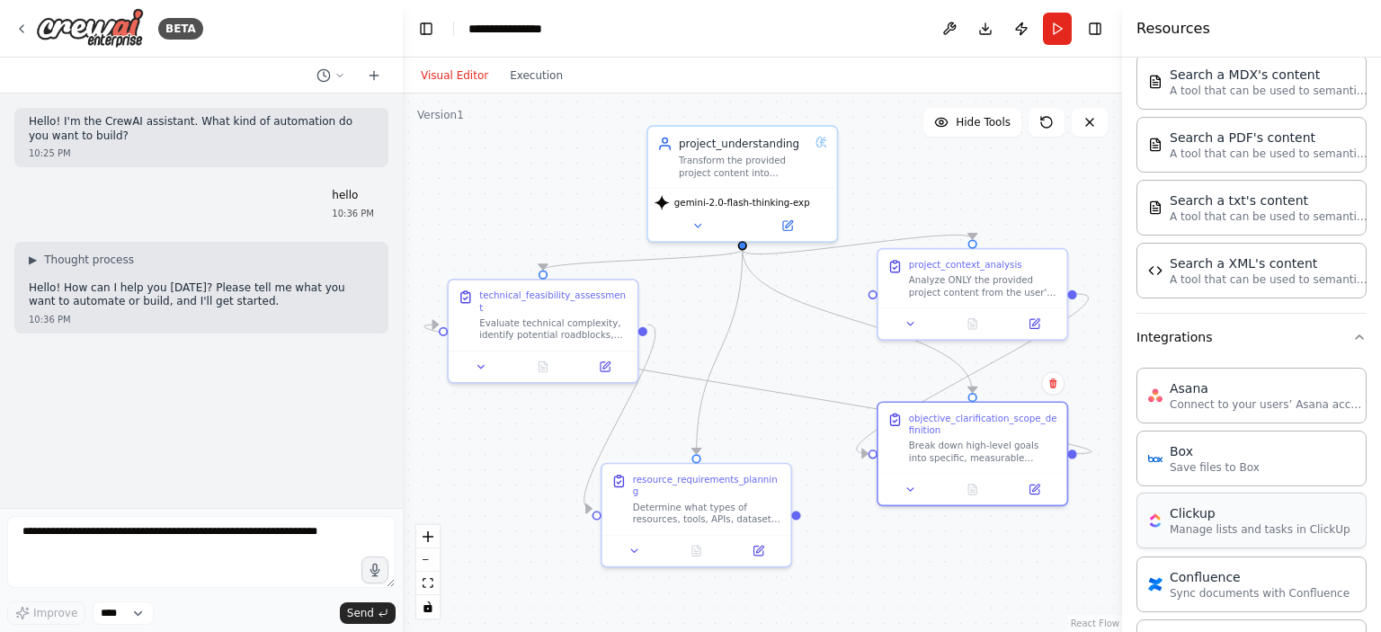
scroll to position [354, 0]
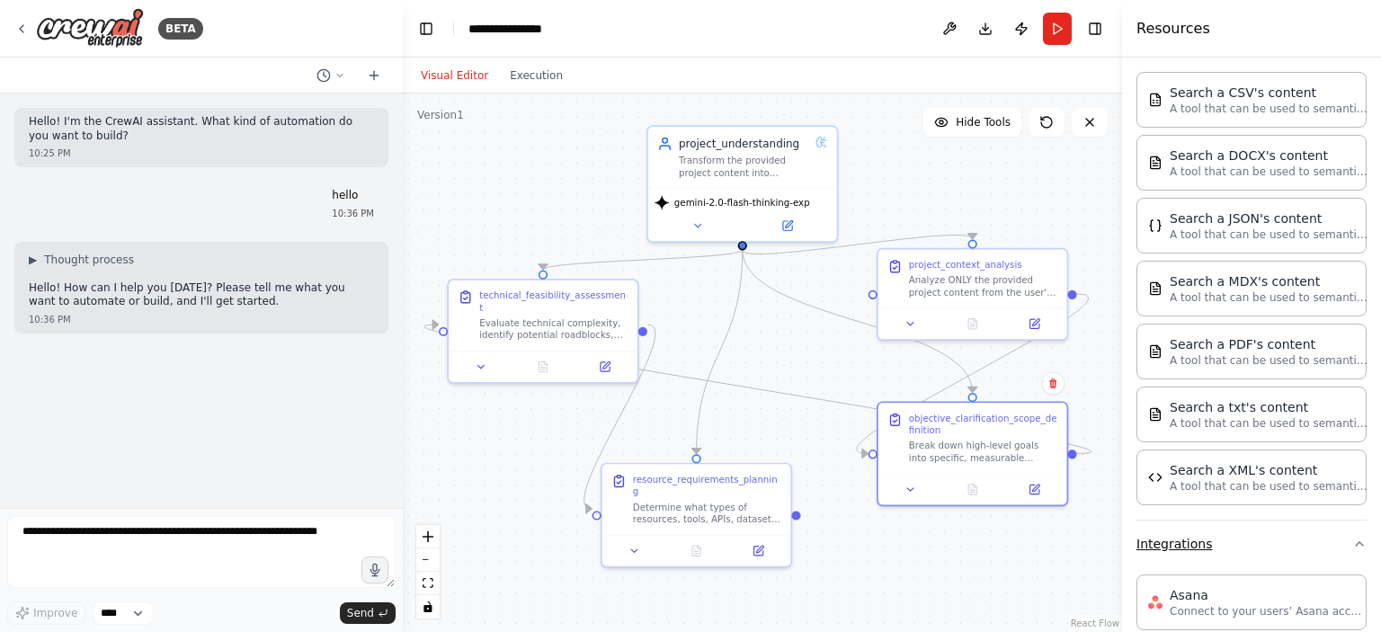
click at [1353, 537] on icon "button" at bounding box center [1360, 544] width 14 height 14
click at [1353, 542] on icon "button" at bounding box center [1360, 544] width 14 height 14
click at [1333, 537] on button "Integrations" at bounding box center [1252, 544] width 230 height 47
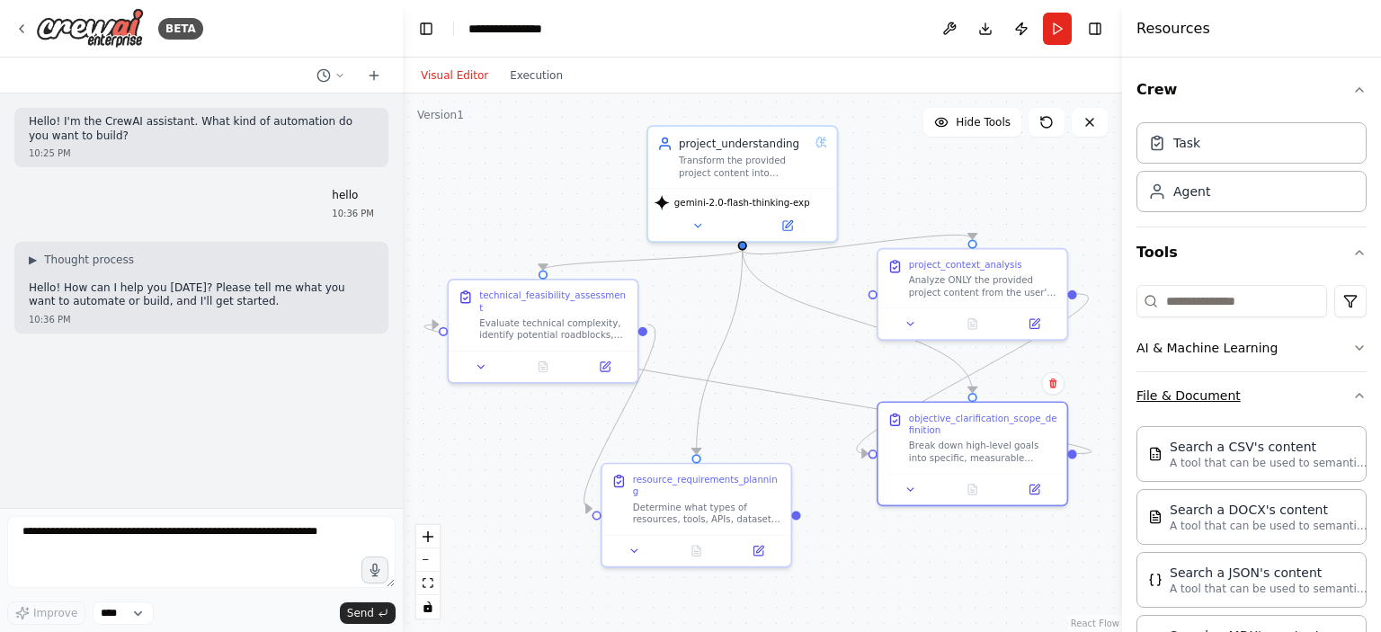
scroll to position [270, 0]
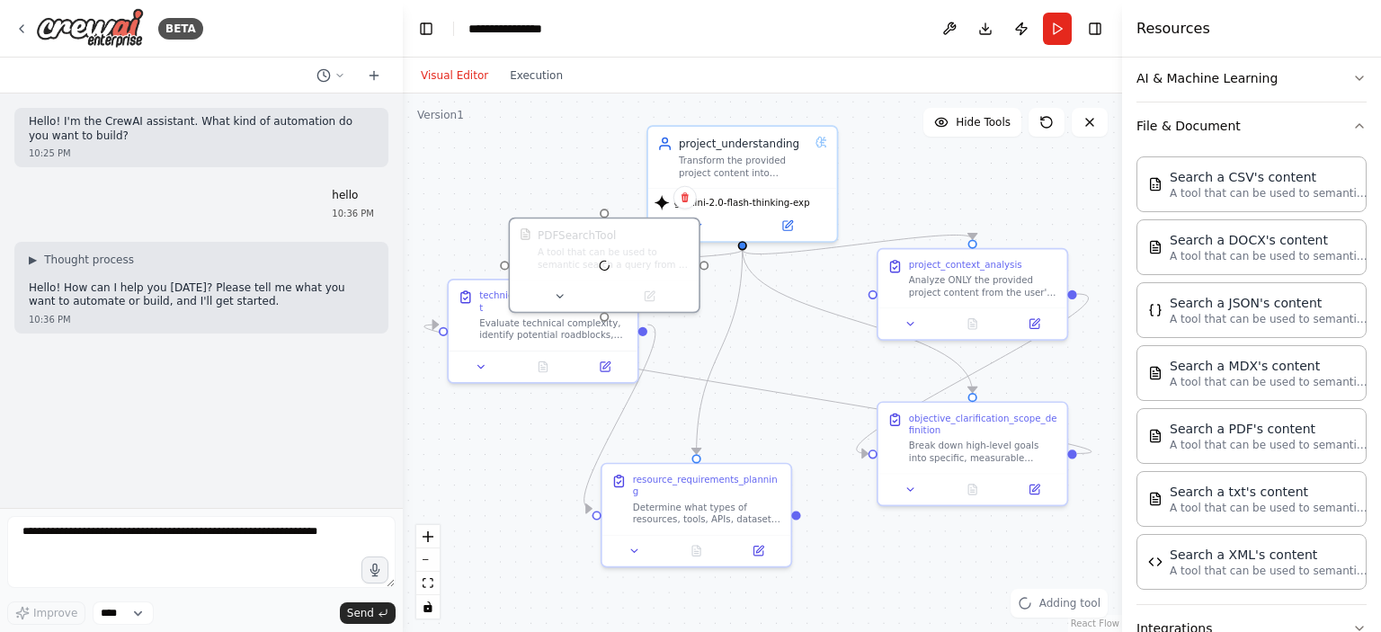
drag, startPoint x: 1267, startPoint y: 441, endPoint x: 504, endPoint y: 178, distance: 807.4
click at [511, 199] on div ".deletable-edge-delete-btn { width: 20px; height: 20px; border: 0px solid #ffff…" at bounding box center [762, 363] width 719 height 539
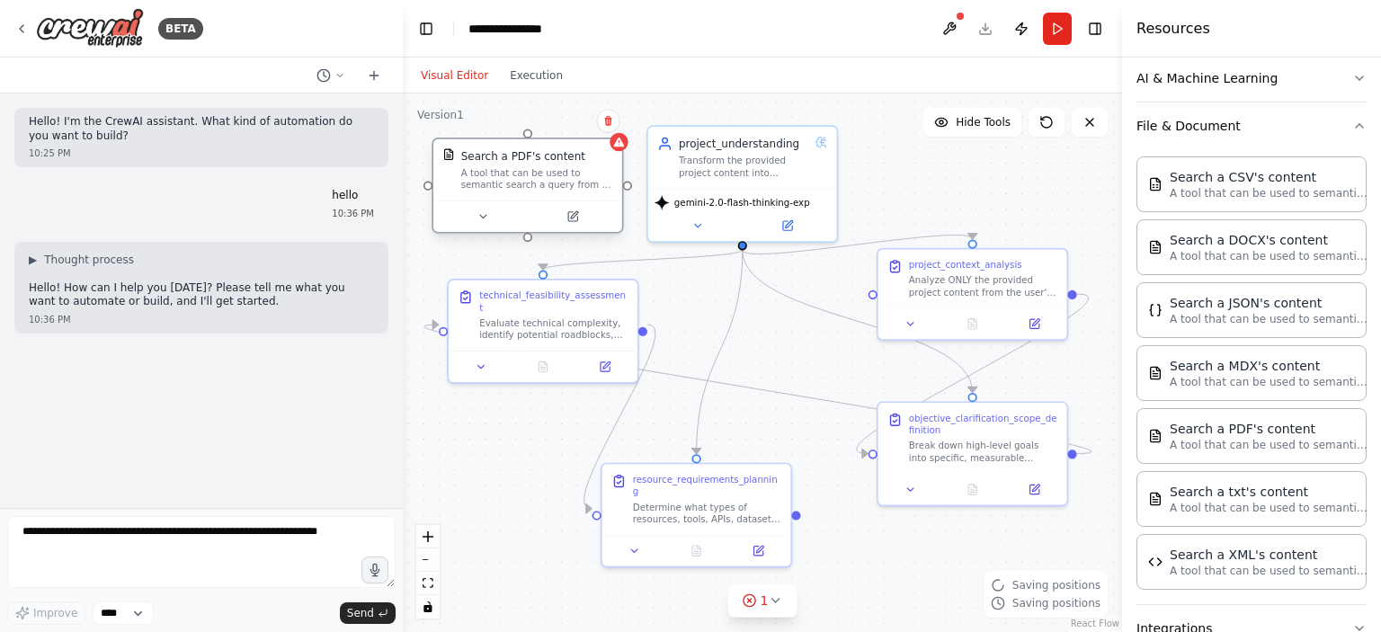
drag, startPoint x: 549, startPoint y: 319, endPoint x: 525, endPoint y: 188, distance: 133.5
click at [525, 188] on div "Search a PDF's content A tool that can be used to semantic search a query from …" at bounding box center [527, 169] width 189 height 61
drag, startPoint x: 629, startPoint y: 183, endPoint x: 747, endPoint y: 247, distance: 134.8
click at [747, 247] on div ".deletable-edge-delete-btn { width: 20px; height: 20px; border: 0px solid #ffff…" at bounding box center [762, 363] width 719 height 539
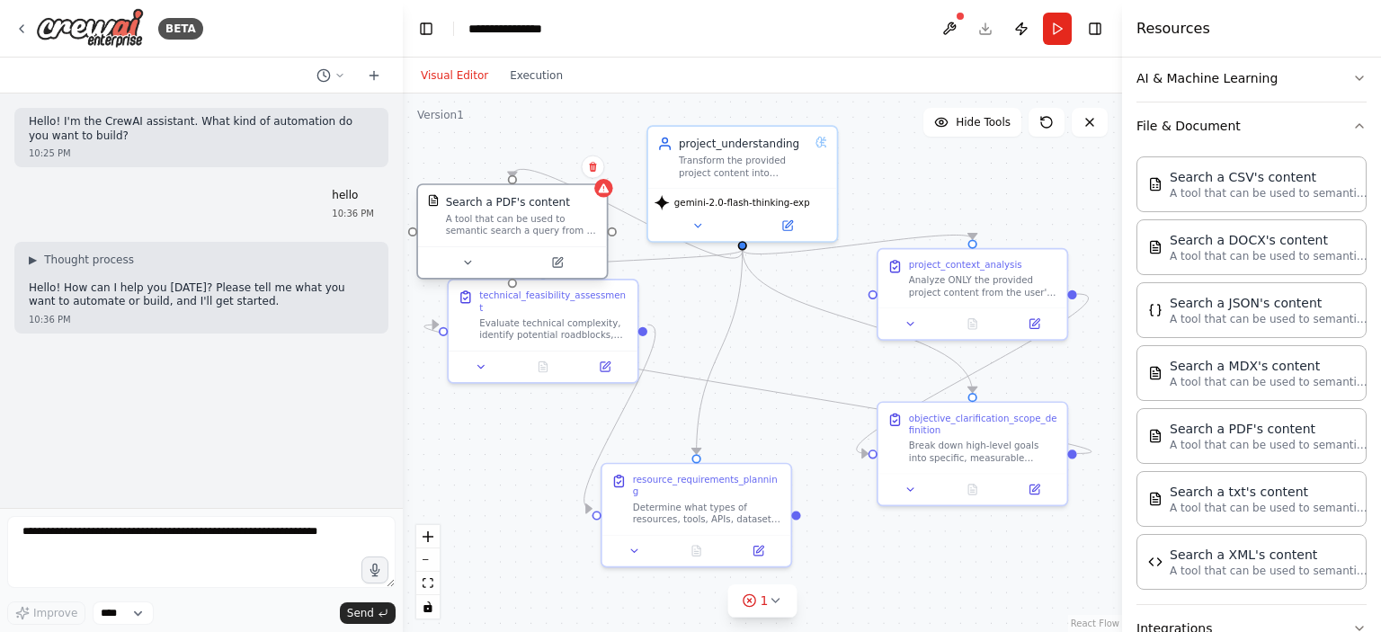
drag, startPoint x: 540, startPoint y: 198, endPoint x: 518, endPoint y: 246, distance: 52.7
click at [518, 246] on div "Search a PDF's content A tool that can be used to semantic search a query from …" at bounding box center [512, 231] width 192 height 96
click at [546, 262] on icon at bounding box center [542, 262] width 9 height 9
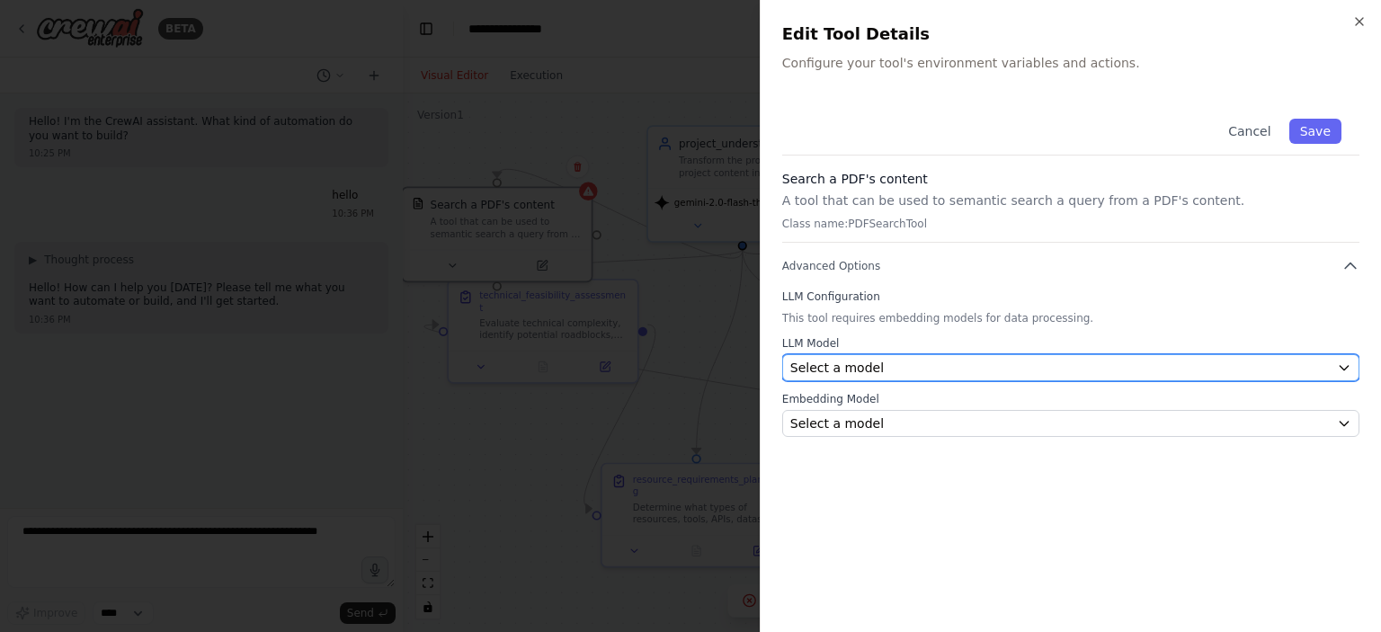
click at [894, 362] on div "Select a model" at bounding box center [1060, 368] width 540 height 18
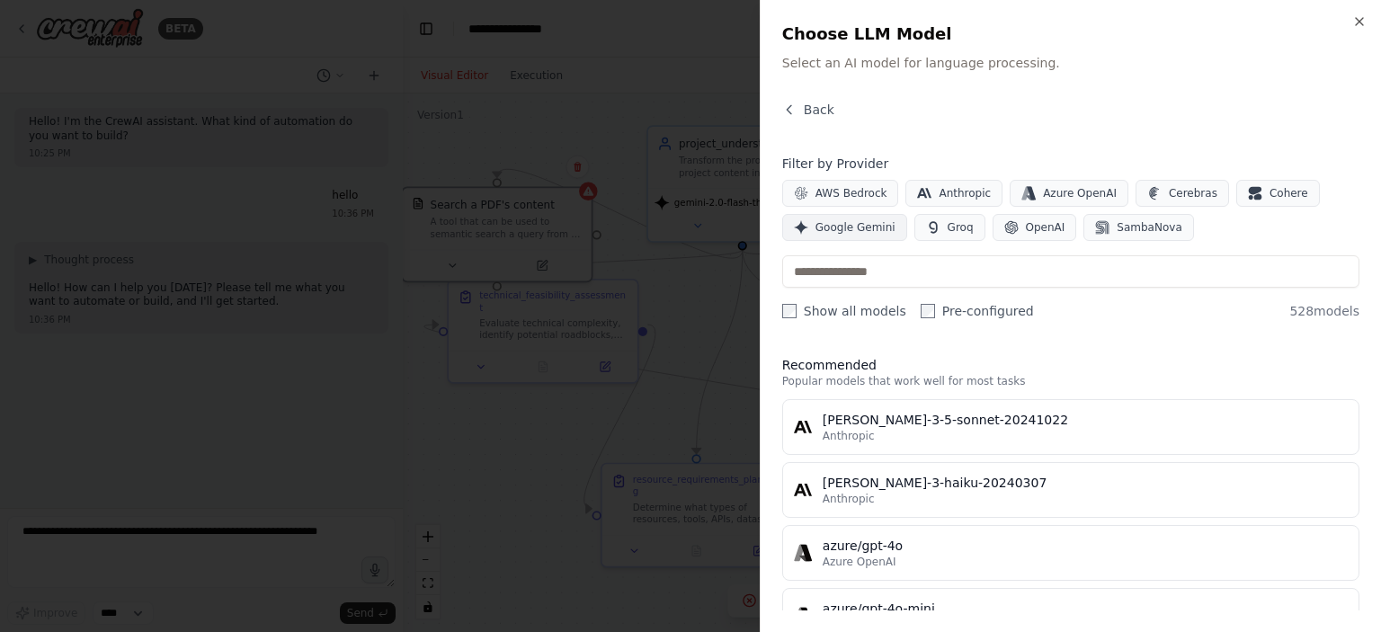
click at [869, 226] on span "Google Gemini" at bounding box center [856, 227] width 80 height 14
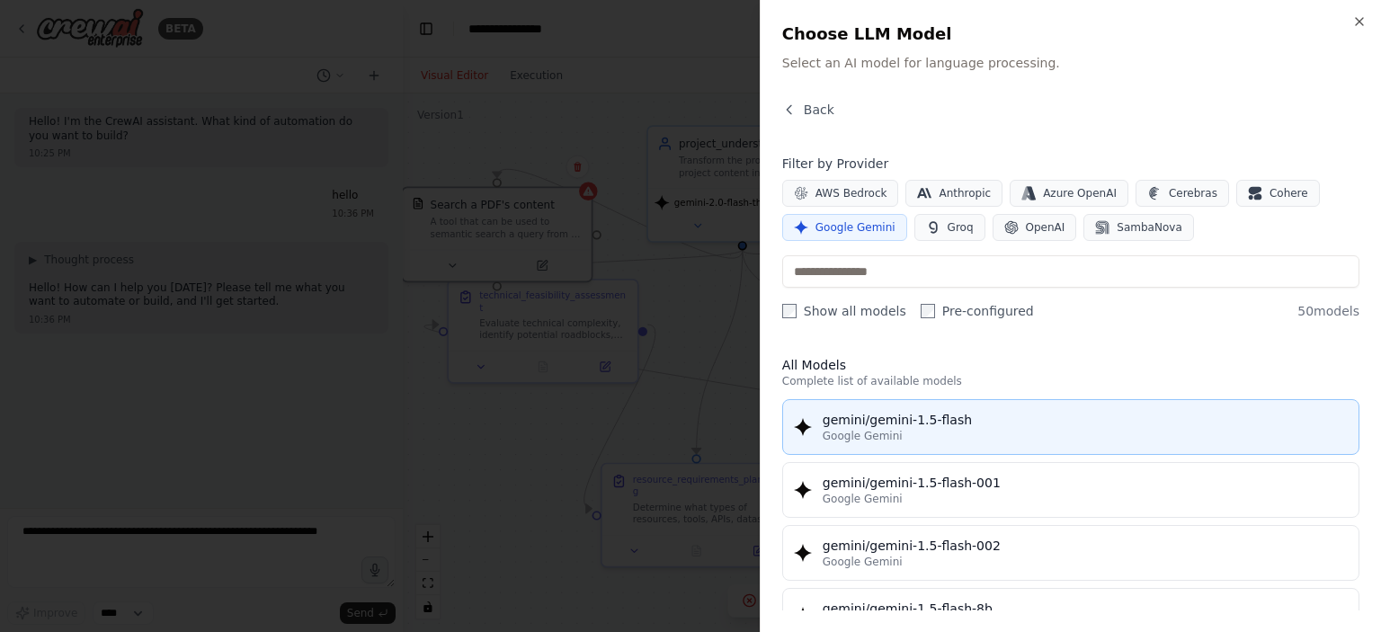
click at [978, 433] on div "Google Gemini" at bounding box center [1085, 436] width 525 height 14
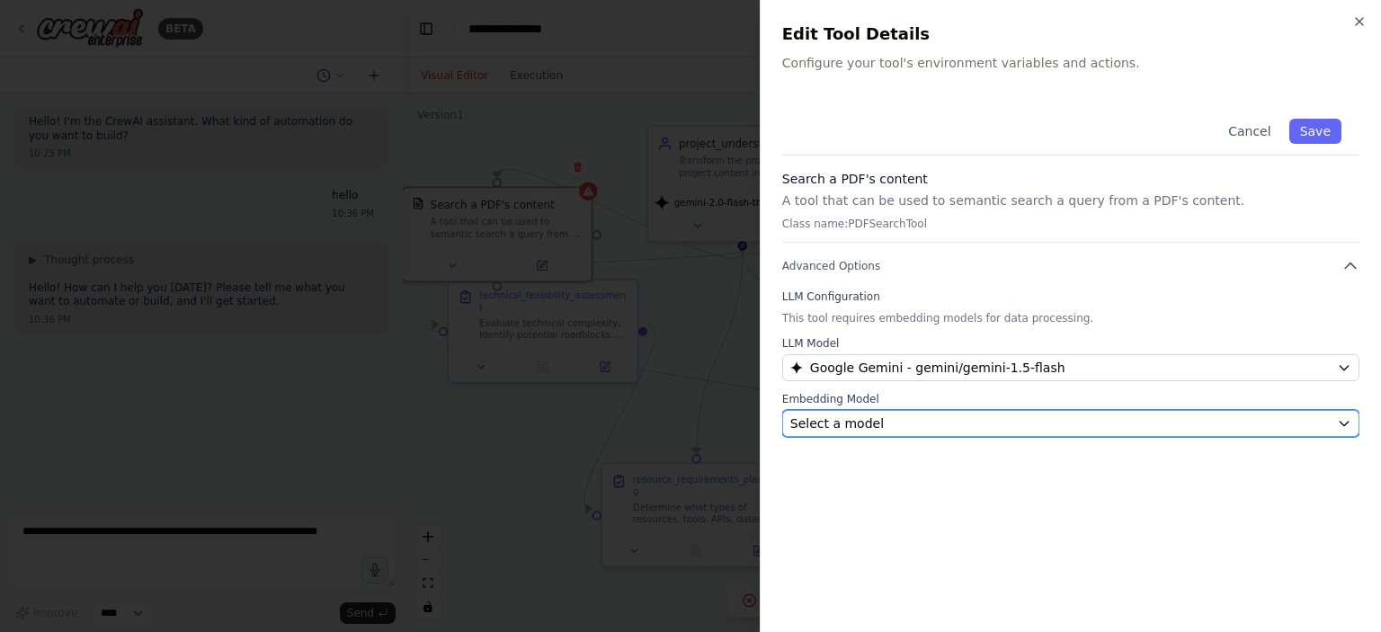
click at [881, 418] on div "Select a model" at bounding box center [1060, 424] width 540 height 18
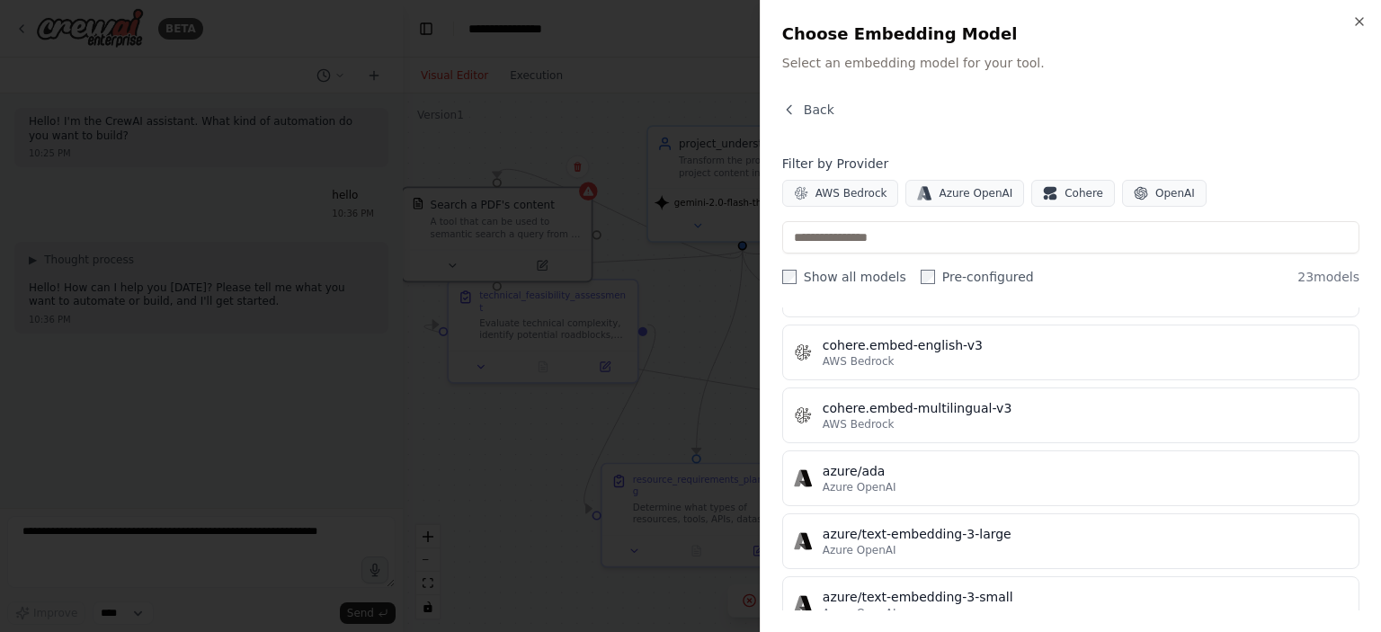
scroll to position [391, 0]
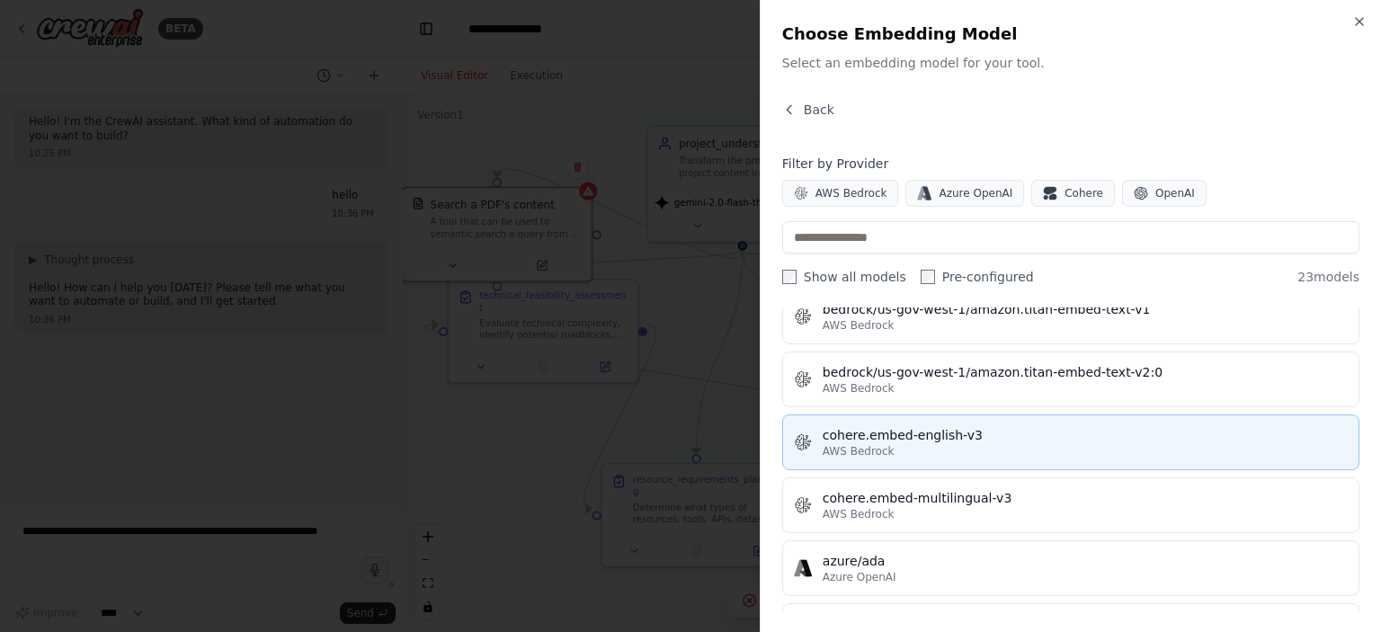
click at [885, 416] on button "cohere.embed-english-v3 AWS Bedrock" at bounding box center [1070, 443] width 577 height 56
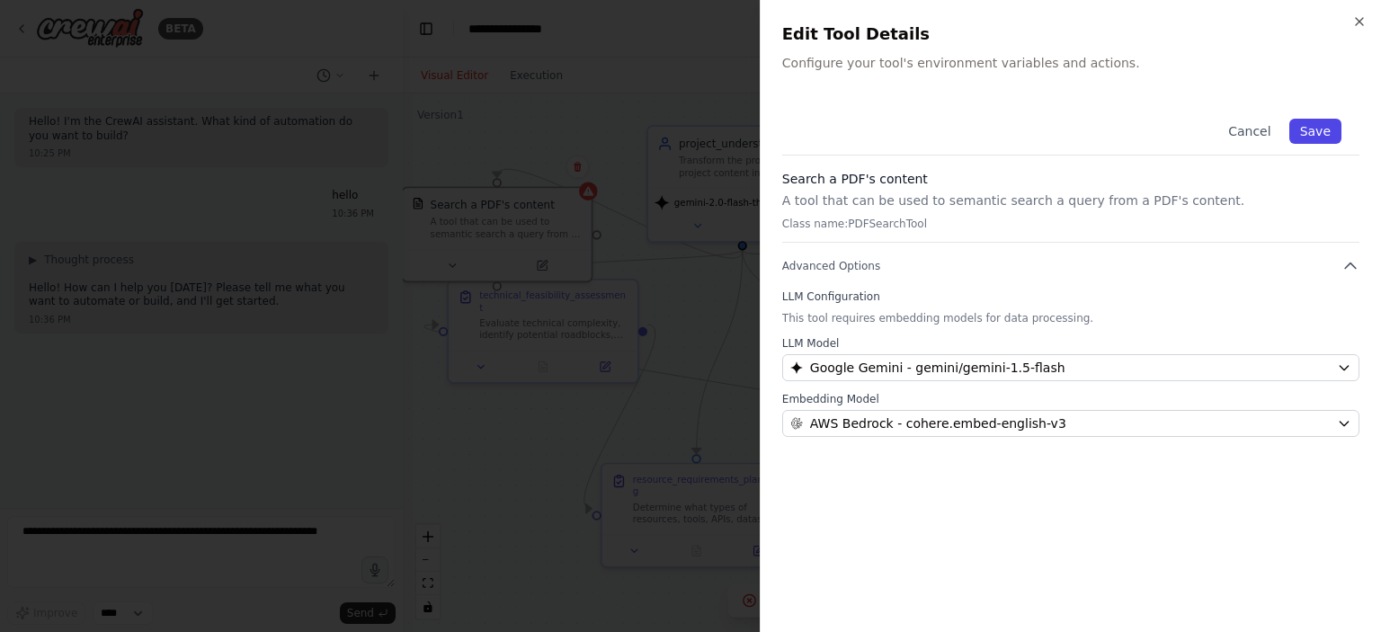
click at [1302, 129] on button "Save" at bounding box center [1316, 131] width 52 height 25
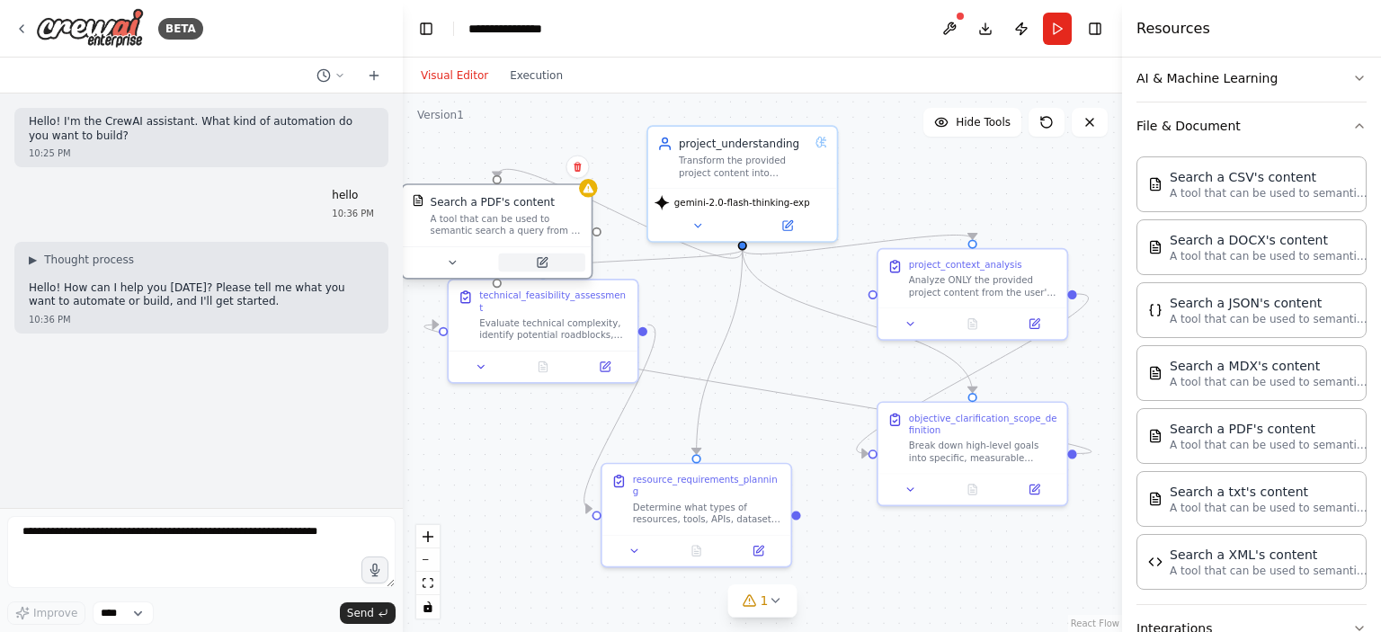
click at [549, 263] on button at bounding box center [542, 263] width 86 height 18
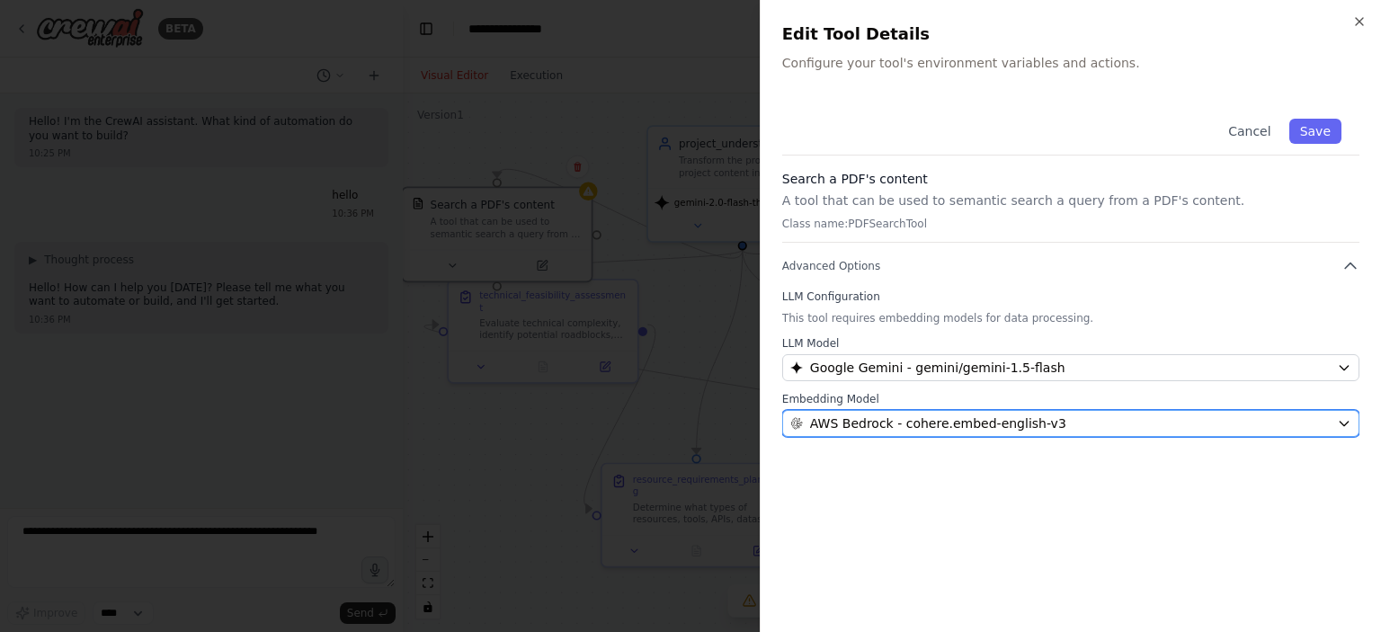
click at [931, 425] on span "AWS Bedrock - cohere.embed-english-v3" at bounding box center [938, 424] width 256 height 18
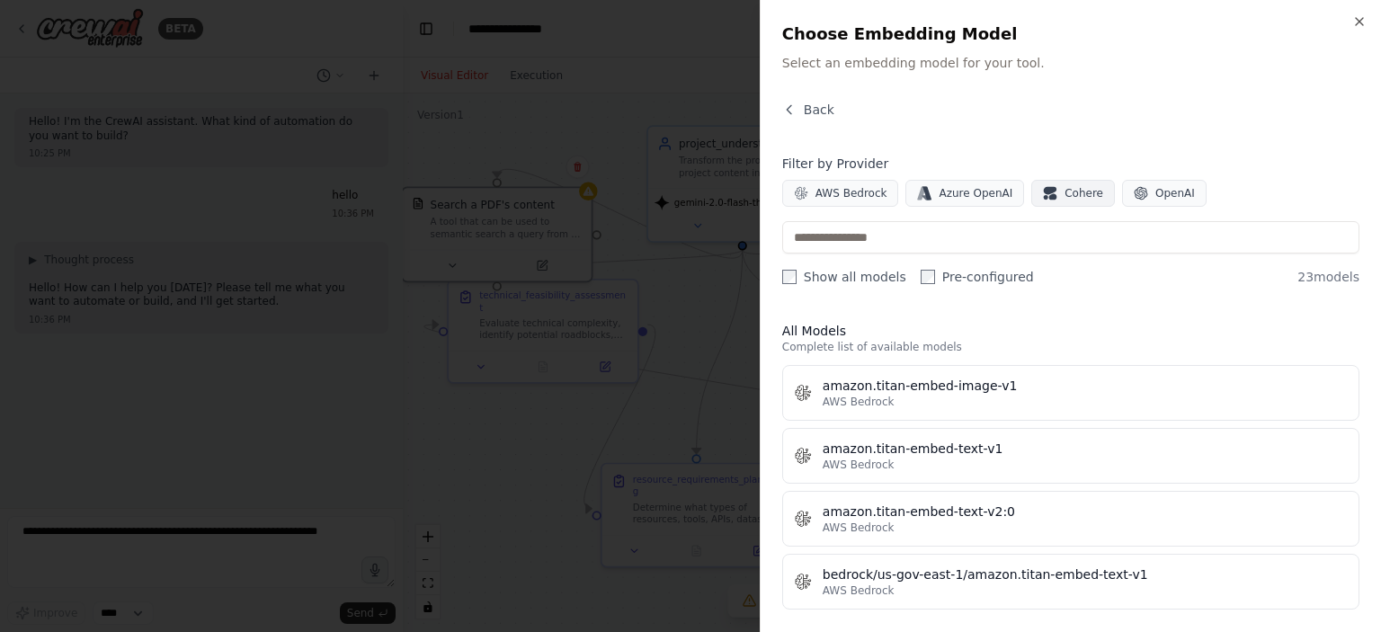
click at [1056, 180] on button "Cohere" at bounding box center [1074, 193] width 84 height 27
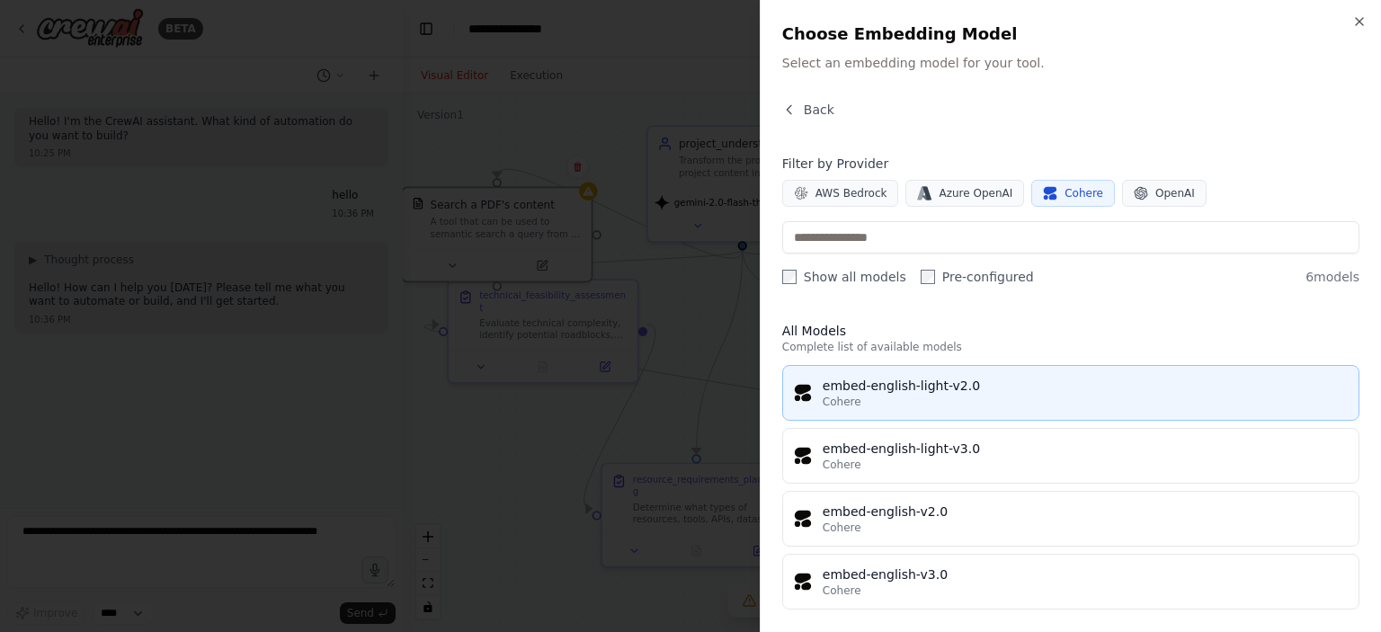
click at [902, 408] on div "Cohere" at bounding box center [1085, 402] width 525 height 14
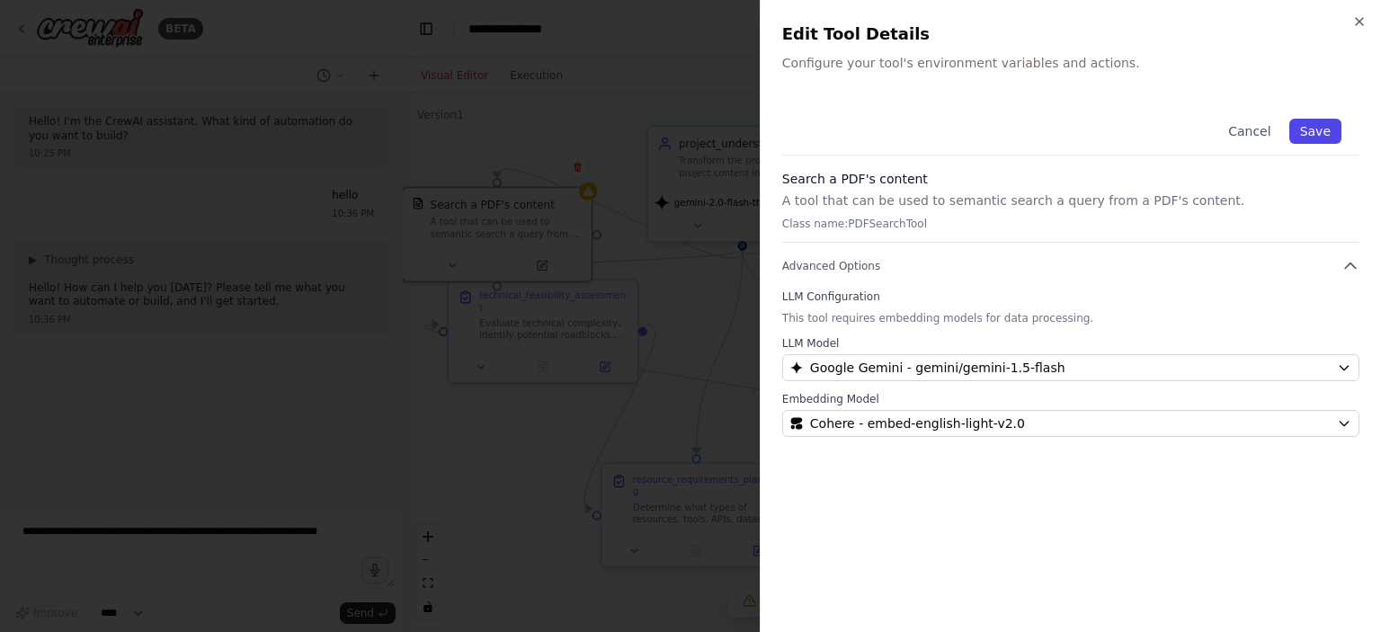
click at [1320, 131] on button "Save" at bounding box center [1316, 131] width 52 height 25
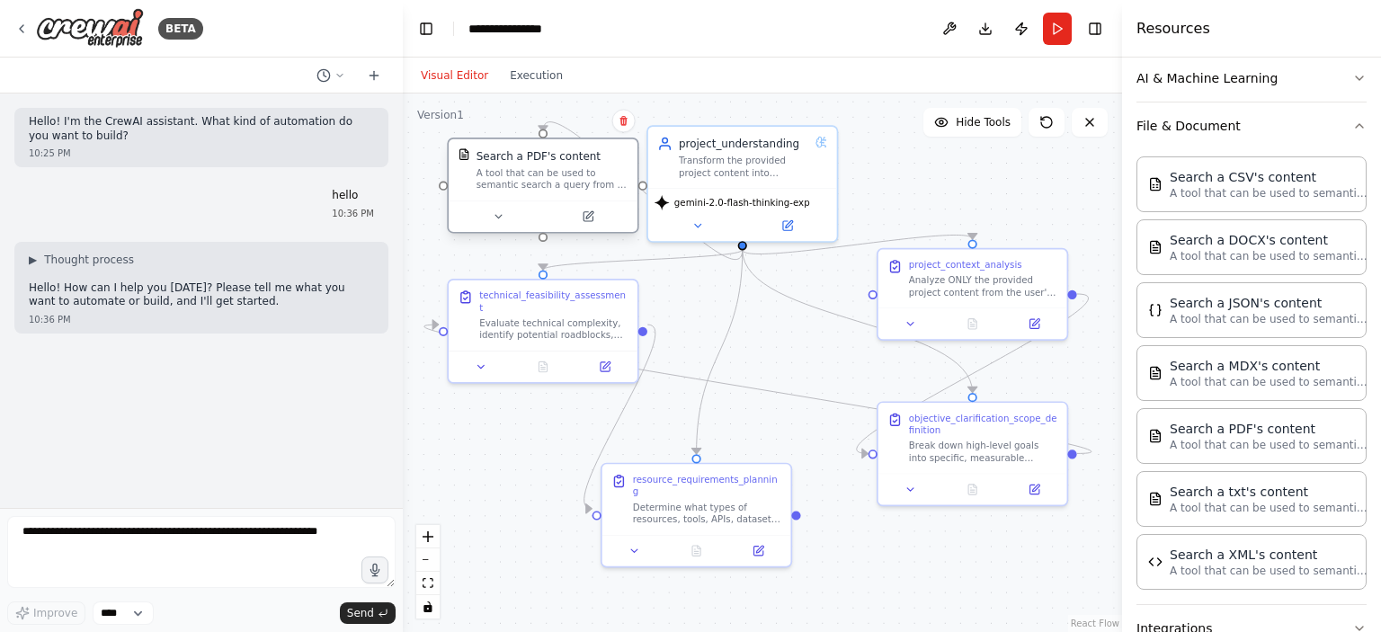
drag, startPoint x: 511, startPoint y: 213, endPoint x: 550, endPoint y: 165, distance: 61.9
click at [550, 166] on div "A tool that can be used to semantic search a query from a PDF's content." at bounding box center [553, 178] width 152 height 24
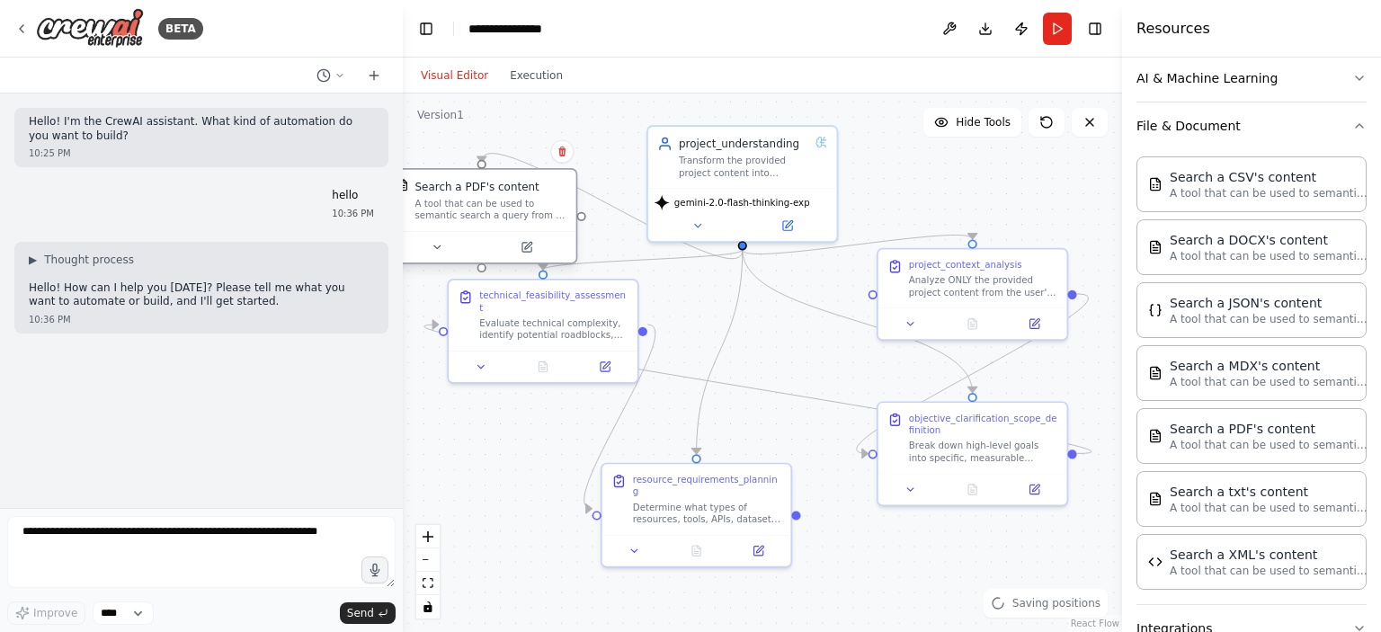
click at [532, 211] on div "Search a PDF's content A tool that can be used to semantic search a query from …" at bounding box center [482, 200] width 189 height 61
click at [532, 211] on div "Search a PDF's content A tool that can be used to semantic search a query from …" at bounding box center [497, 185] width 189 height 61
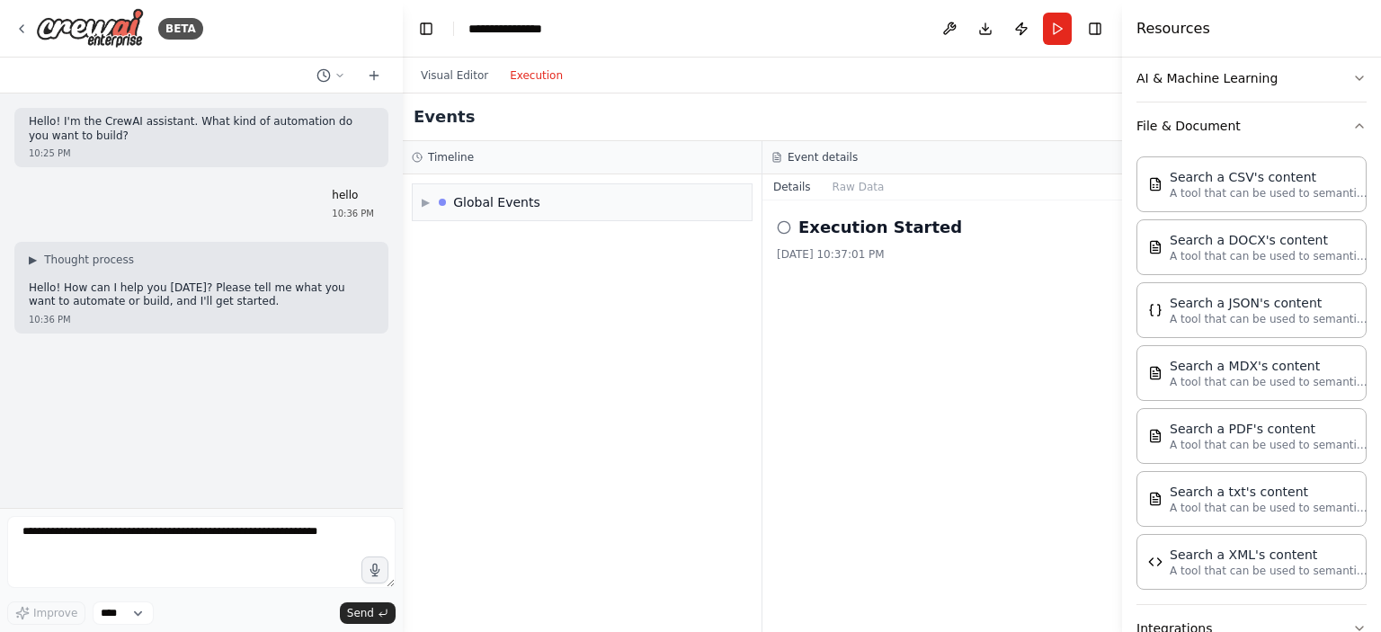
click at [520, 80] on button "Execution" at bounding box center [536, 76] width 75 height 22
click at [453, 82] on button "Visual Editor" at bounding box center [454, 76] width 89 height 22
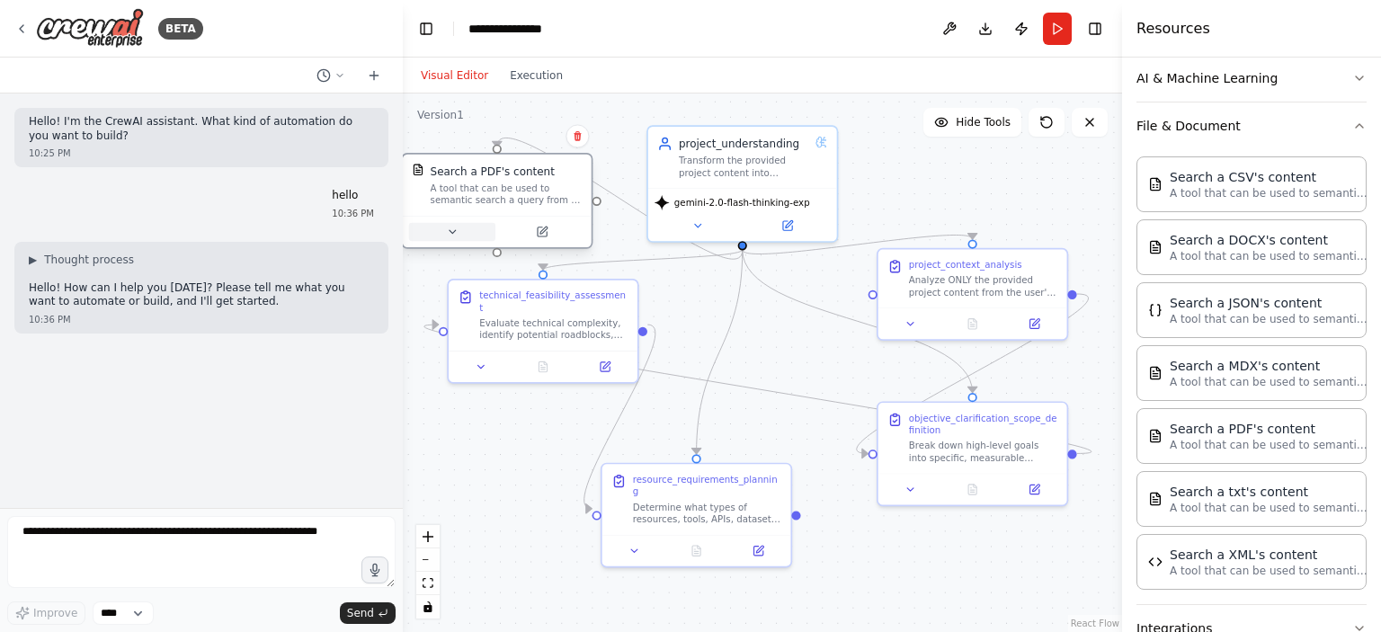
click at [460, 233] on button at bounding box center [452, 232] width 86 height 18
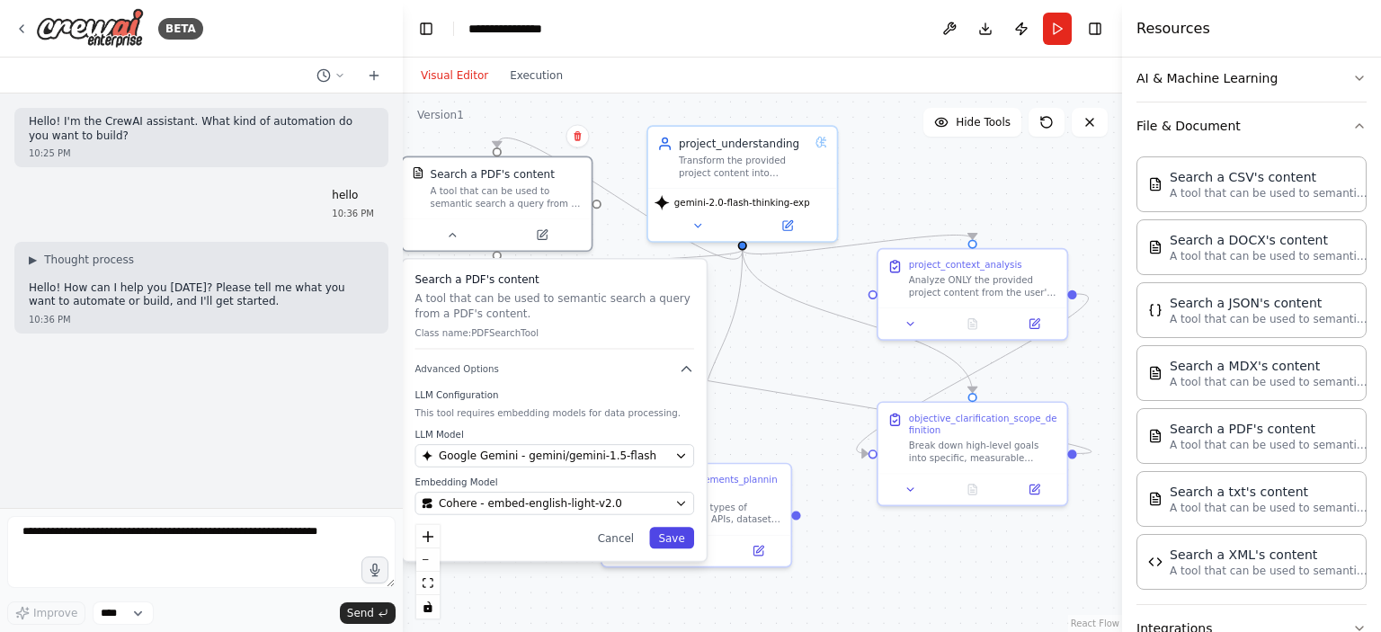
click at [671, 545] on button "Save" at bounding box center [671, 538] width 45 height 22
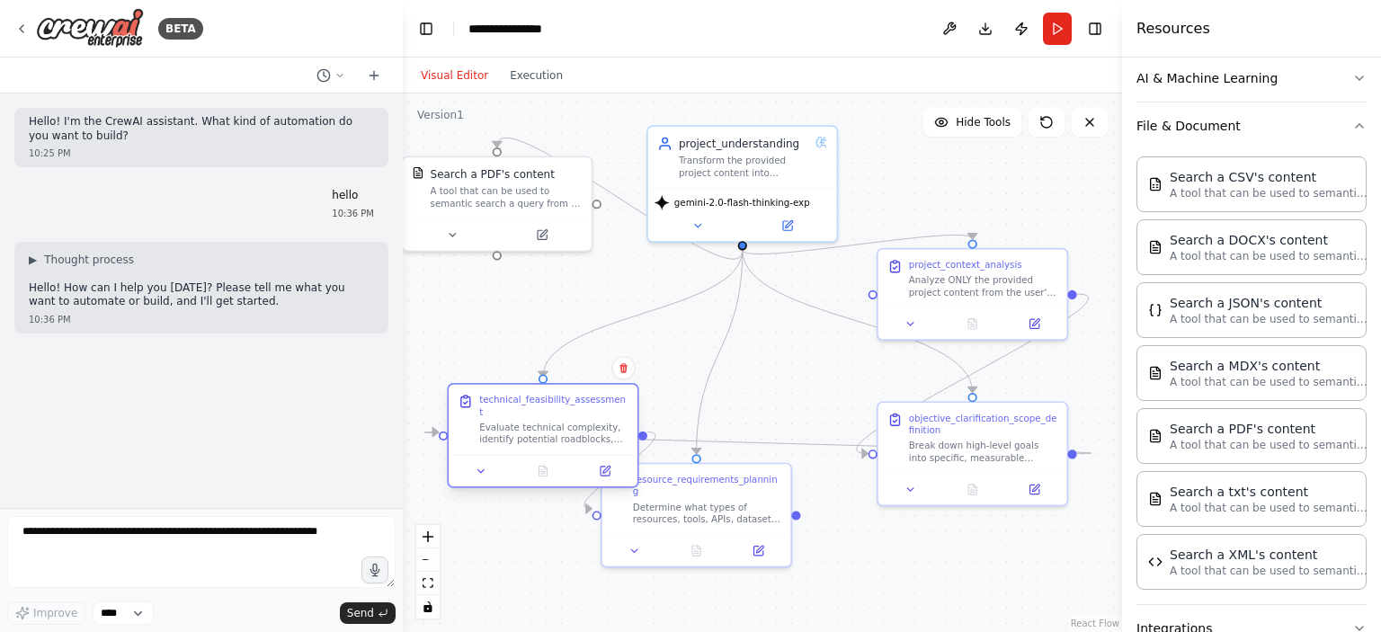
drag, startPoint x: 561, startPoint y: 337, endPoint x: 550, endPoint y: 440, distance: 103.1
click at [550, 440] on div "Evaluate technical complexity, identify potential roadblocks, and suggest alter…" at bounding box center [553, 434] width 148 height 24
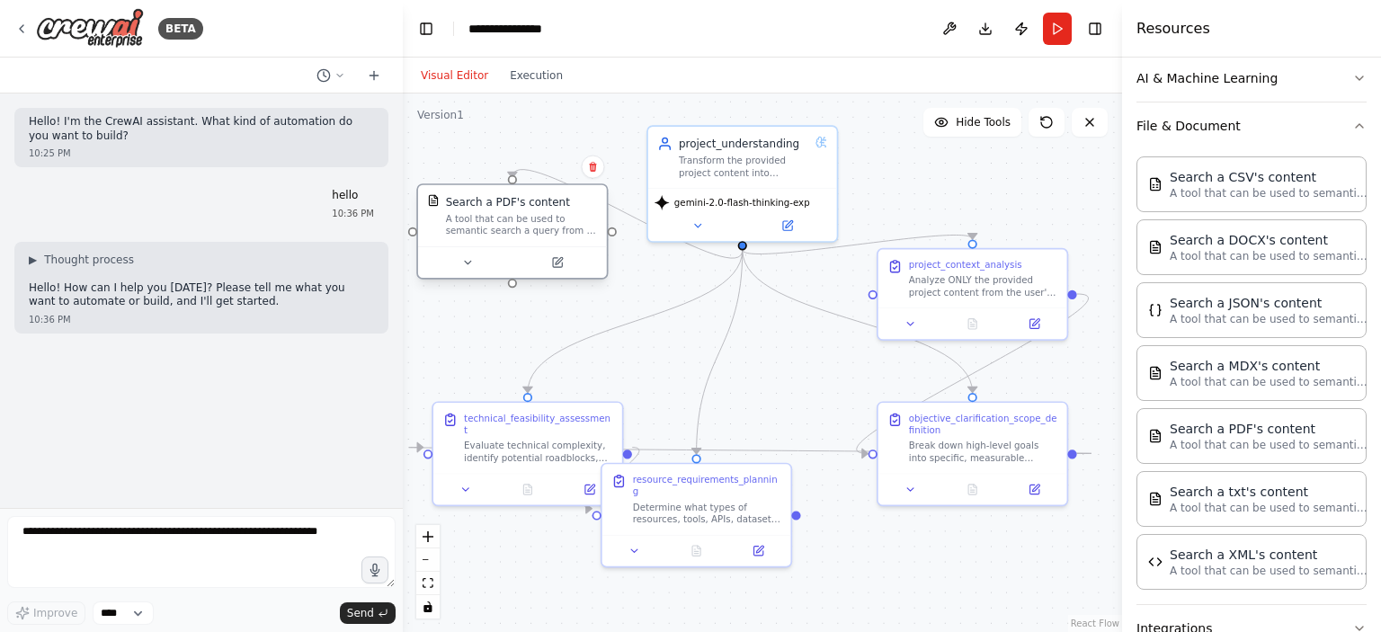
drag, startPoint x: 505, startPoint y: 189, endPoint x: 542, endPoint y: 258, distance: 78.5
click at [542, 237] on div "A tool that can be used to semantic search a query from a PDF's content." at bounding box center [522, 225] width 152 height 24
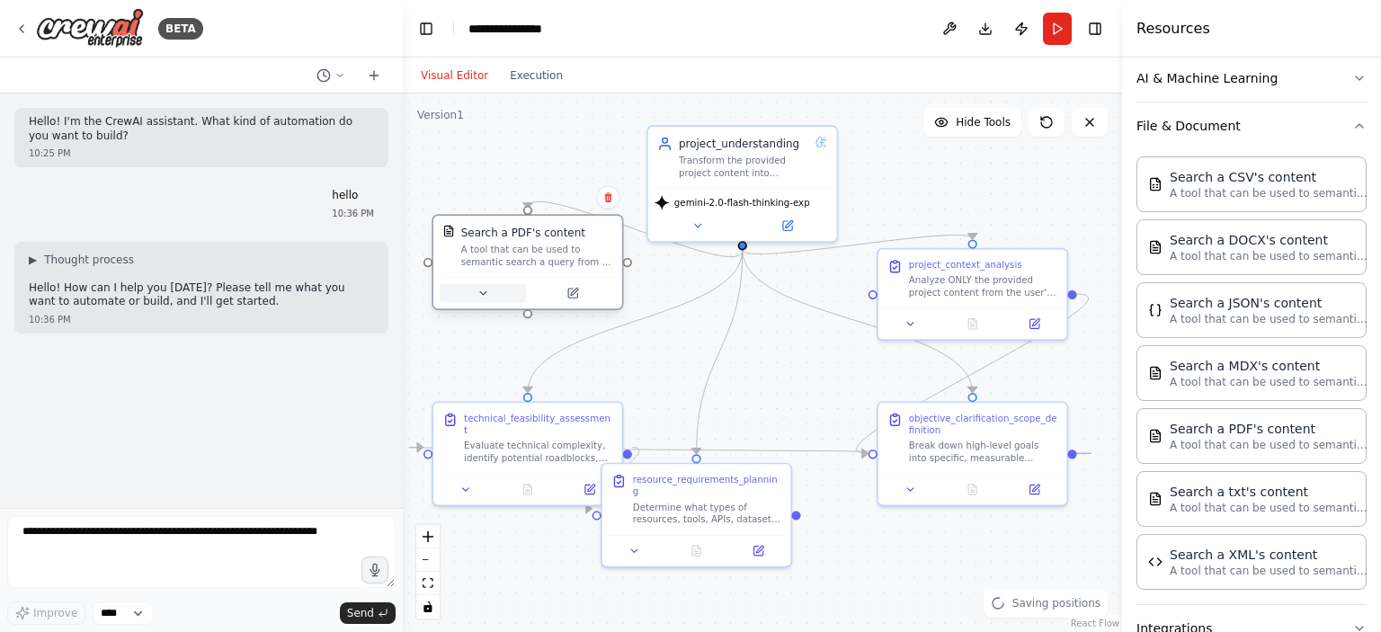
click at [478, 298] on icon at bounding box center [483, 293] width 13 height 13
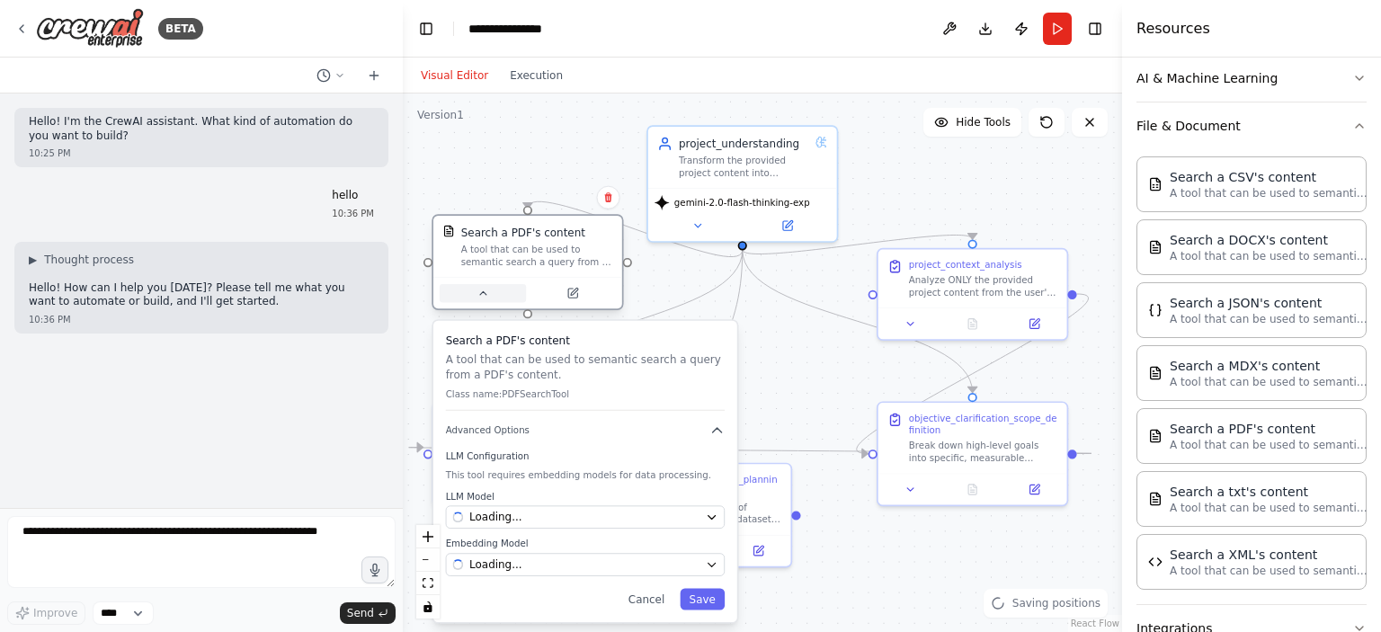
click at [478, 298] on icon at bounding box center [483, 293] width 13 height 13
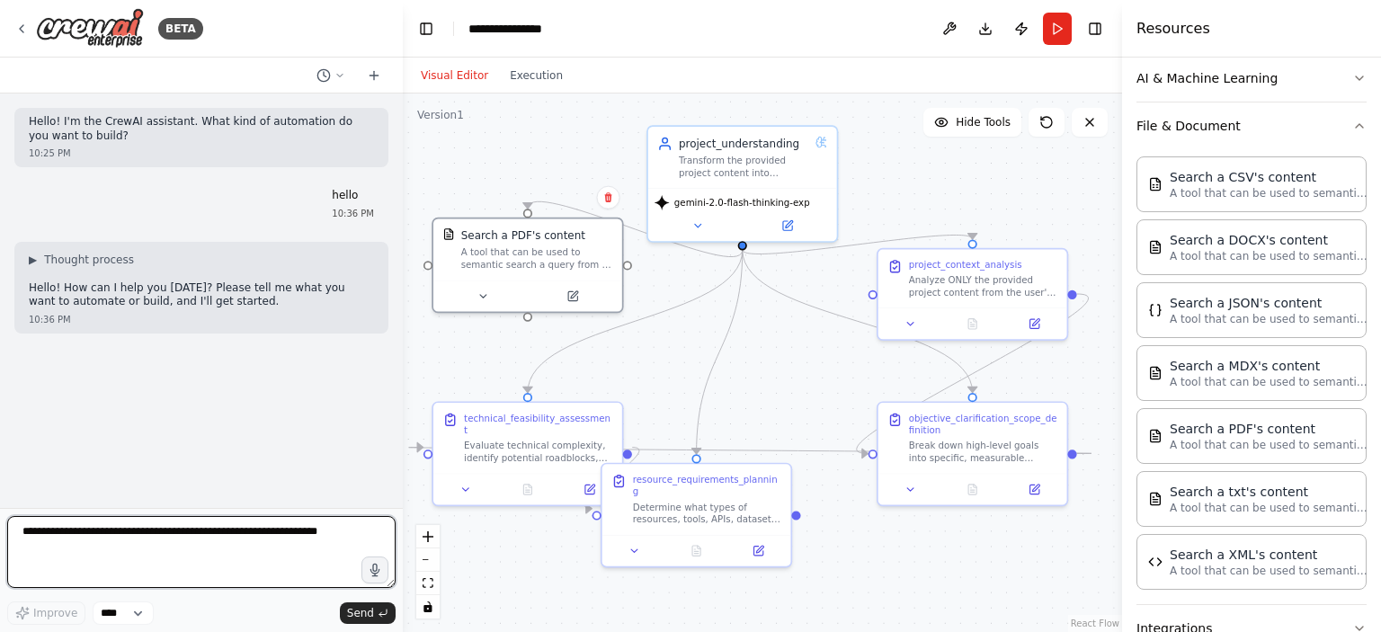
click at [284, 534] on textarea at bounding box center [201, 552] width 388 height 72
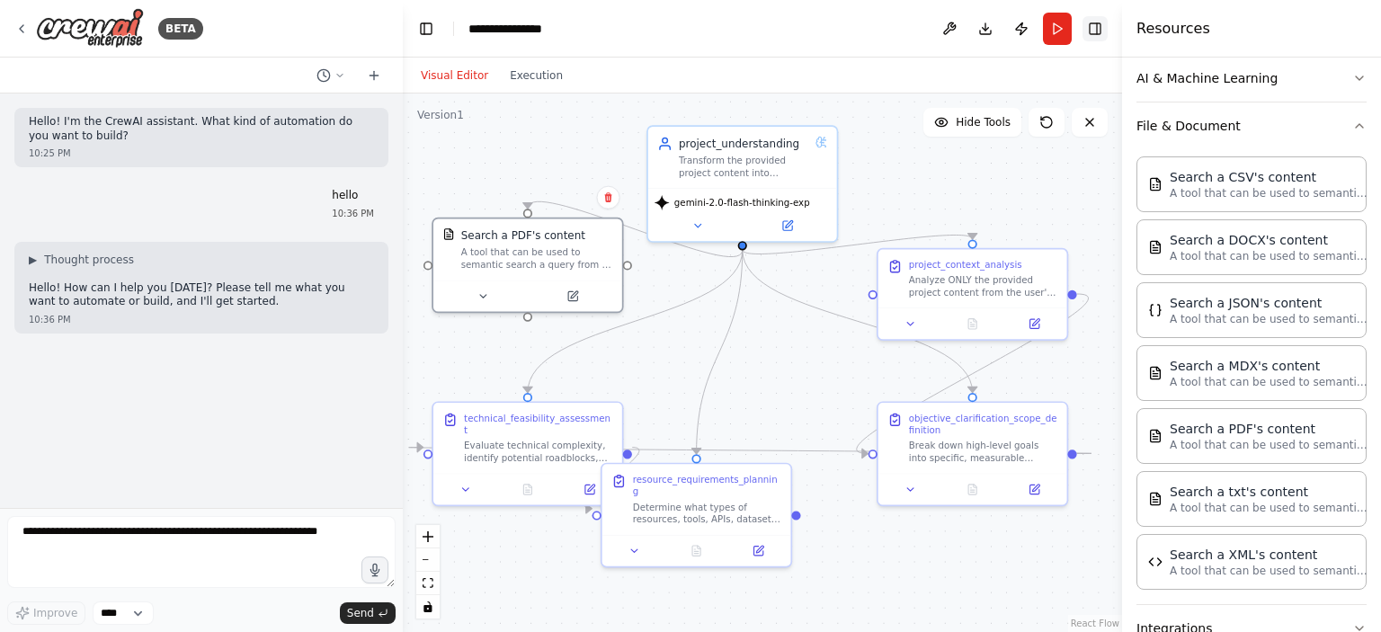
click at [1093, 33] on button "Toggle Right Sidebar" at bounding box center [1095, 28] width 25 height 25
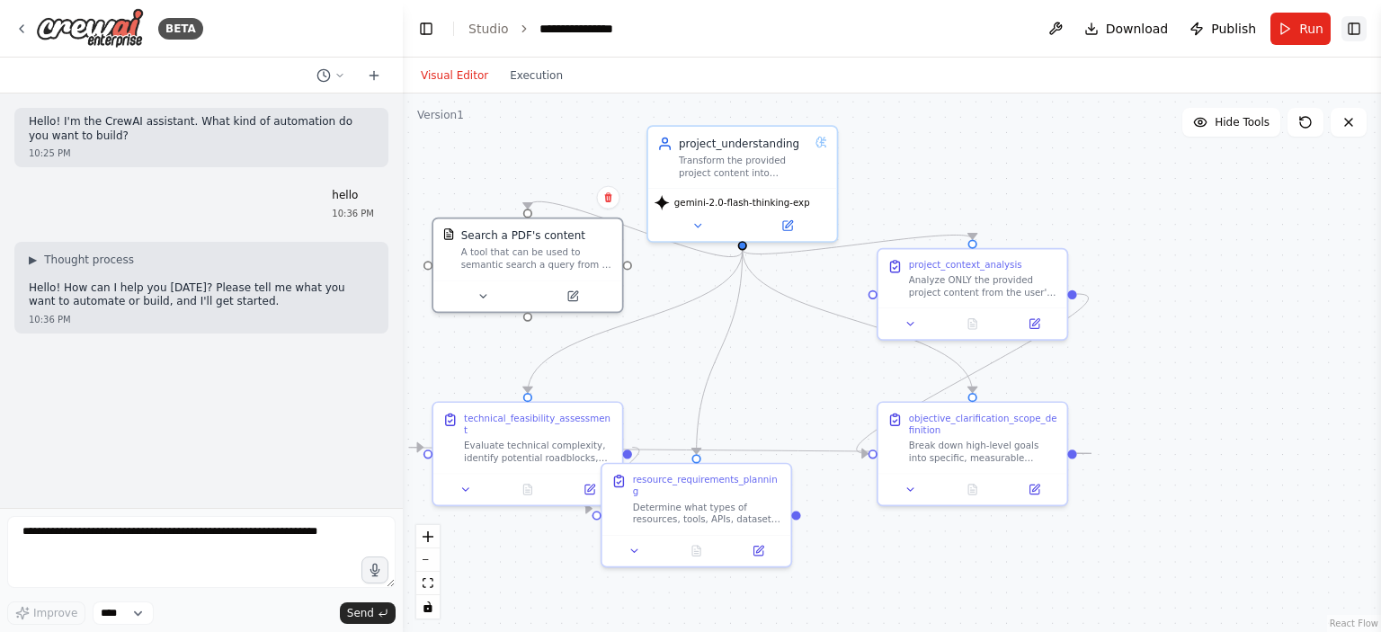
click at [1358, 24] on button "Toggle Right Sidebar" at bounding box center [1354, 28] width 25 height 25
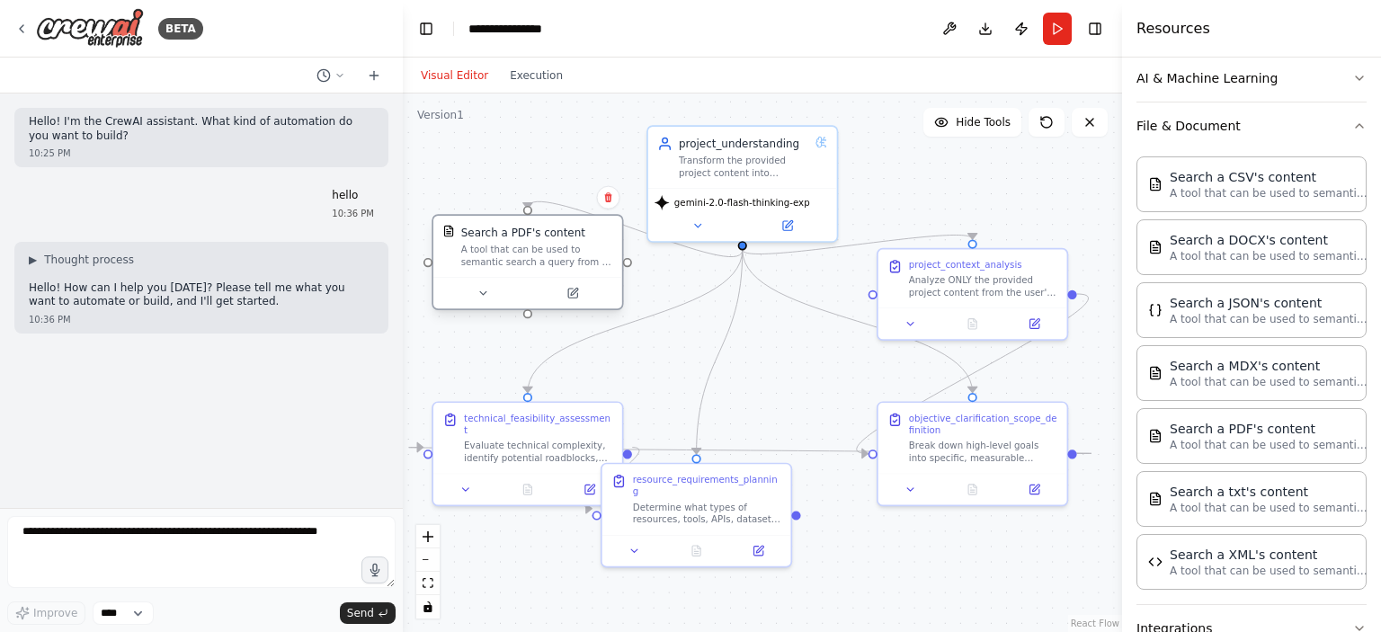
click at [541, 262] on div "A tool that can be used to semantic search a query from a PDF's content." at bounding box center [537, 256] width 152 height 24
click at [483, 292] on icon at bounding box center [483, 292] width 6 height 3
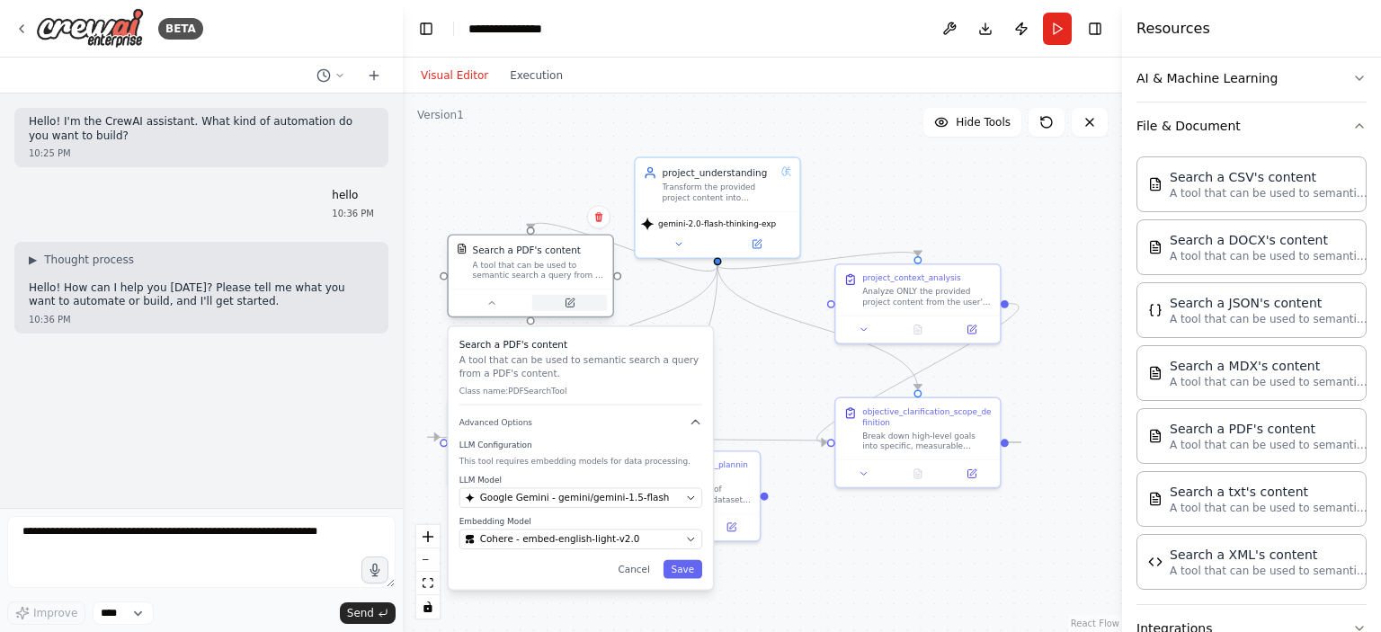
click at [579, 306] on button at bounding box center [570, 303] width 76 height 16
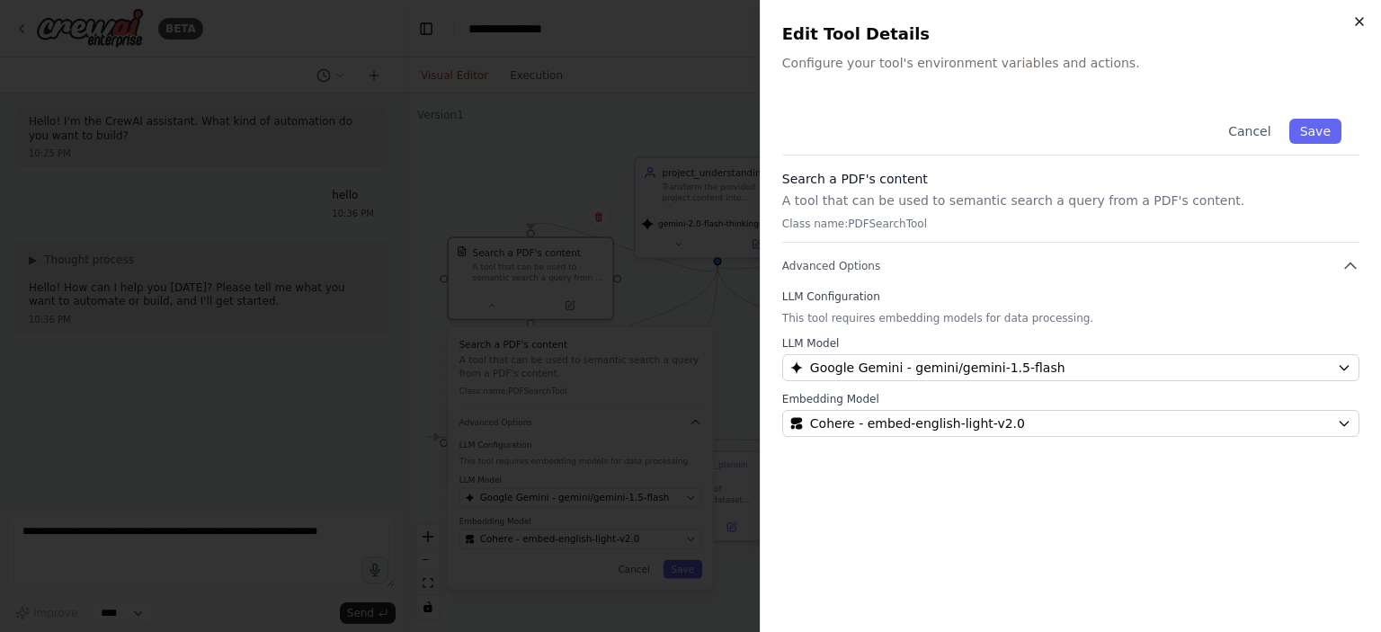
click at [1363, 19] on icon "button" at bounding box center [1360, 21] width 14 height 14
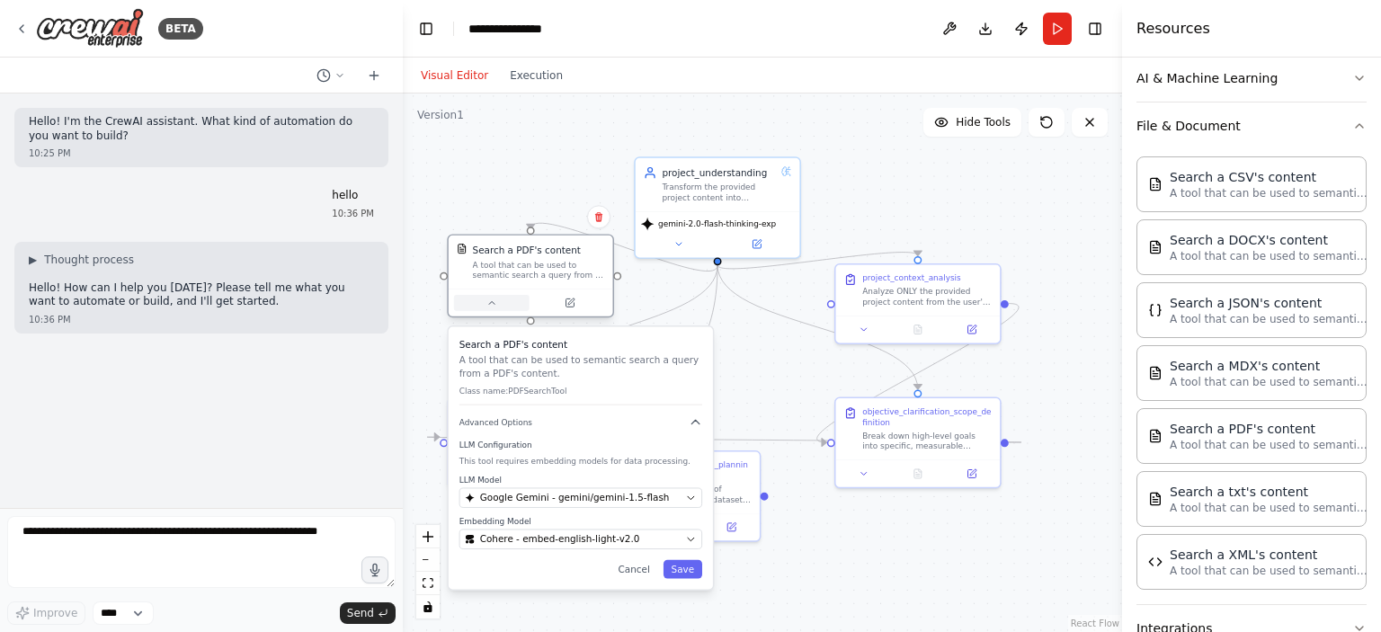
click at [491, 295] on button at bounding box center [492, 303] width 76 height 16
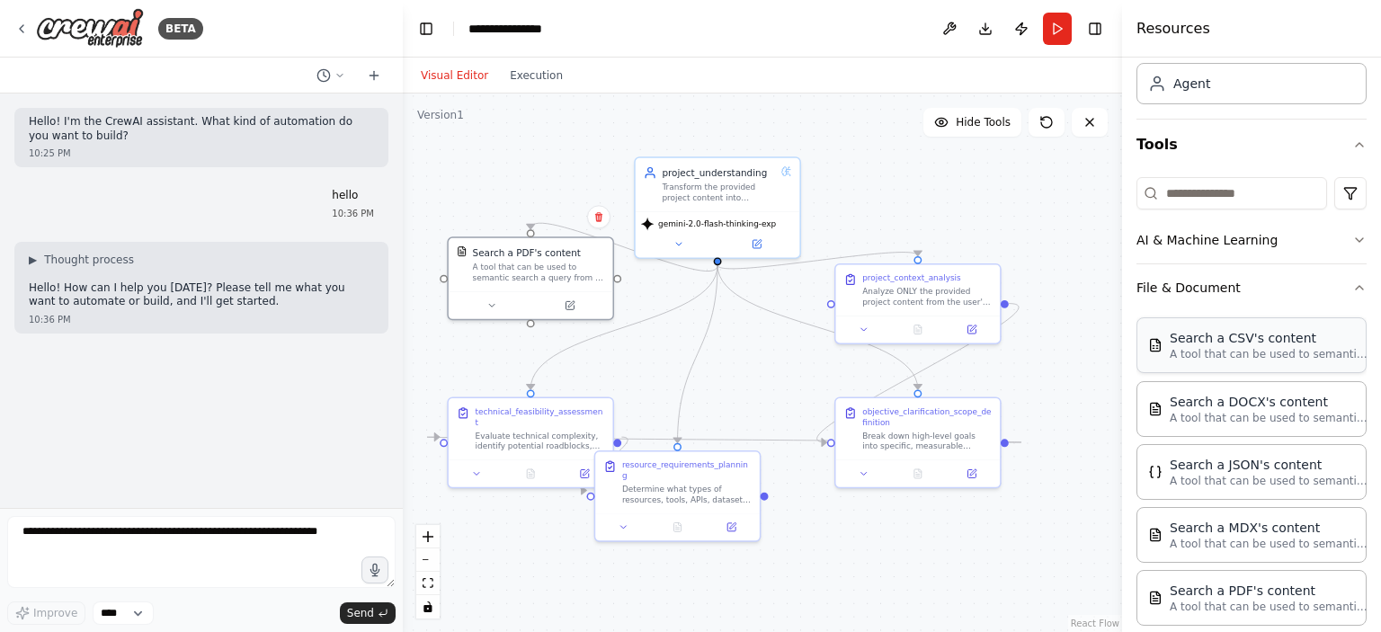
scroll to position [0, 0]
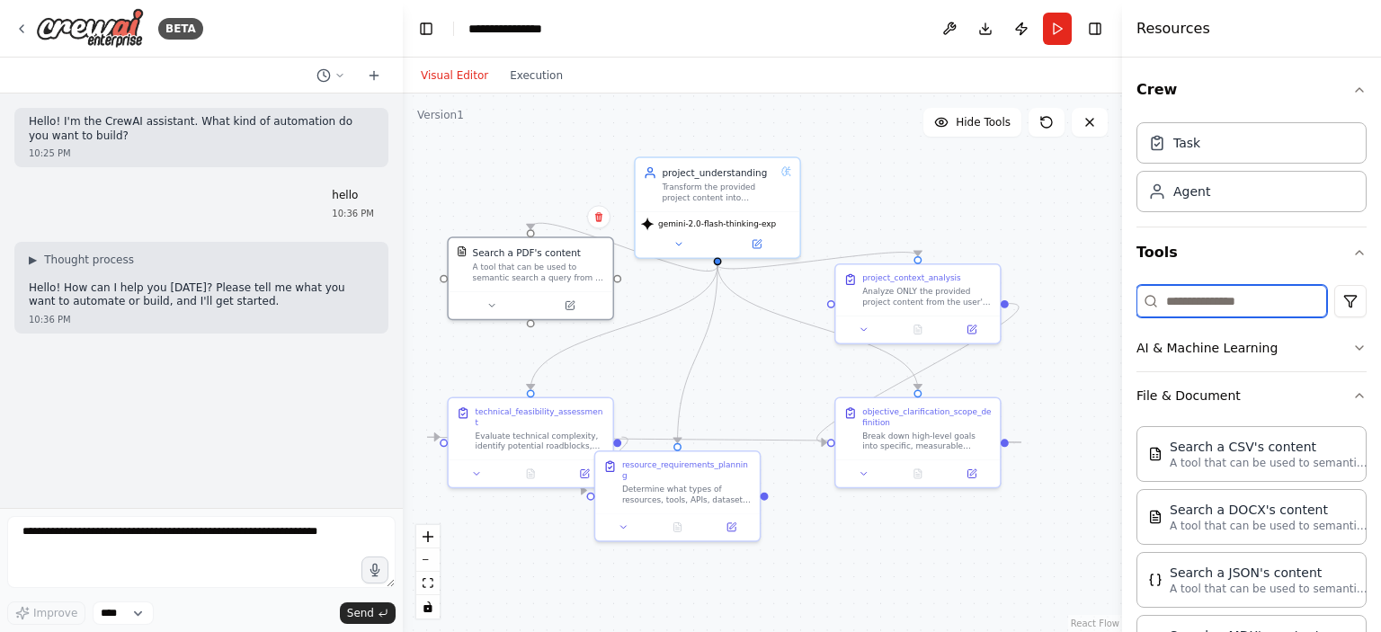
click at [1222, 307] on input at bounding box center [1232, 301] width 191 height 32
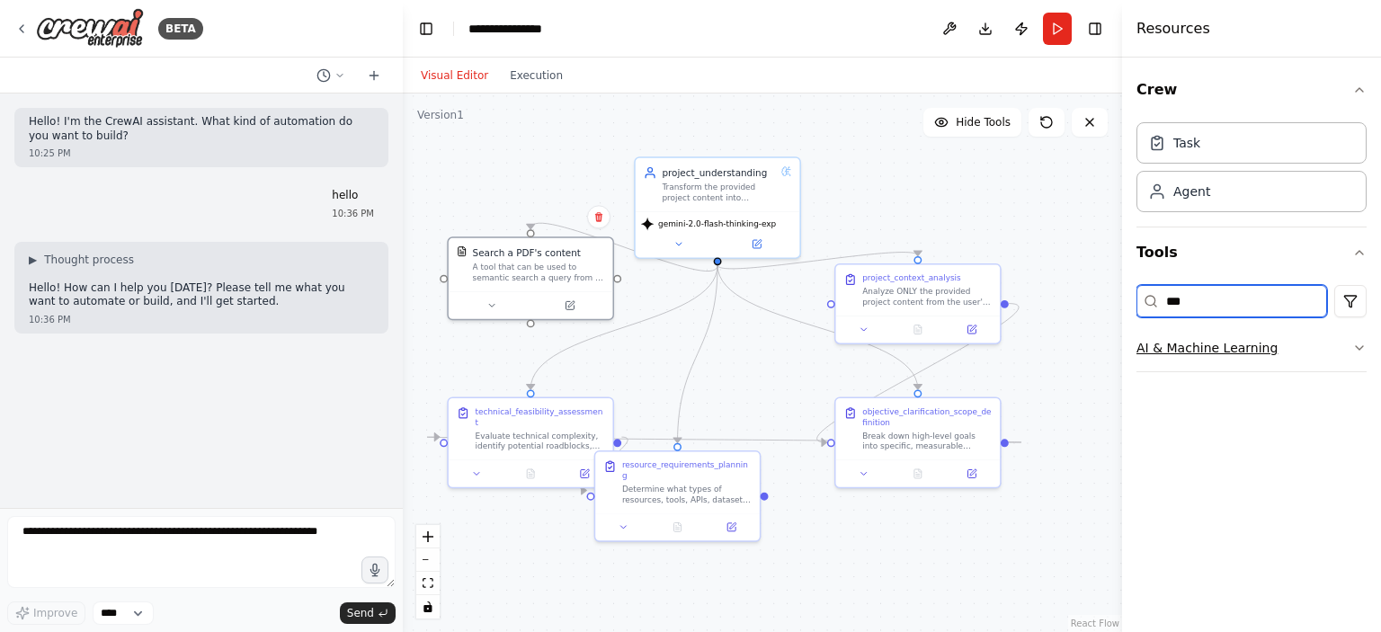
type input "***"
click at [1317, 342] on button "AI & Machine Learning" at bounding box center [1252, 348] width 230 height 47
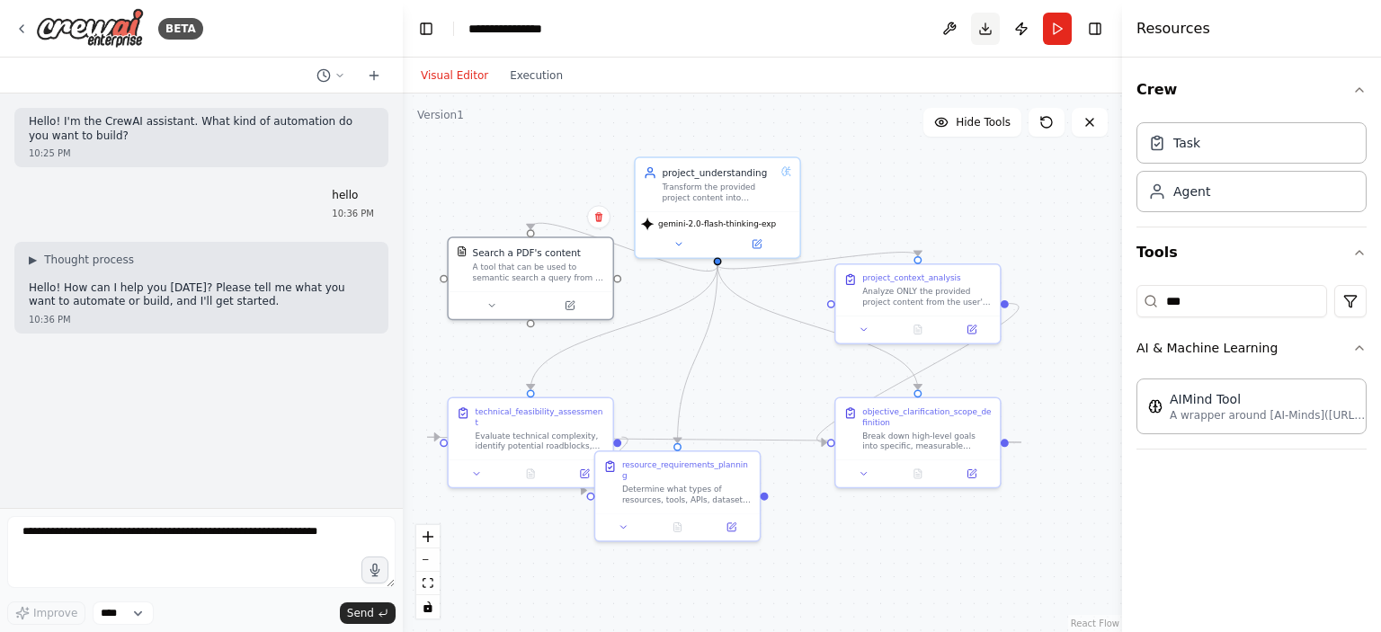
click at [982, 30] on button "Download" at bounding box center [985, 29] width 29 height 32
click at [951, 37] on button at bounding box center [949, 29] width 29 height 32
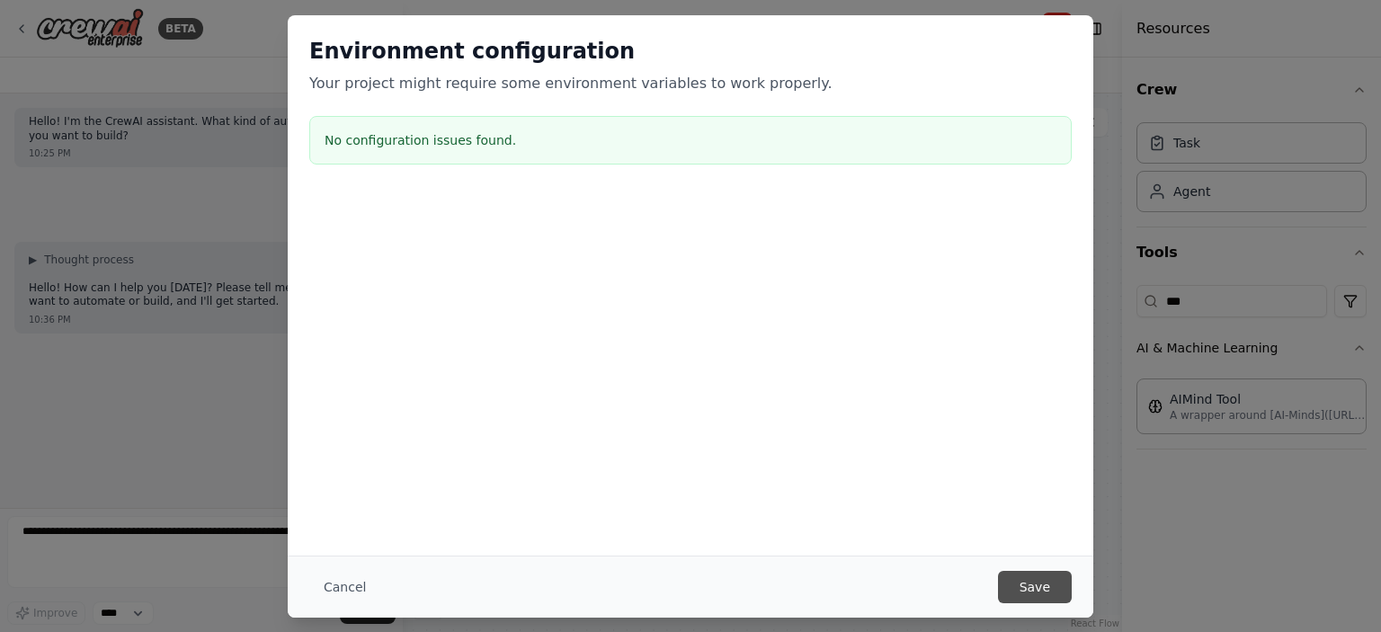
click at [1058, 582] on button "Save" at bounding box center [1035, 587] width 74 height 32
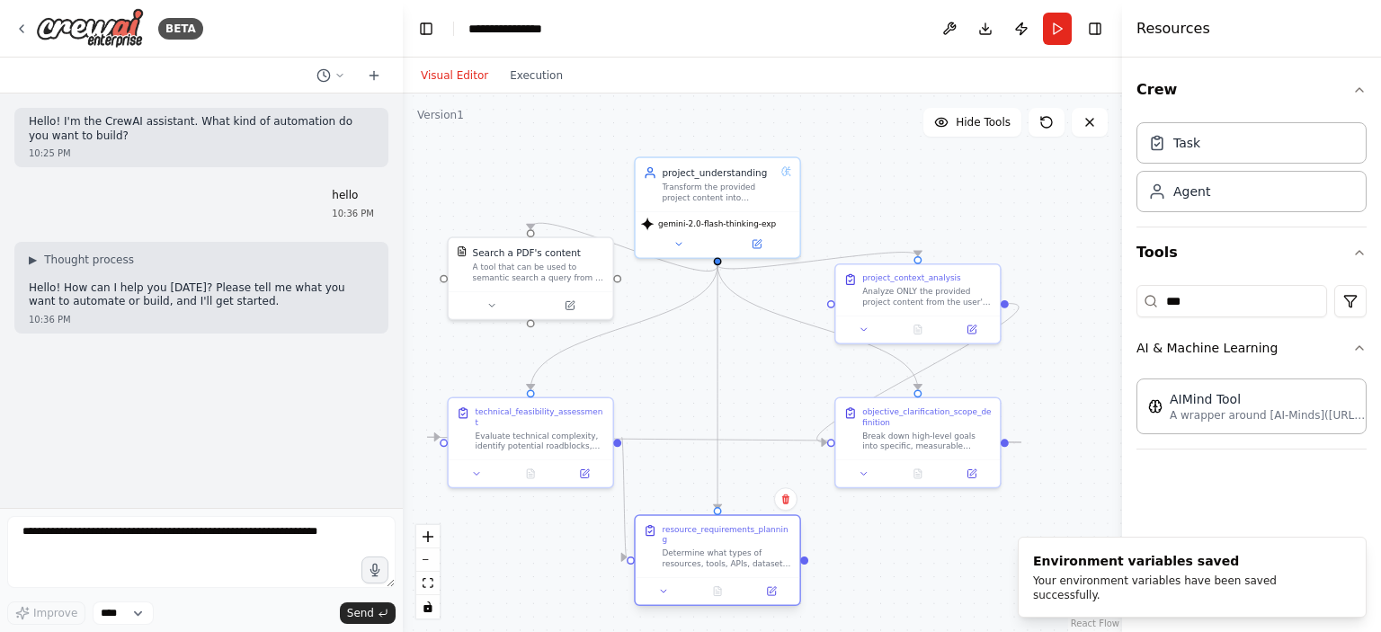
drag, startPoint x: 683, startPoint y: 481, endPoint x: 728, endPoint y: 549, distance: 81.8
click at [728, 549] on div "Determine what types of resources, tools, APIs, datasets, and documentation wil…" at bounding box center [726, 559] width 129 height 22
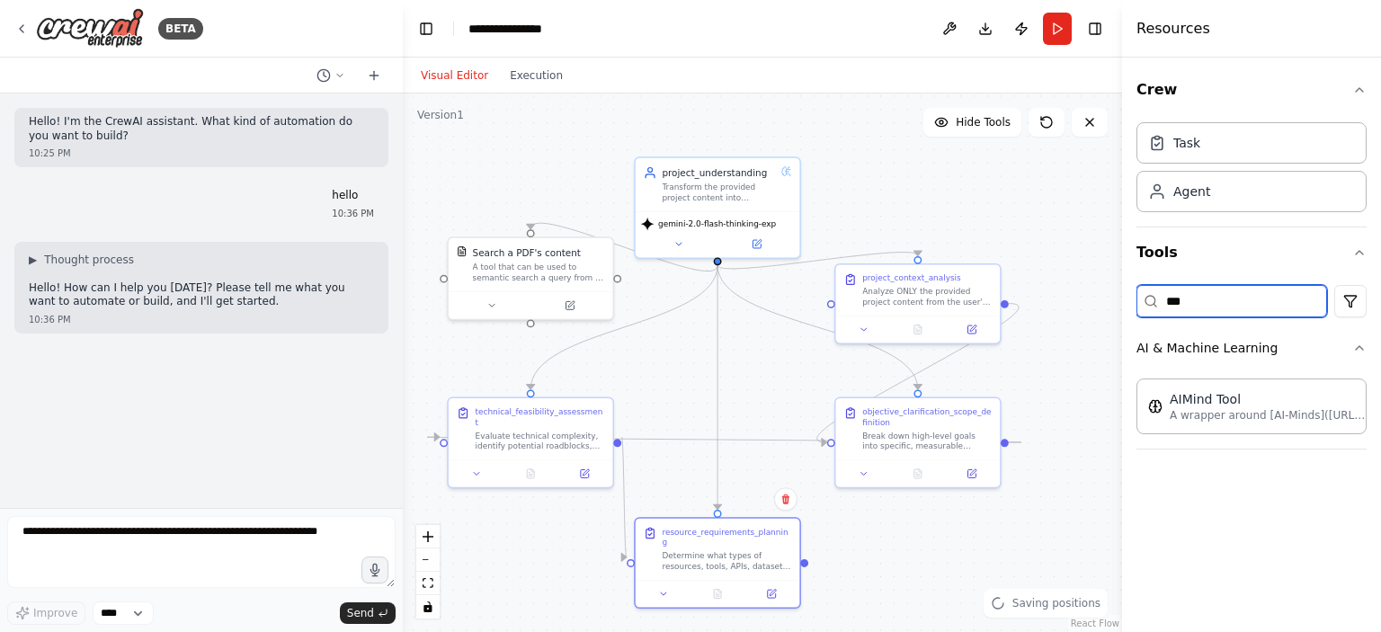
click at [1291, 292] on input "***" at bounding box center [1232, 301] width 191 height 32
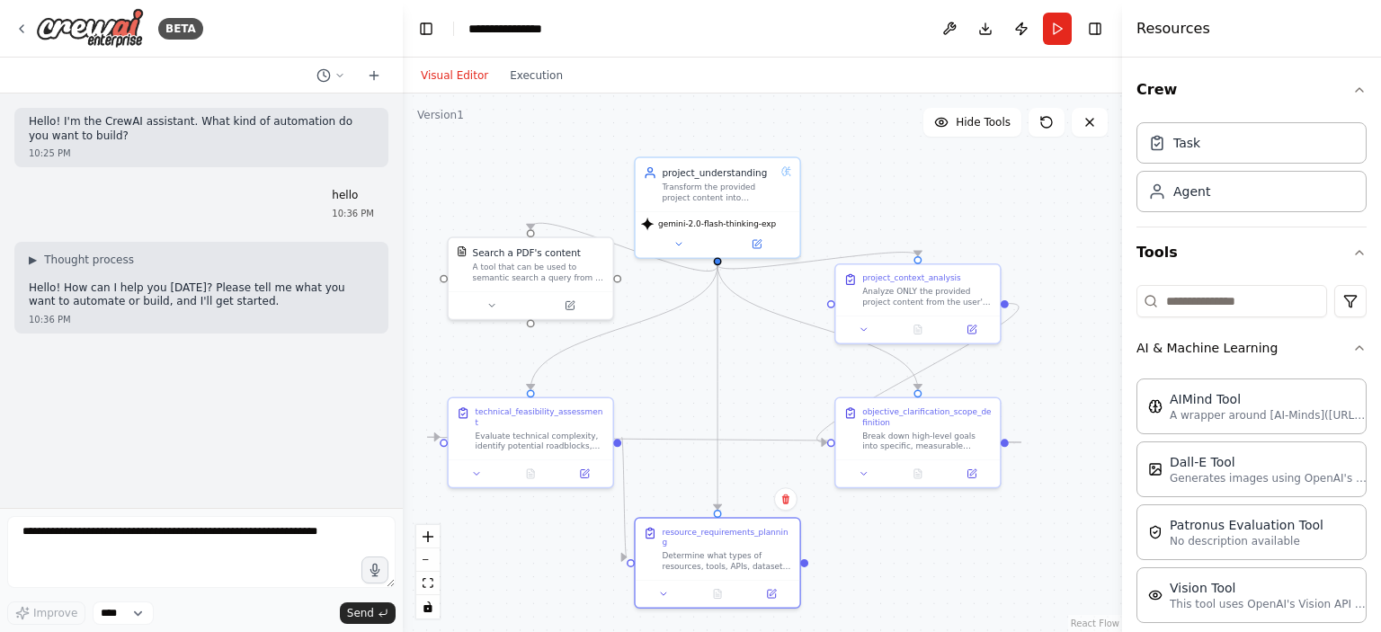
click at [984, 187] on div ".deletable-edge-delete-btn { width: 20px; height: 20px; border: 0px solid #ffff…" at bounding box center [762, 363] width 719 height 539
click at [102, 508] on div "Hello! I'm the CrewAI assistant. What kind of automation do you want to build? …" at bounding box center [201, 301] width 403 height 415
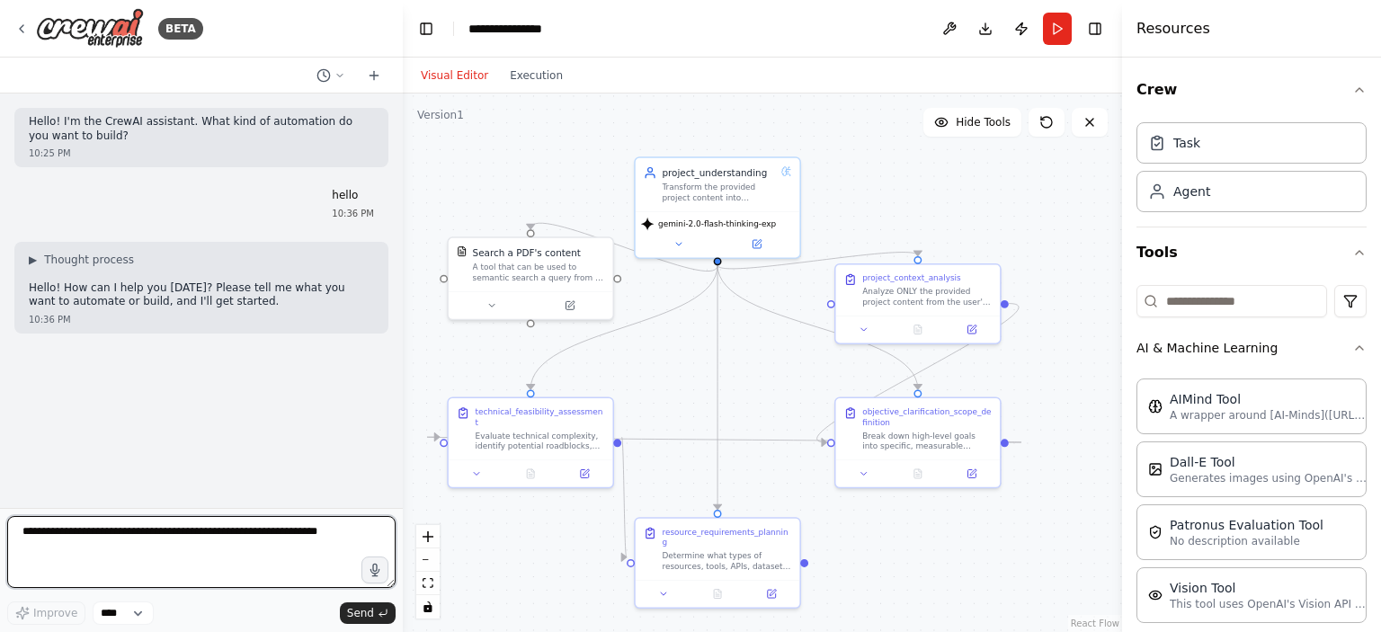
click at [122, 535] on textarea at bounding box center [201, 552] width 388 height 72
type textarea "**********"
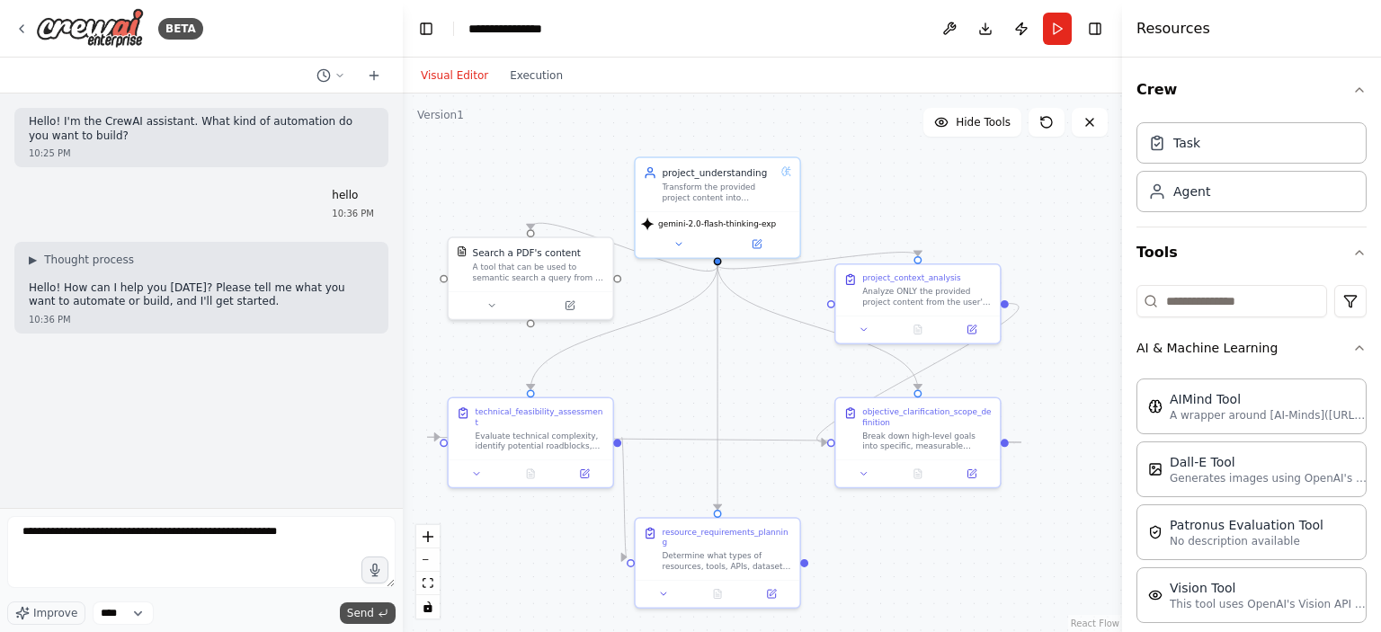
click at [368, 614] on span "Send" at bounding box center [360, 613] width 27 height 14
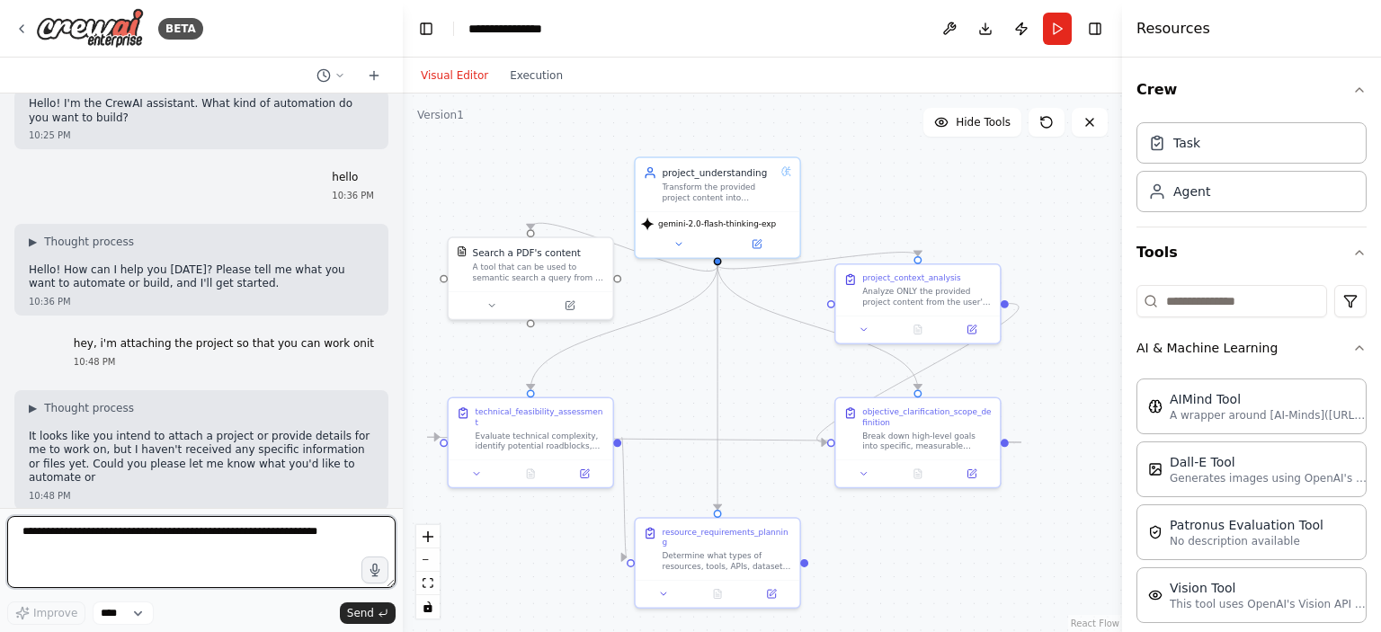
scroll to position [32, 0]
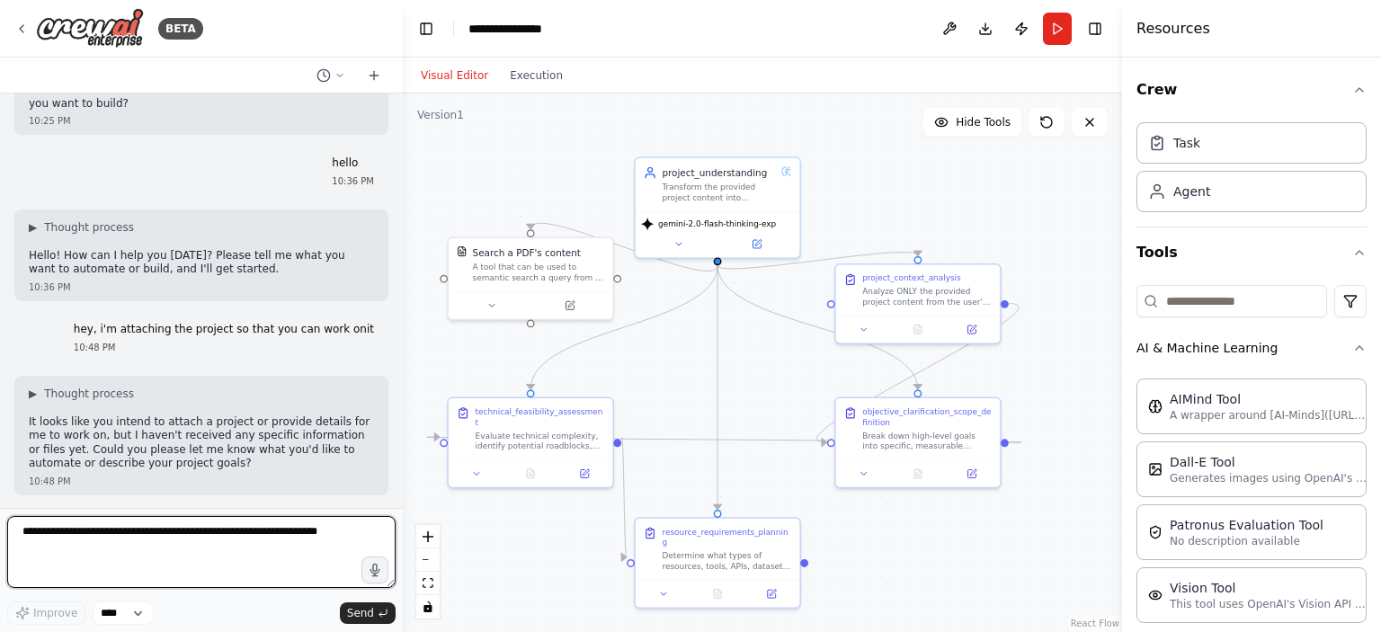
click at [214, 546] on textarea at bounding box center [201, 552] width 388 height 72
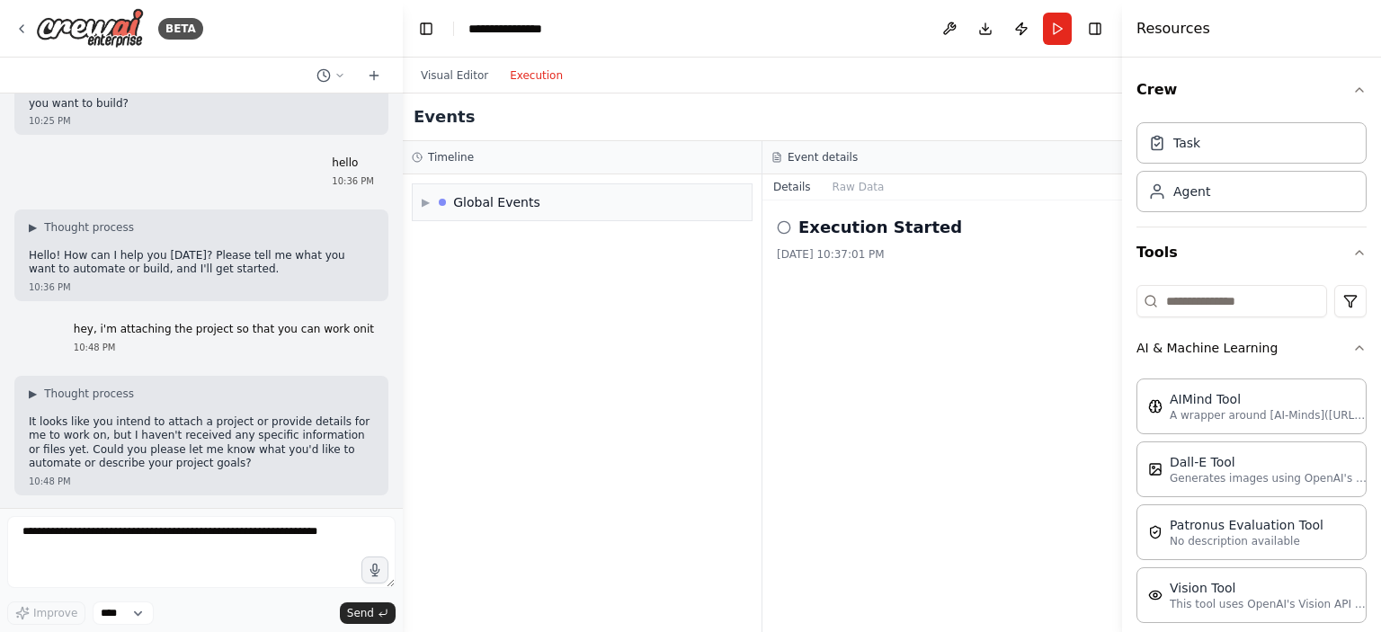
click at [536, 80] on button "Execution" at bounding box center [536, 76] width 75 height 22
click at [442, 201] on div "▶ Global Events" at bounding box center [481, 202] width 119 height 18
click at [440, 67] on button "Visual Editor" at bounding box center [454, 76] width 89 height 22
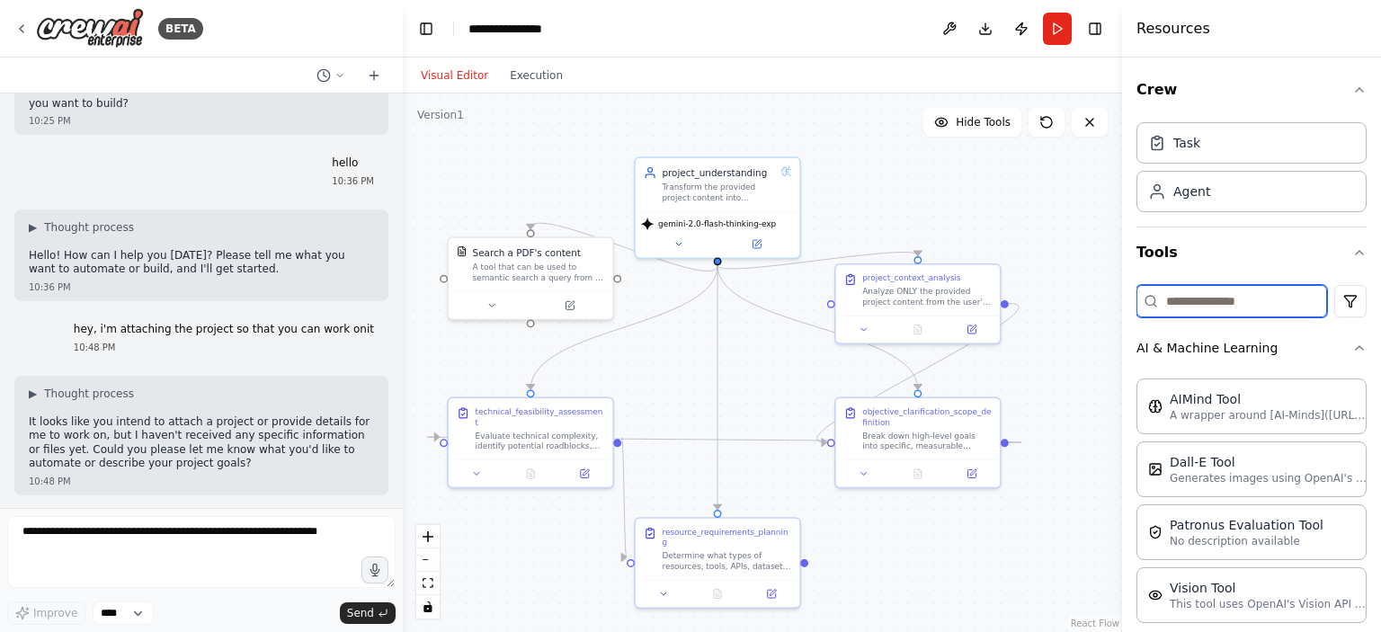
click at [1212, 297] on input at bounding box center [1232, 301] width 191 height 32
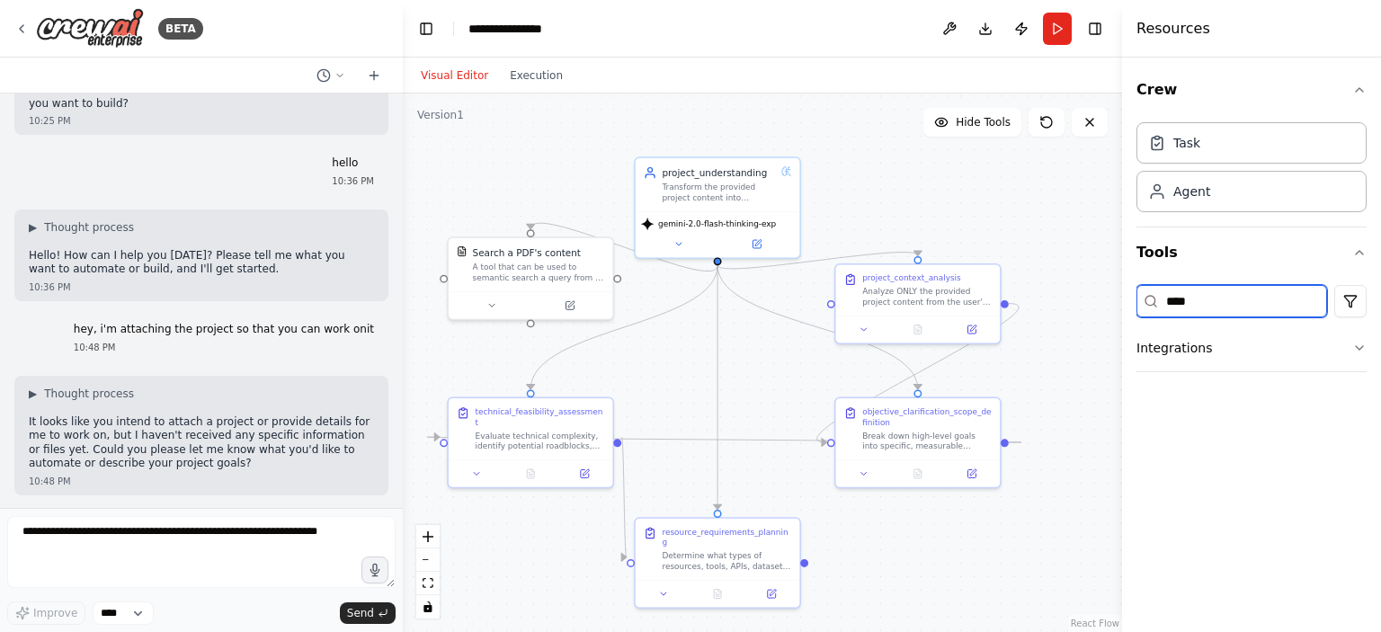
type input "****"
click at [1367, 343] on div "Crew Task Agent Tools **** Integrations" at bounding box center [1251, 345] width 259 height 575
click at [1362, 344] on icon "button" at bounding box center [1360, 348] width 14 height 14
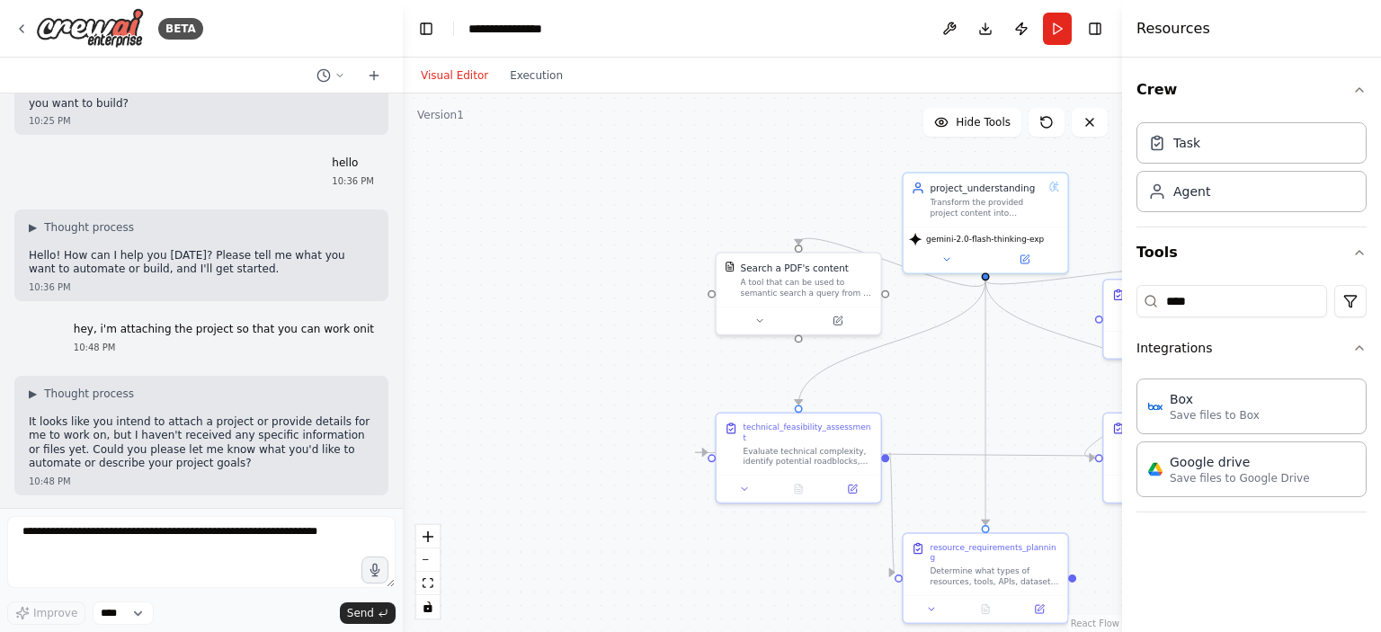
drag, startPoint x: 687, startPoint y: 335, endPoint x: 936, endPoint y: 349, distance: 249.5
click at [936, 349] on div ".deletable-edge-delete-btn { width: 20px; height: 20px; border: 0px solid #ffff…" at bounding box center [762, 363] width 719 height 539
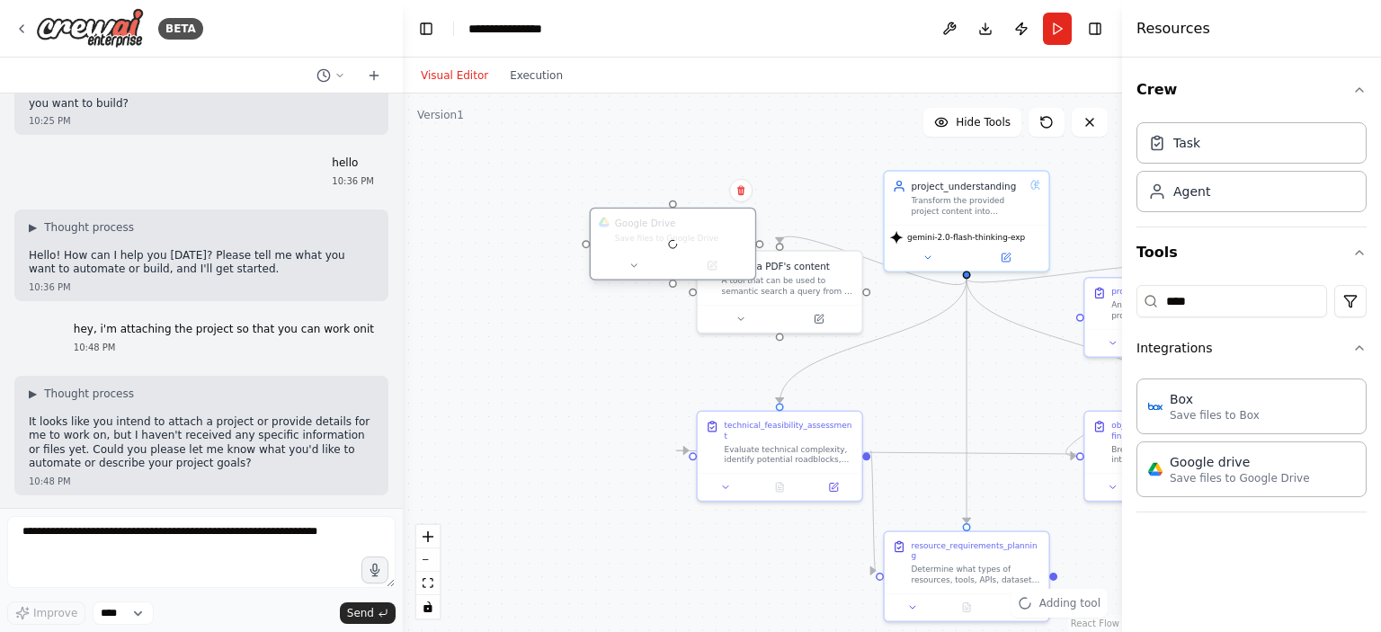
drag, startPoint x: 695, startPoint y: 251, endPoint x: 582, endPoint y: 211, distance: 120.0
click at [650, 233] on div at bounding box center [673, 244] width 165 height 70
click at [579, 210] on div at bounding box center [646, 244] width 165 height 70
drag, startPoint x: 646, startPoint y: 245, endPoint x: 559, endPoint y: 209, distance: 93.5
click at [561, 210] on div at bounding box center [593, 218] width 165 height 70
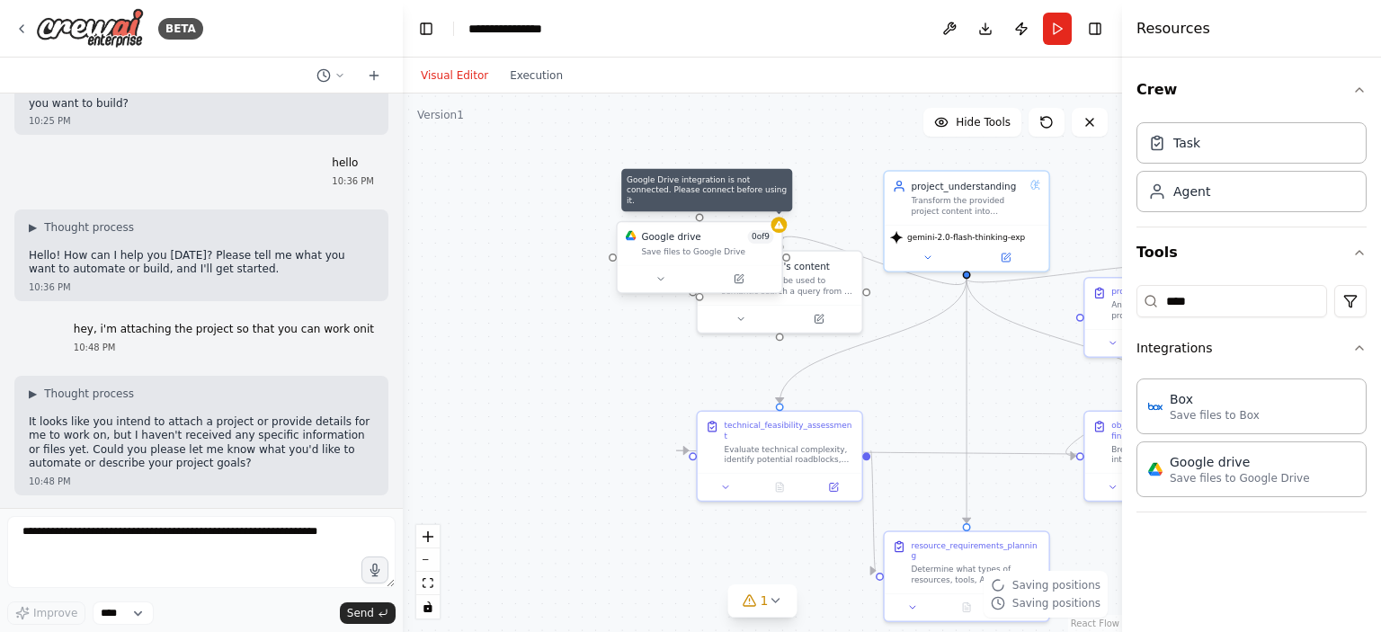
click at [784, 222] on div at bounding box center [780, 225] width 16 height 16
click at [674, 275] on button at bounding box center [661, 279] width 76 height 16
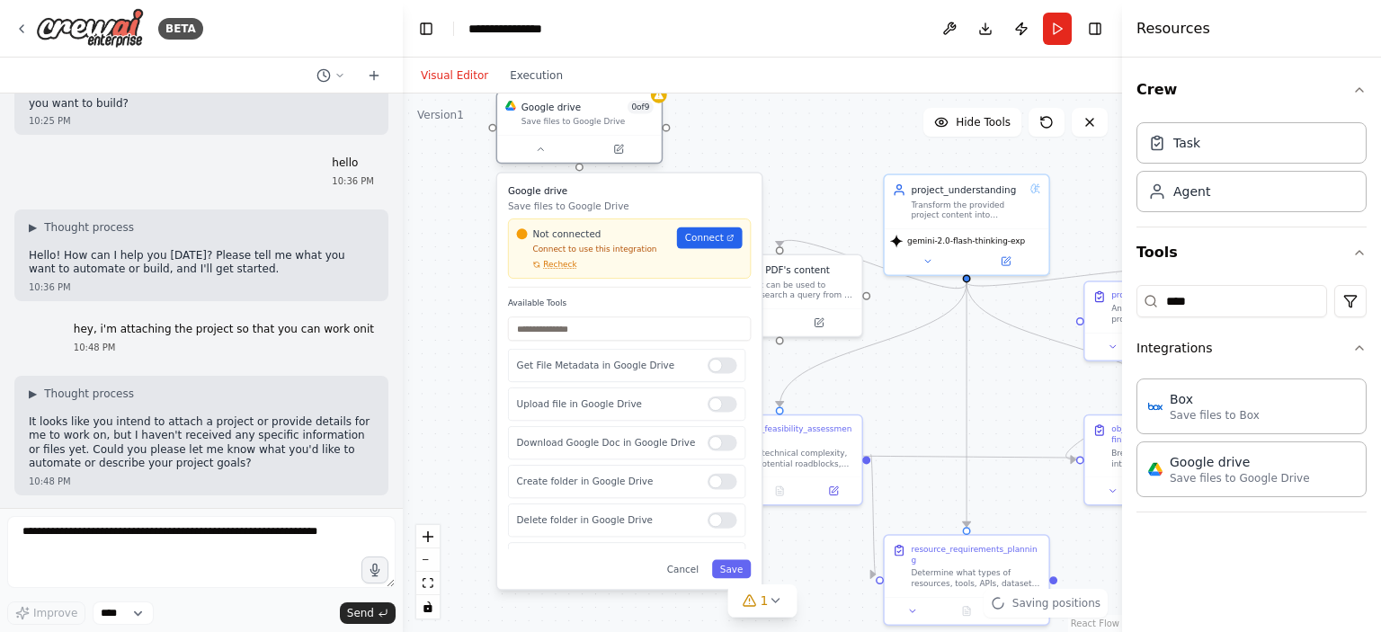
drag, startPoint x: 694, startPoint y: 255, endPoint x: 567, endPoint y: 129, distance: 179.3
click at [567, 128] on div "Save files to Google Drive" at bounding box center [588, 122] width 132 height 11
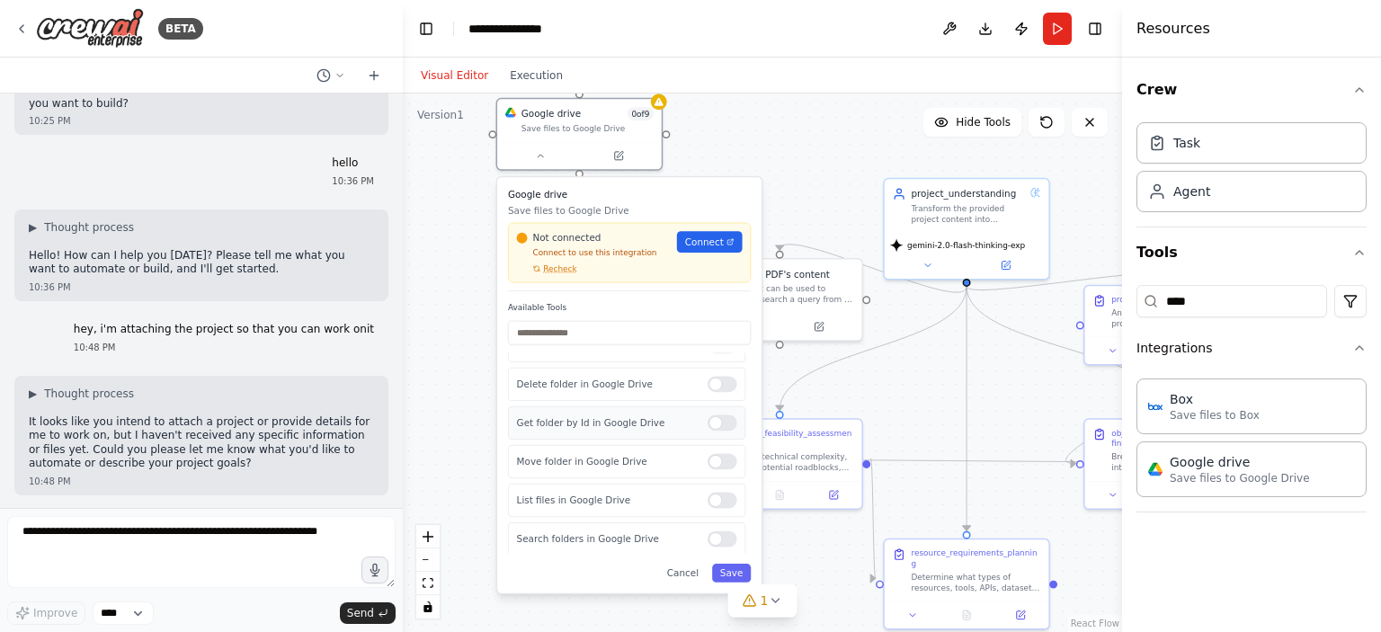
scroll to position [0, 0]
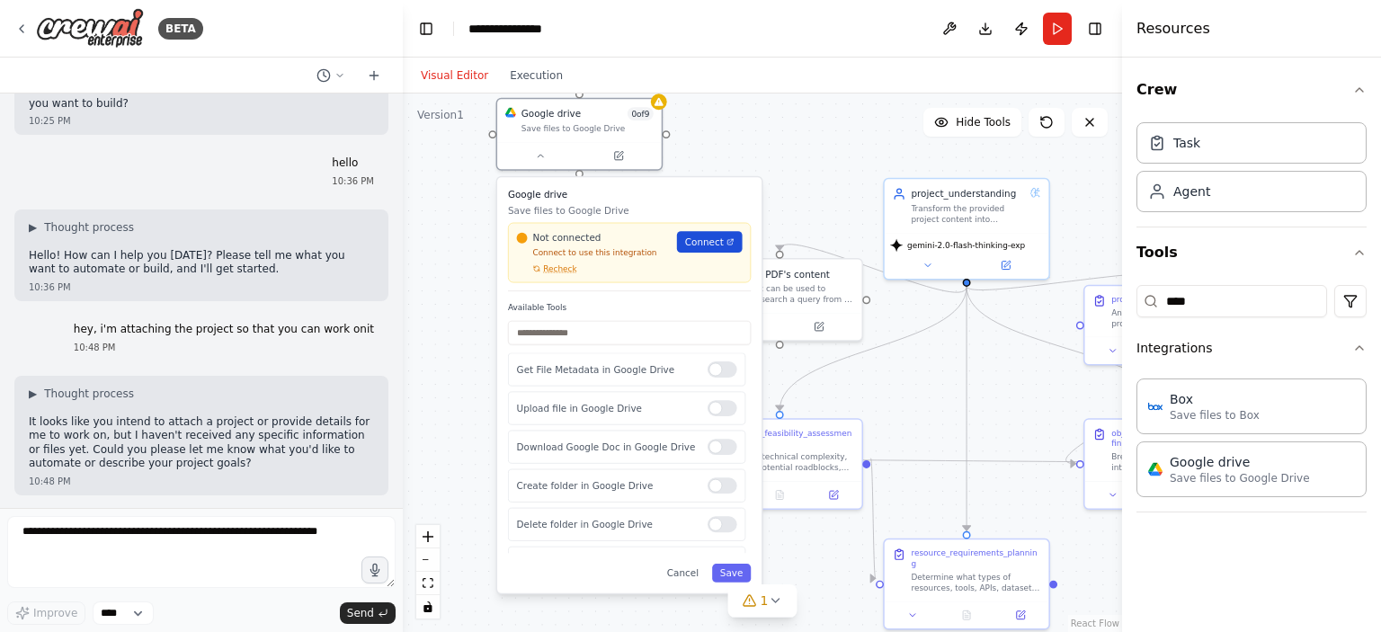
click at [710, 245] on span "Connect" at bounding box center [704, 242] width 39 height 13
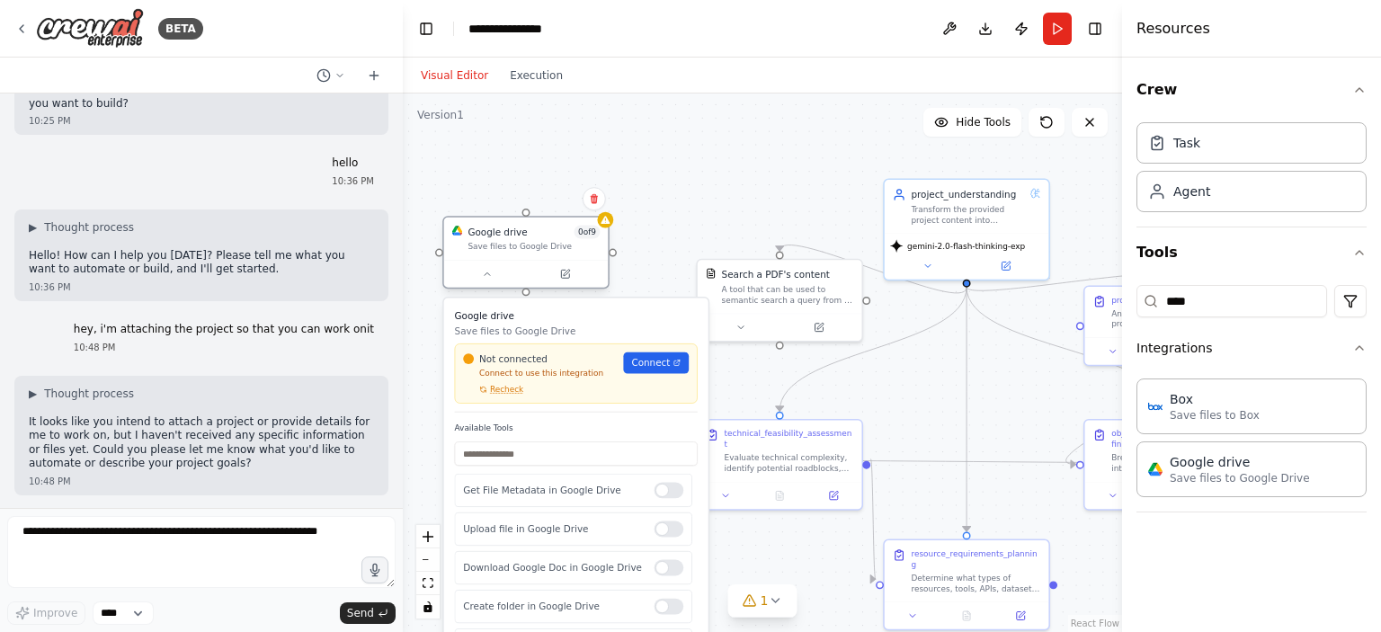
drag, startPoint x: 583, startPoint y: 124, endPoint x: 525, endPoint y: 242, distance: 131.1
click at [525, 242] on div "Save files to Google Drive" at bounding box center [534, 246] width 132 height 11
click at [599, 201] on icon at bounding box center [594, 198] width 11 height 11
click at [544, 197] on button "Confirm" at bounding box center [544, 199] width 64 height 22
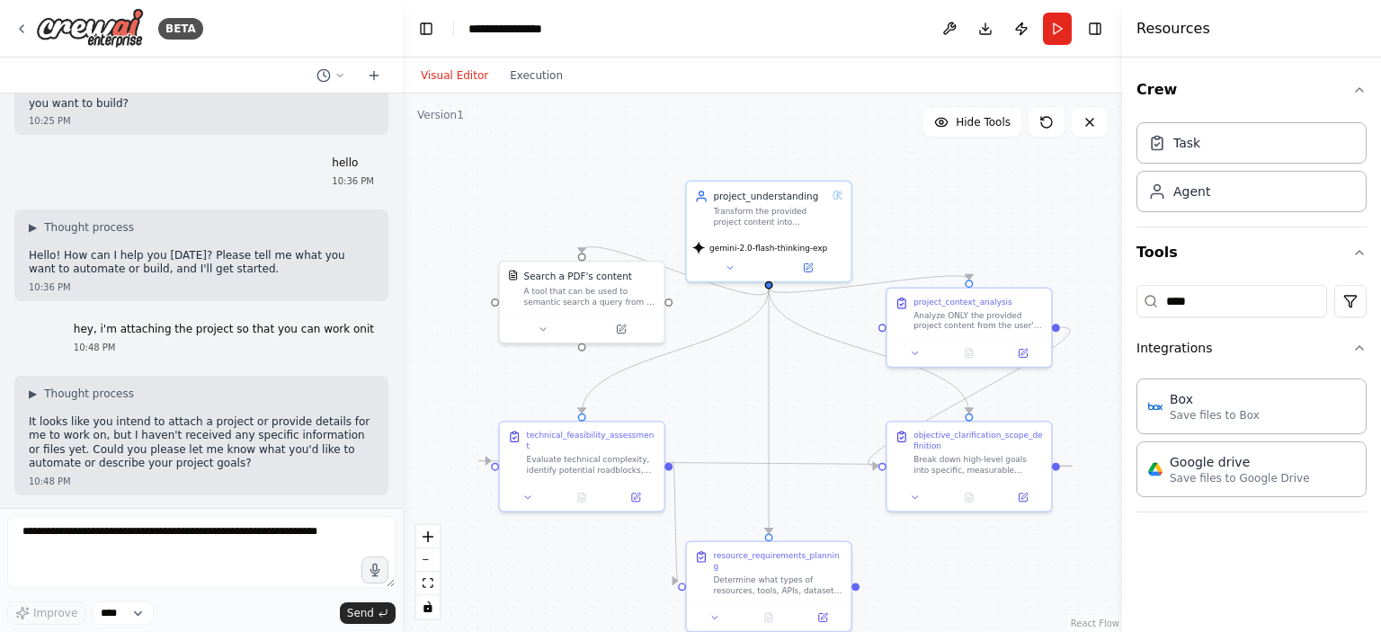
drag, startPoint x: 654, startPoint y: 366, endPoint x: 456, endPoint y: 368, distance: 197.9
click at [456, 368] on div ".deletable-edge-delete-btn { width: 20px; height: 20px; border: 0px solid #ffff…" at bounding box center [762, 363] width 719 height 539
drag, startPoint x: 592, startPoint y: 292, endPoint x: 529, endPoint y: 314, distance: 66.5
click at [529, 314] on div "A tool that can be used to semantic search a query from a PDF's content." at bounding box center [523, 321] width 132 height 22
click at [481, 356] on icon at bounding box center [476, 353] width 11 height 11
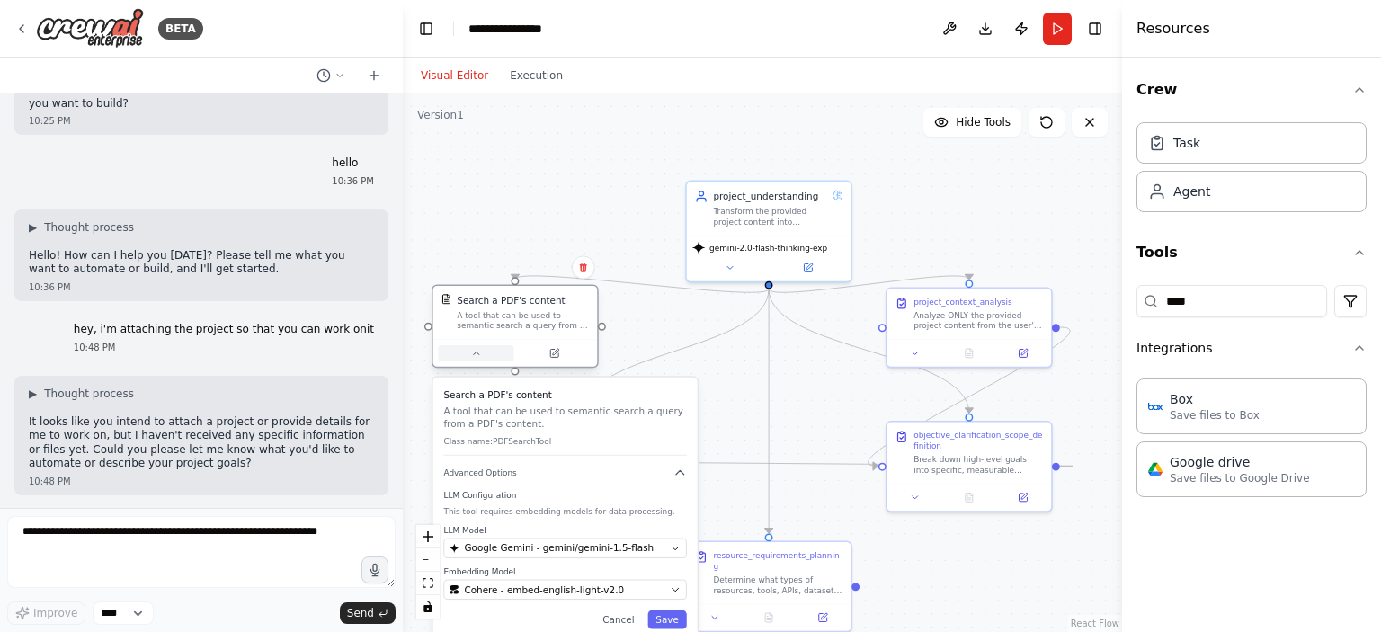
click at [480, 353] on icon at bounding box center [476, 353] width 11 height 11
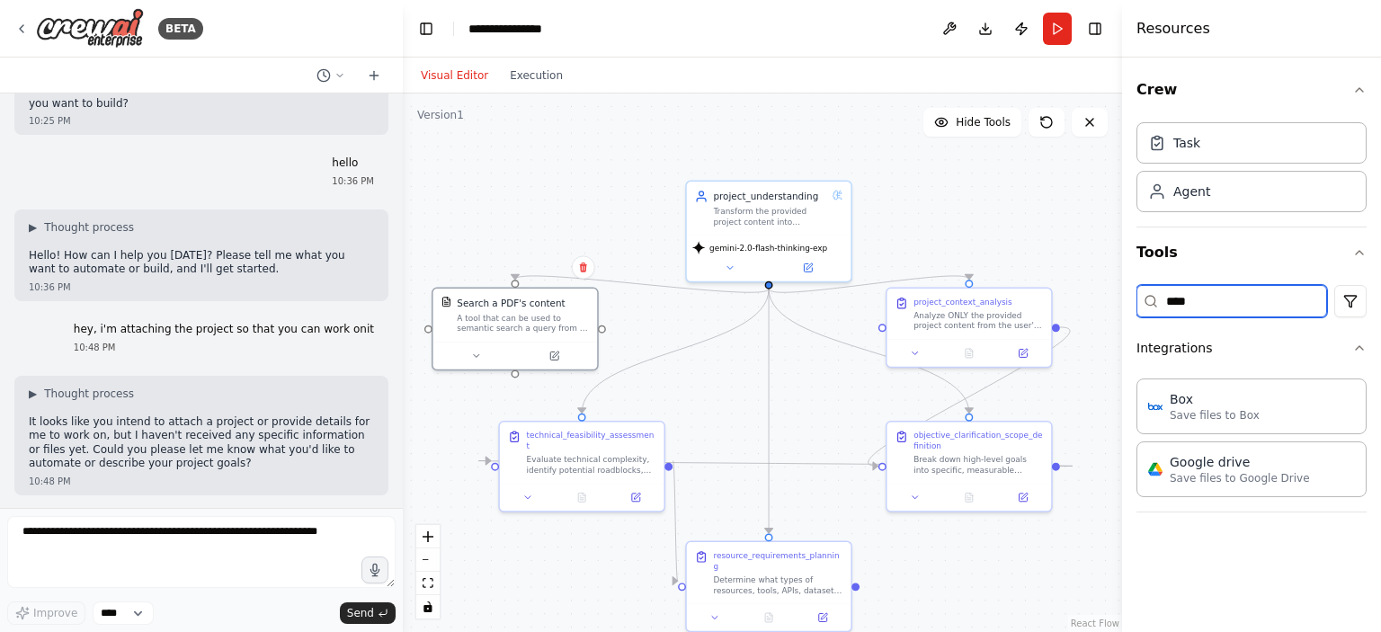
click at [1291, 301] on input "****" at bounding box center [1232, 301] width 191 height 32
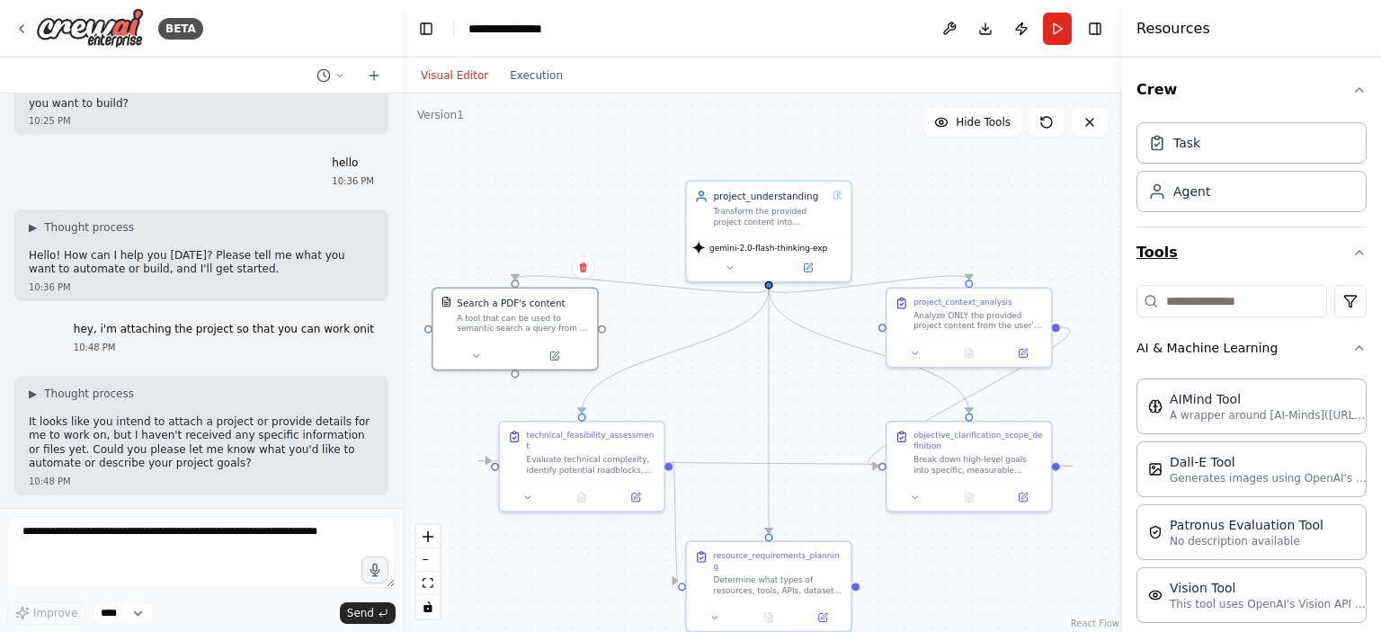
click at [1216, 243] on button "Tools" at bounding box center [1252, 253] width 230 height 50
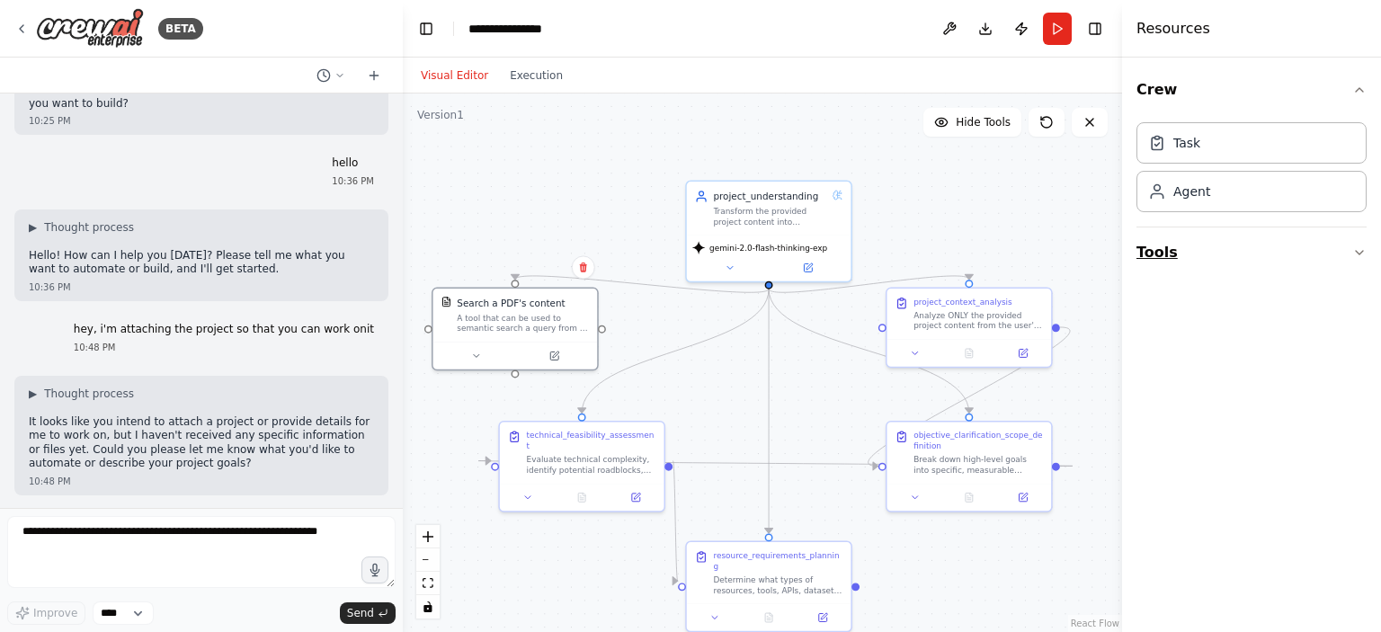
click at [1220, 256] on button "Tools" at bounding box center [1252, 253] width 230 height 50
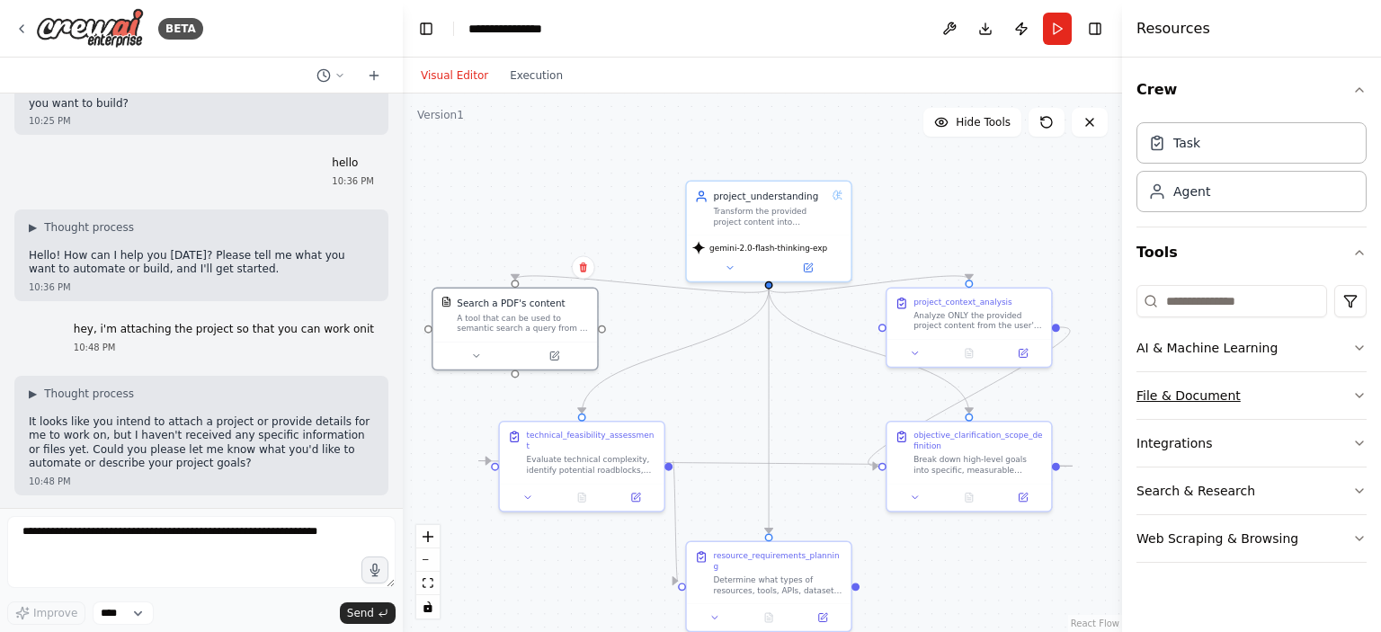
click at [1347, 395] on button "File & Document" at bounding box center [1252, 395] width 230 height 47
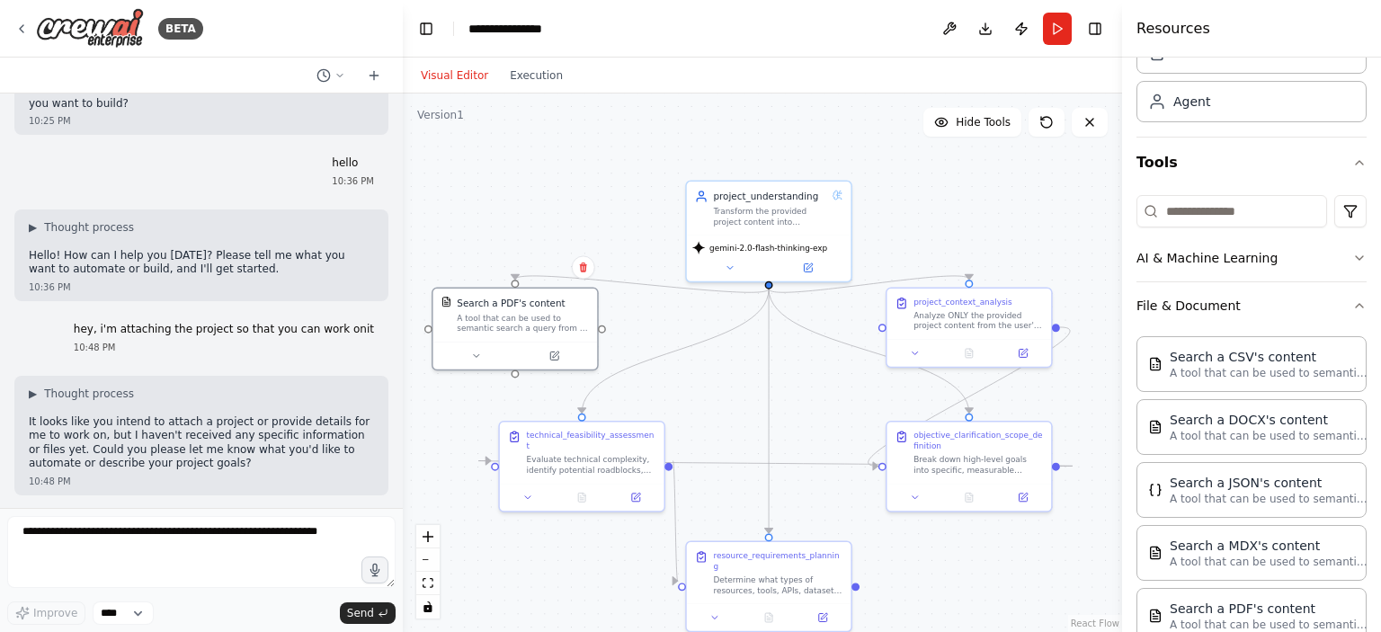
scroll to position [360, 0]
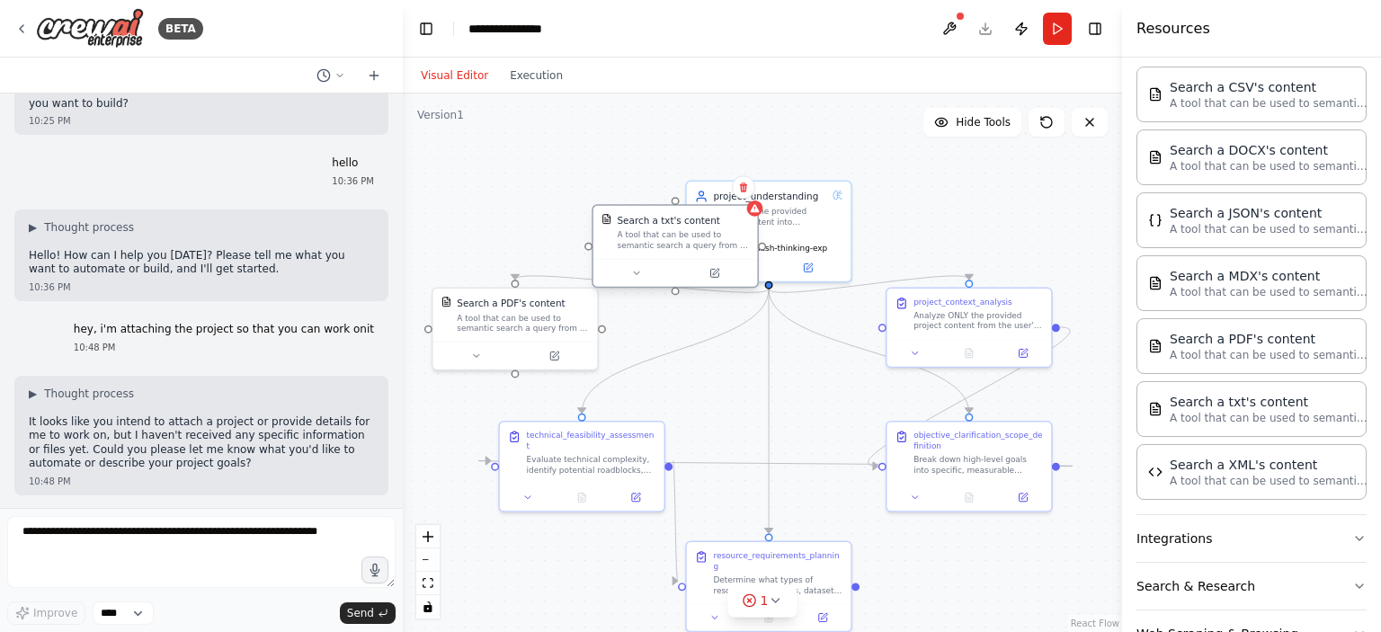
drag, startPoint x: 721, startPoint y: 247, endPoint x: 600, endPoint y: 170, distance: 143.9
click at [618, 214] on div "Search a txt's content A tool that can be used to semantic search a query from …" at bounding box center [684, 233] width 132 height 38
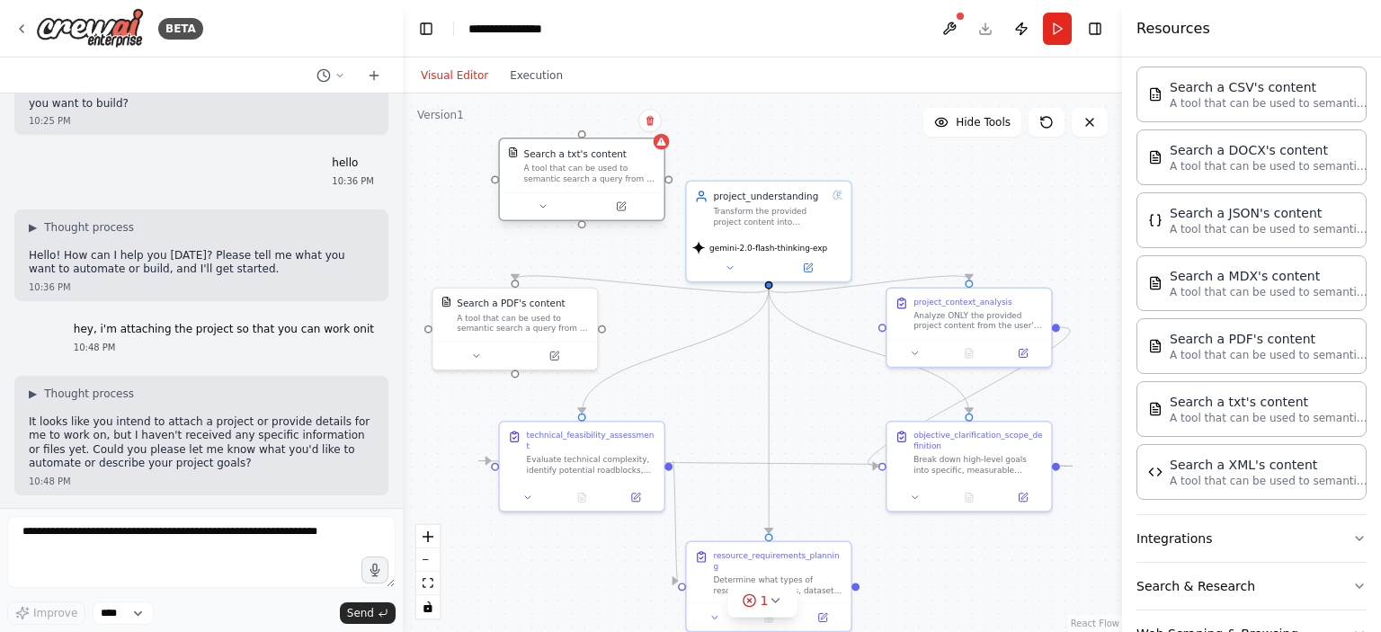
click at [594, 166] on div "A tool that can be used to semantic search a query from a txt's content." at bounding box center [590, 174] width 132 height 22
drag, startPoint x: 594, startPoint y: 166, endPoint x: 576, endPoint y: 180, distance: 22.5
click at [576, 180] on div "A tool that can be used to semantic search a query from a txt's content." at bounding box center [590, 174] width 132 height 22
click at [630, 203] on button at bounding box center [622, 207] width 76 height 16
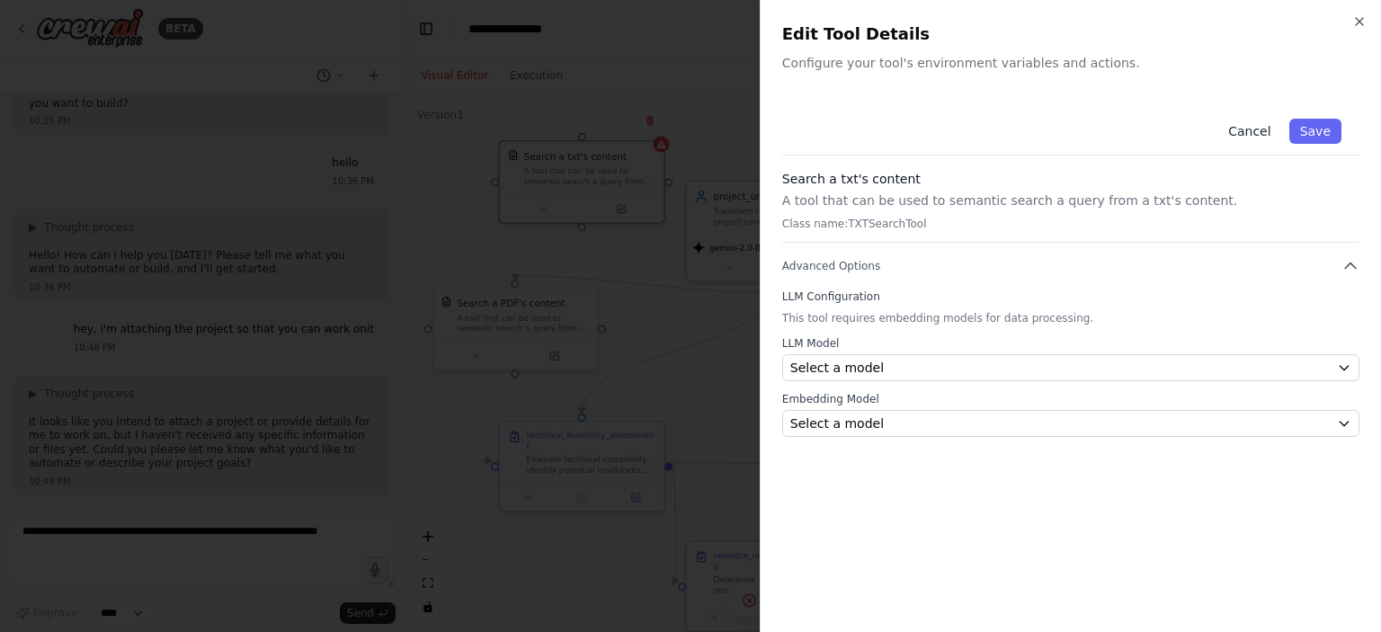
click at [1255, 134] on button "Cancel" at bounding box center [1250, 131] width 64 height 25
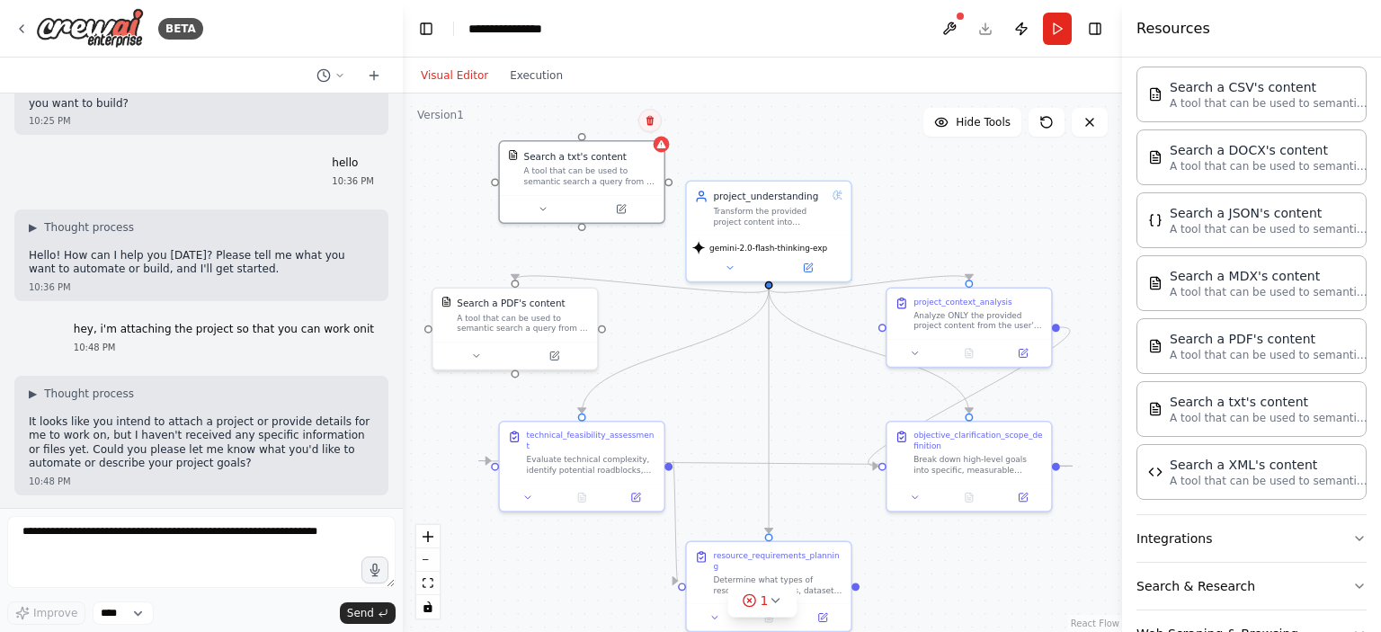
click at [656, 118] on button at bounding box center [650, 120] width 23 height 23
click at [617, 120] on button "Confirm" at bounding box center [599, 121] width 64 height 22
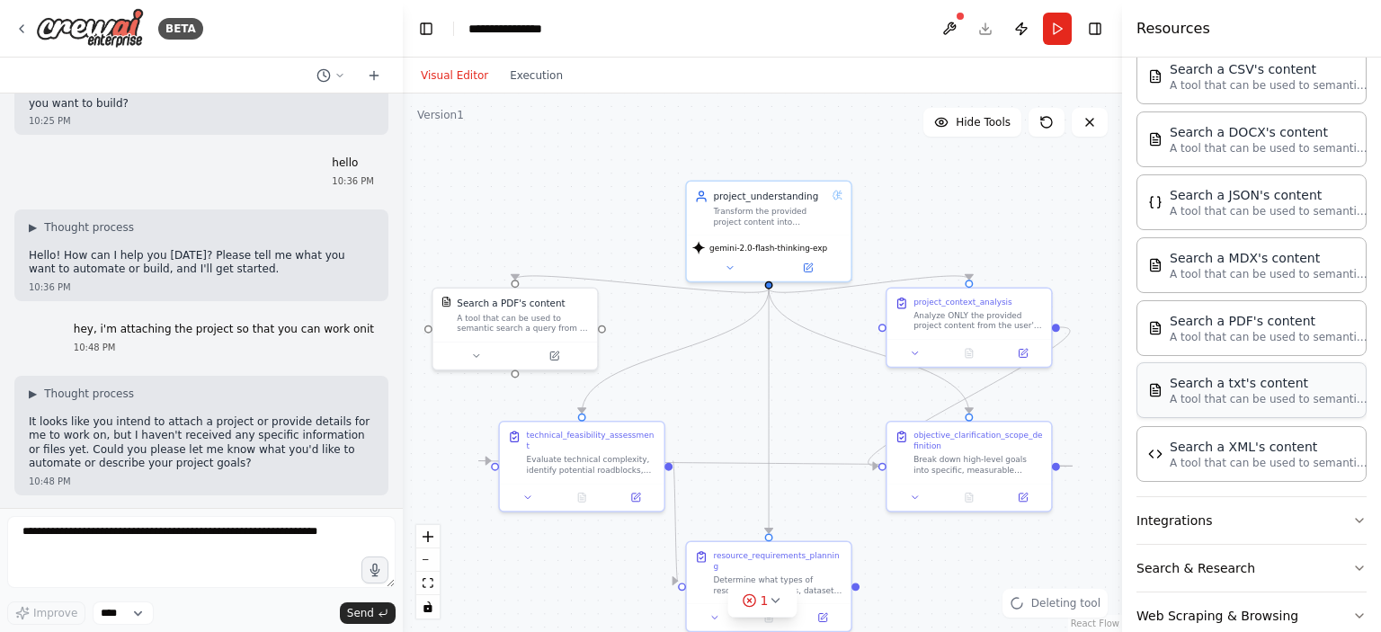
scroll to position [410, 0]
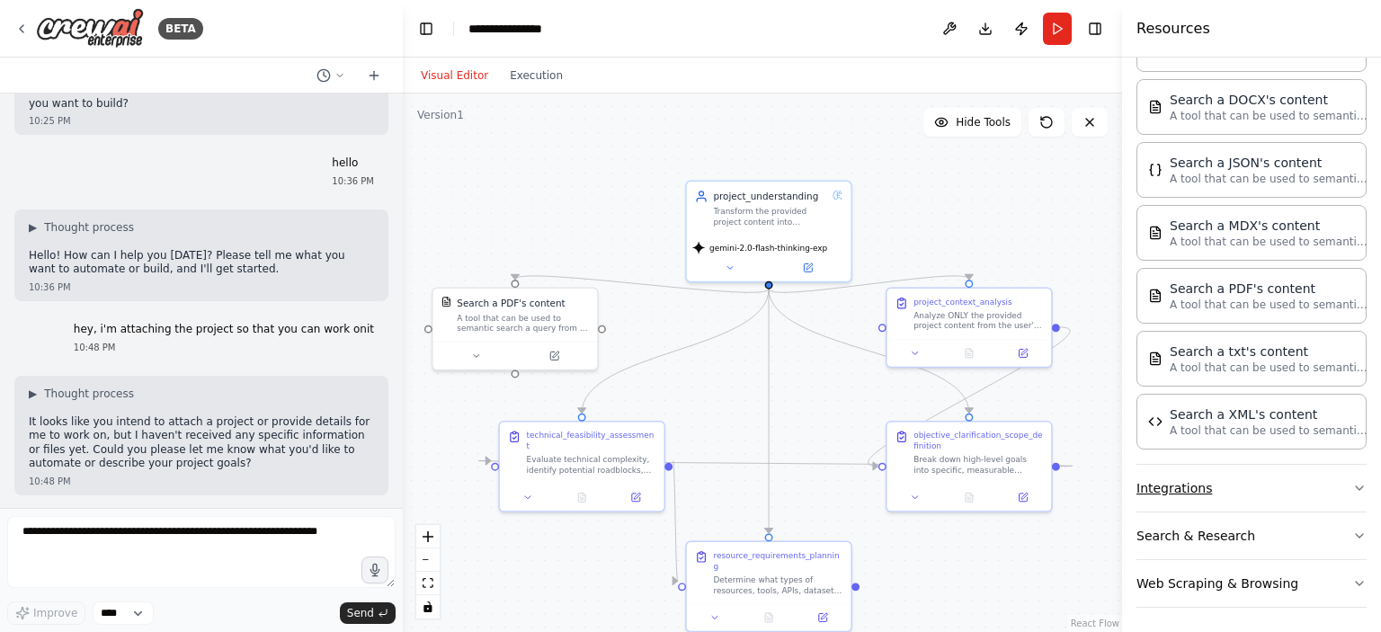
click at [1283, 496] on button "Integrations" at bounding box center [1252, 488] width 230 height 47
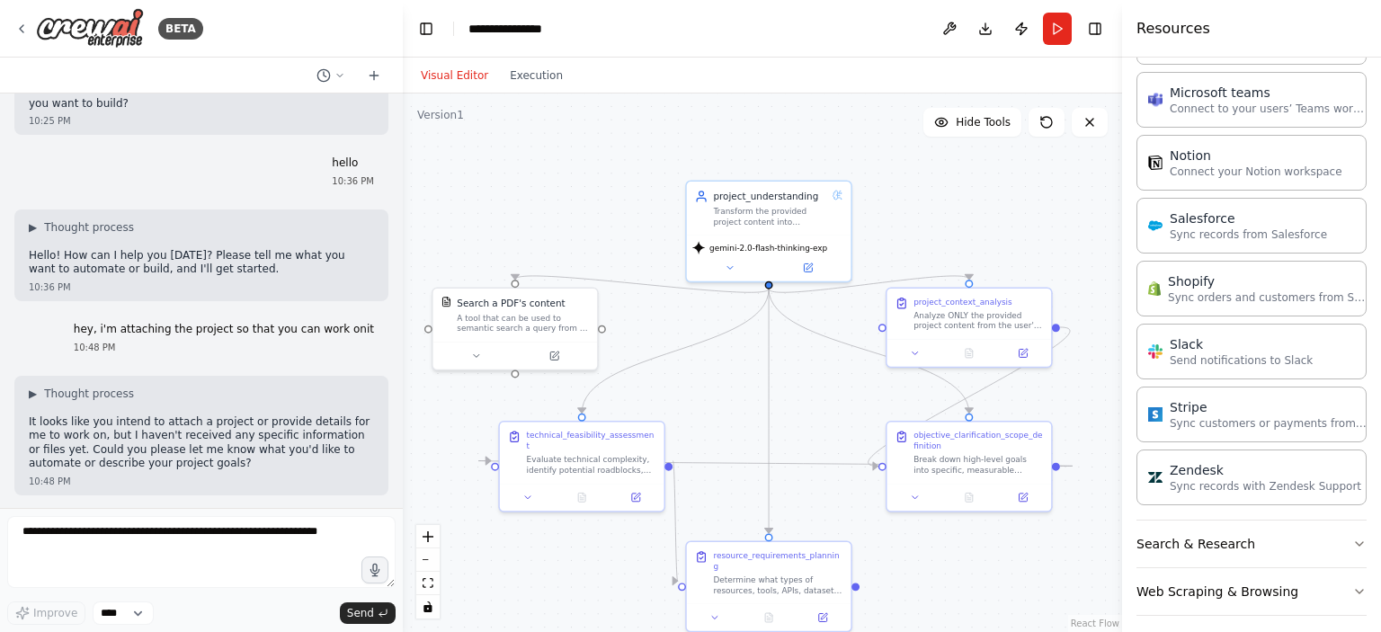
scroll to position [1613, 0]
click at [1281, 520] on button "Search & Research" at bounding box center [1252, 543] width 230 height 47
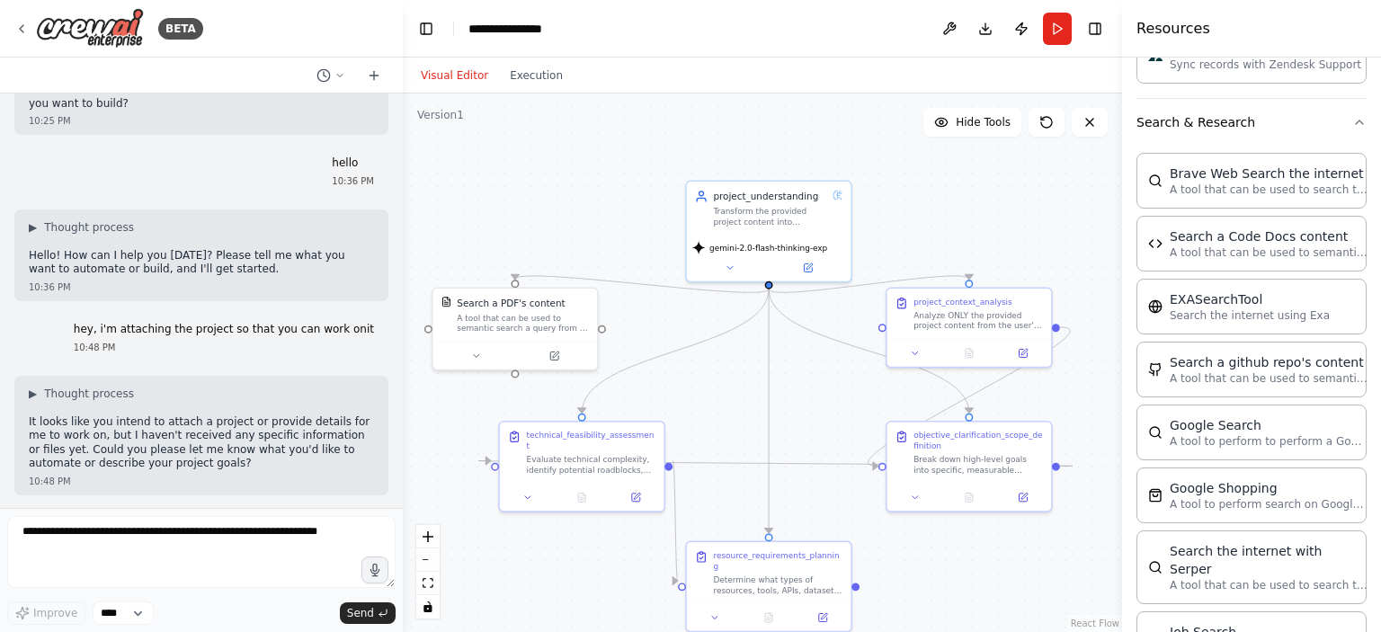
scroll to position [2063, 0]
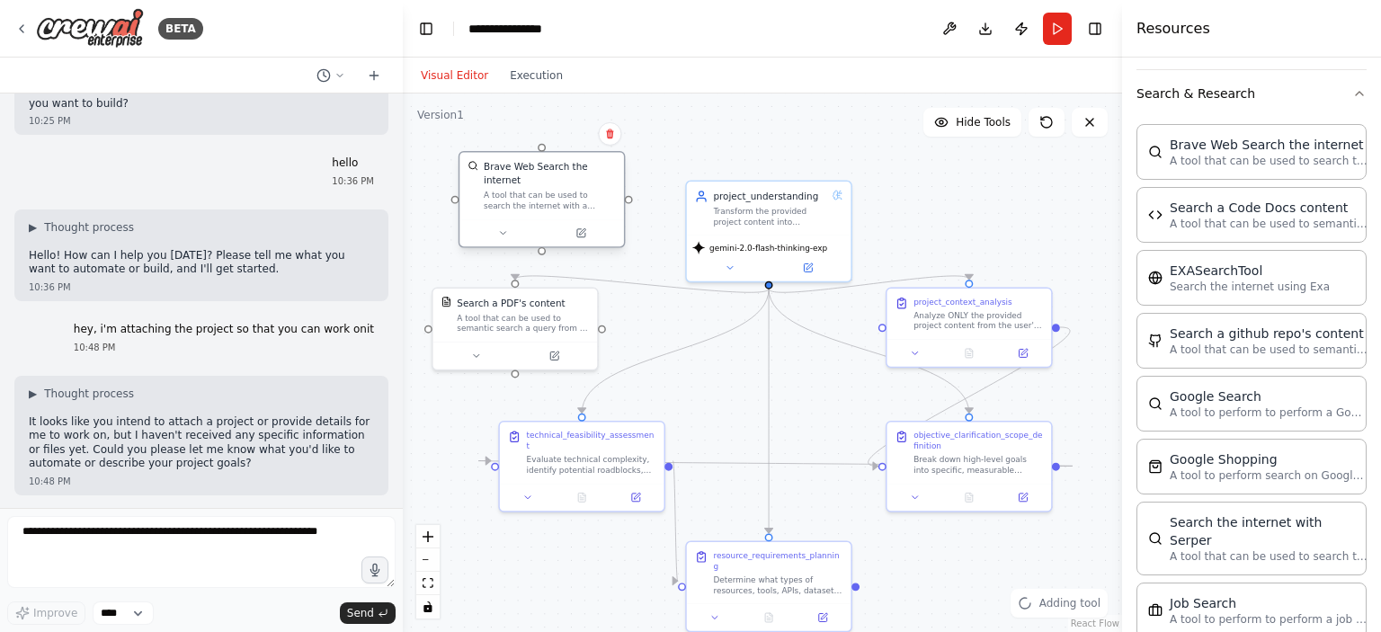
drag, startPoint x: 691, startPoint y: 217, endPoint x: 558, endPoint y: 157, distance: 145.7
click at [558, 190] on div "A tool that can be used to search the internet with a search_query." at bounding box center [550, 201] width 132 height 22
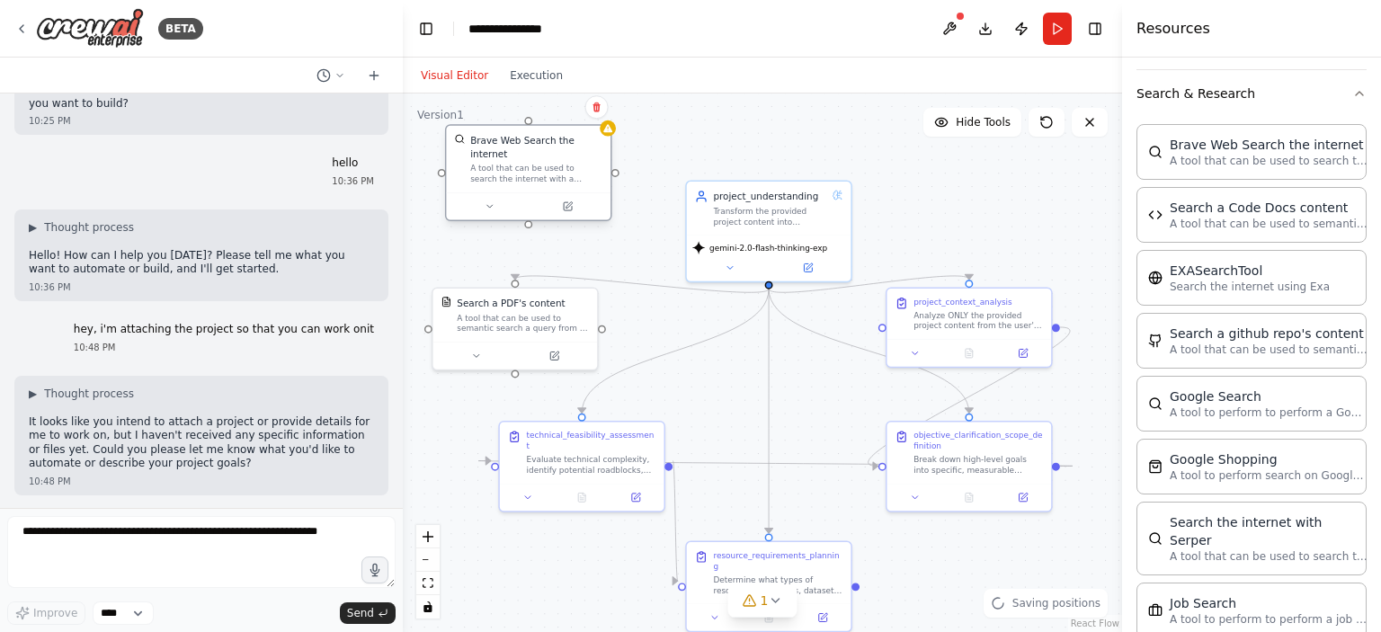
drag, startPoint x: 547, startPoint y: 158, endPoint x: 585, endPoint y: 169, distance: 39.3
click at [576, 178] on div "A tool that can be used to search the internet with a search_query." at bounding box center [536, 174] width 132 height 22
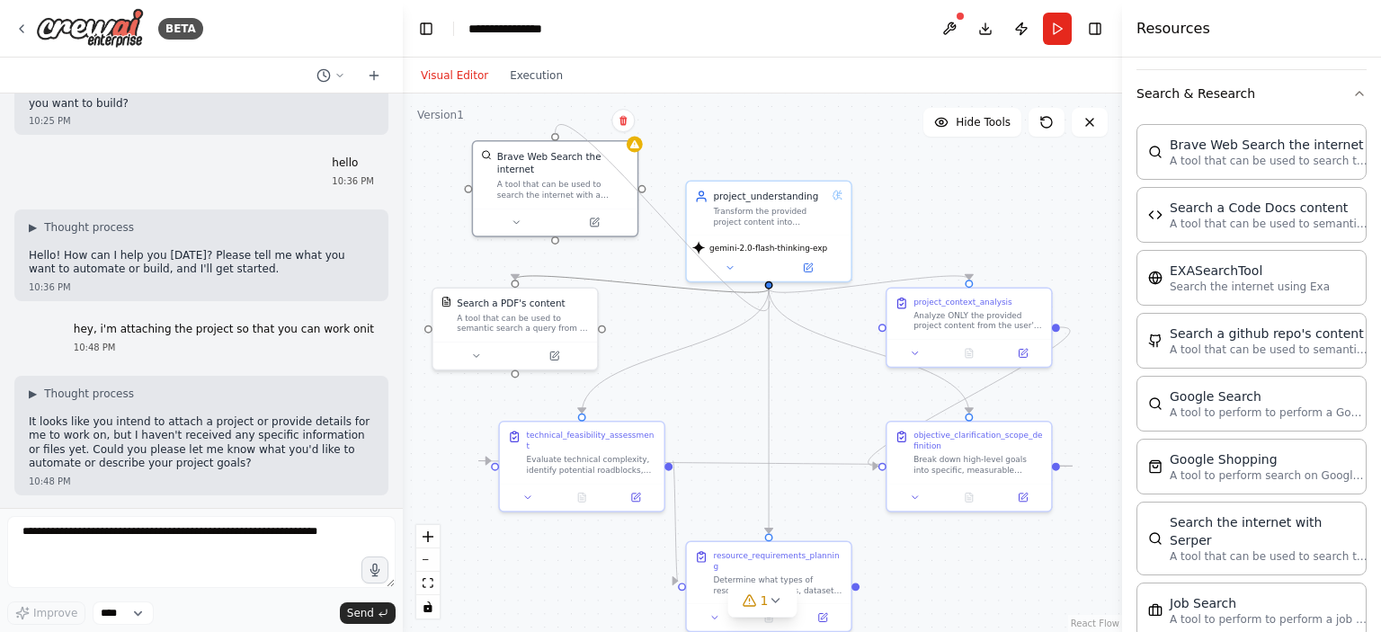
drag, startPoint x: 554, startPoint y: 223, endPoint x: 759, endPoint y: 293, distance: 216.7
click at [763, 297] on div ".deletable-edge-delete-btn { width: 20px; height: 20px; border: 0px solid #ffff…" at bounding box center [859, 393] width 534 height 400
click at [770, 280] on div at bounding box center [769, 283] width 8 height 8
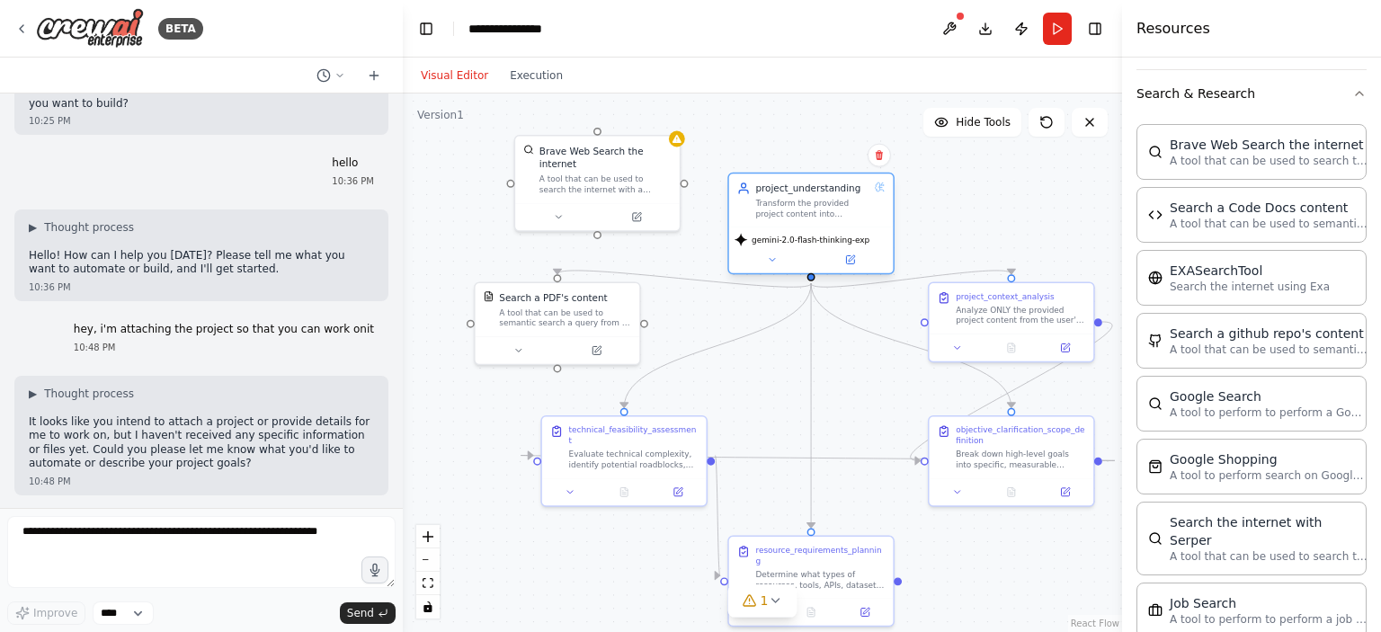
drag, startPoint x: 770, startPoint y: 286, endPoint x: 820, endPoint y: 281, distance: 50.6
click at [820, 281] on div ".deletable-edge-delete-btn { width: 20px; height: 20px; border: 0px solid #ffff…" at bounding box center [762, 363] width 719 height 539
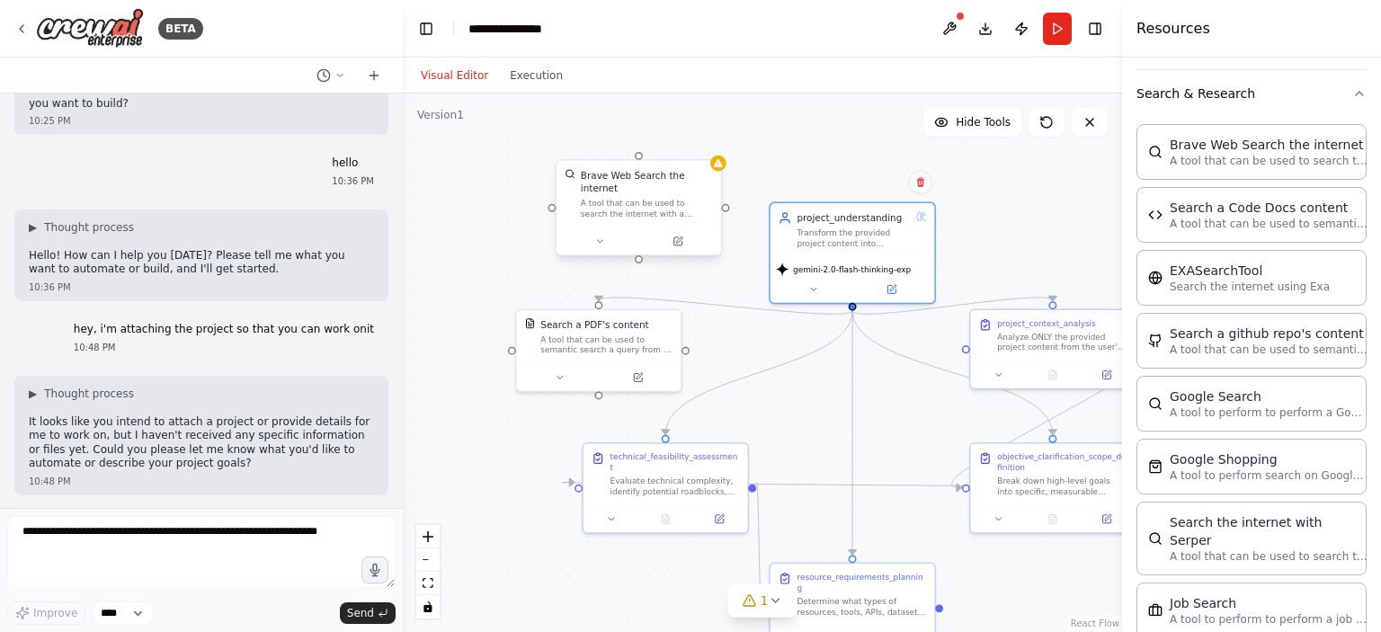
drag, startPoint x: 694, startPoint y: 177, endPoint x: 724, endPoint y: 204, distance: 40.1
click at [726, 205] on div ".deletable-edge-delete-btn { width: 20px; height: 20px; border: 0px solid #ffff…" at bounding box center [762, 363] width 719 height 539
drag, startPoint x: 723, startPoint y: 201, endPoint x: 855, endPoint y: 297, distance: 163.0
click at [855, 297] on div "project_understanding Transform the provided project content into structured, a…" at bounding box center [941, 416] width 534 height 400
click at [678, 238] on icon at bounding box center [676, 242] width 8 height 8
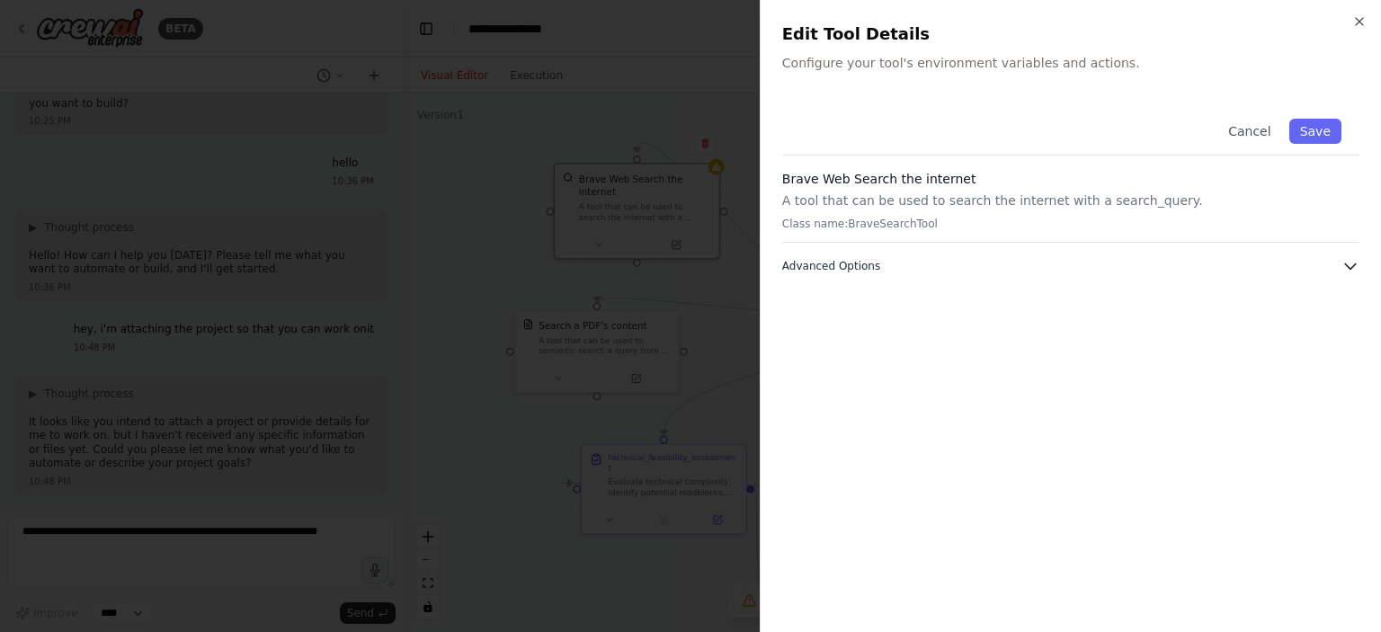
click at [897, 262] on button "Advanced Options" at bounding box center [1070, 266] width 577 height 18
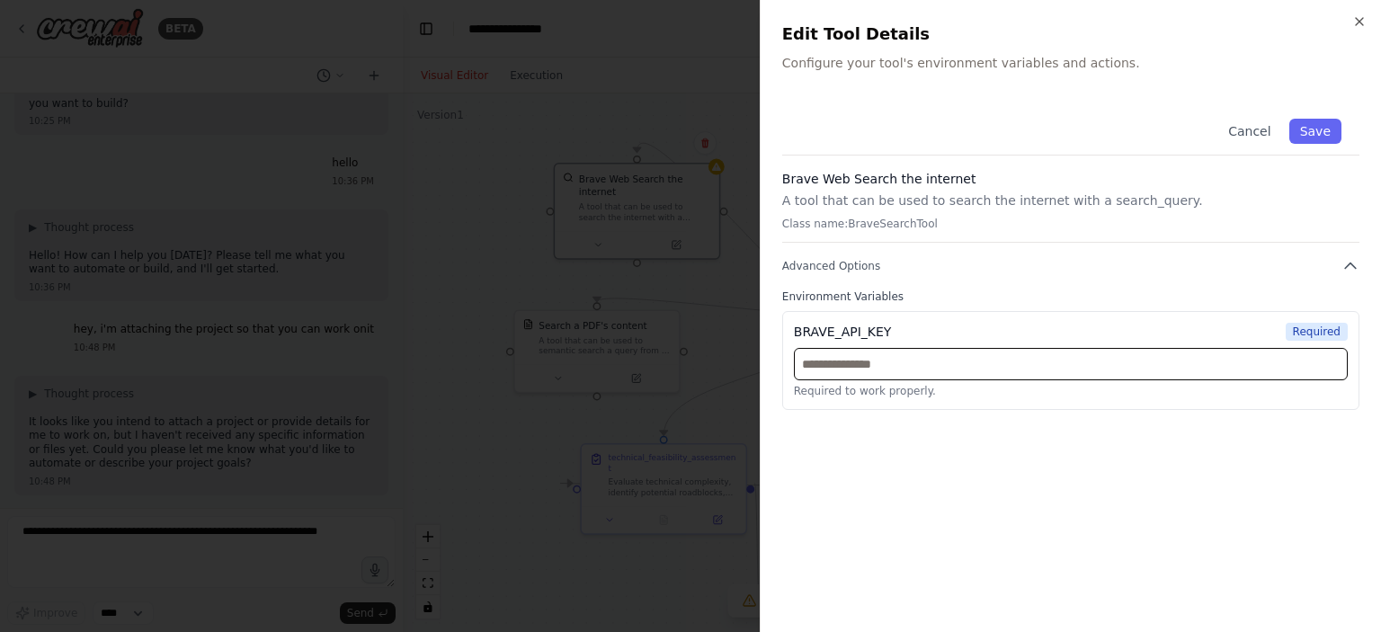
click at [878, 360] on input "text" at bounding box center [1071, 364] width 554 height 32
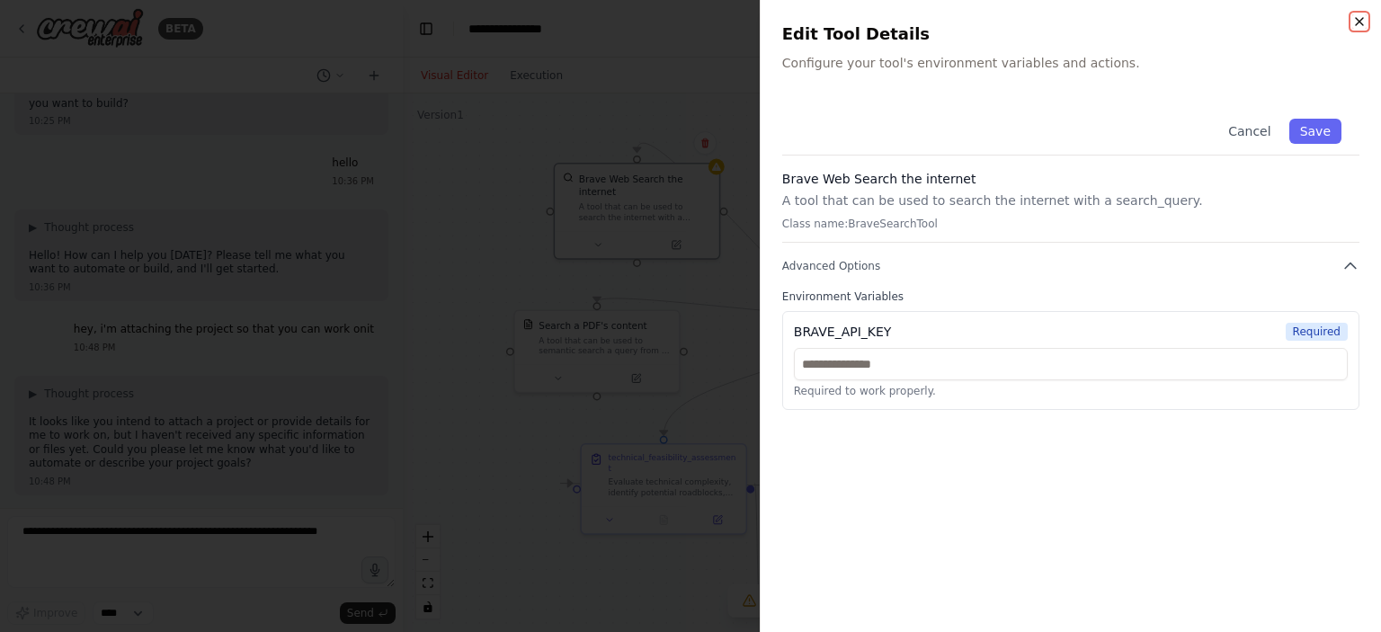
click at [1361, 22] on icon "button" at bounding box center [1359, 21] width 7 height 7
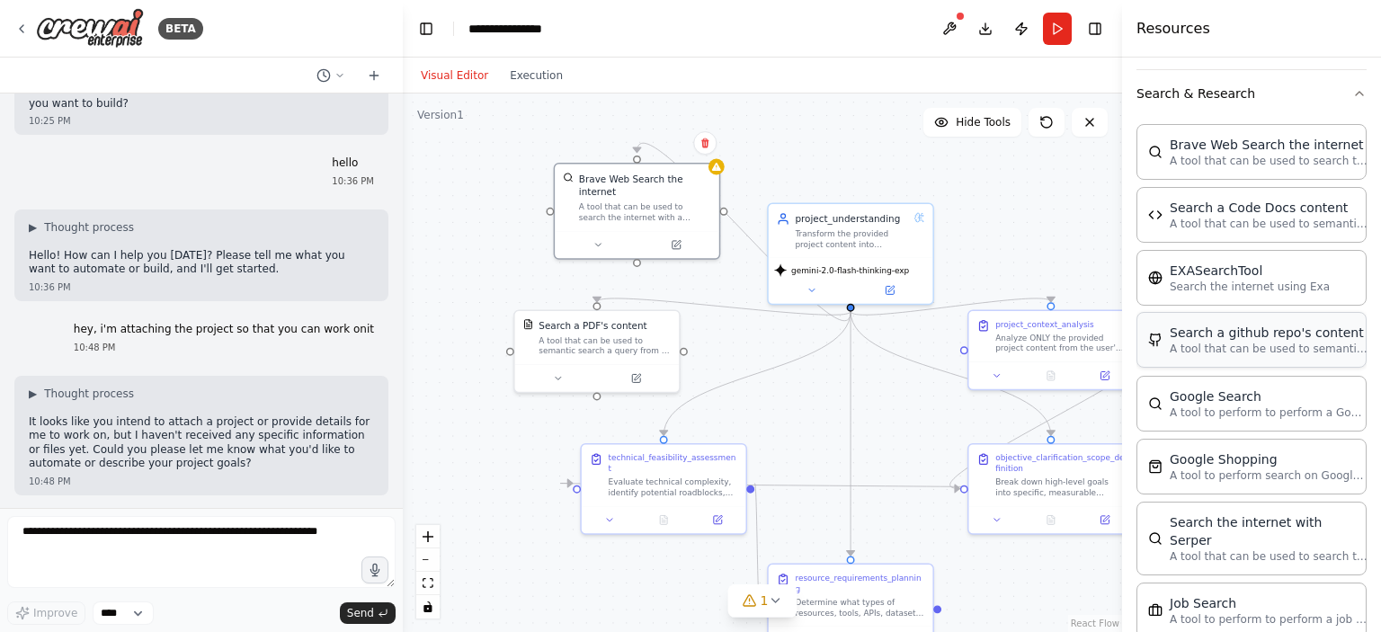
scroll to position [1973, 0]
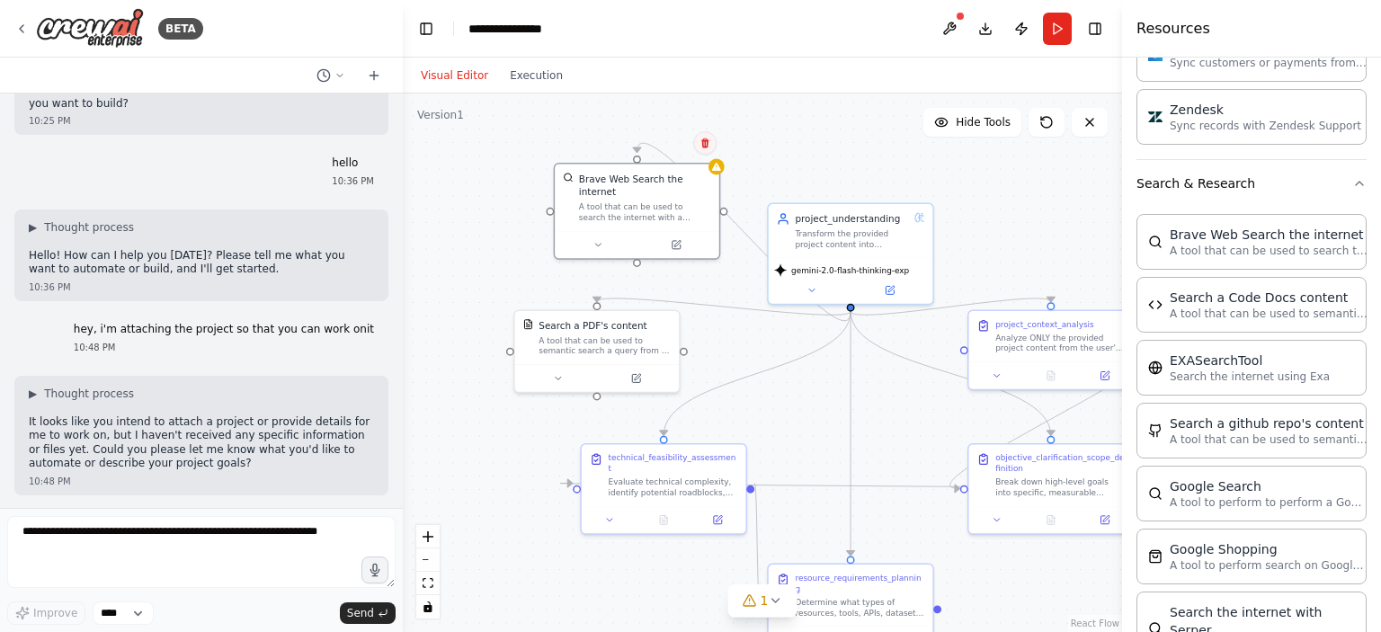
click at [705, 146] on icon at bounding box center [704, 143] width 7 height 10
click at [658, 142] on button "Confirm" at bounding box center [654, 143] width 64 height 22
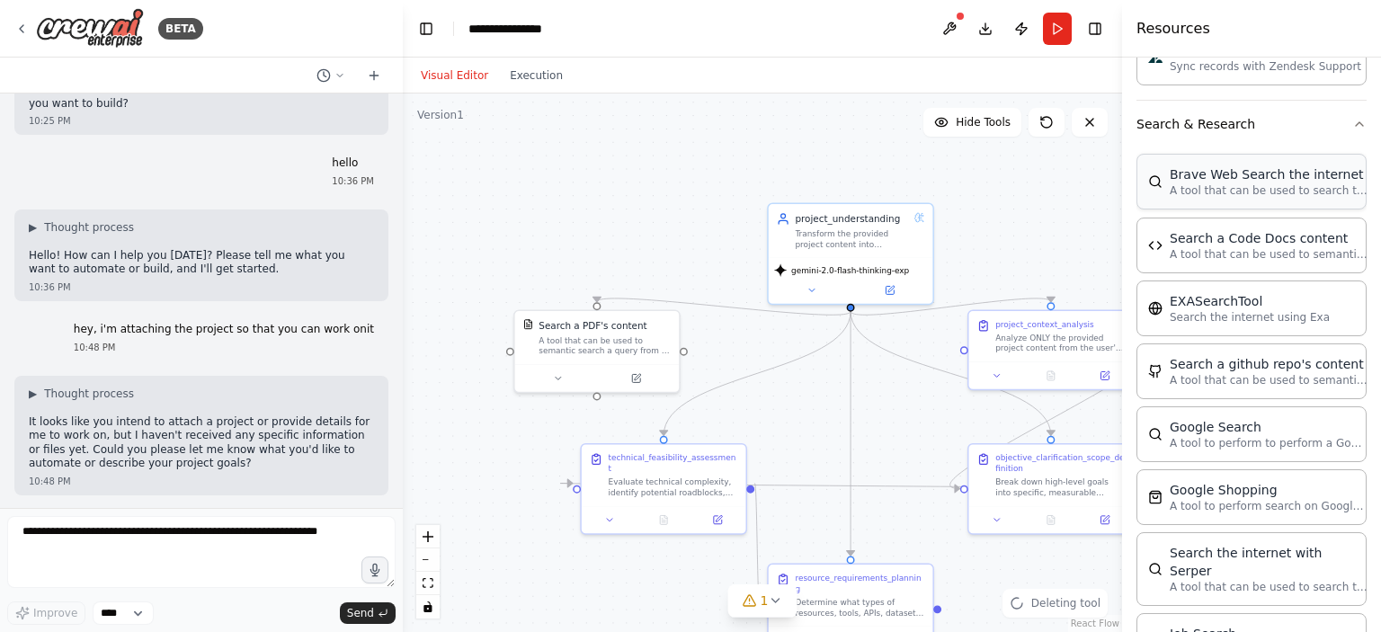
scroll to position [2063, 0]
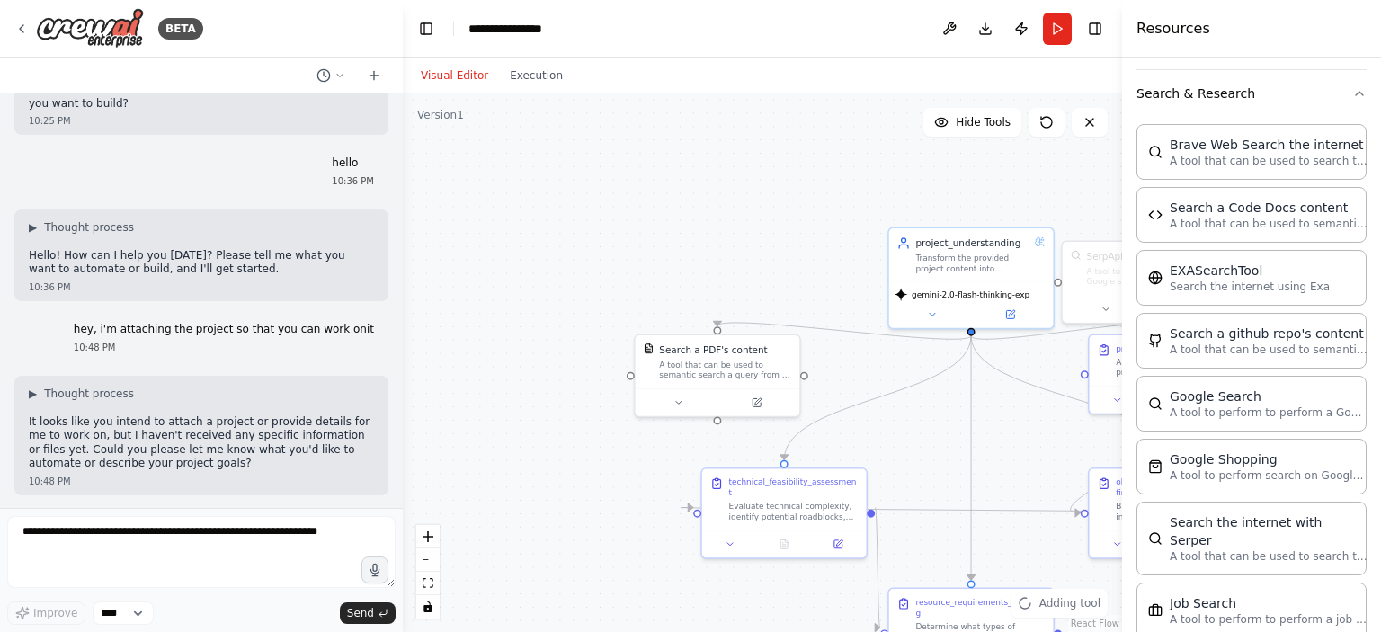
drag, startPoint x: 755, startPoint y: 131, endPoint x: 911, endPoint y: 169, distance: 160.1
click at [911, 169] on div ".deletable-edge-delete-btn { width: 20px; height: 20px; border: 0px solid #ffff…" at bounding box center [762, 363] width 719 height 539
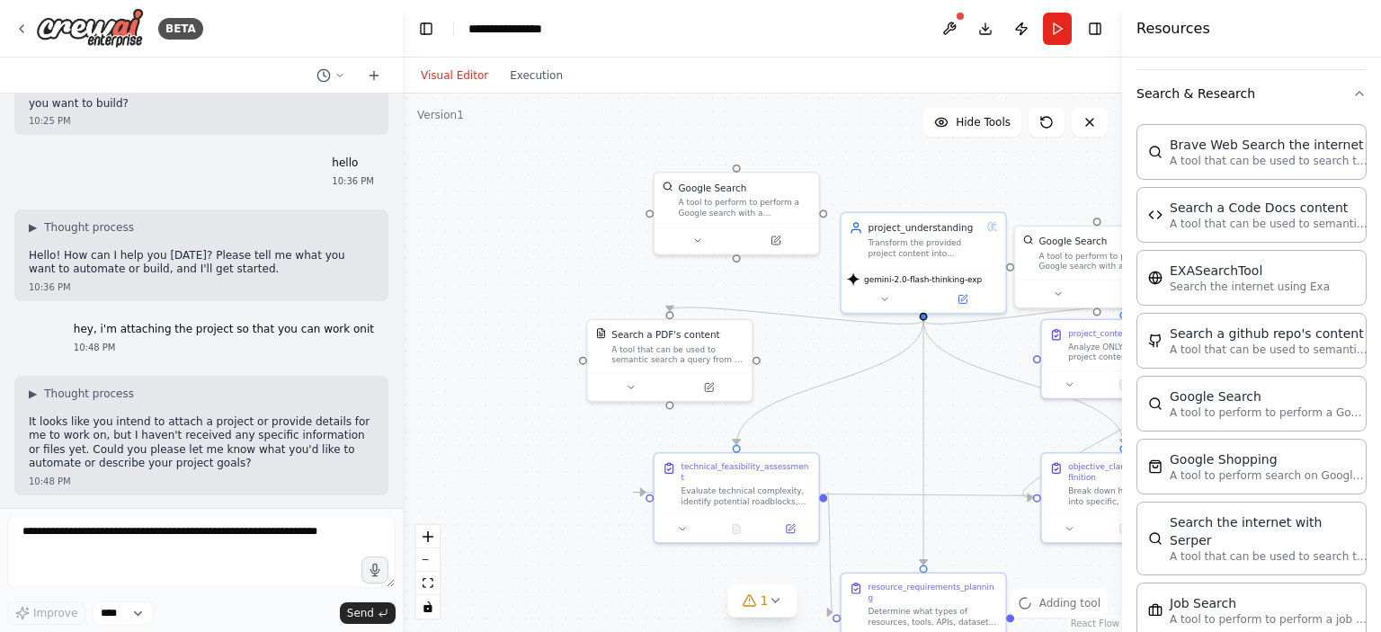
drag, startPoint x: 507, startPoint y: 211, endPoint x: 407, endPoint y: 172, distance: 107.4
click at [407, 172] on div ".deletable-edge-delete-btn { width: 20px; height: 20px; border: 0px solid #ffff…" at bounding box center [762, 363] width 719 height 539
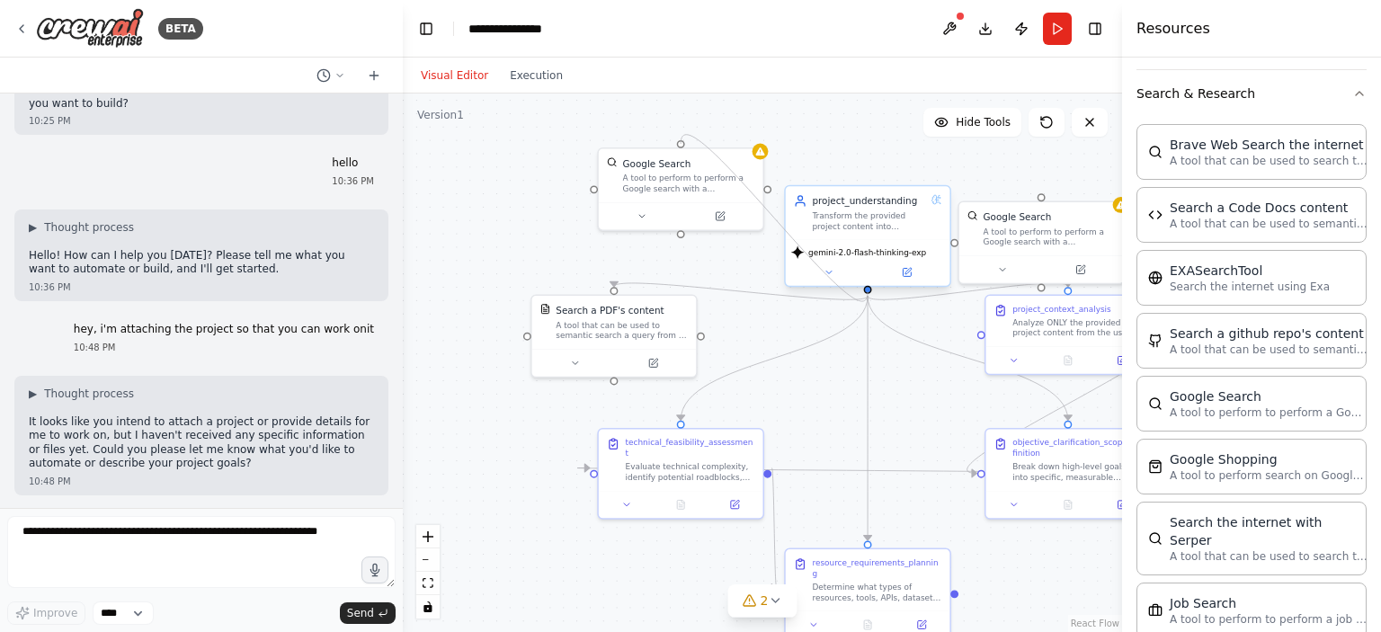
drag, startPoint x: 680, startPoint y: 228, endPoint x: 869, endPoint y: 290, distance: 198.5
click at [869, 290] on div "project_understanding Transform the provided project content into structured, a…" at bounding box center [958, 401] width 534 height 400
click at [728, 212] on button at bounding box center [721, 214] width 76 height 16
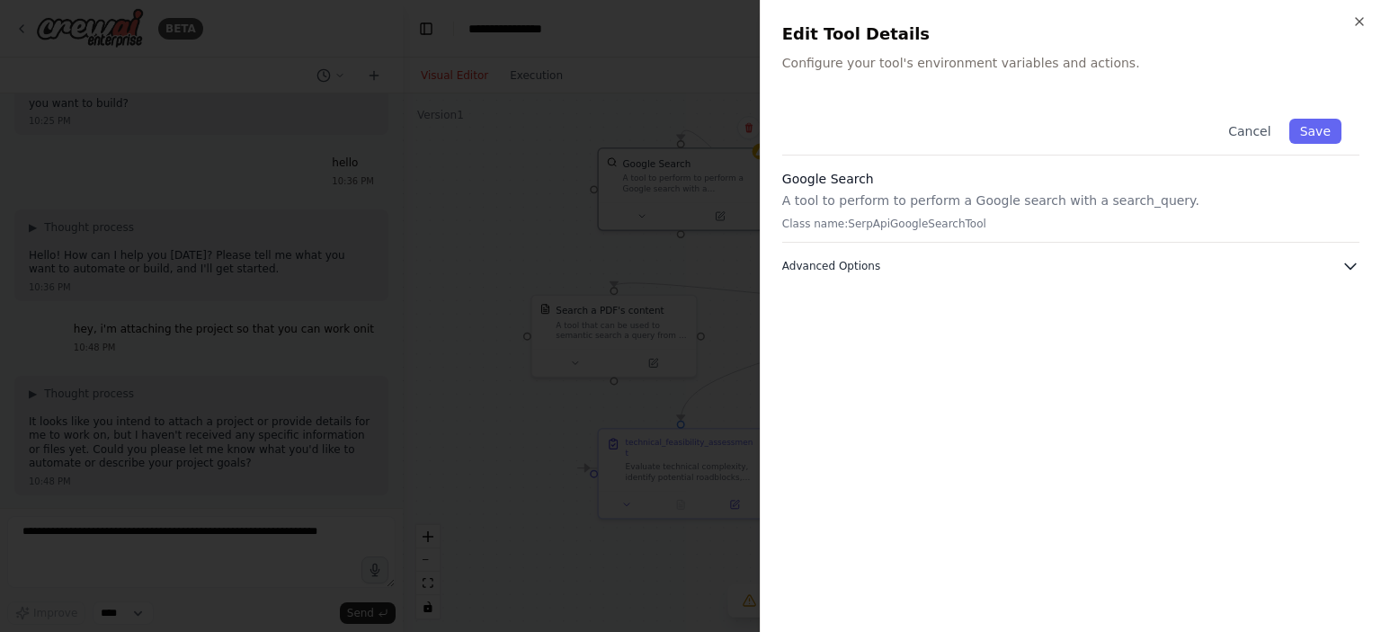
click at [844, 269] on span "Advanced Options" at bounding box center [831, 266] width 98 height 14
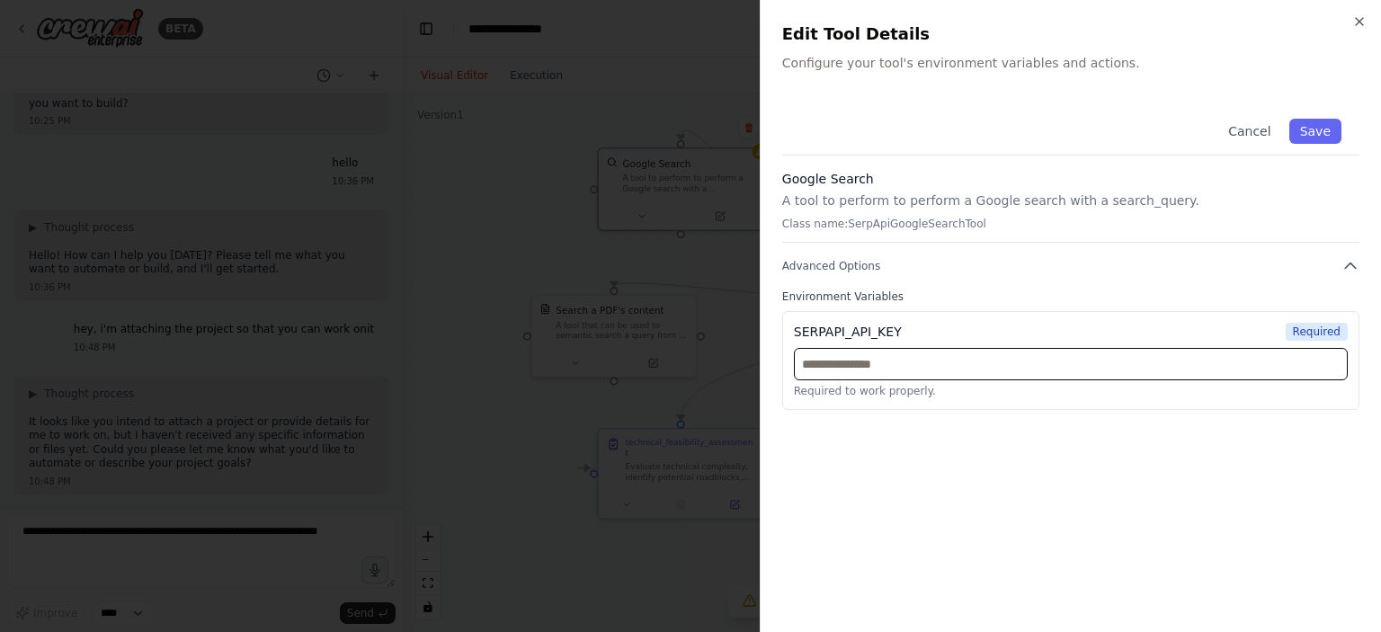
click at [850, 377] on input "text" at bounding box center [1071, 364] width 554 height 32
paste input "**********"
type input "**********"
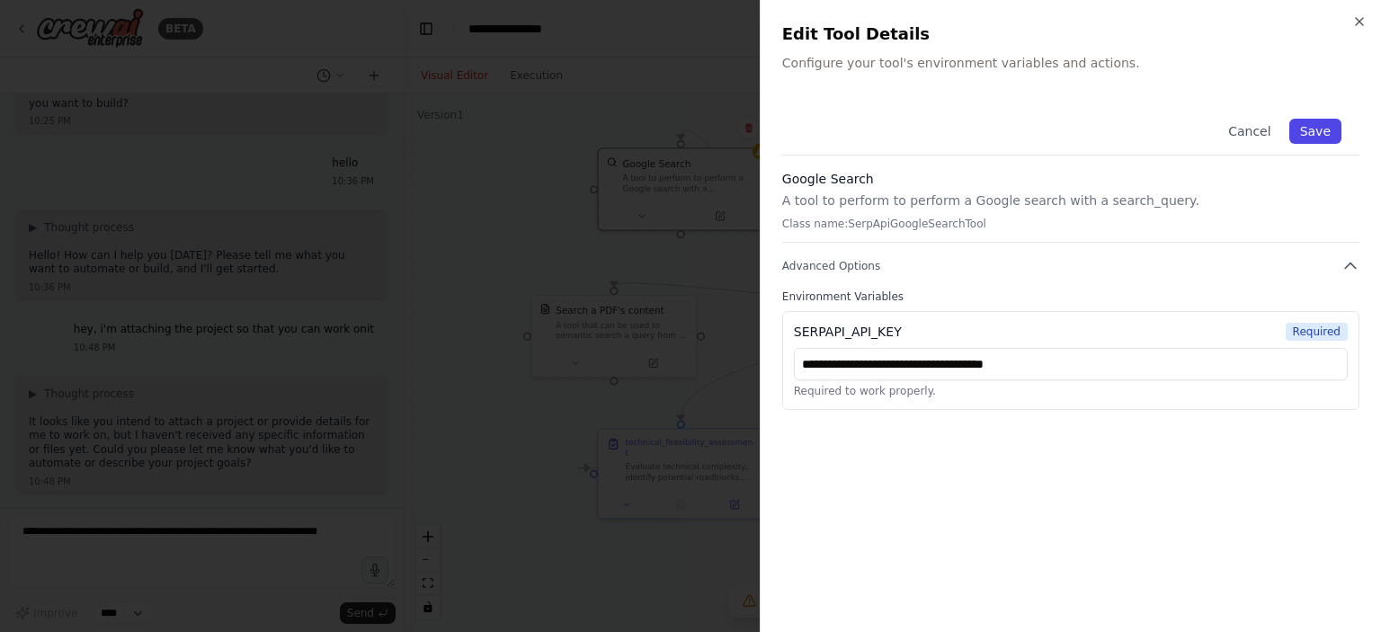
click at [1300, 129] on button "Save" at bounding box center [1316, 131] width 52 height 25
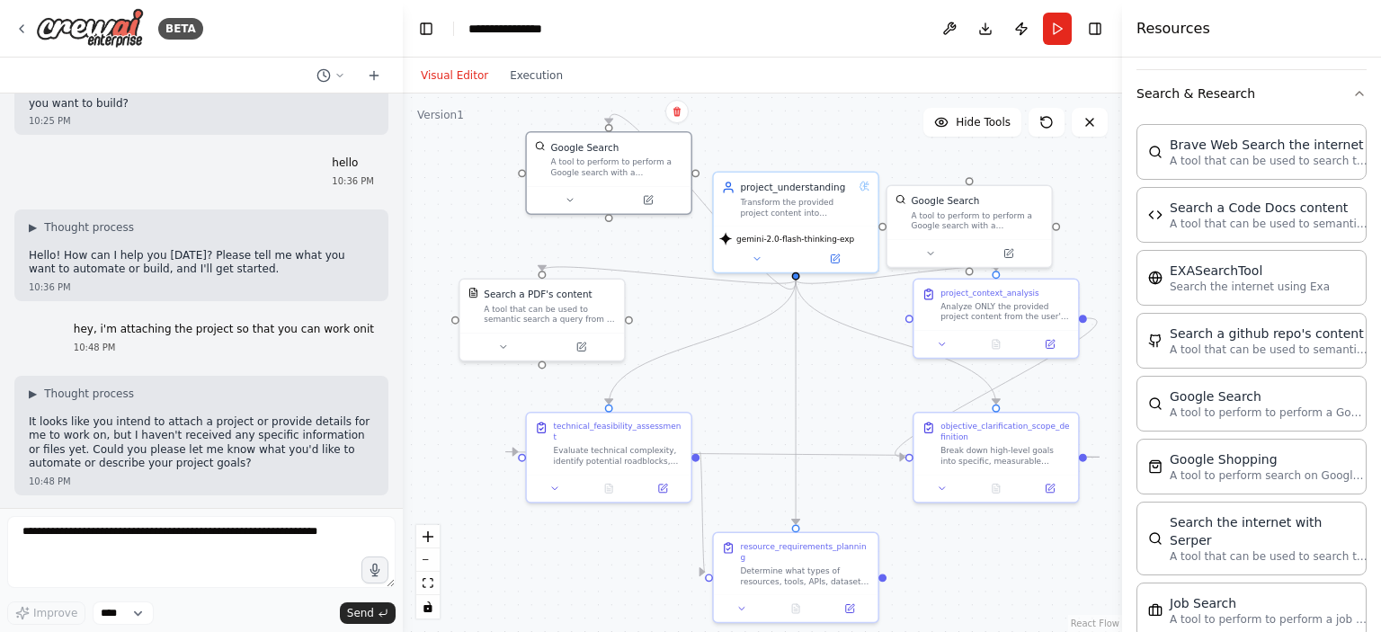
drag, startPoint x: 558, startPoint y: 187, endPoint x: 468, endPoint y: 171, distance: 91.4
click at [468, 171] on div ".deletable-edge-delete-btn { width: 20px; height: 20px; border: 0px solid #ffff…" at bounding box center [762, 363] width 719 height 539
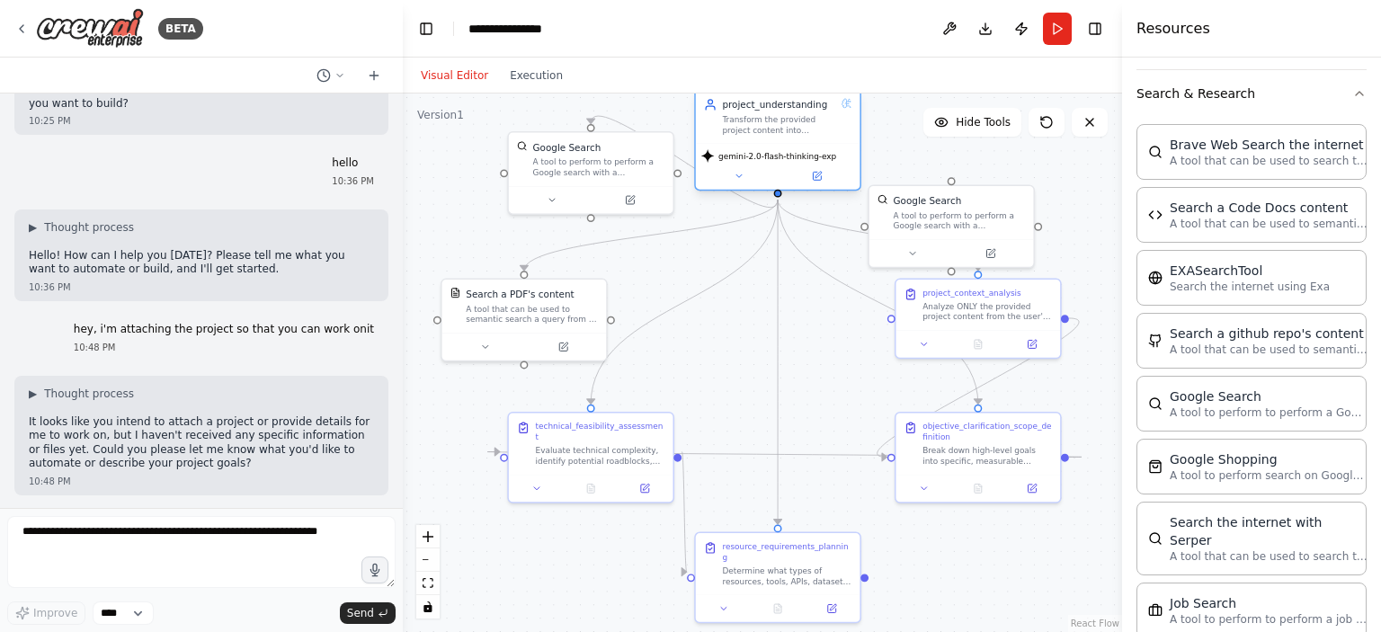
drag, startPoint x: 787, startPoint y: 210, endPoint x: 784, endPoint y: 137, distance: 72.9
click at [784, 137] on div "project_understanding Transform the provided project content into structured, a…" at bounding box center [778, 116] width 165 height 53
drag, startPoint x: 615, startPoint y: 169, endPoint x: 578, endPoint y: 208, distance: 53.4
click at [578, 208] on div "A tool to perform to perform a Google search with a search_query." at bounding box center [559, 205] width 132 height 22
drag, startPoint x: 578, startPoint y: 208, endPoint x: 571, endPoint y: 196, distance: 13.7
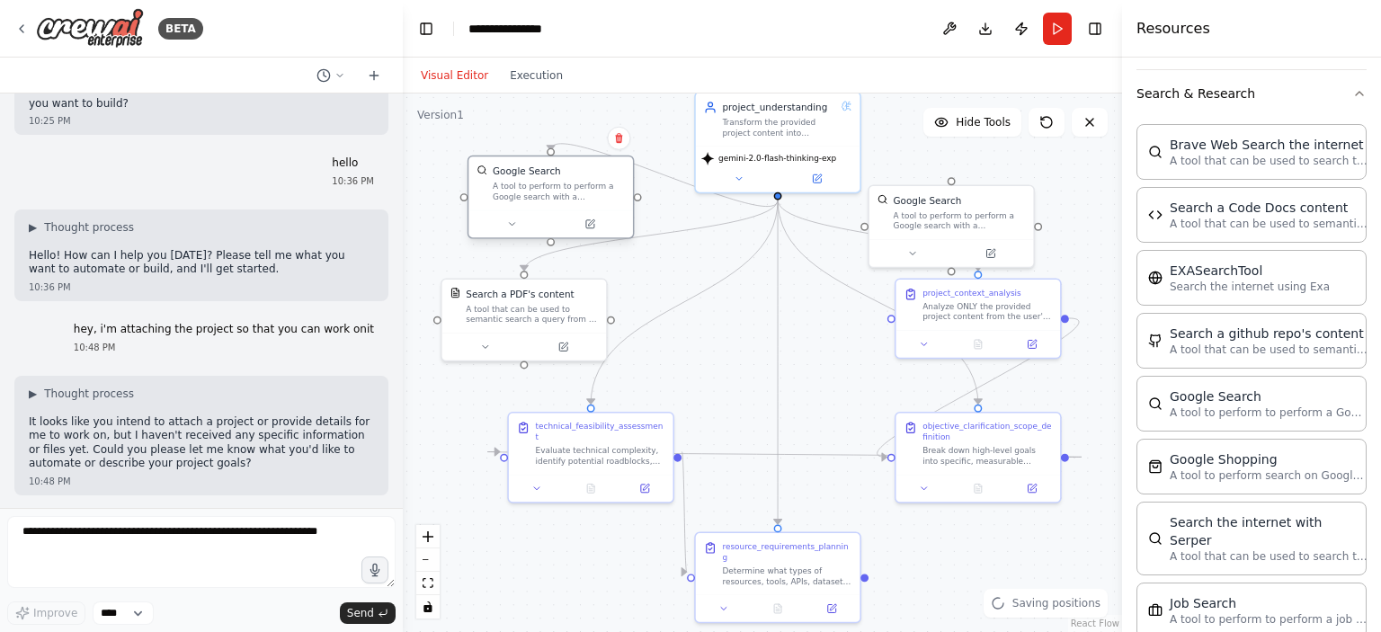
click at [571, 196] on div "A tool to perform to perform a Google search with a search_query." at bounding box center [559, 192] width 132 height 22
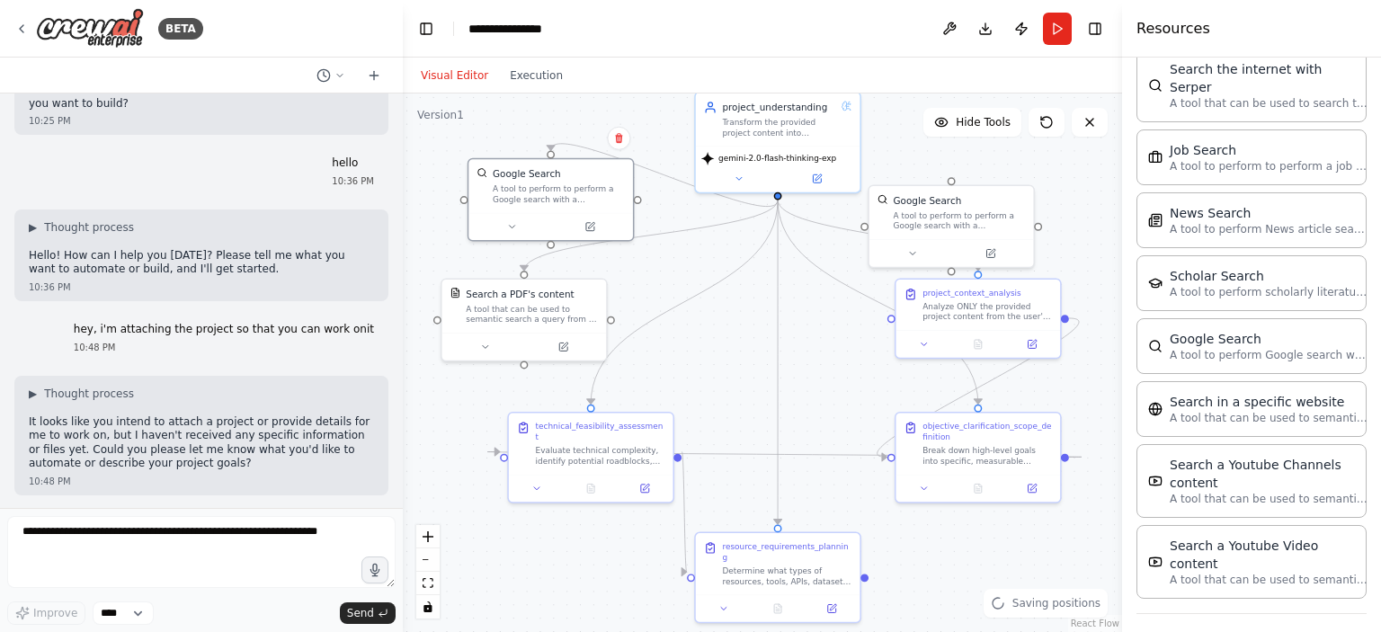
scroll to position [2522, 0]
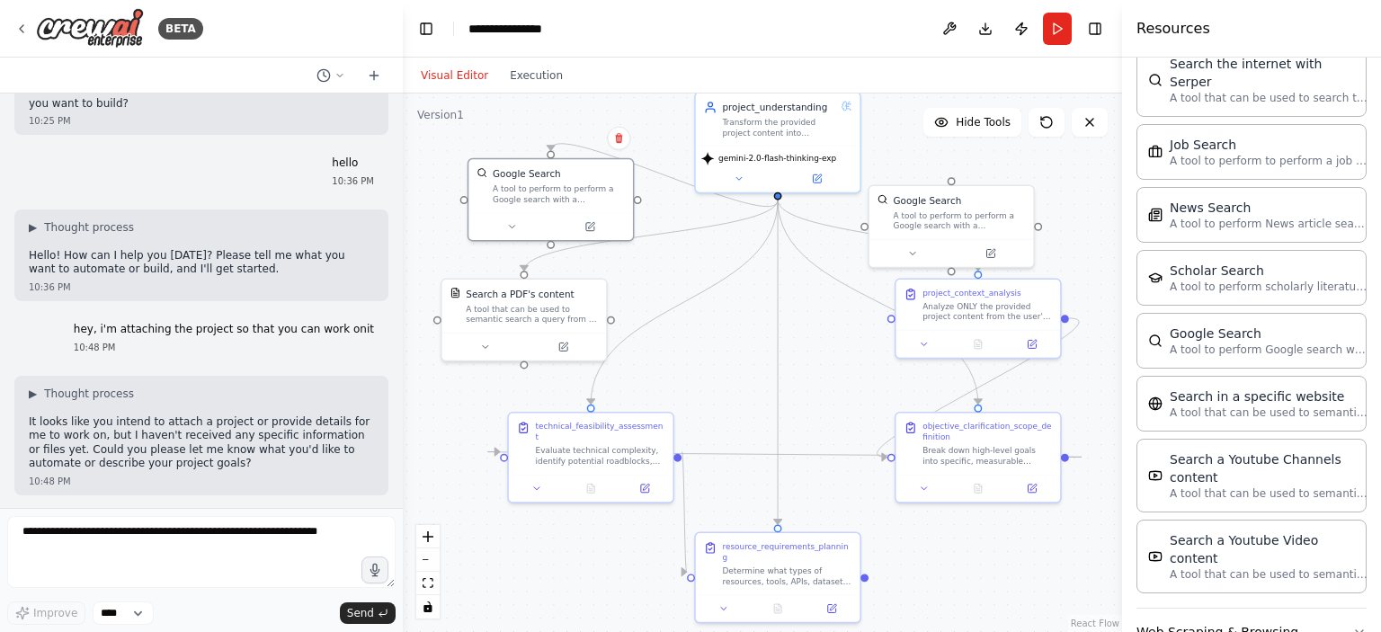
click at [1312, 609] on button "Web Scraping & Browsing" at bounding box center [1252, 632] width 230 height 47
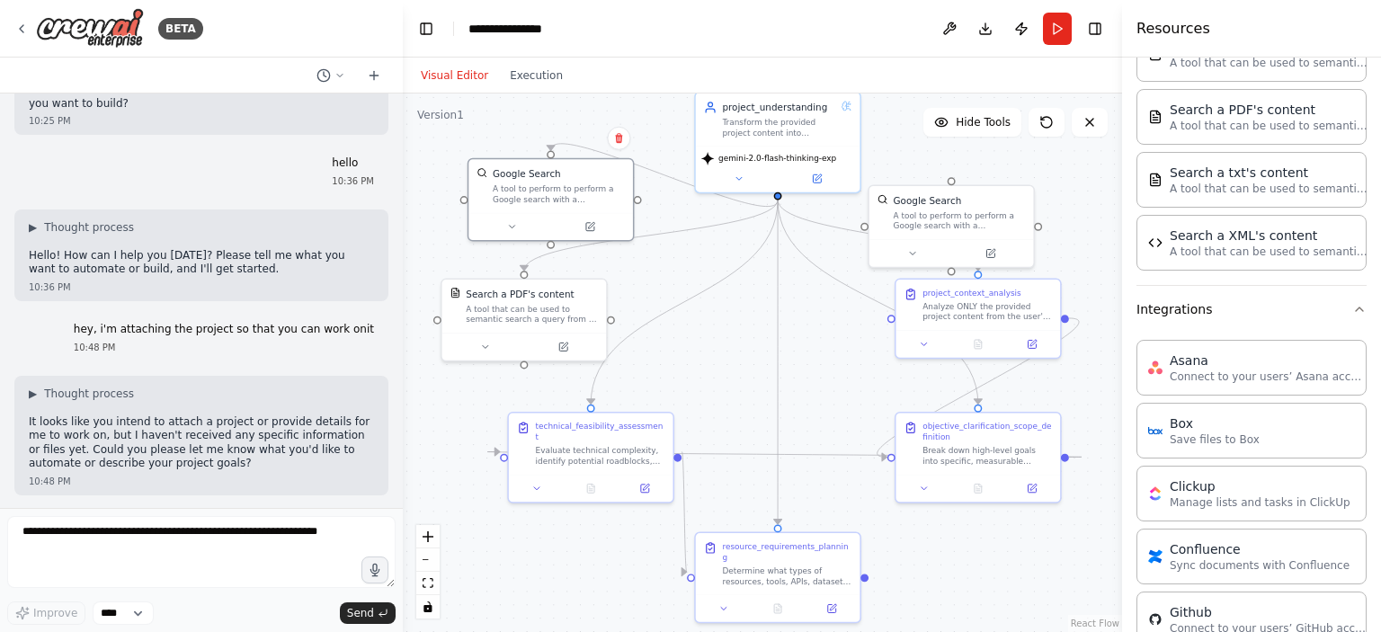
scroll to position [0, 0]
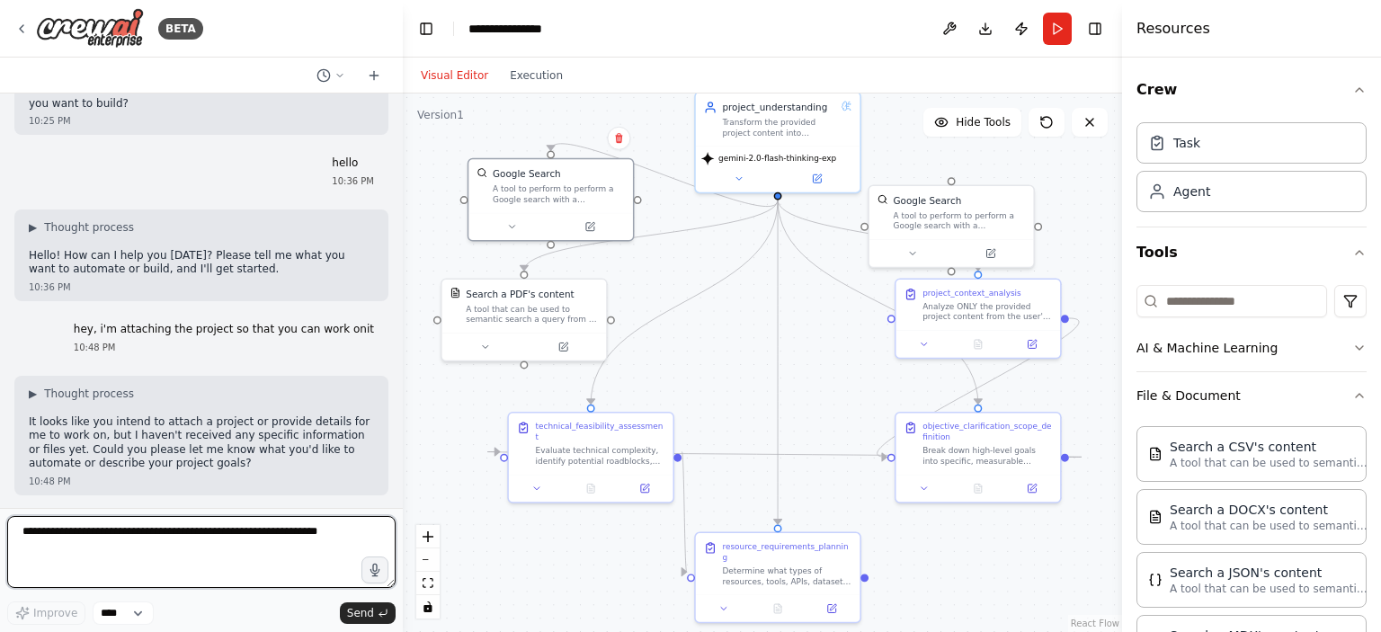
click at [120, 546] on textarea at bounding box center [201, 552] width 388 height 72
paste textarea "**********"
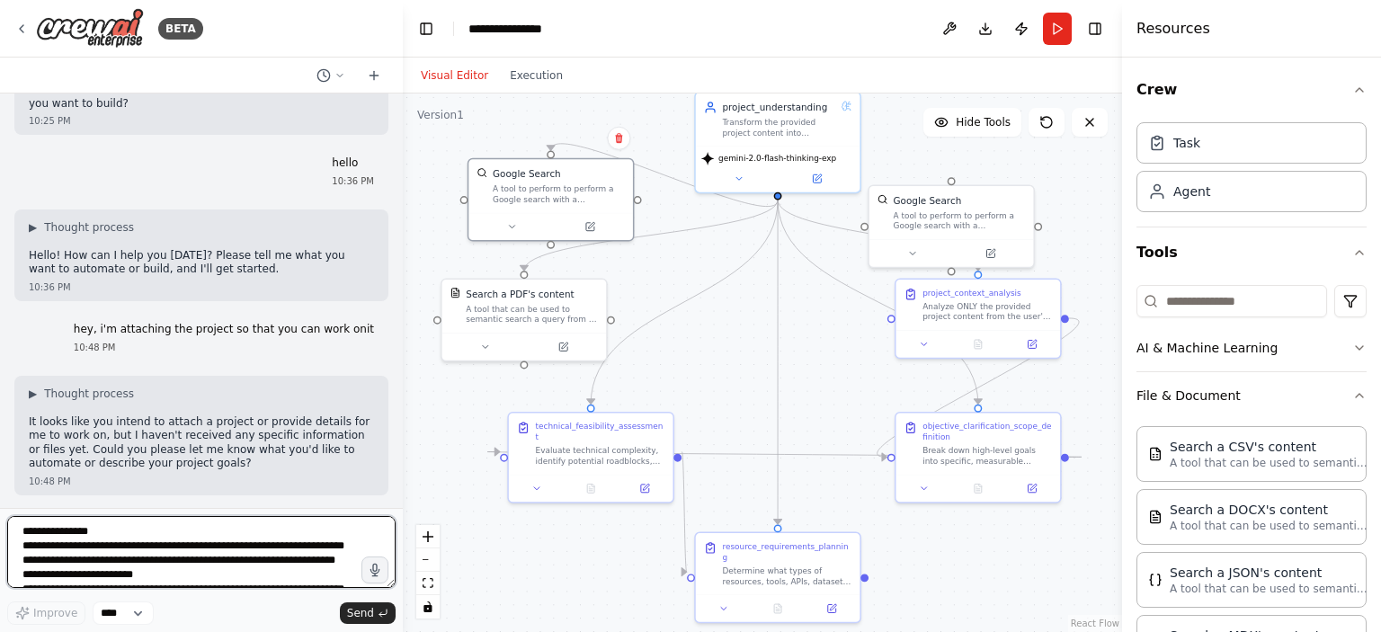
scroll to position [1015, 0]
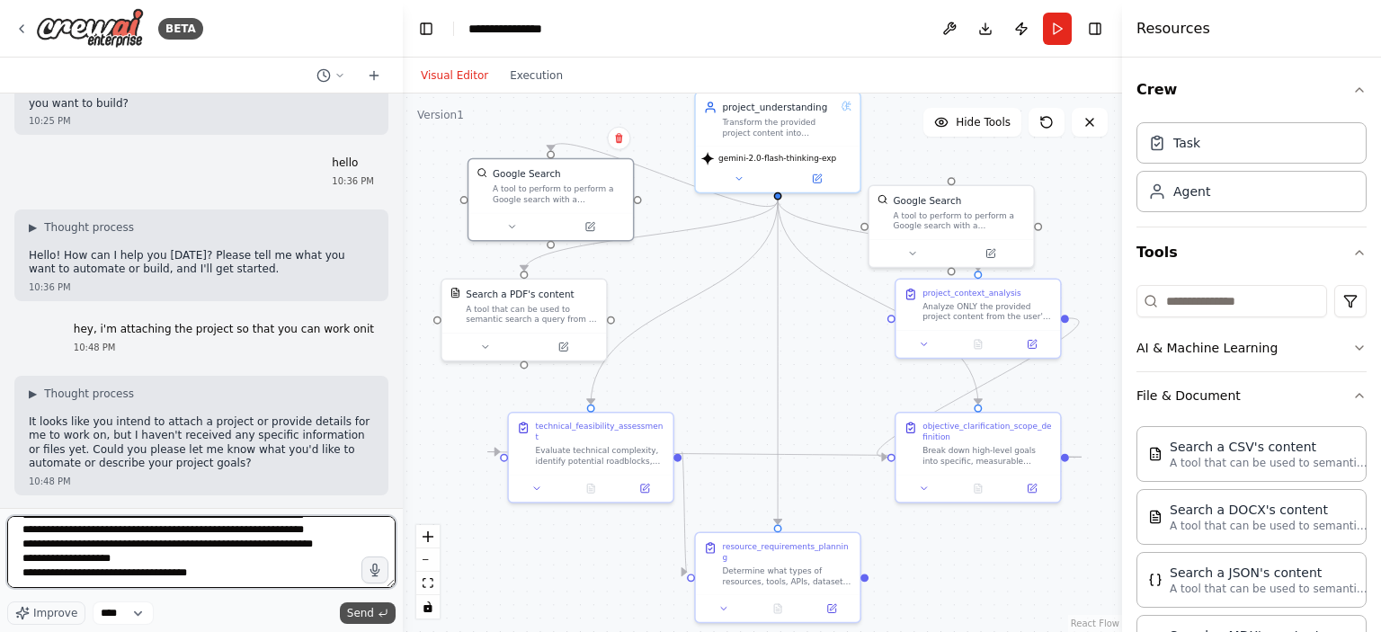
type textarea "**********"
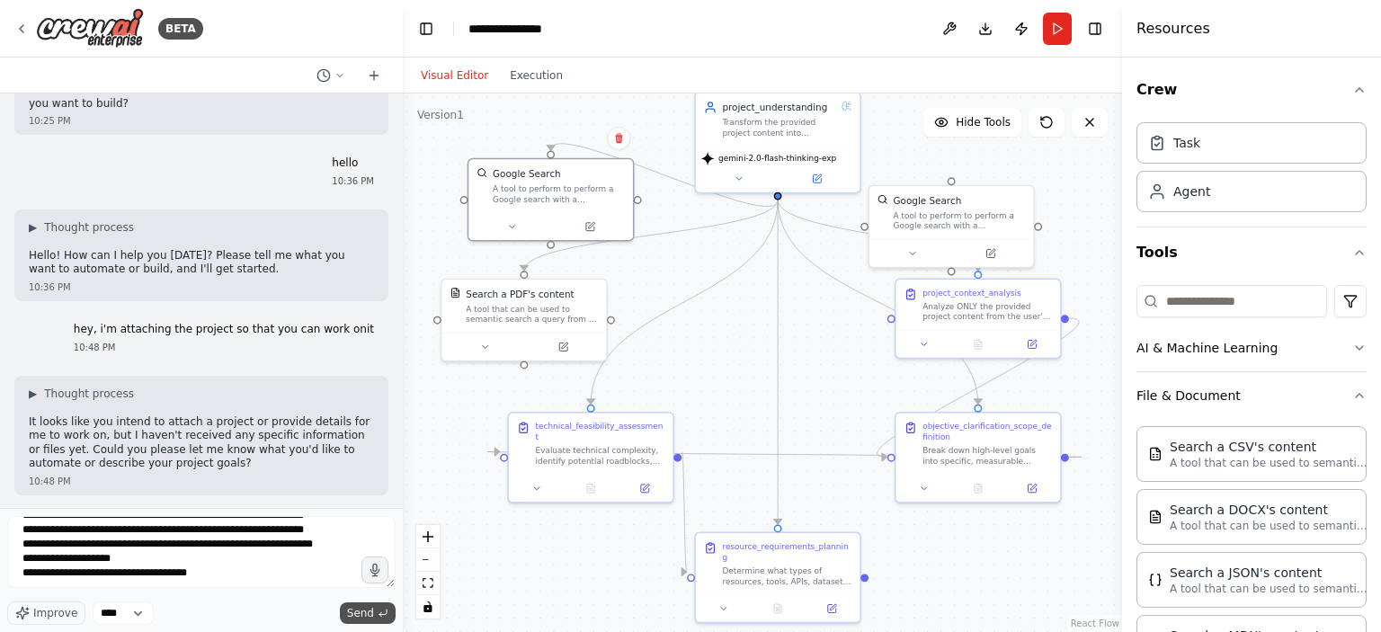
click at [368, 609] on span "Send" at bounding box center [360, 613] width 27 height 14
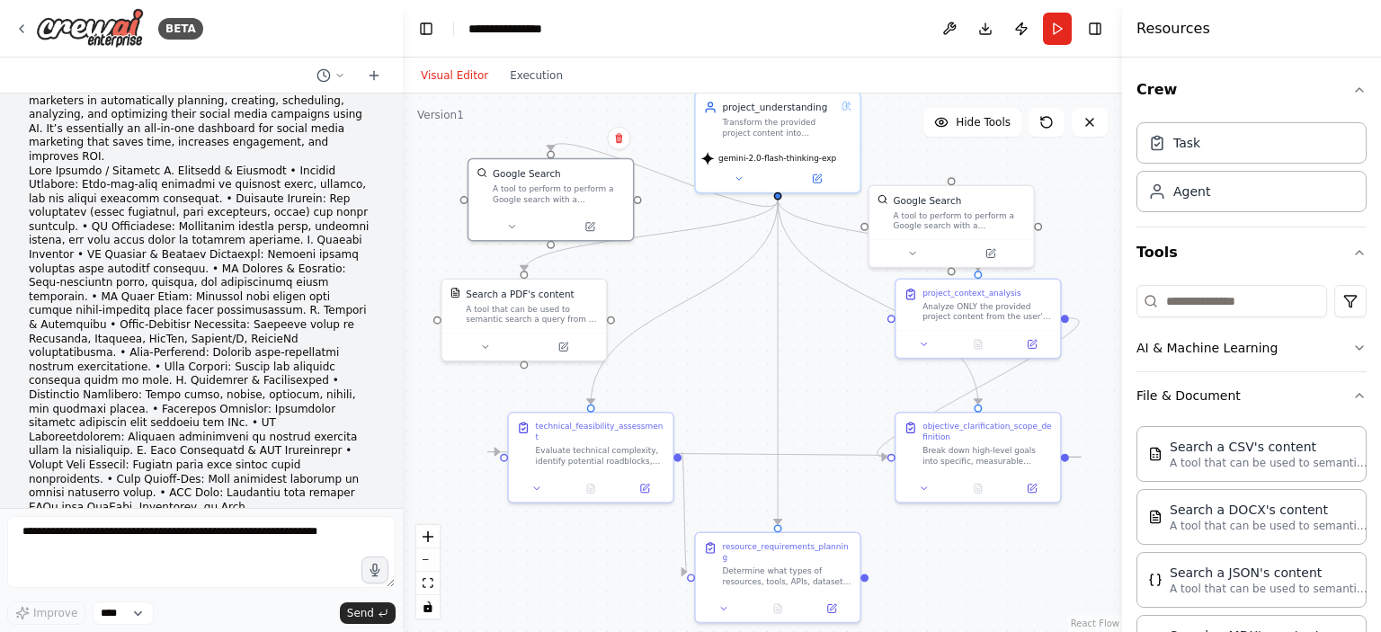
scroll to position [784, 0]
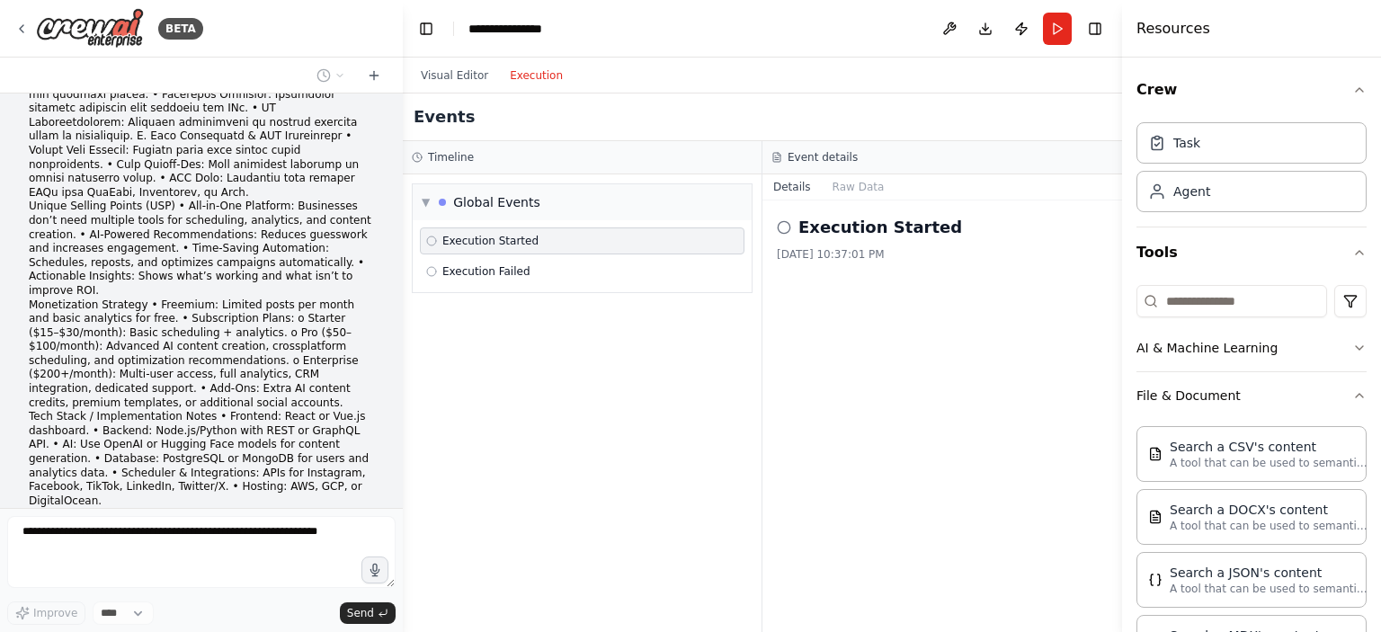
click at [516, 80] on button "Execution" at bounding box center [536, 76] width 75 height 22
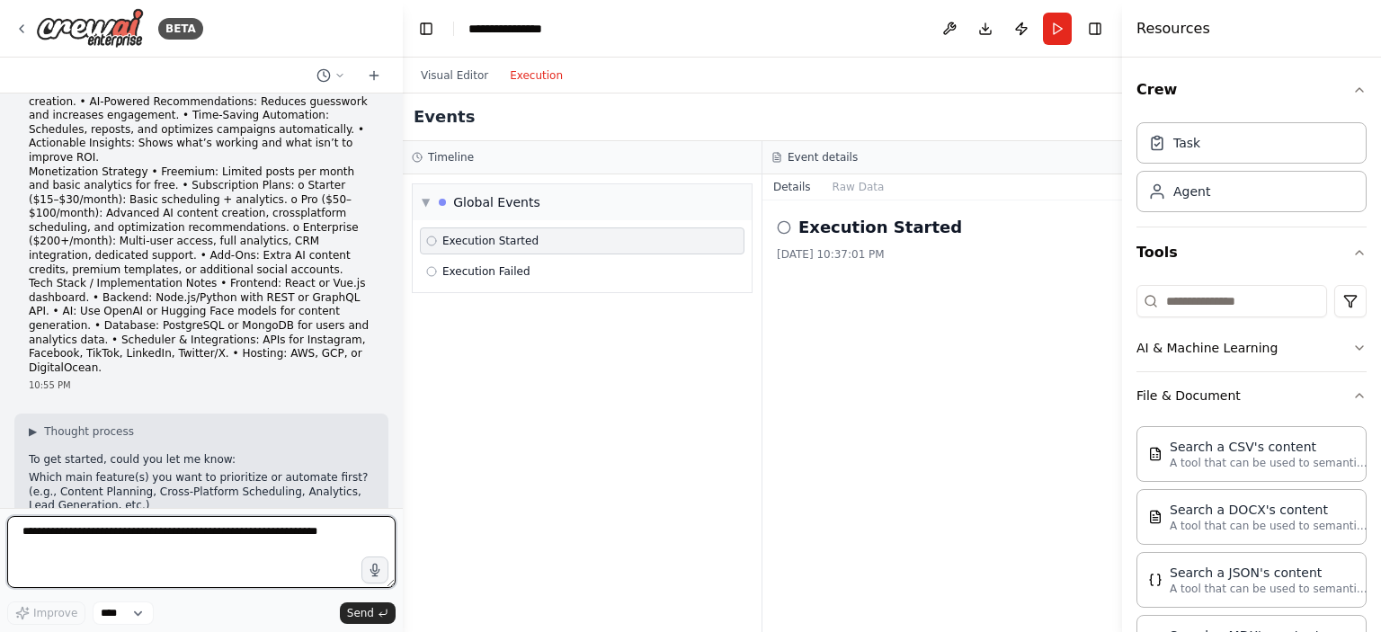
scroll to position [932, 0]
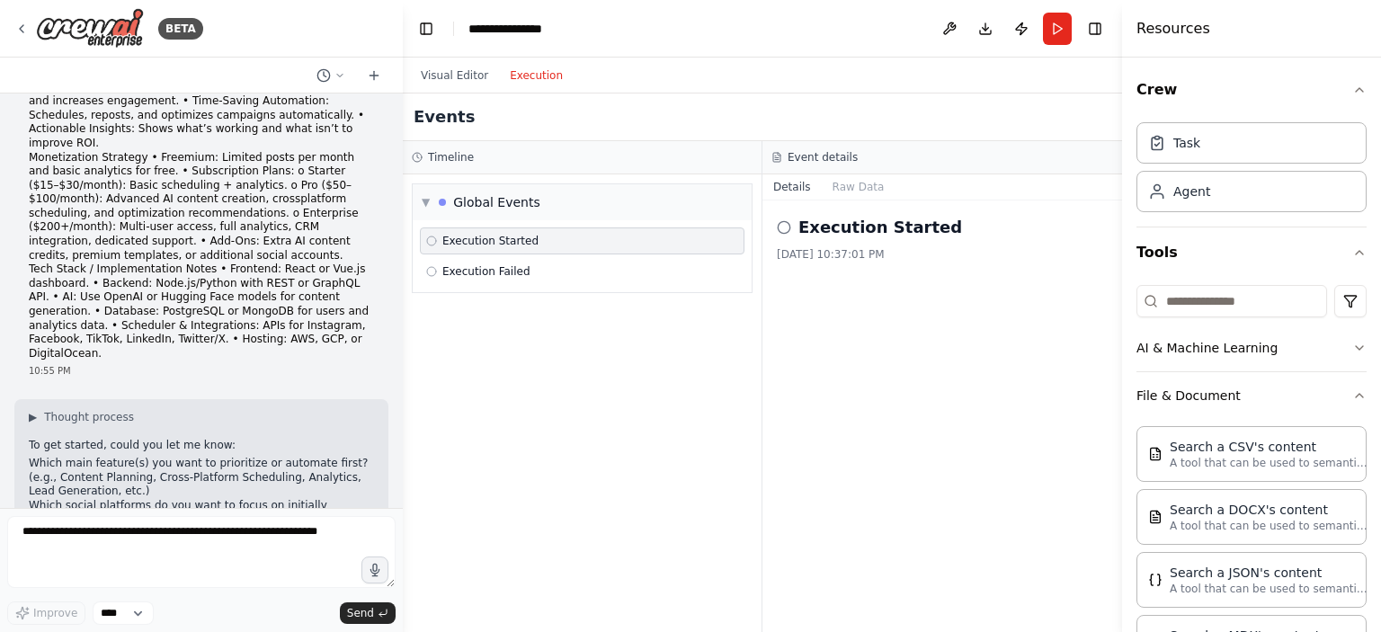
click at [434, 239] on icon at bounding box center [431, 241] width 11 height 11
click at [438, 264] on div "Execution Failed" at bounding box center [478, 271] width 104 height 14
click at [433, 244] on circle at bounding box center [431, 241] width 9 height 9
click at [848, 179] on button "Raw Data" at bounding box center [859, 186] width 74 height 25
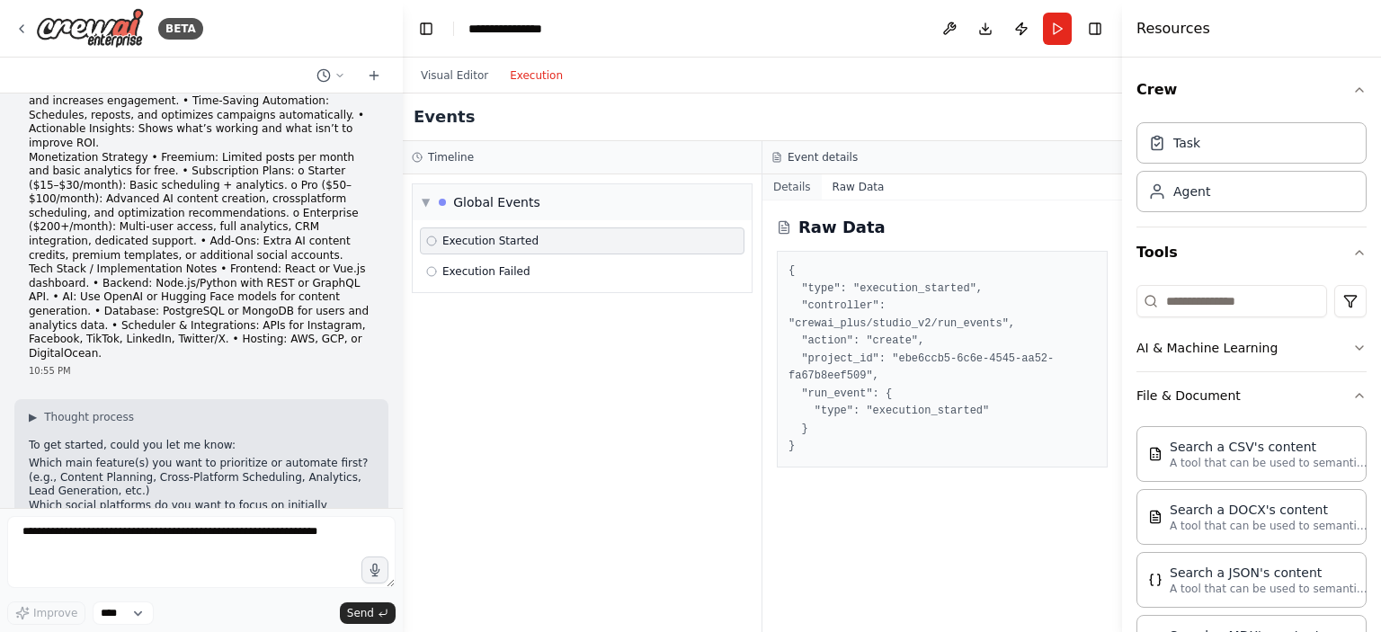
click at [796, 193] on button "Details" at bounding box center [792, 186] width 59 height 25
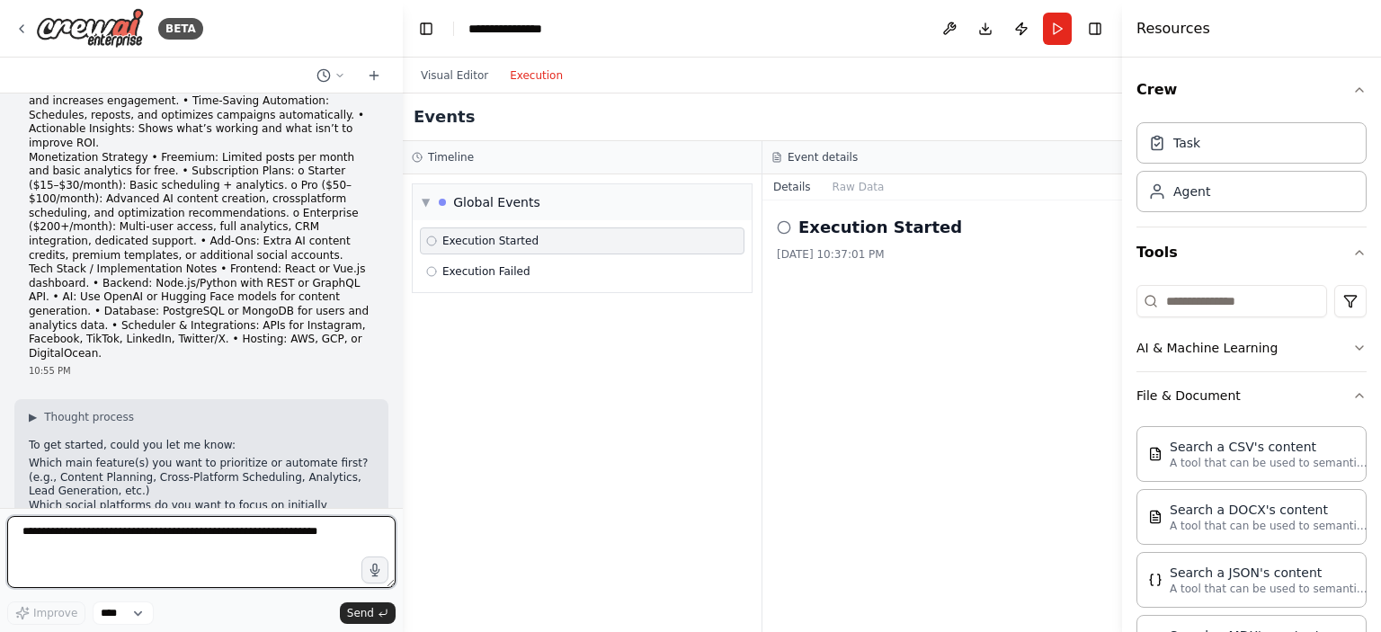
click at [116, 541] on textarea at bounding box center [201, 552] width 388 height 72
type textarea "**********"
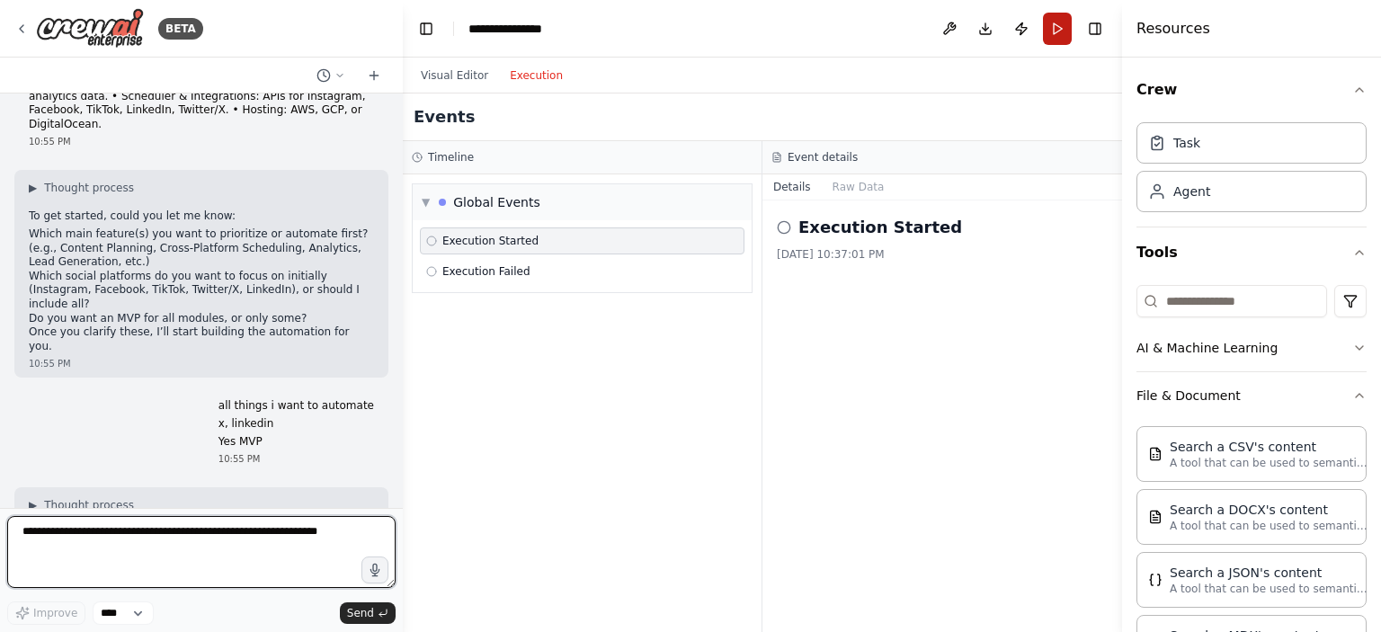
scroll to position [1174, 0]
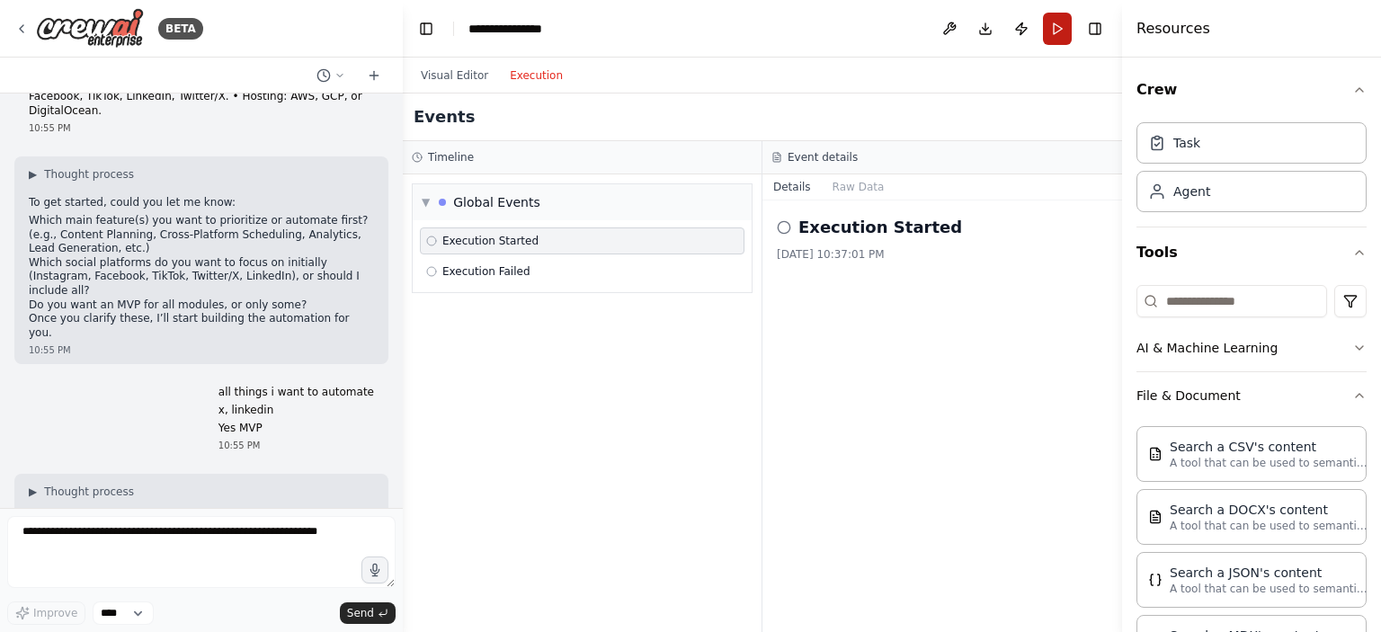
click at [1056, 26] on button "Run" at bounding box center [1057, 29] width 29 height 32
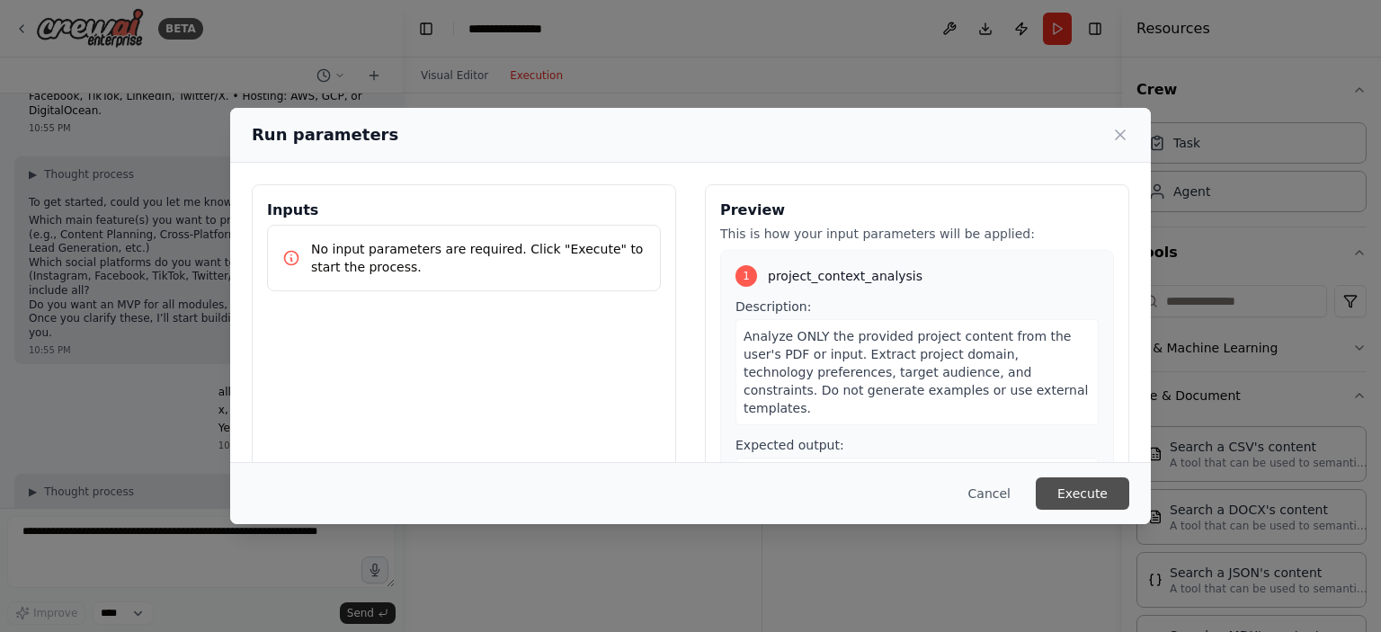
click at [1086, 493] on button "Execute" at bounding box center [1083, 494] width 94 height 32
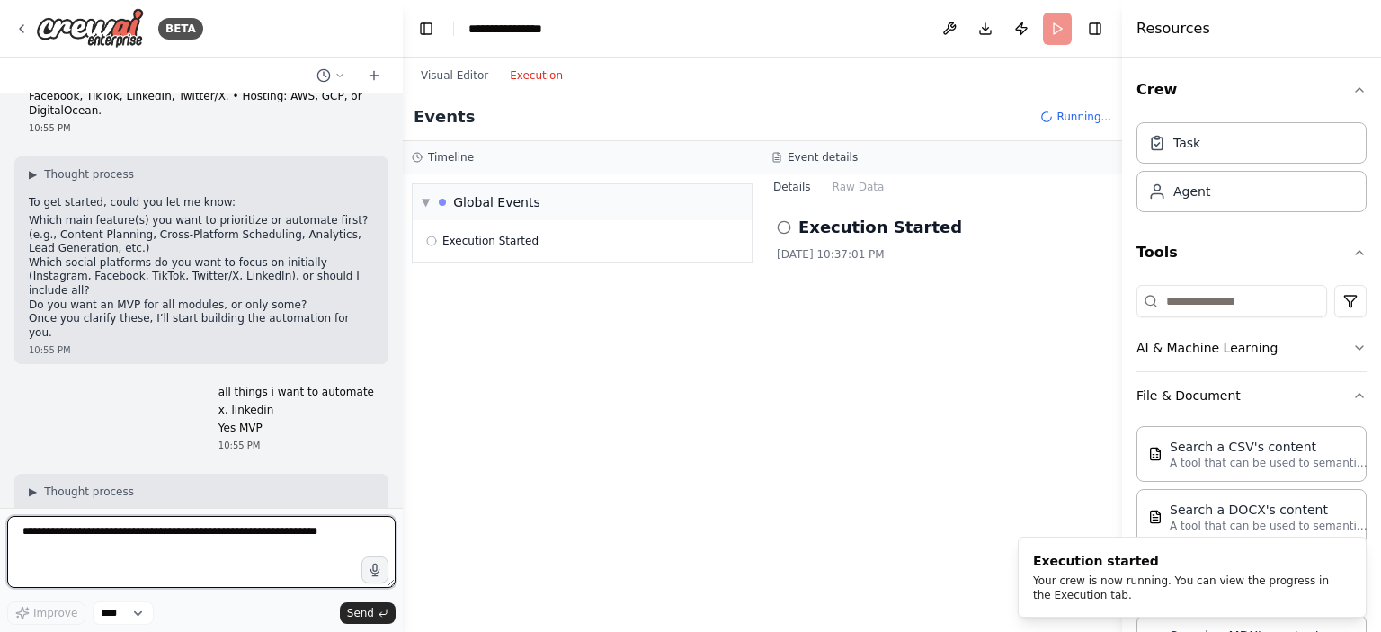
click at [118, 528] on textarea at bounding box center [201, 552] width 388 height 72
paste textarea "**********"
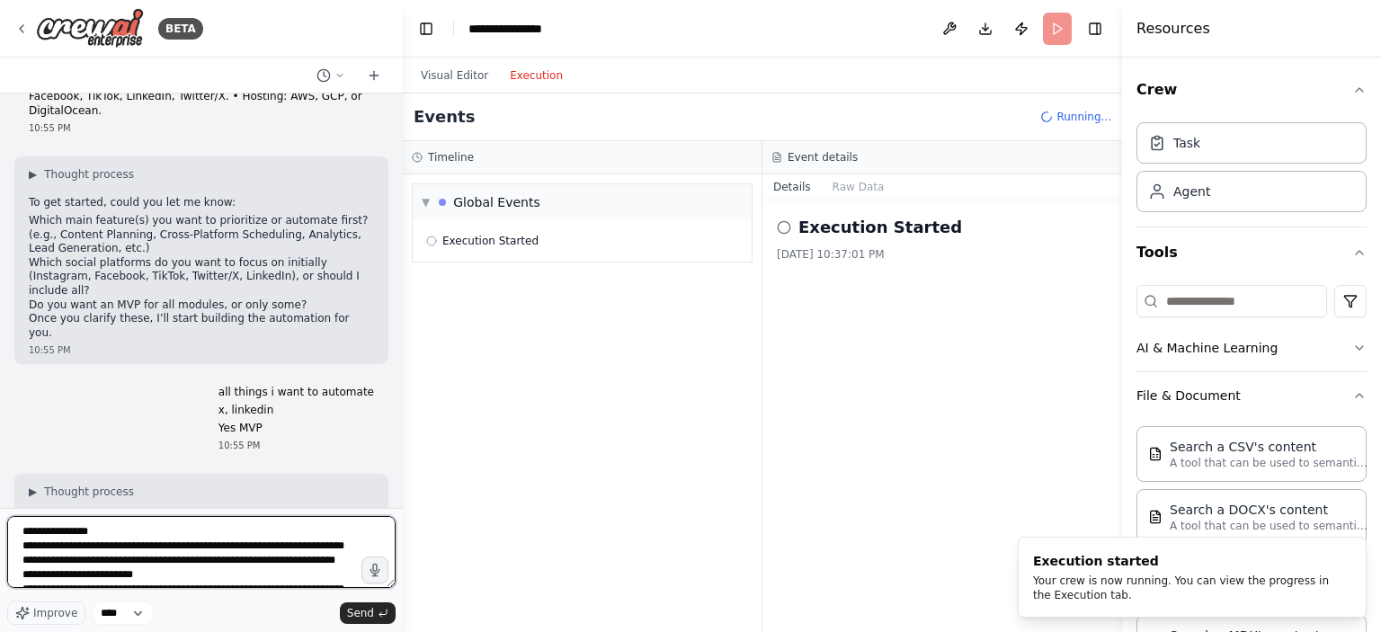
scroll to position [1015, 0]
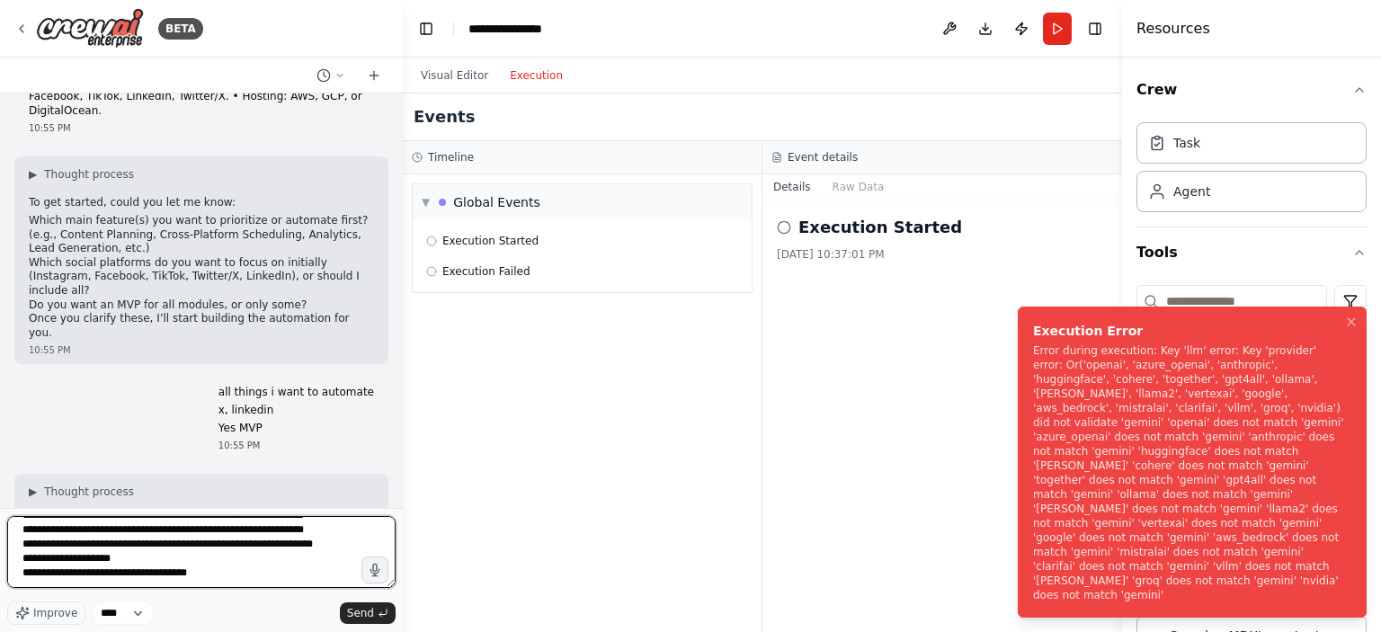
type textarea "**********"
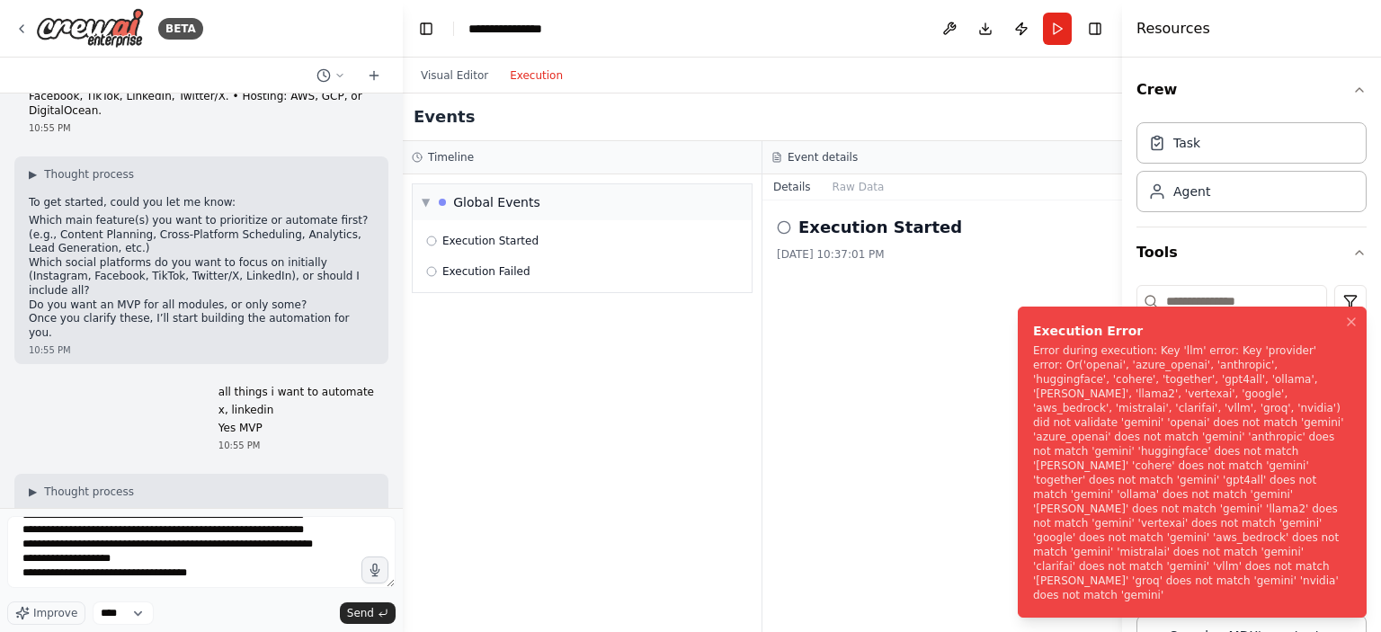
click at [1187, 442] on div "Error during execution: Key 'llm' error: Key 'provider' error: Or('openai', 'az…" at bounding box center [1188, 473] width 311 height 259
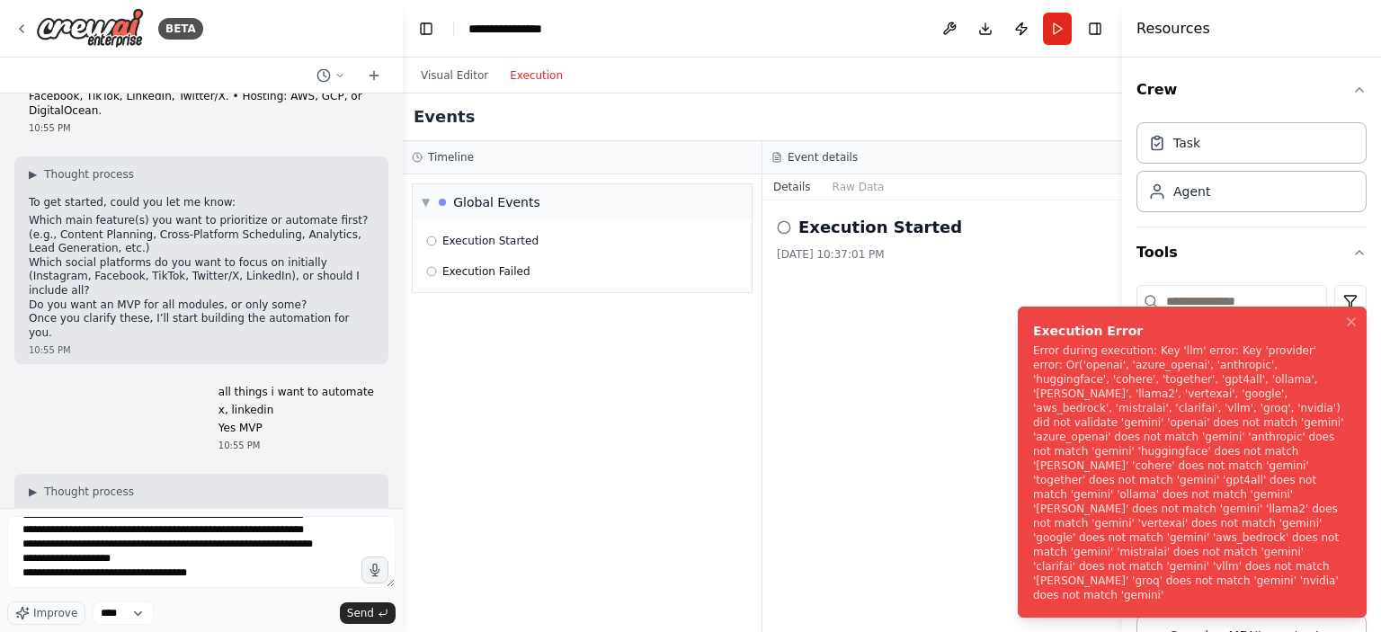
click at [1187, 442] on div "Error during execution: Key 'llm' error: Key 'provider' error: Or('openai', 'az…" at bounding box center [1188, 473] width 311 height 259
drag, startPoint x: 1026, startPoint y: 373, endPoint x: 1185, endPoint y: 558, distance: 243.6
click at [1185, 558] on ol "Execution Error Error during execution: Key 'llm' error: Key 'provider' error: …" at bounding box center [1193, 462] width 378 height 340
drag, startPoint x: 1047, startPoint y: 373, endPoint x: 723, endPoint y: 442, distance: 331.1
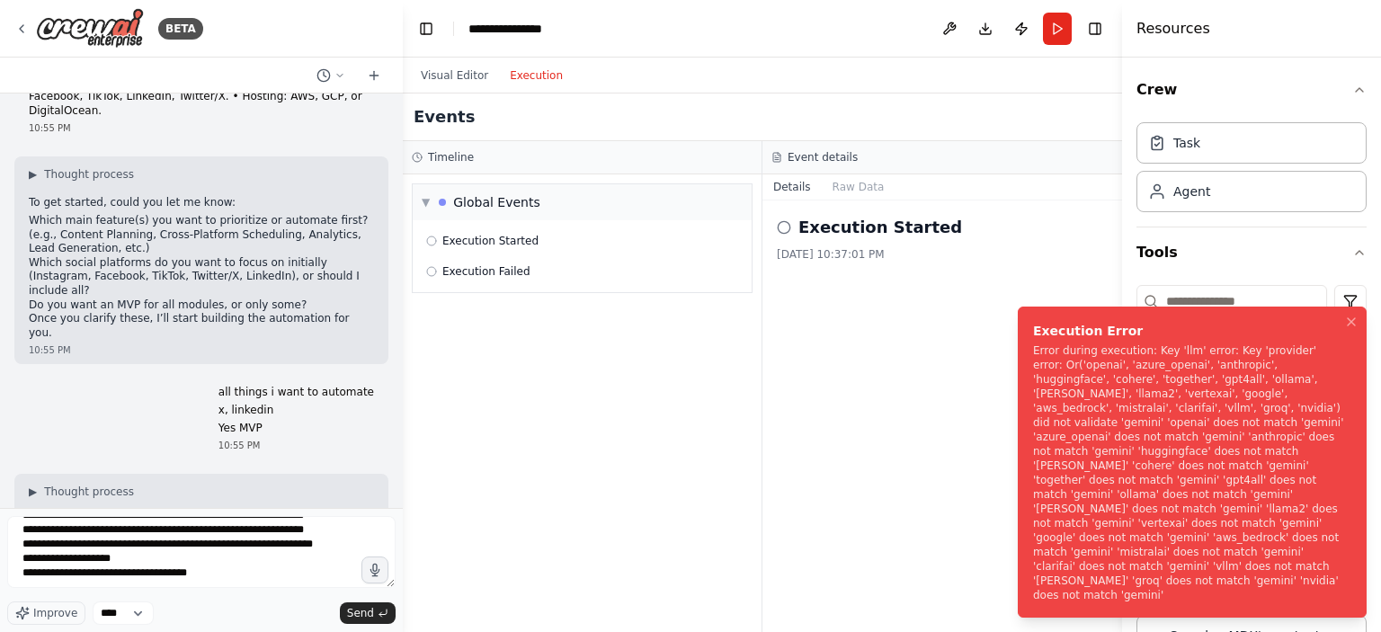
click at [1033, 340] on div "Execution Error" at bounding box center [1188, 331] width 311 height 18
click at [1249, 478] on div "Error during execution: Key 'llm' error: Key 'provider' error: Or('openai', 'az…" at bounding box center [1188, 473] width 311 height 259
click at [1350, 326] on icon "Notifications (F8)" at bounding box center [1351, 321] width 7 height 7
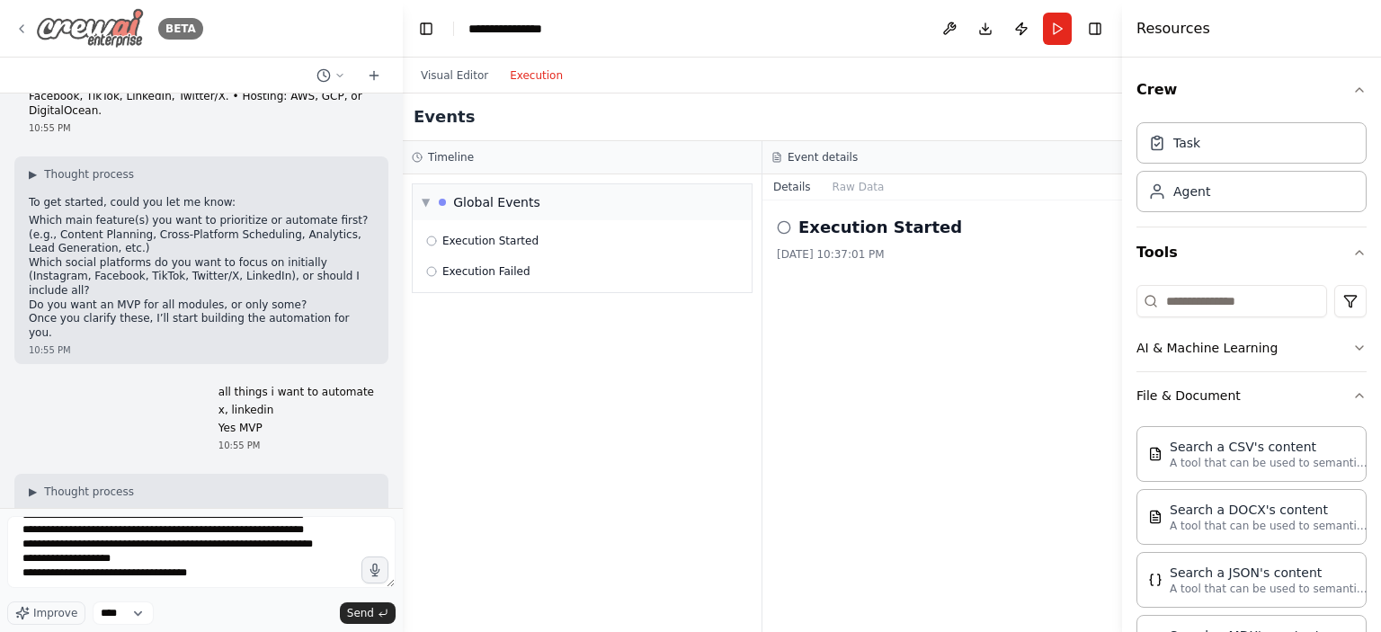
click at [25, 34] on icon at bounding box center [21, 29] width 14 height 14
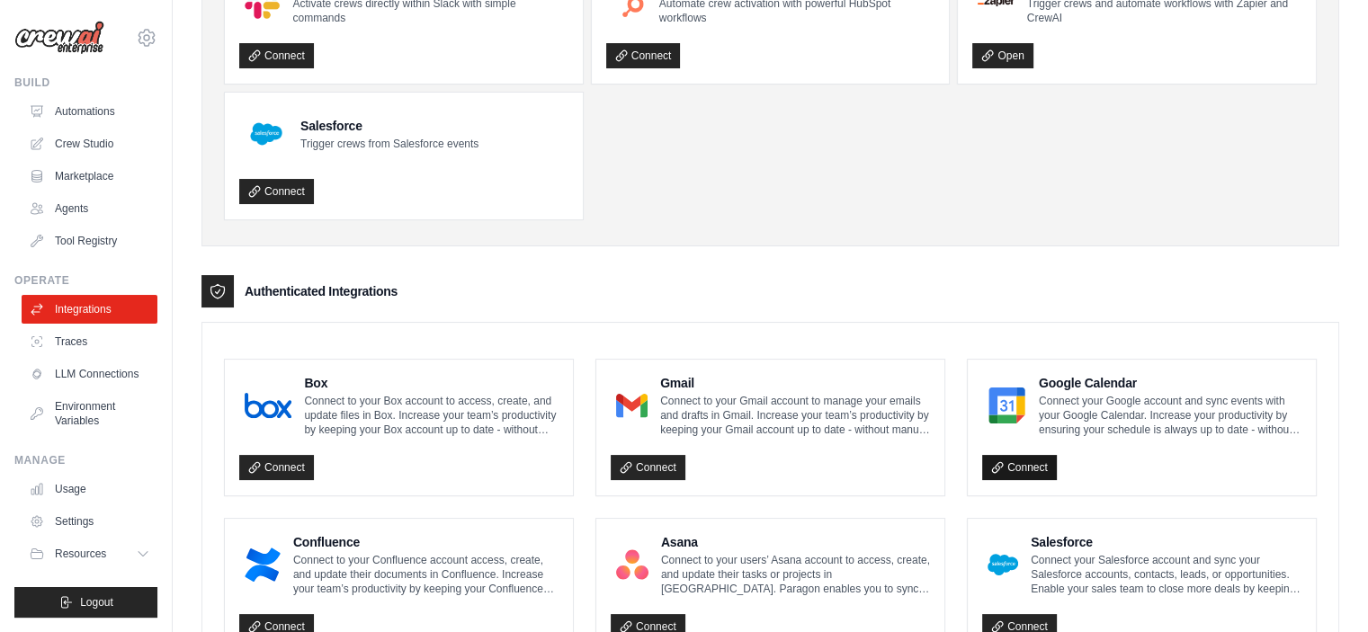
click at [1028, 467] on link "Connect" at bounding box center [1019, 467] width 75 height 25
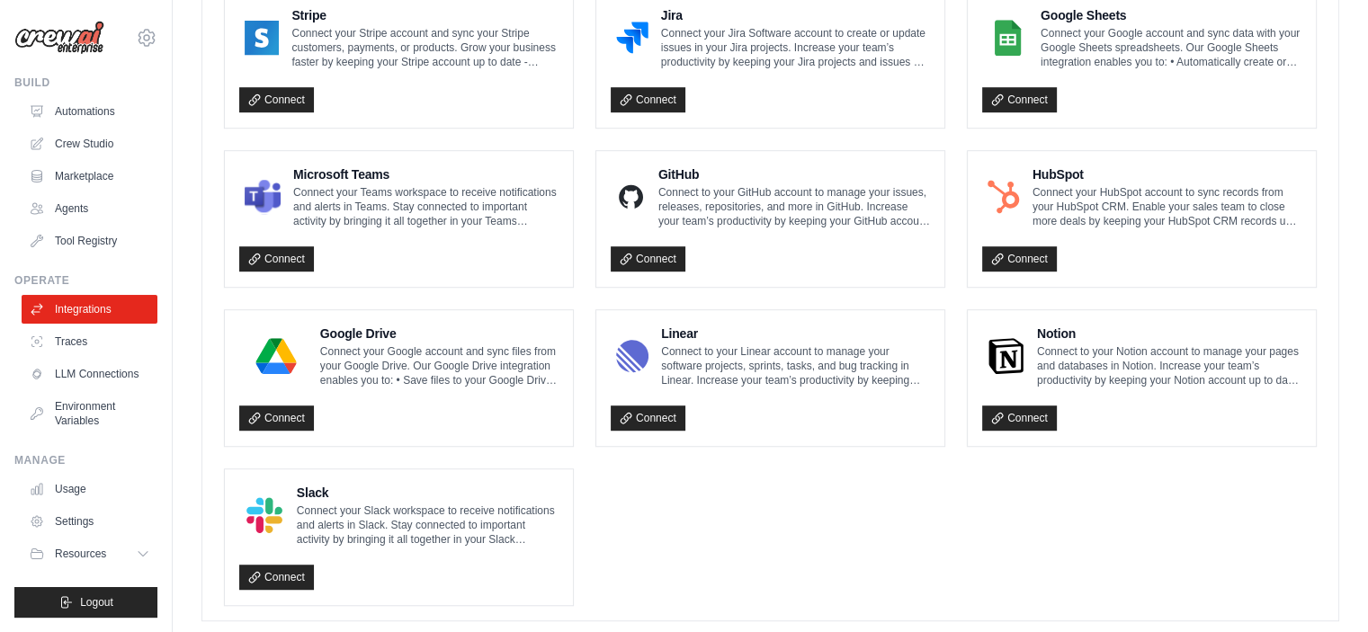
scroll to position [1055, 0]
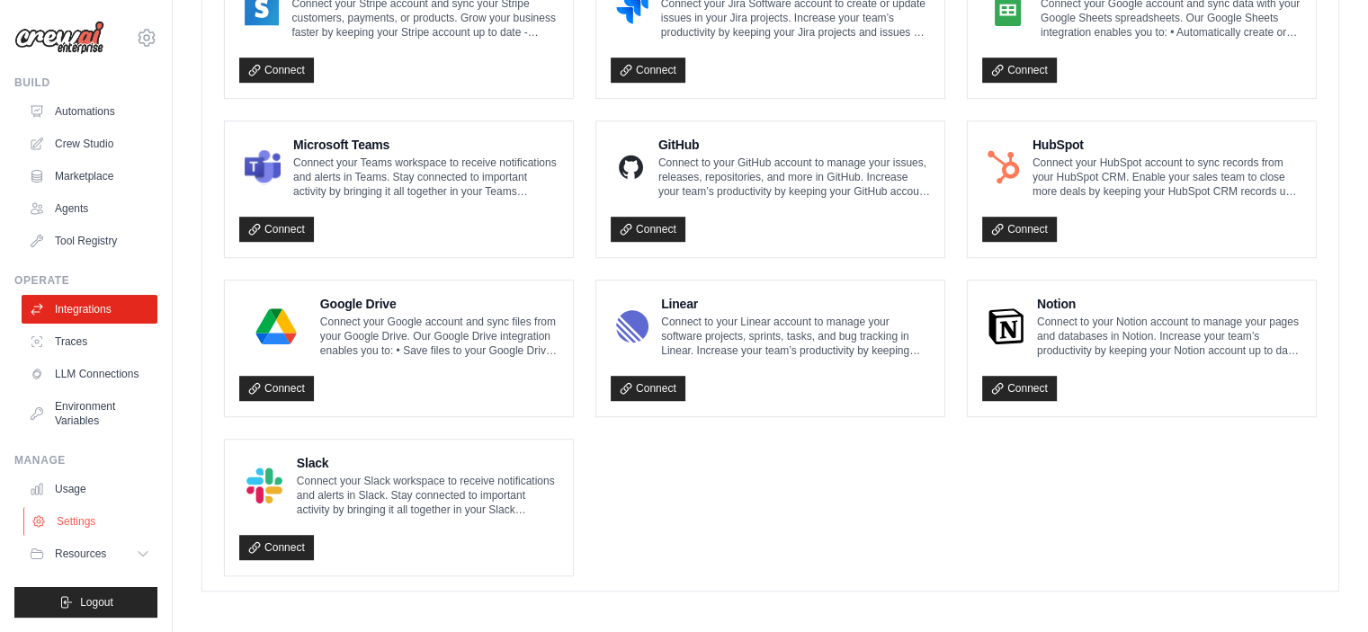
click at [86, 513] on link "Settings" at bounding box center [91, 521] width 136 height 29
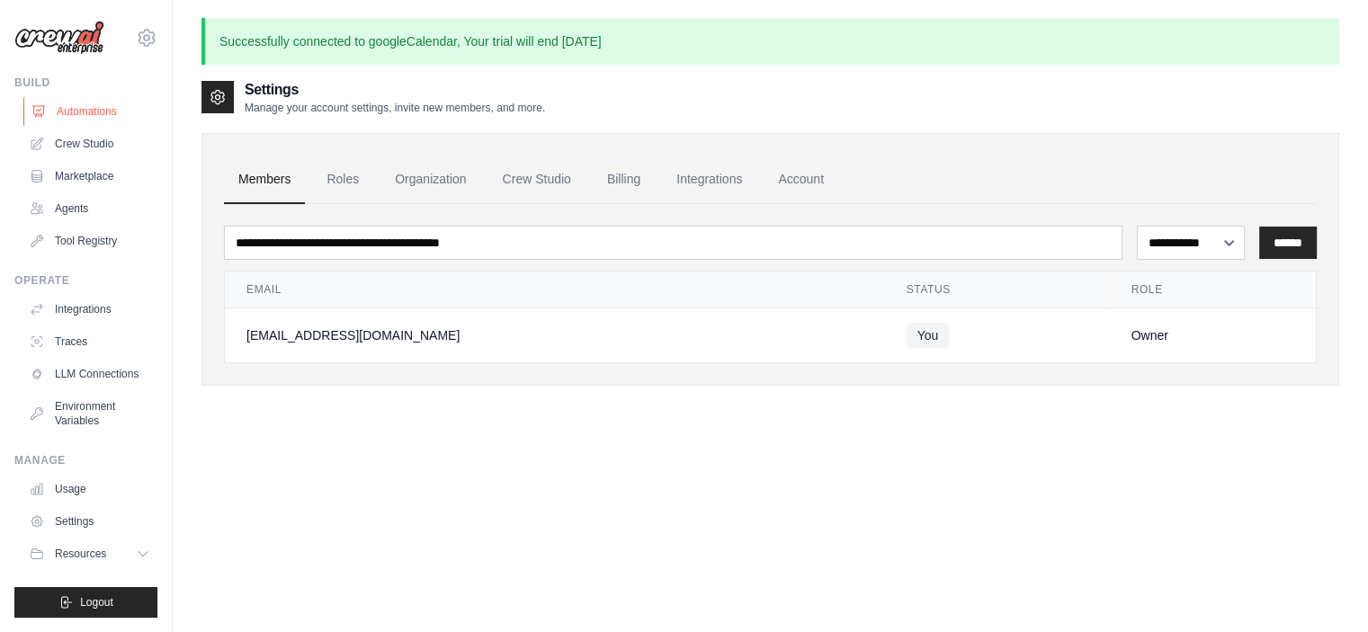
click at [116, 103] on link "Automations" at bounding box center [91, 111] width 136 height 29
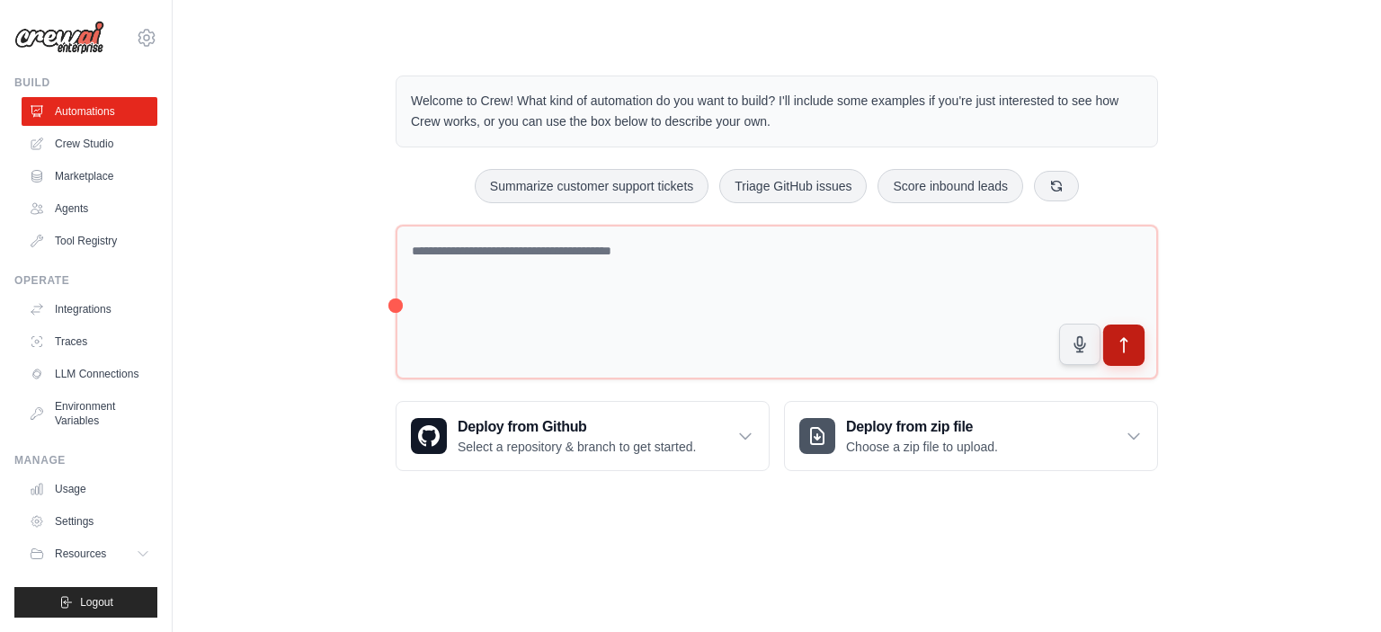
click at [1134, 342] on button "submit" at bounding box center [1123, 345] width 41 height 41
click at [1124, 339] on icon "submit" at bounding box center [1124, 345] width 6 height 14
click at [746, 430] on icon at bounding box center [746, 436] width 18 height 18
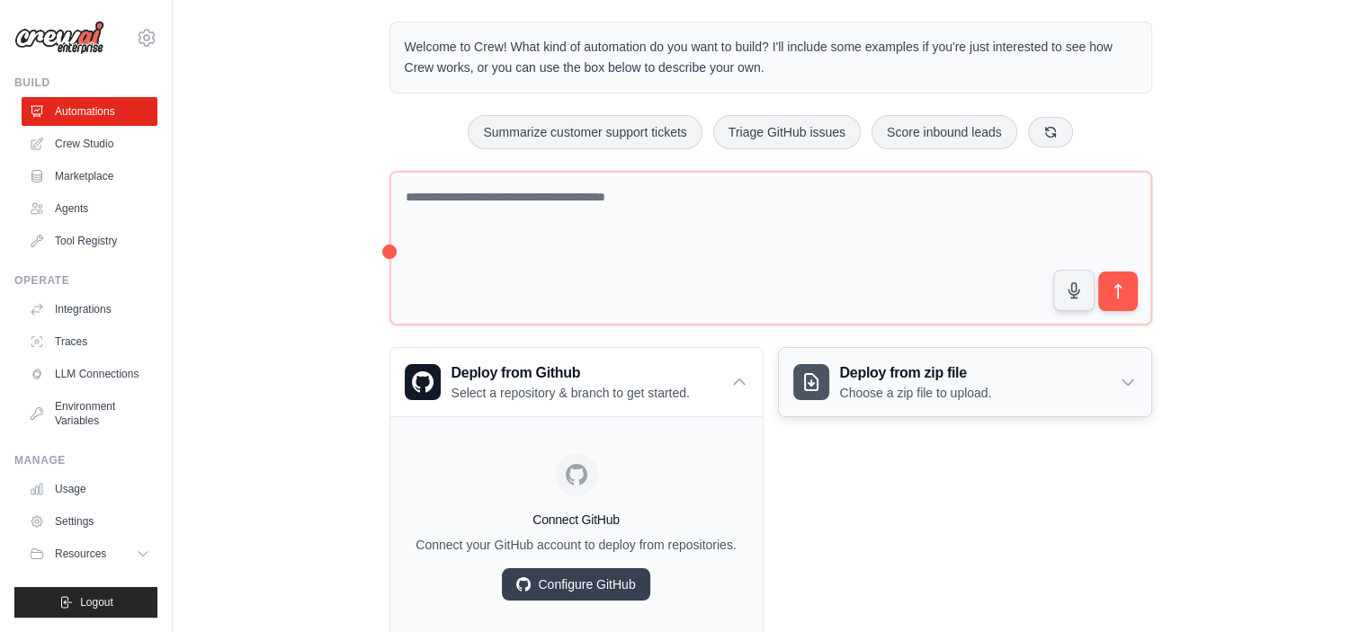
scroll to position [103, 0]
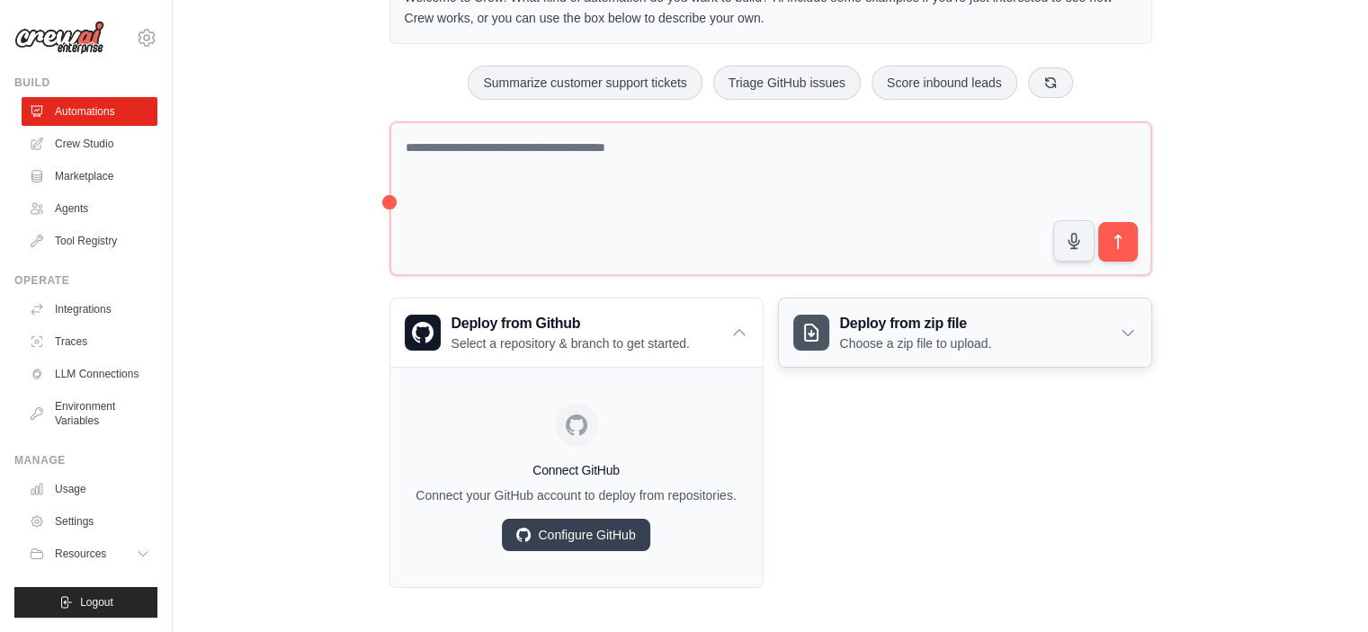
click at [1126, 327] on icon at bounding box center [1128, 333] width 18 height 18
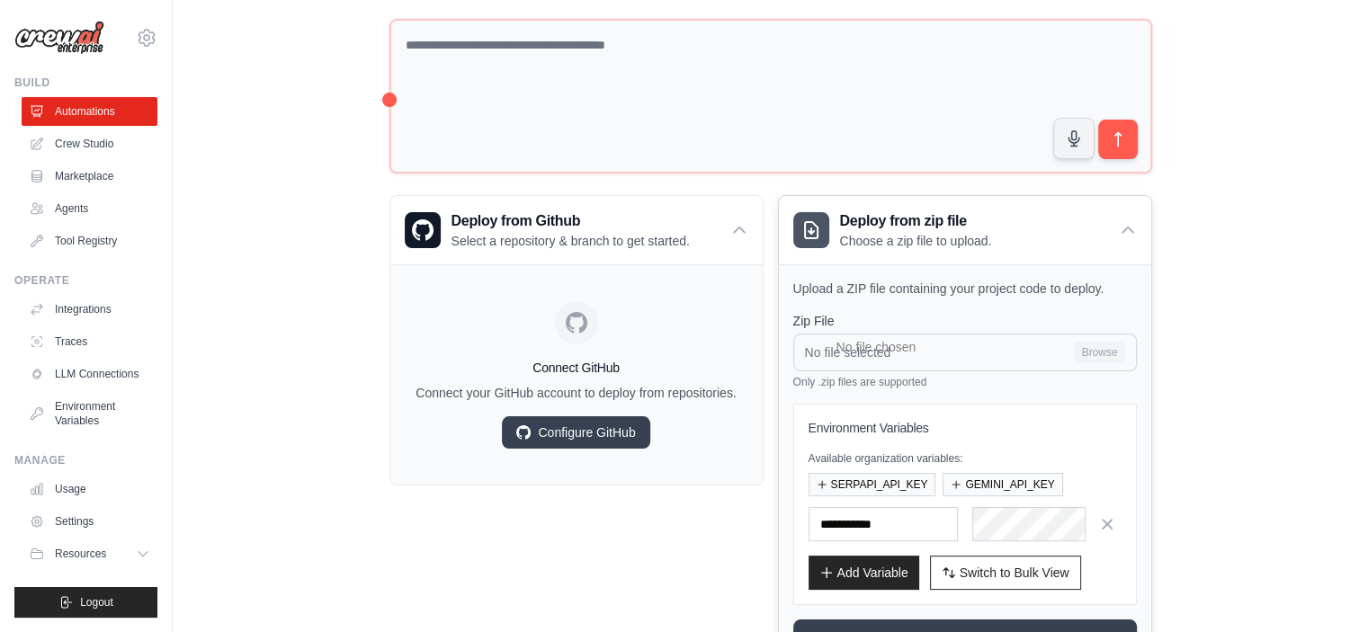
scroll to position [283, 0]
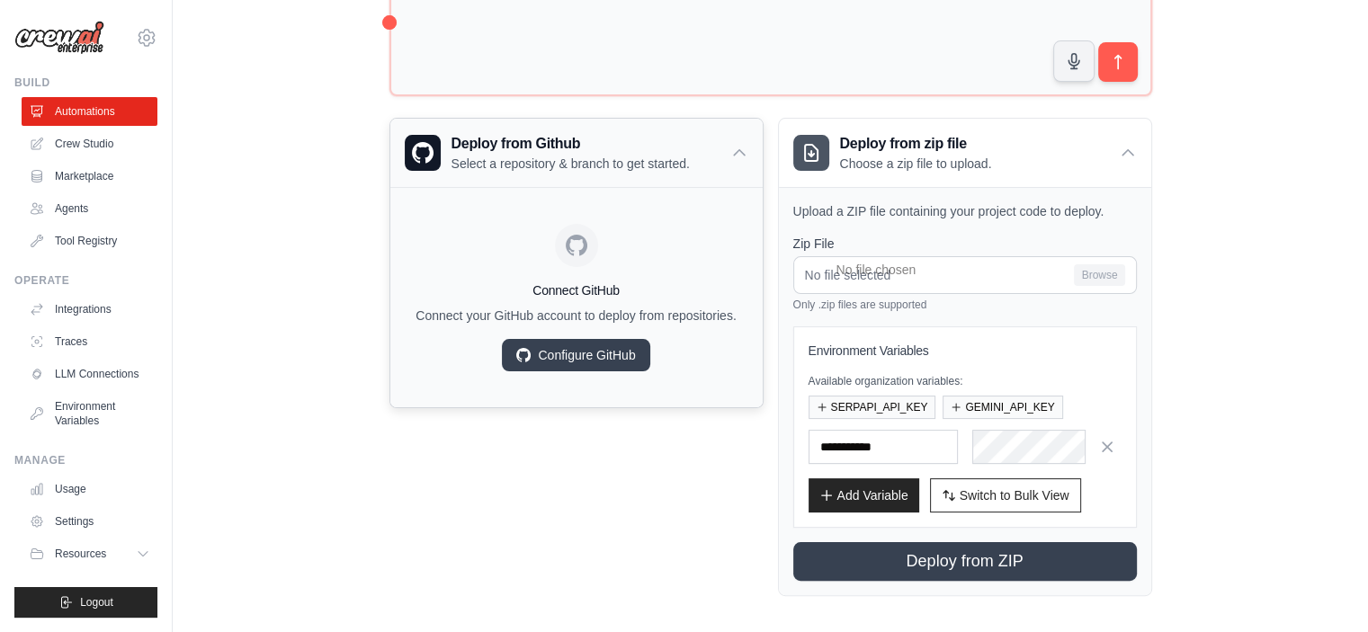
click at [734, 145] on icon at bounding box center [739, 153] width 18 height 18
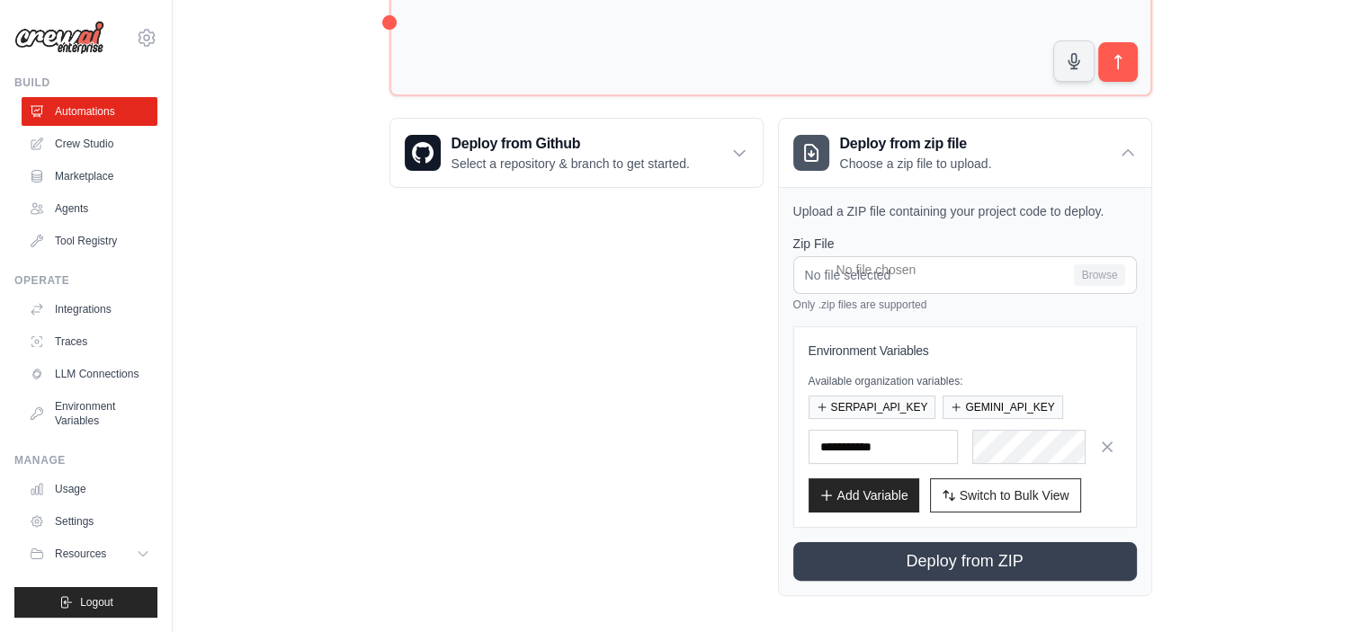
drag, startPoint x: 1129, startPoint y: 150, endPoint x: 1119, endPoint y: 151, distance: 9.9
click at [1128, 151] on icon at bounding box center [1128, 153] width 18 height 18
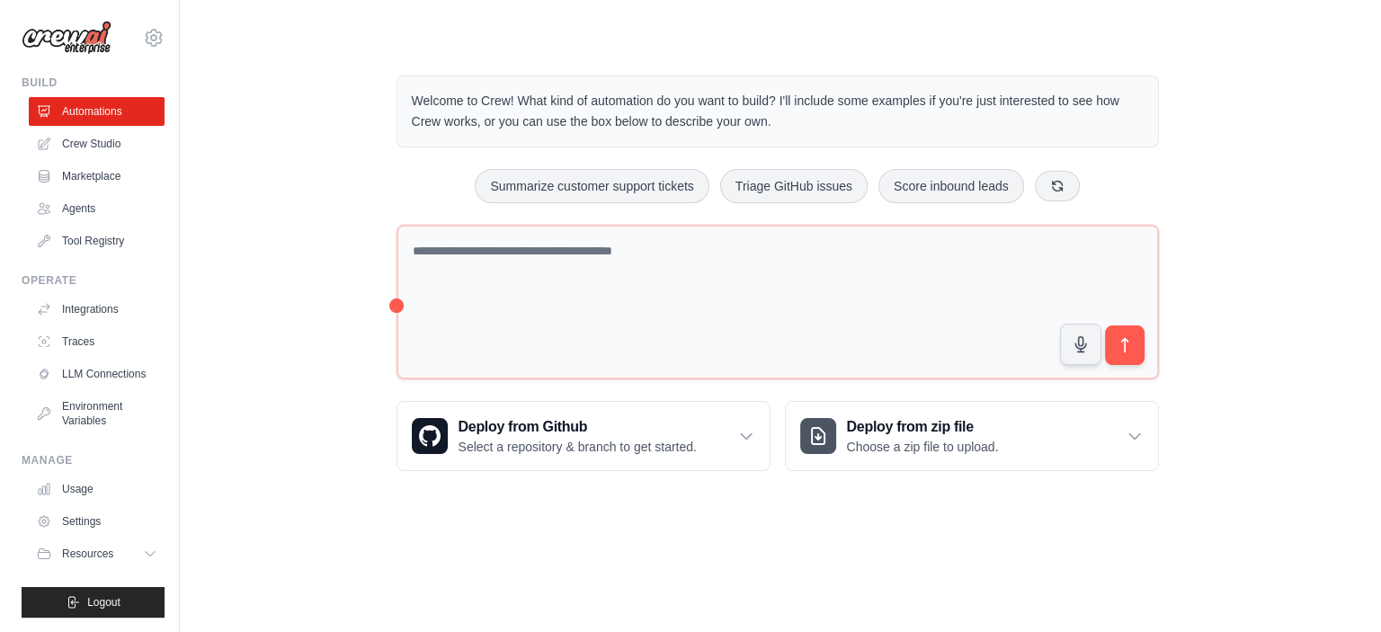
scroll to position [0, 0]
click at [335, 237] on div "Welcome to Crew! What kind of automation do you want to build? I'll include som…" at bounding box center [776, 273] width 1151 height 453
click at [90, 144] on link "Crew Studio" at bounding box center [91, 143] width 136 height 29
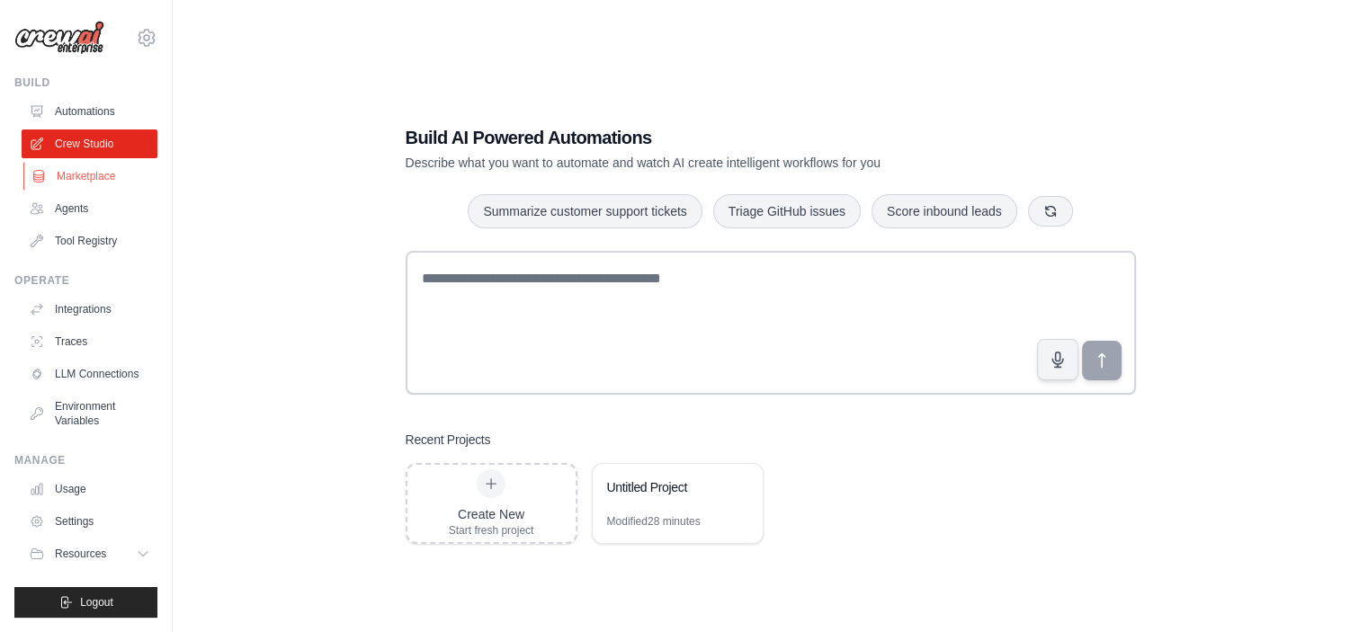
click at [73, 171] on link "Marketplace" at bounding box center [91, 176] width 136 height 29
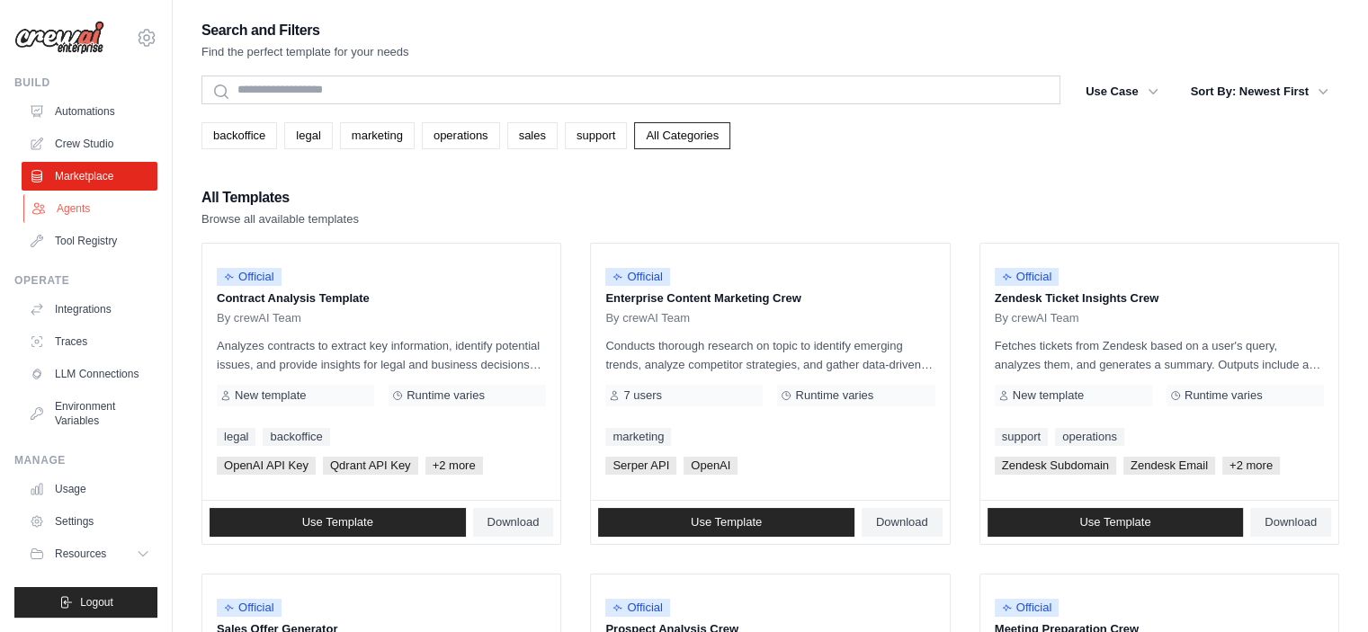
click at [88, 204] on link "Agents" at bounding box center [91, 208] width 136 height 29
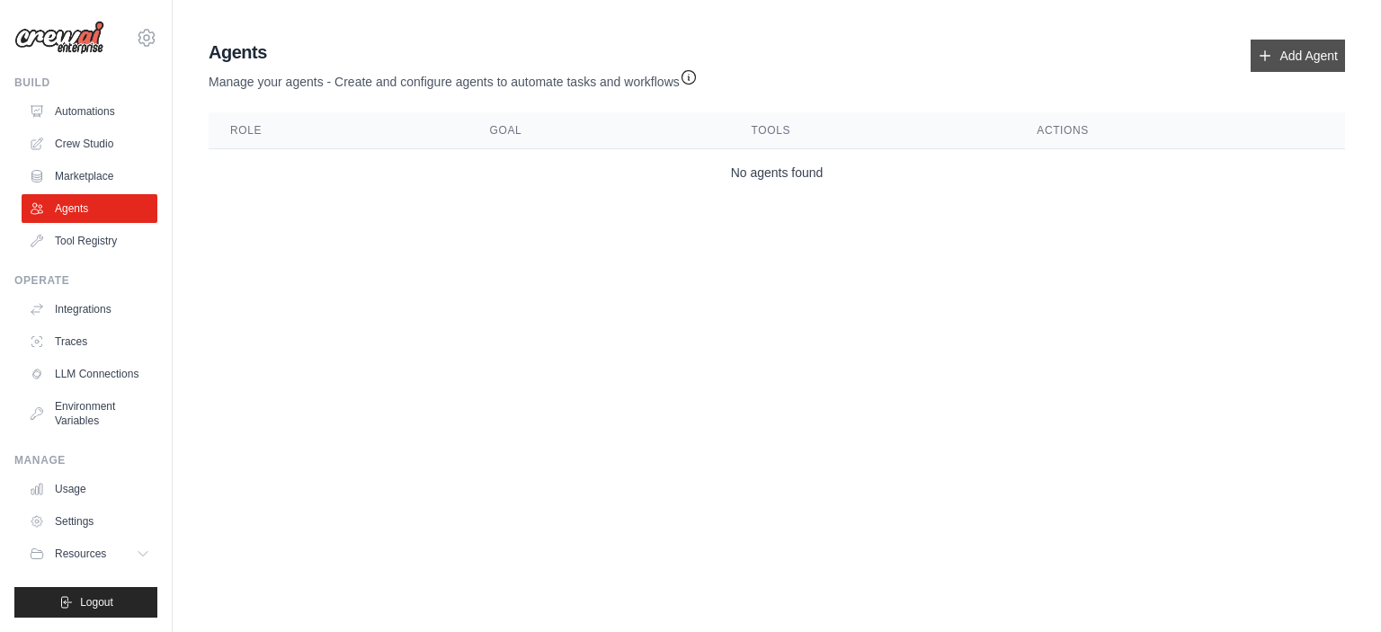
click at [1309, 53] on link "Add Agent" at bounding box center [1298, 56] width 94 height 32
click at [1278, 59] on link "Add Agent" at bounding box center [1298, 56] width 94 height 32
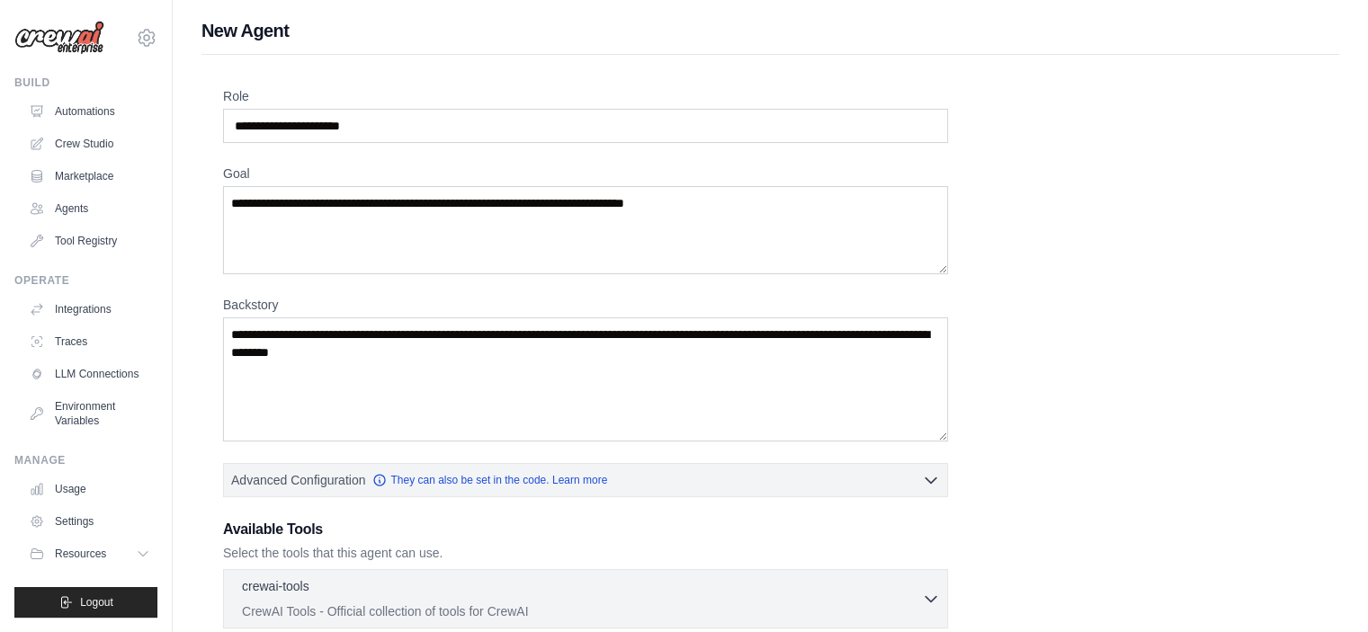
scroll to position [329, 0]
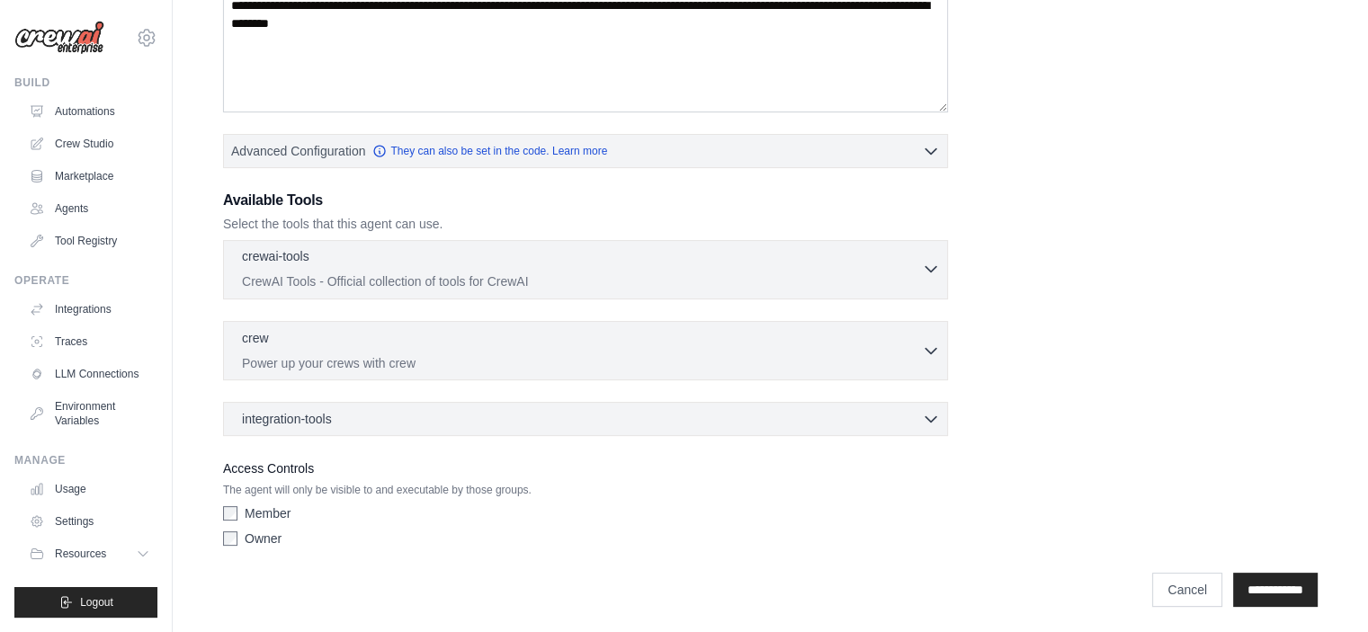
click at [921, 265] on div "crewai-tools 0 selected" at bounding box center [582, 258] width 680 height 22
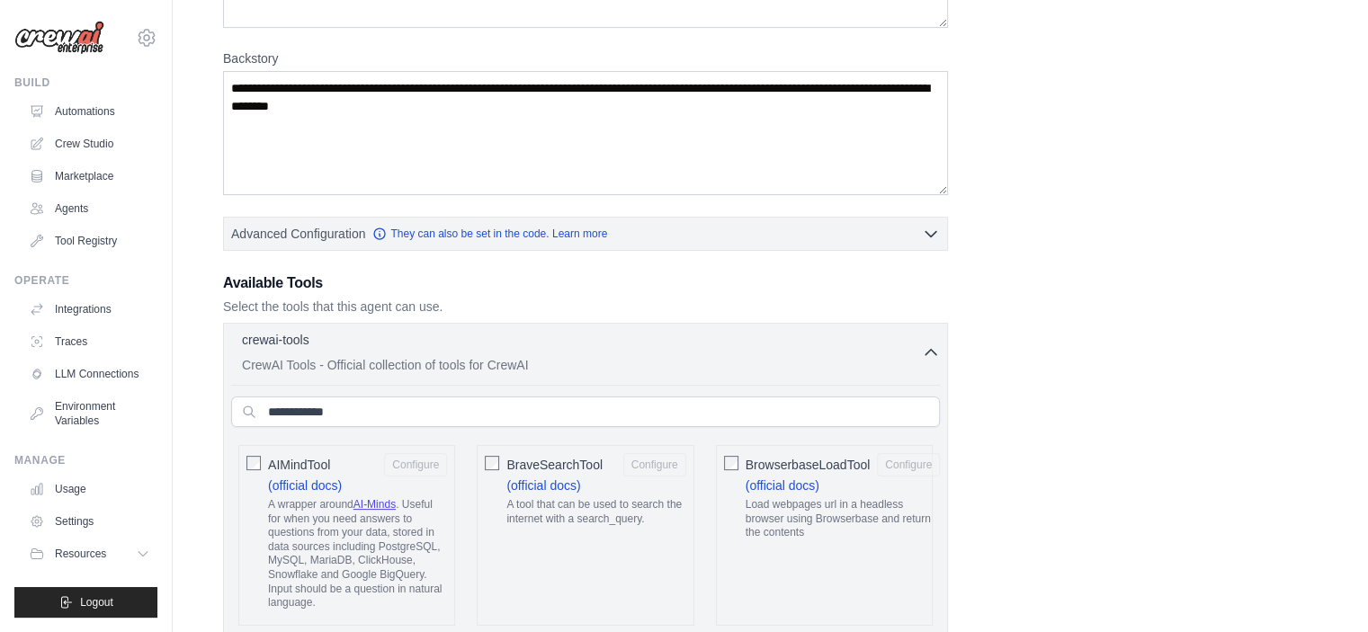
scroll to position [239, 0]
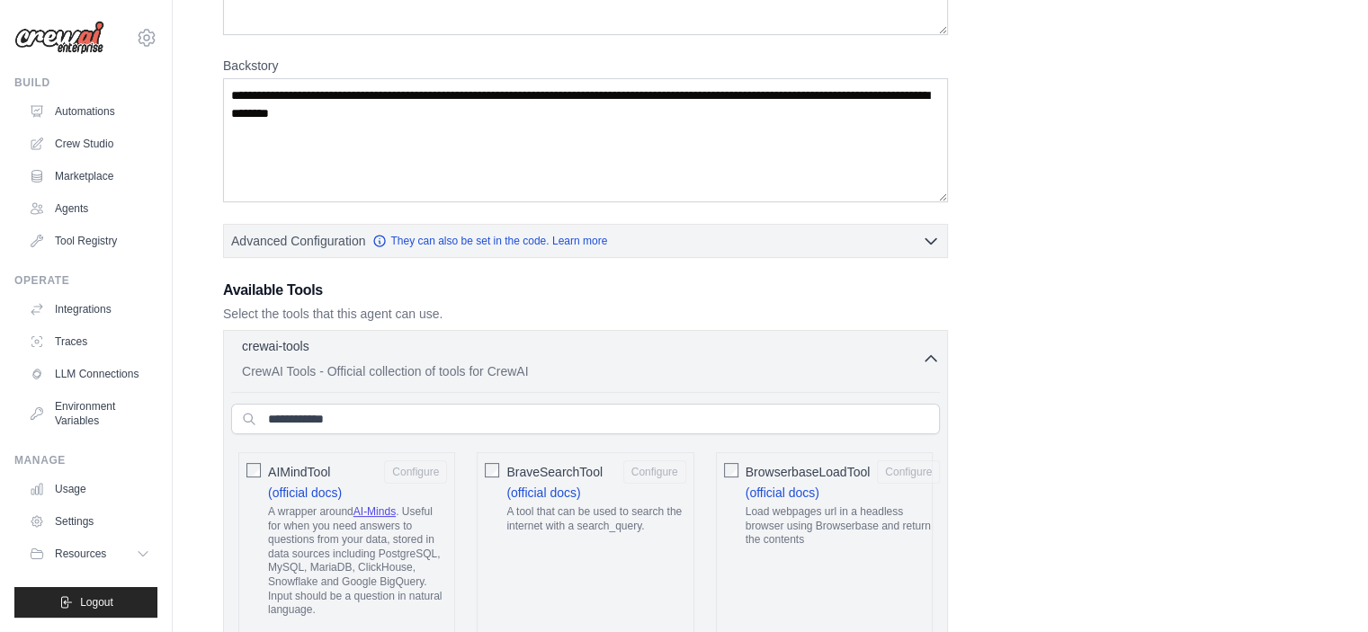
click at [933, 350] on icon "button" at bounding box center [931, 359] width 18 height 18
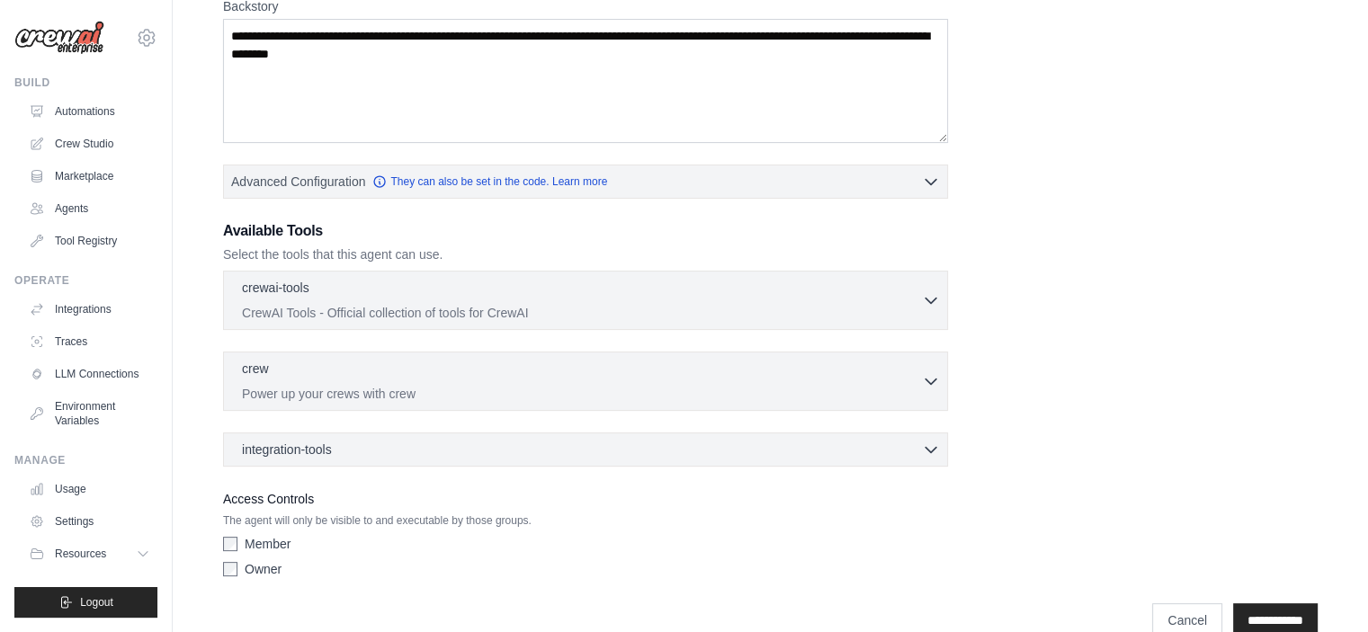
scroll to position [329, 0]
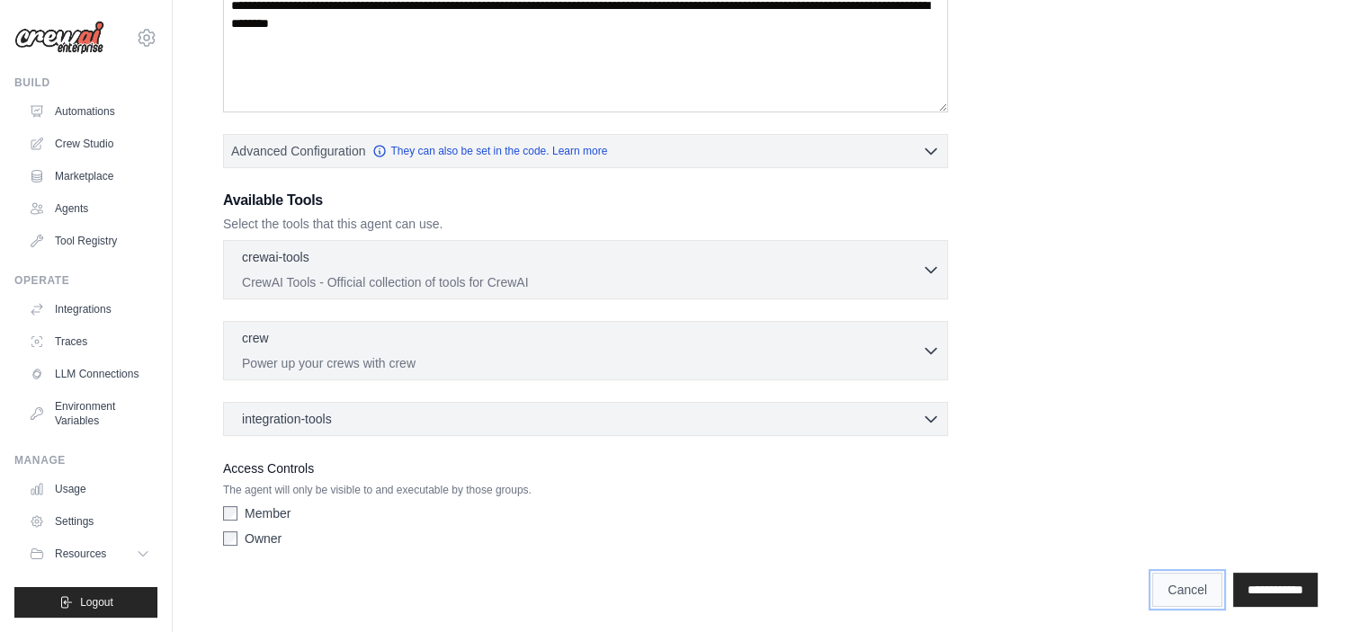
click at [1178, 587] on link "Cancel" at bounding box center [1187, 590] width 70 height 34
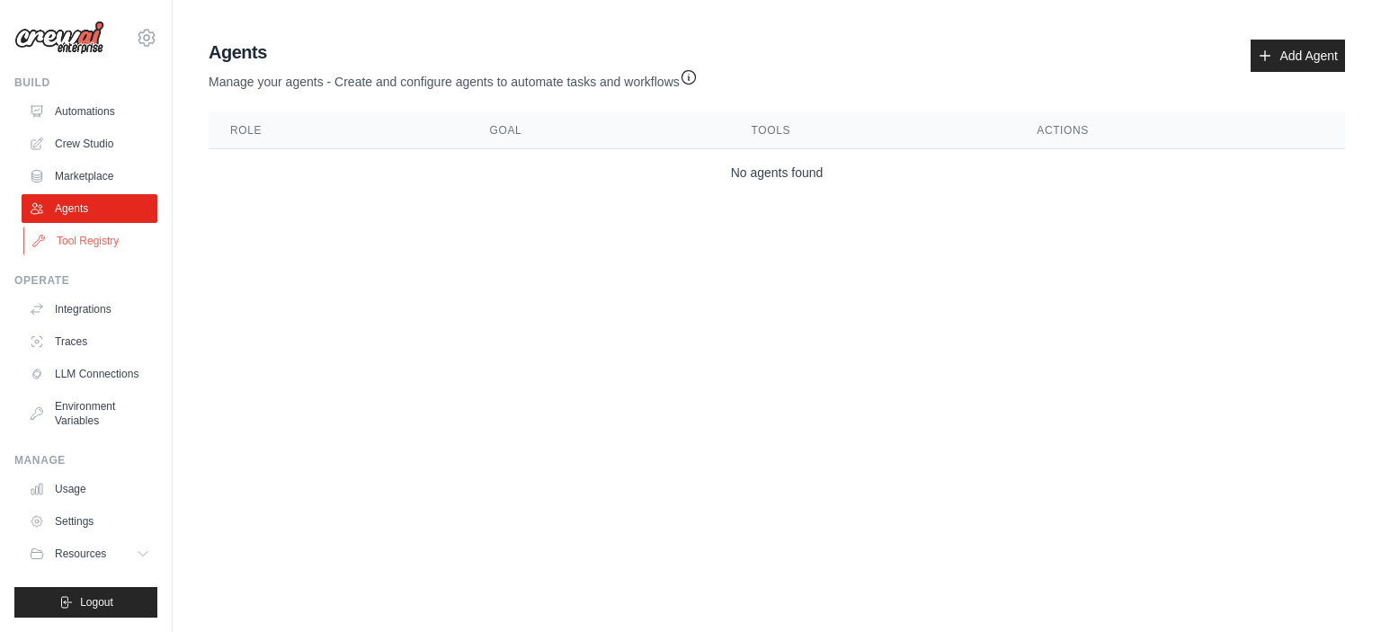
click at [94, 236] on link "Tool Registry" at bounding box center [91, 241] width 136 height 29
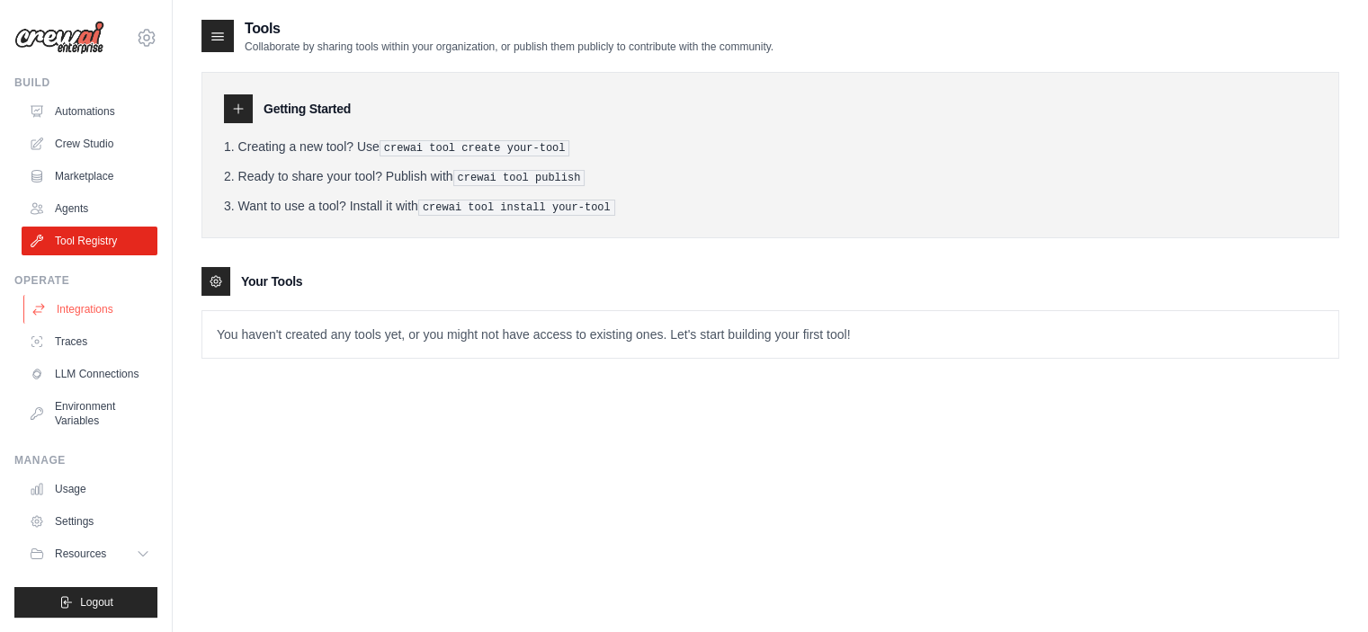
click at [90, 316] on link "Integrations" at bounding box center [91, 309] width 136 height 29
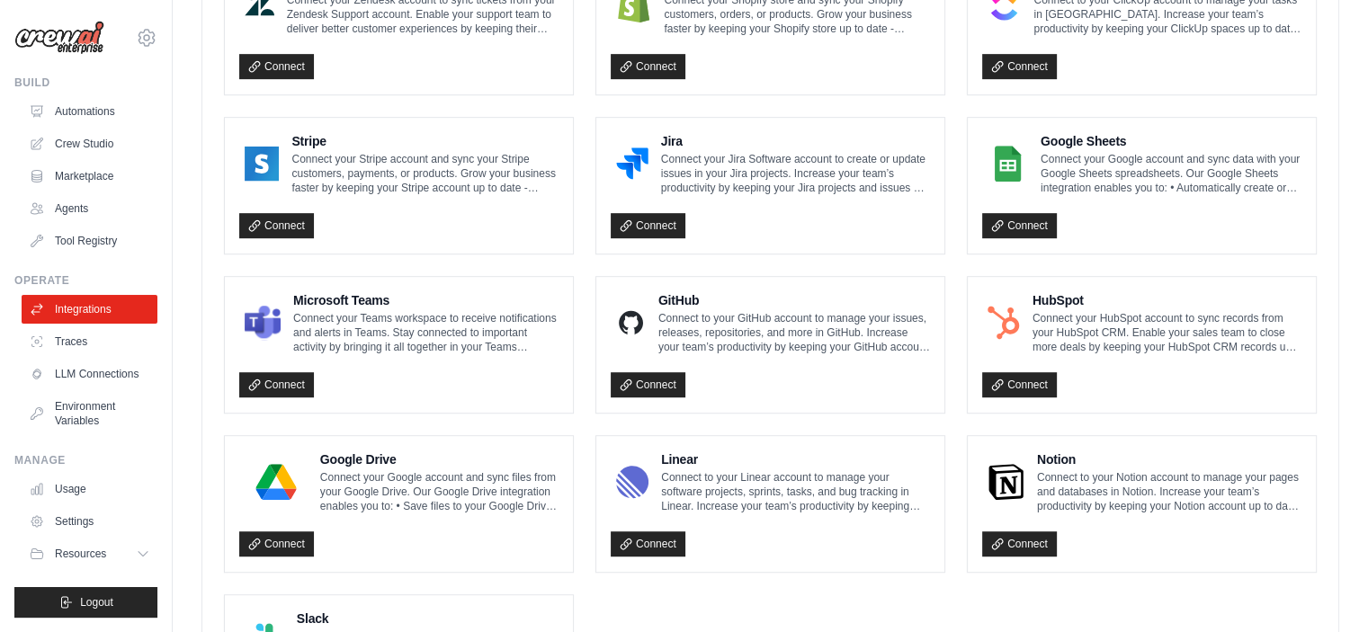
scroll to position [1055, 0]
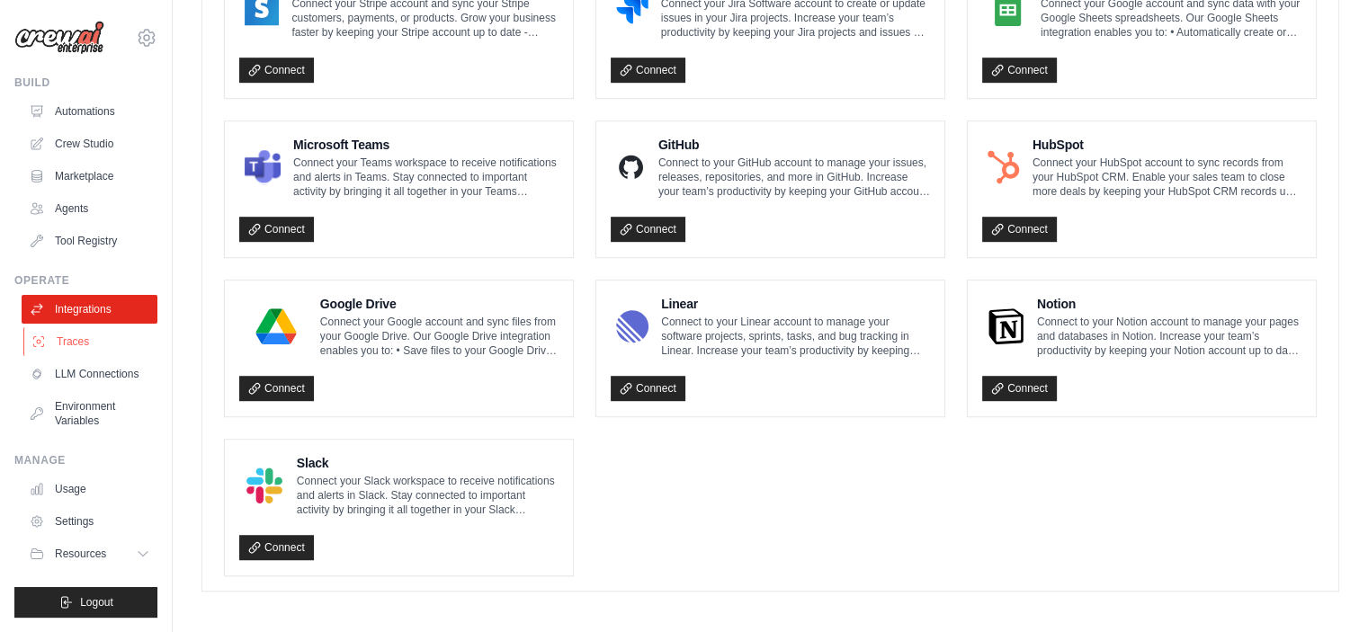
click at [49, 352] on link "Traces" at bounding box center [91, 341] width 136 height 29
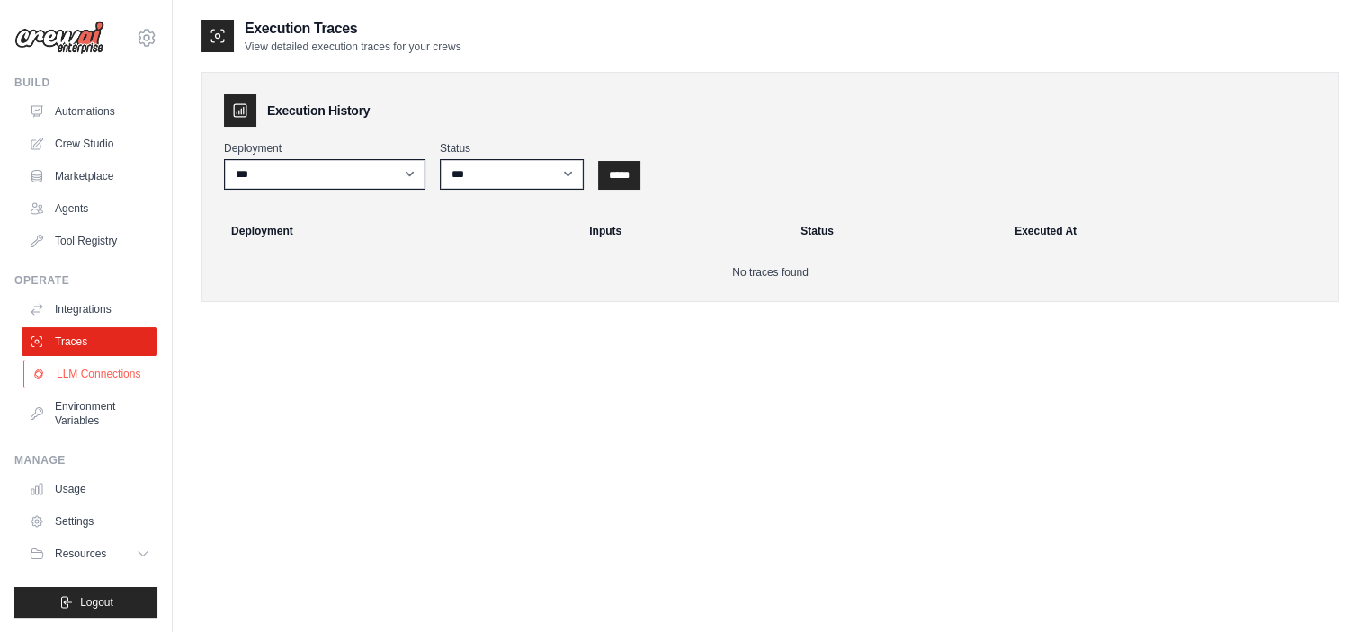
click at [90, 367] on link "LLM Connections" at bounding box center [91, 374] width 136 height 29
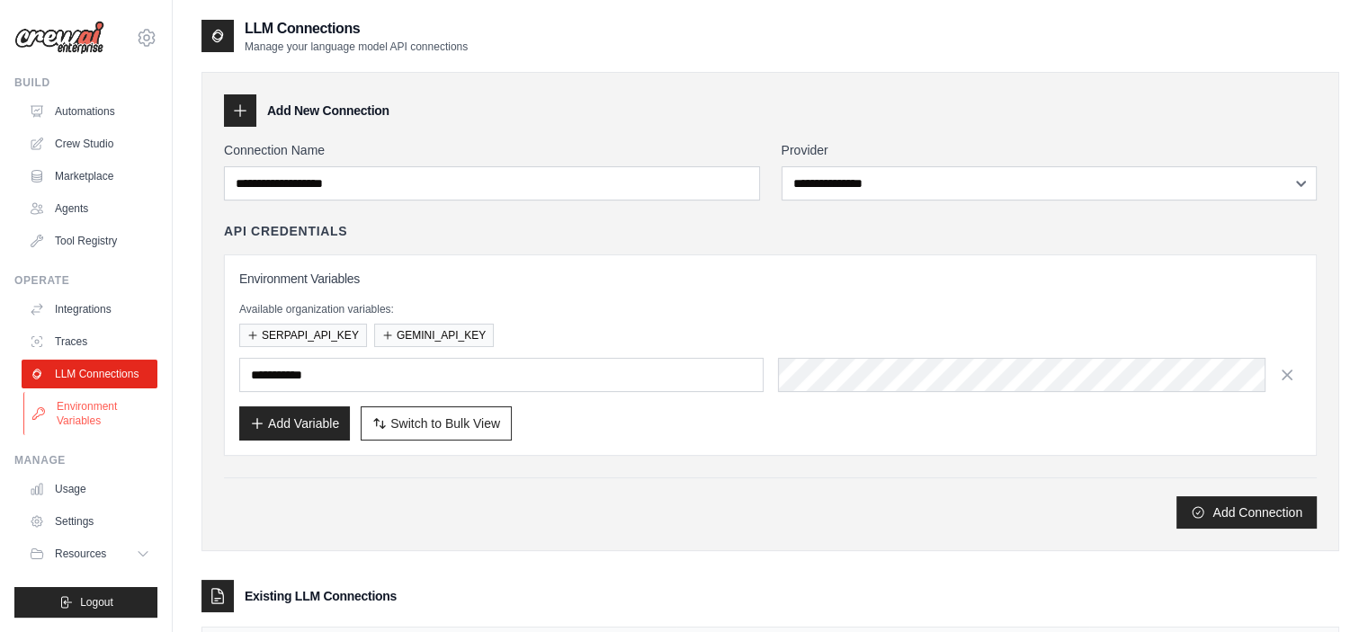
click at [91, 415] on link "Environment Variables" at bounding box center [91, 413] width 136 height 43
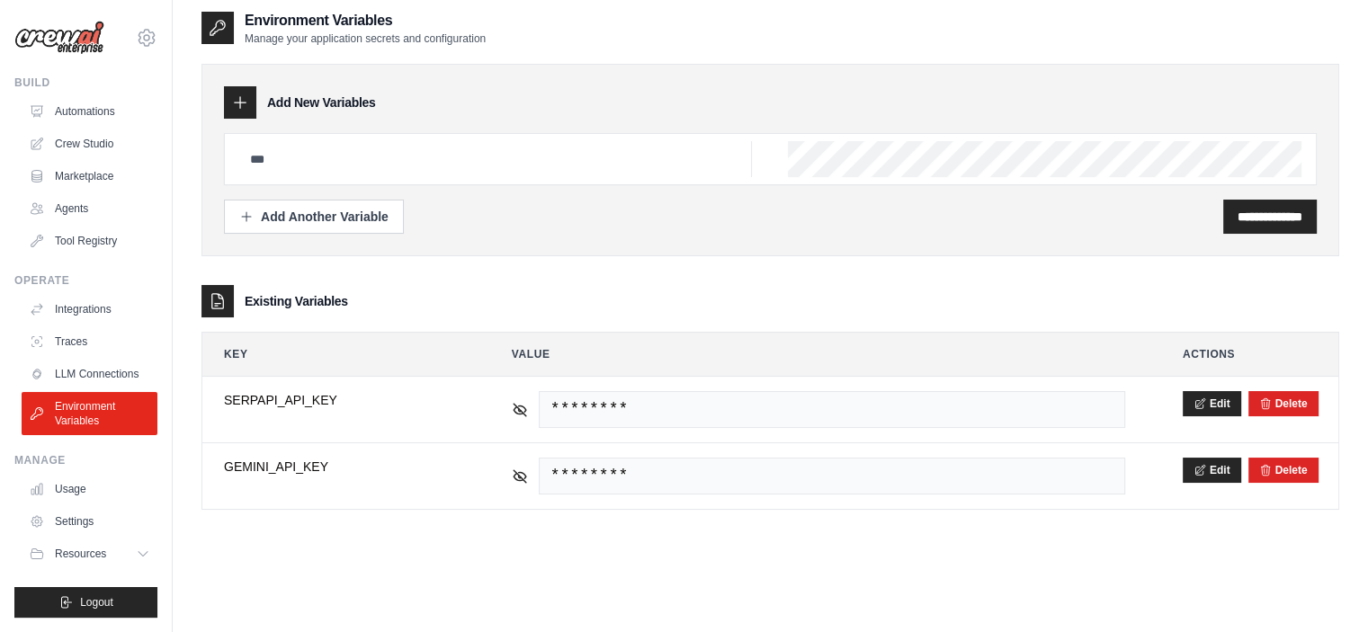
scroll to position [36, 0]
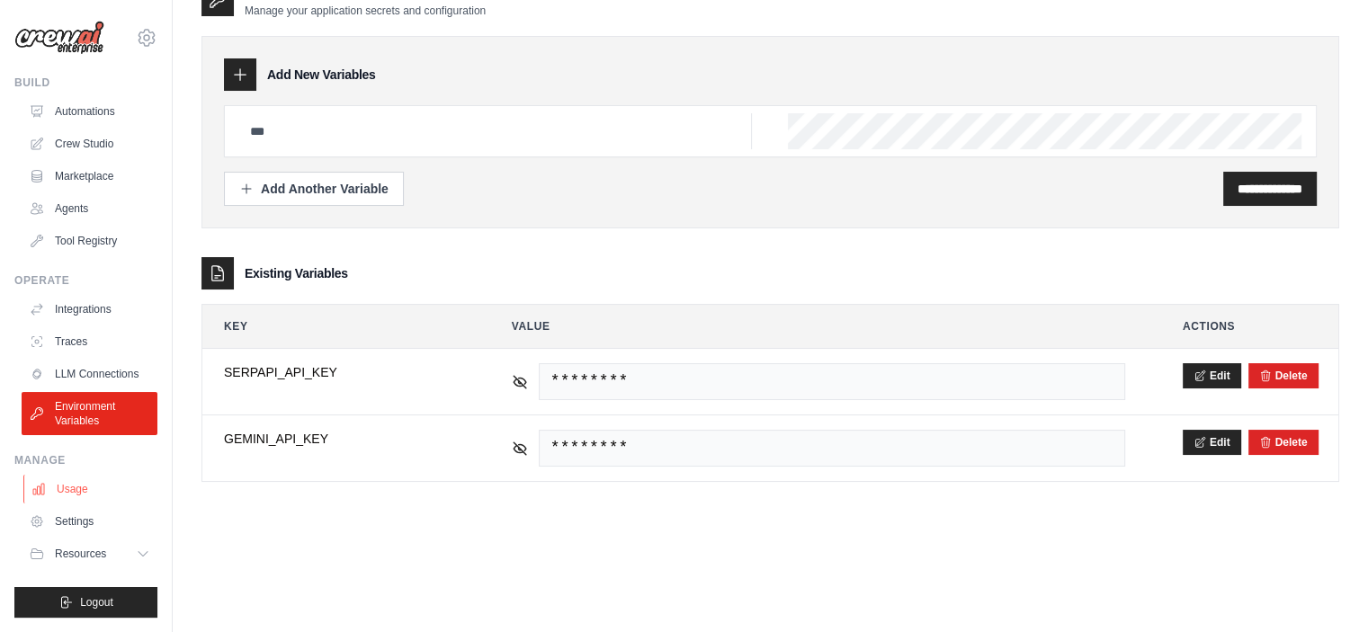
click at [78, 475] on link "Usage" at bounding box center [91, 489] width 136 height 29
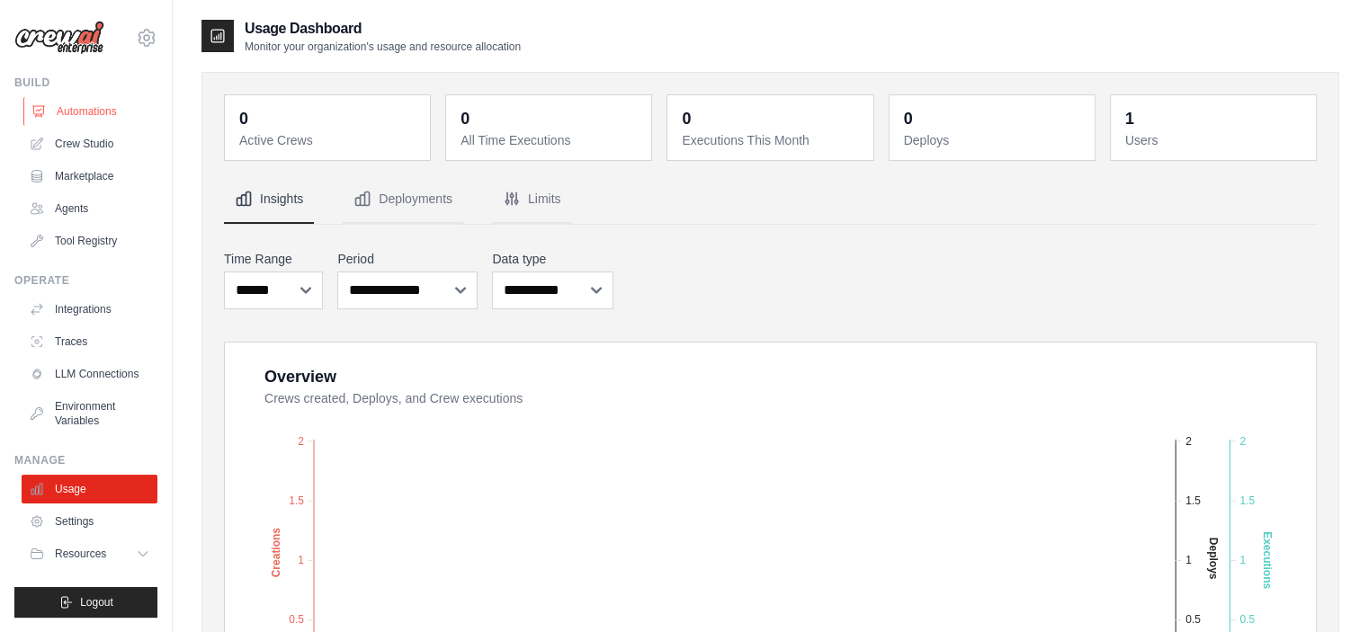
click at [75, 103] on link "Automations" at bounding box center [91, 111] width 136 height 29
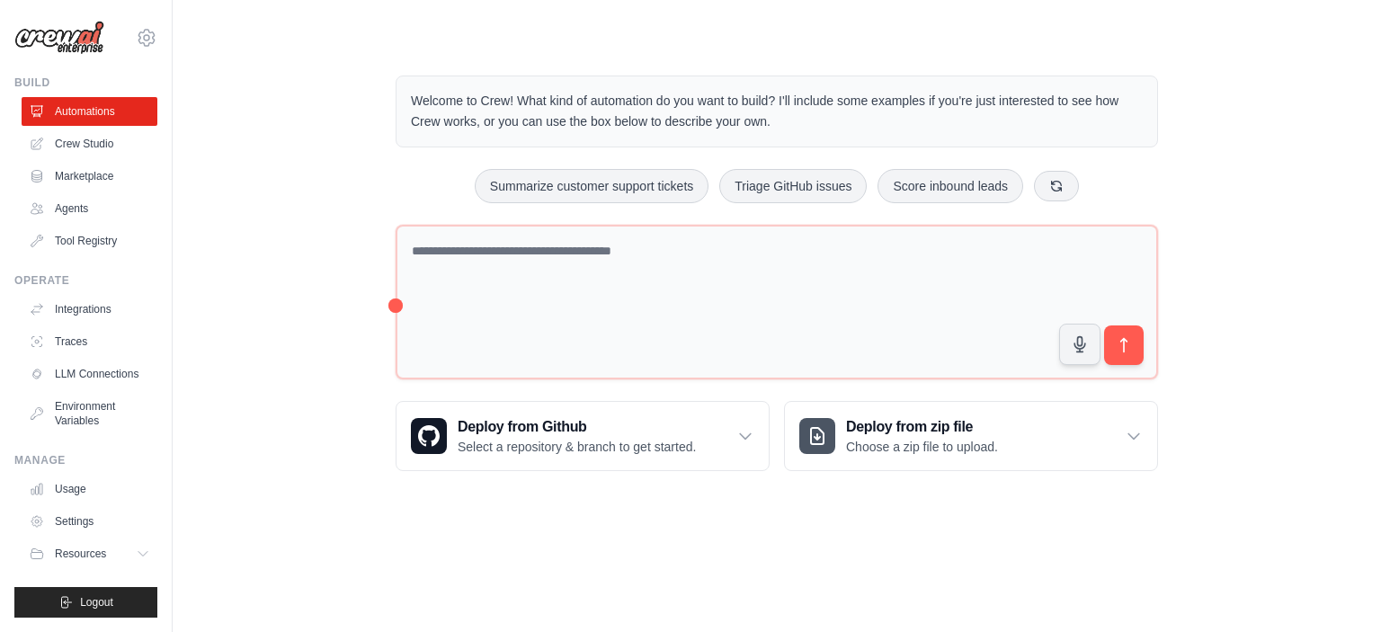
click at [157, 42] on div "ali999ahmad22@gmail.com Settings Build Automations Crew Studio Marketplace" at bounding box center [86, 316] width 173 height 632
click at [145, 37] on icon at bounding box center [147, 38] width 22 height 22
click at [129, 121] on link "Settings" at bounding box center [146, 121] width 158 height 32
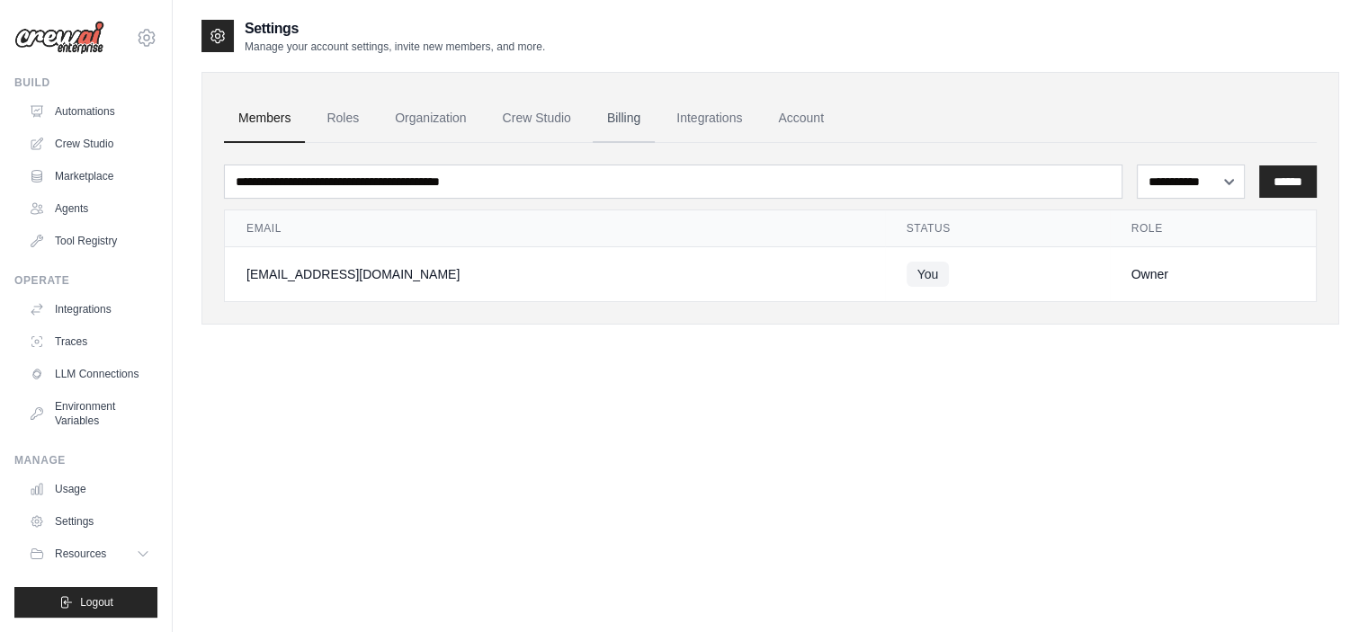
click at [630, 113] on link "Billing" at bounding box center [624, 118] width 62 height 49
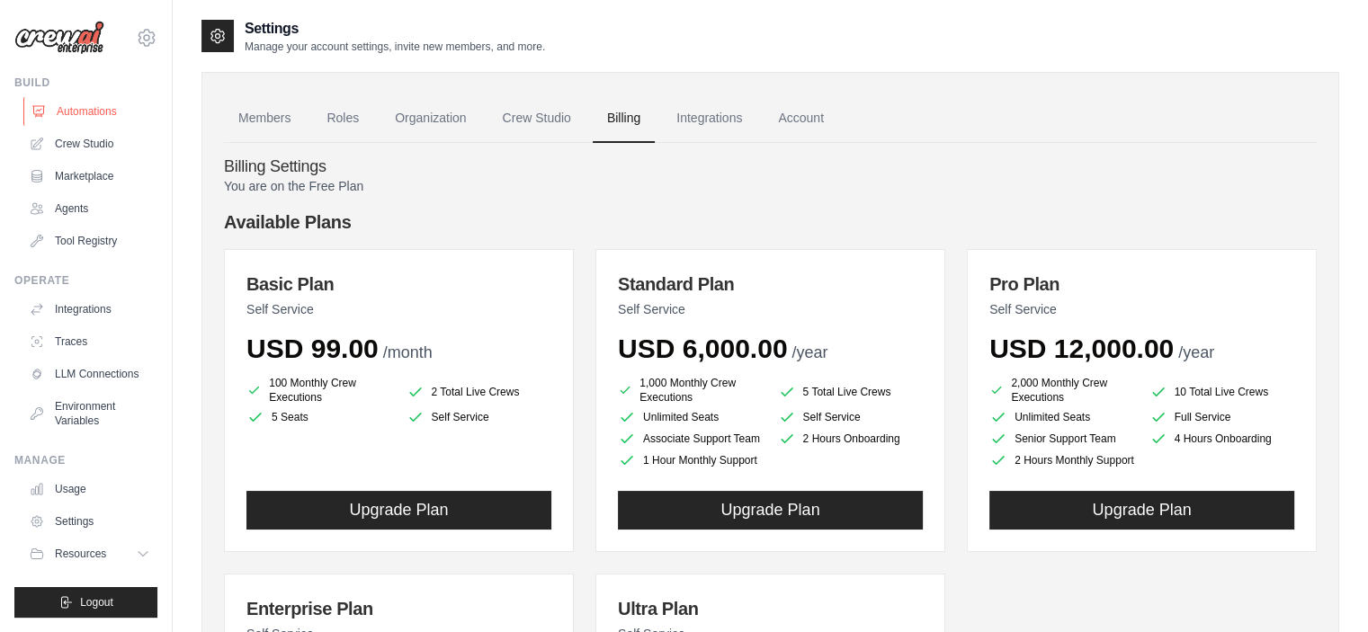
click at [79, 108] on link "Automations" at bounding box center [91, 111] width 136 height 29
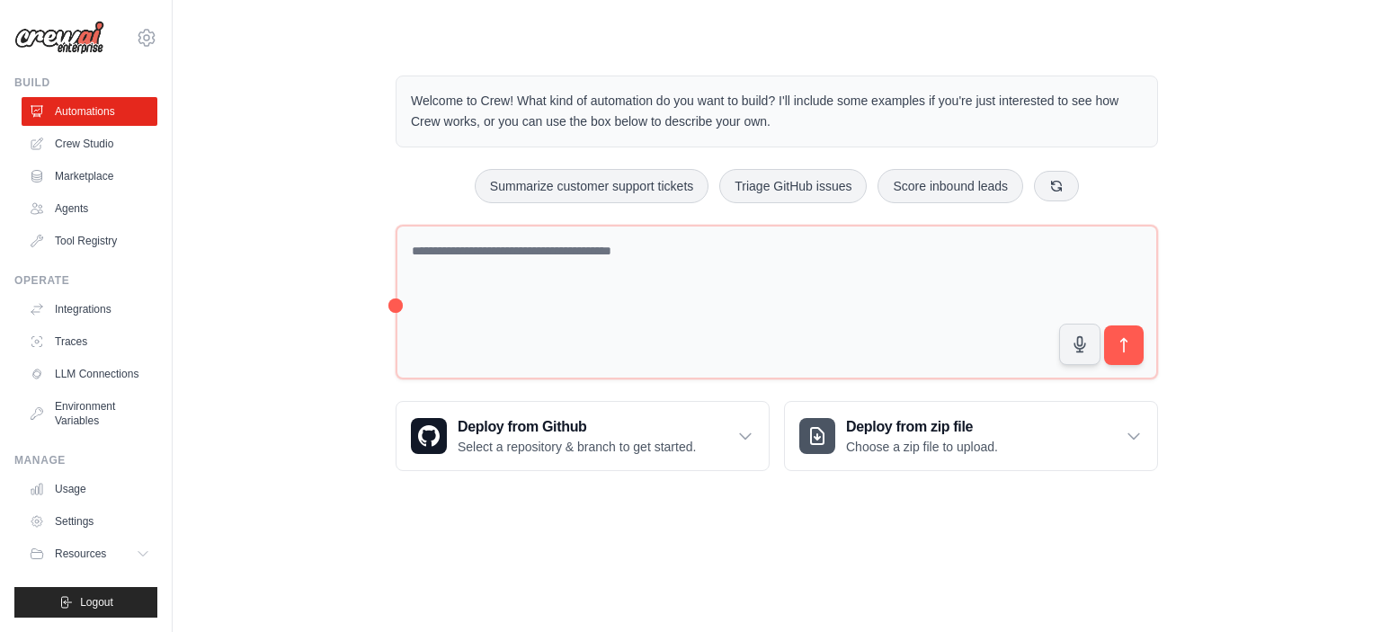
click at [1220, 244] on div "Welcome to Crew! What kind of automation do you want to build? I'll include som…" at bounding box center [776, 273] width 1151 height 453
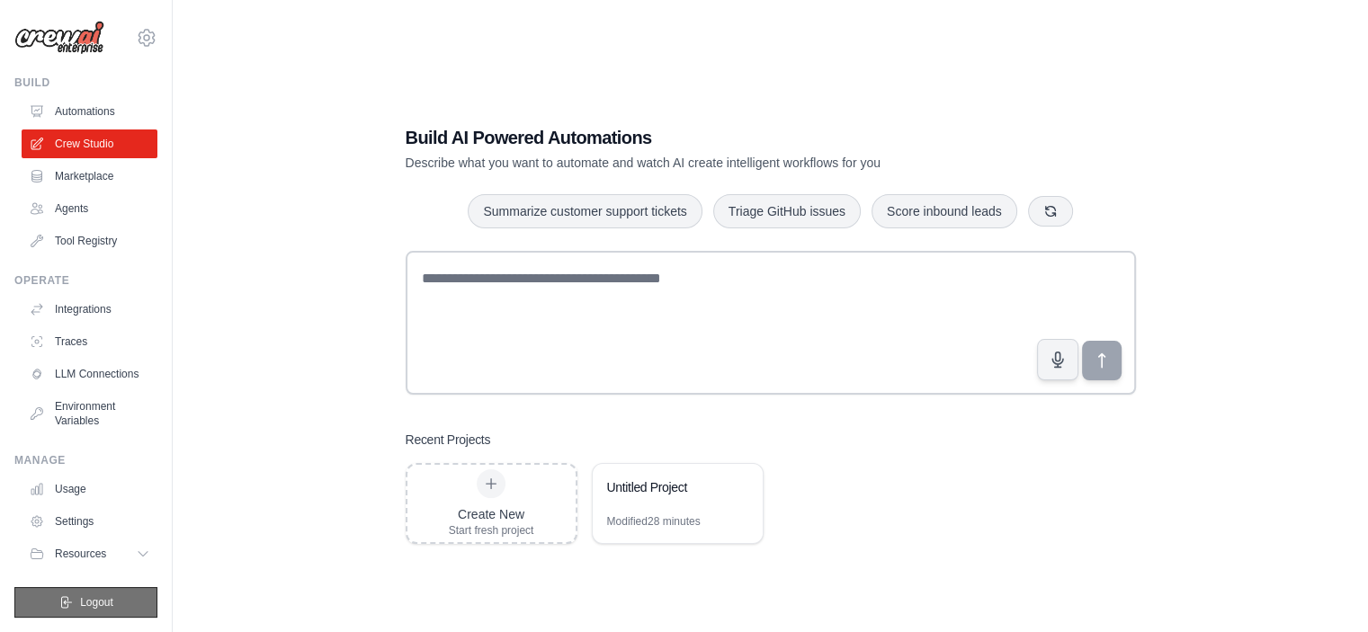
click at [83, 606] on span "Logout" at bounding box center [96, 602] width 33 height 14
